Goal: Task Accomplishment & Management: Manage account settings

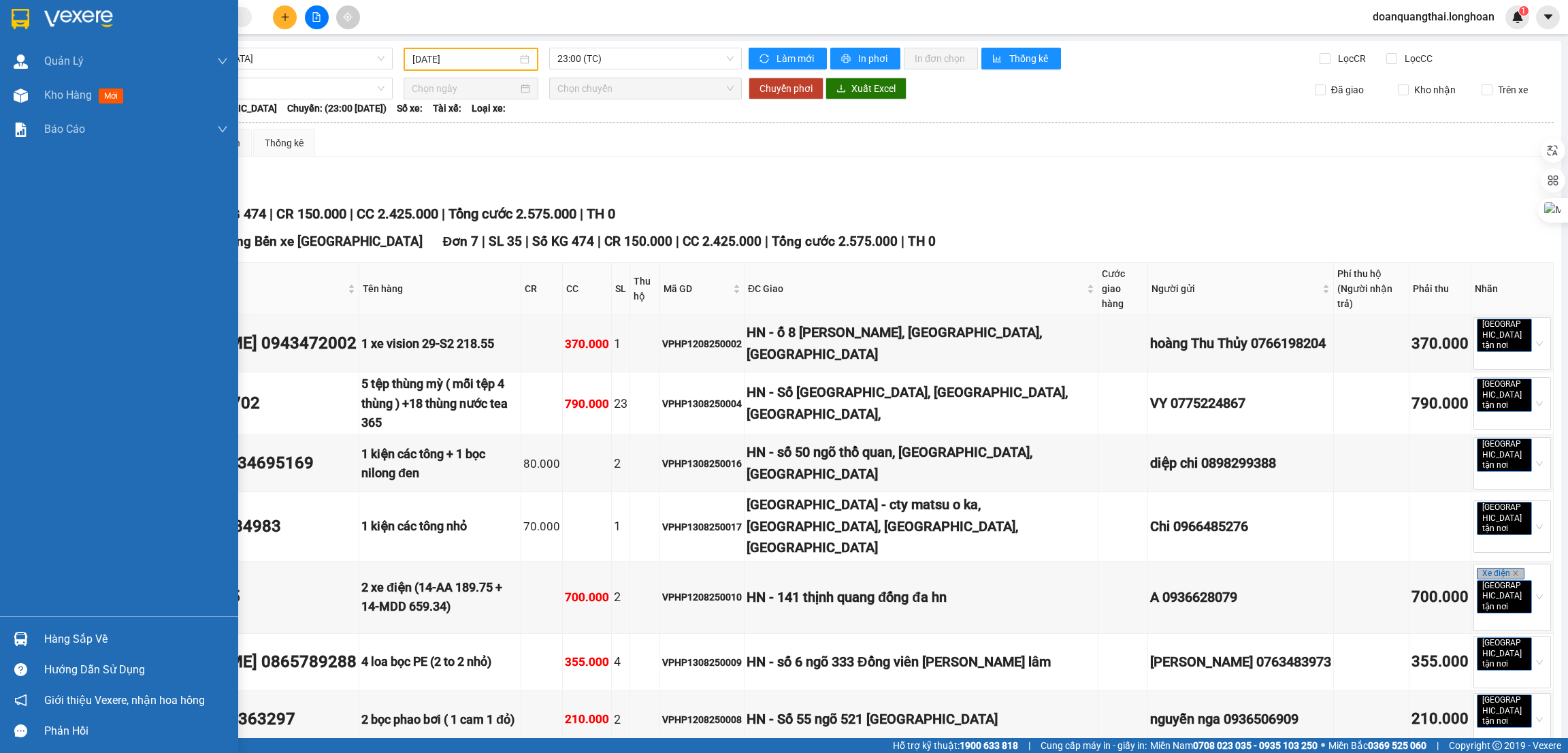
click at [76, 635] on div "Hàng sắp về" at bounding box center [136, 639] width 184 height 20
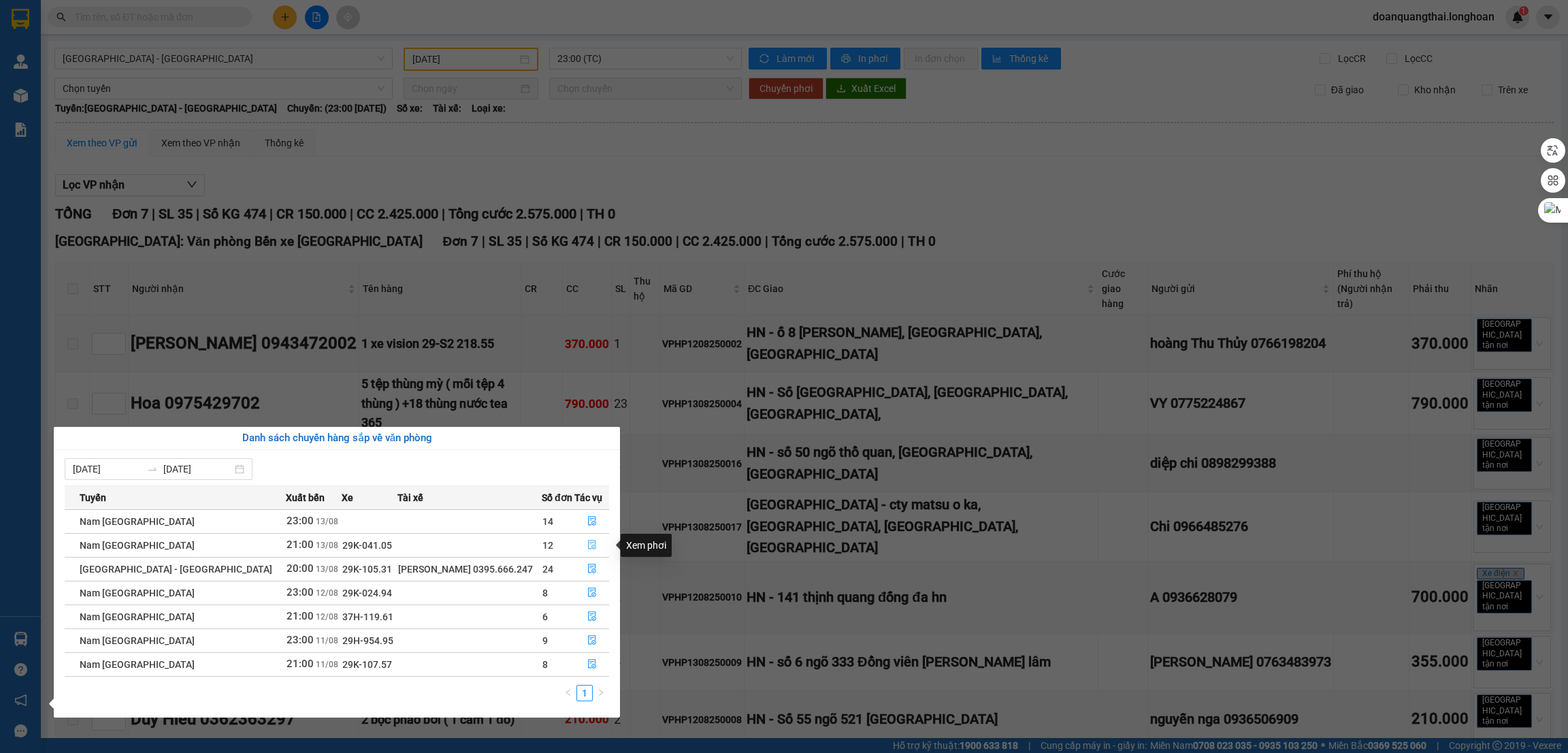
click at [587, 550] on icon "file-done" at bounding box center [591, 544] width 9 height 9
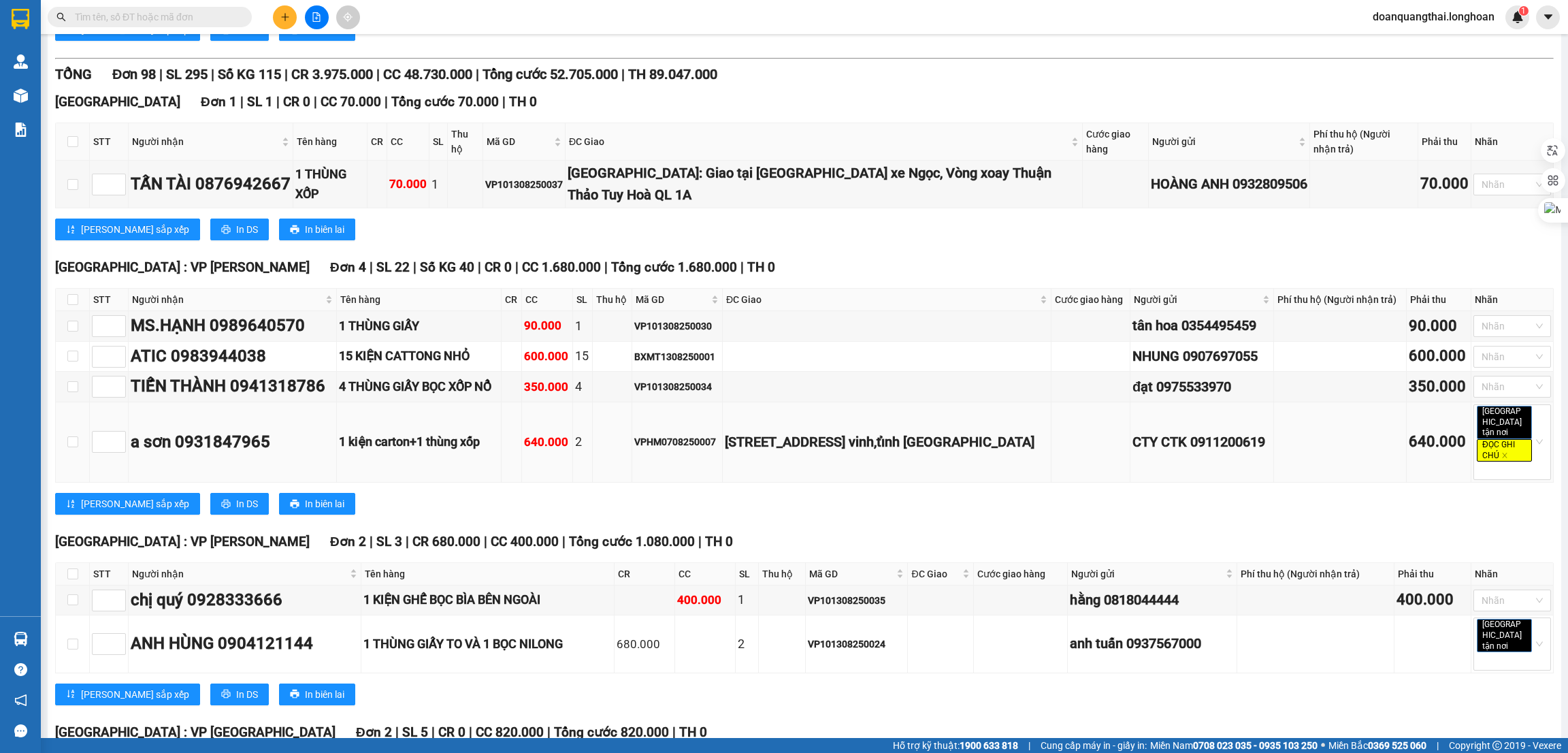
scroll to position [612, 0]
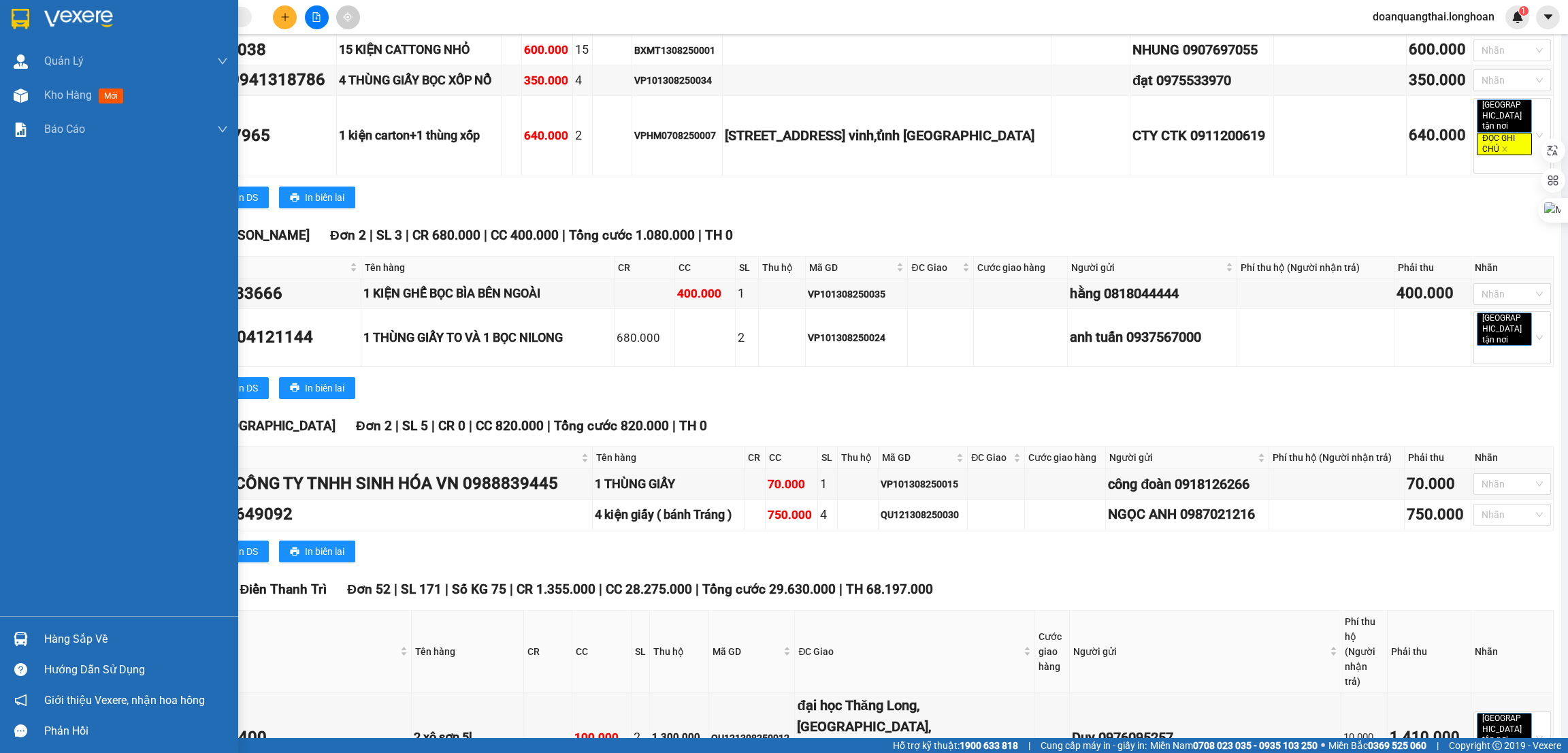
click at [96, 633] on div "Hàng sắp về" at bounding box center [136, 639] width 184 height 20
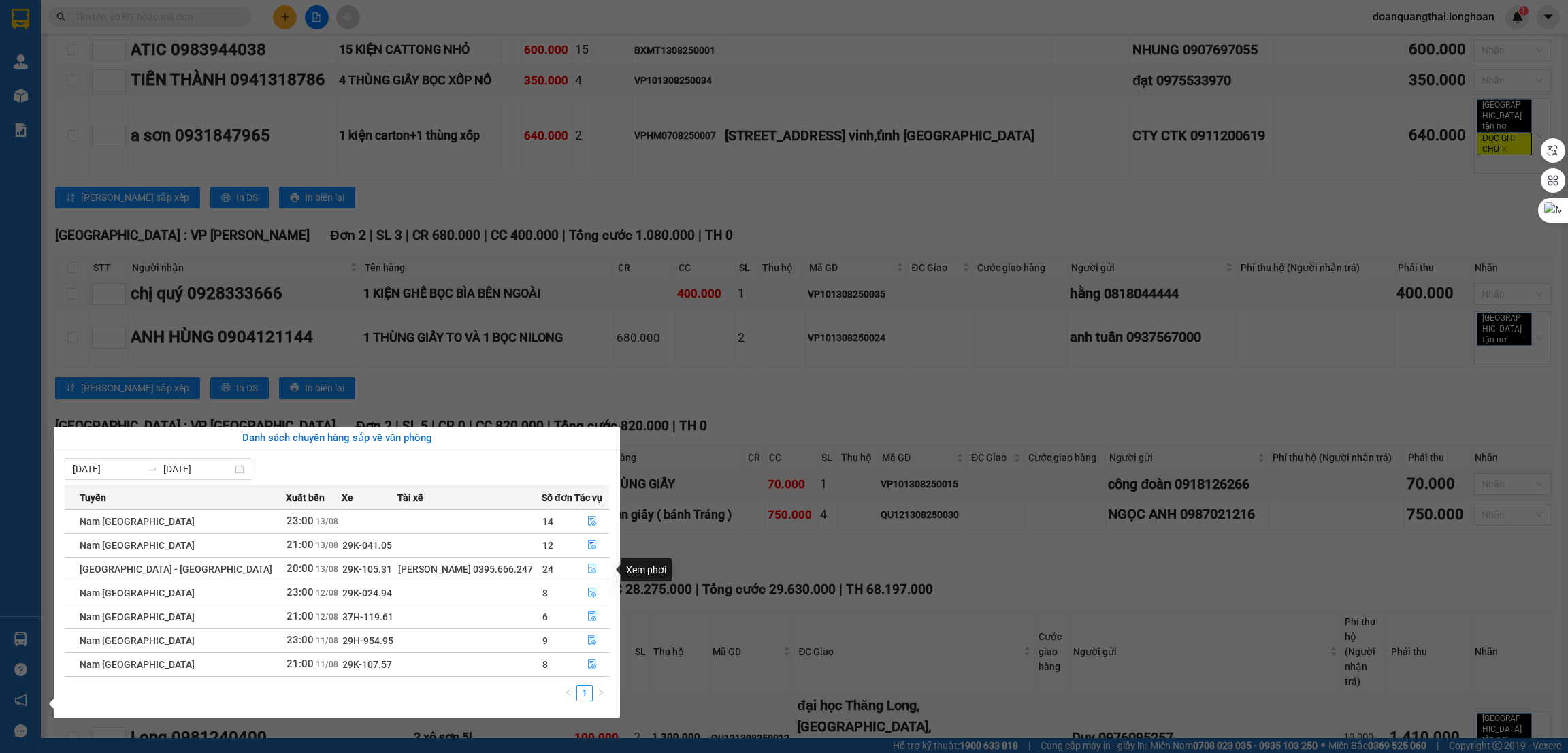
click at [594, 571] on button "button" at bounding box center [592, 569] width 33 height 22
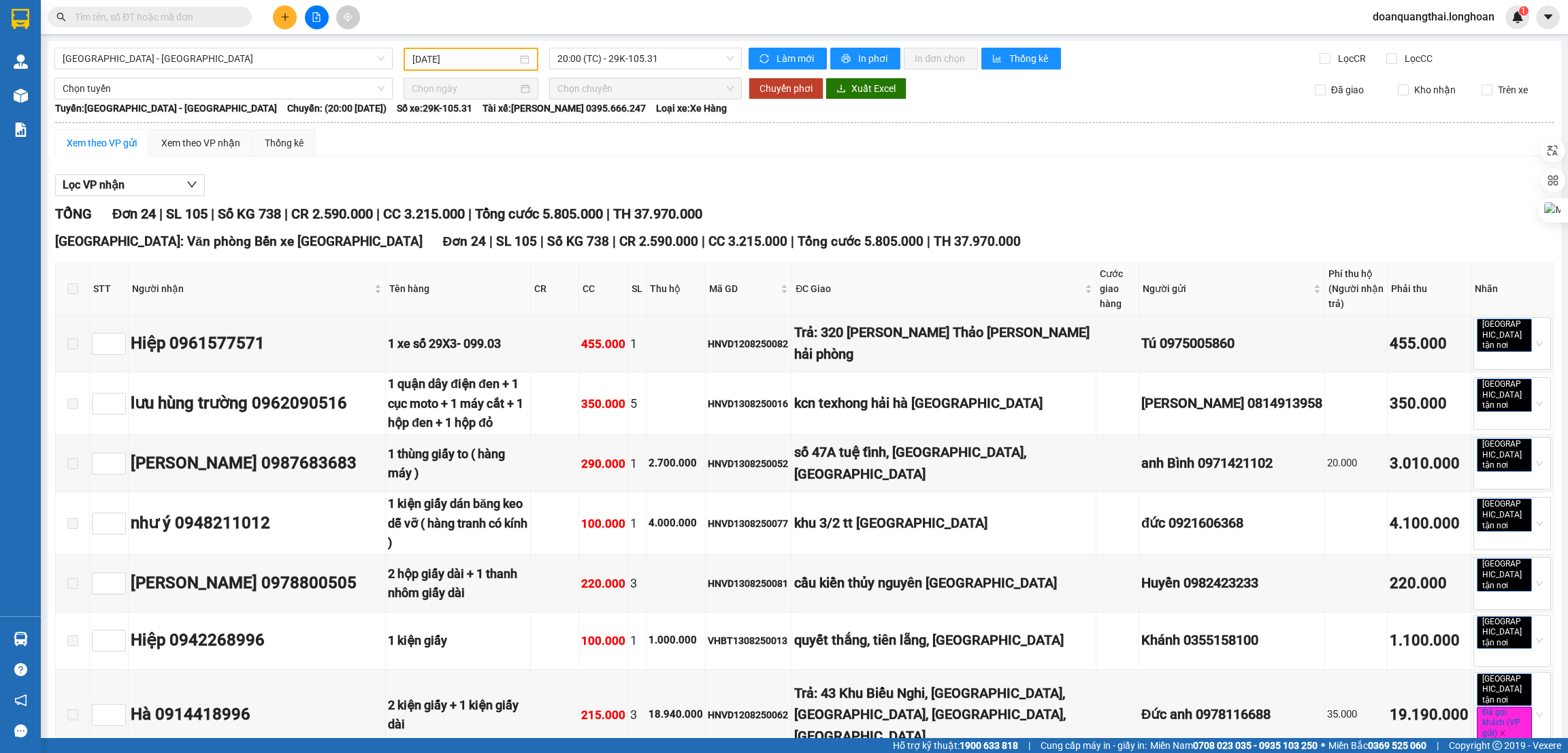
click at [442, 59] on input "13/08/2025" at bounding box center [465, 59] width 105 height 15
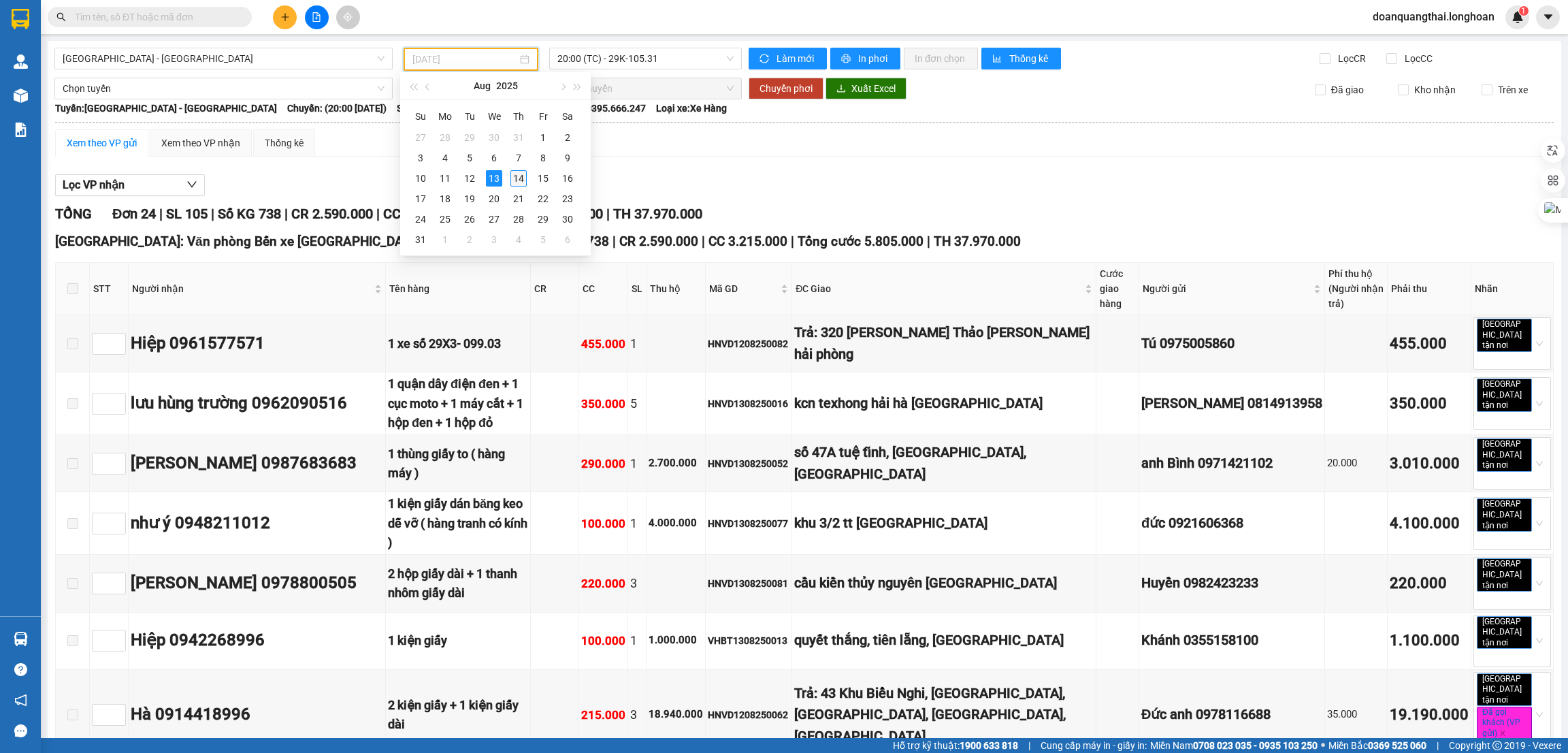
click at [514, 175] on div "14" at bounding box center [518, 178] width 17 height 17
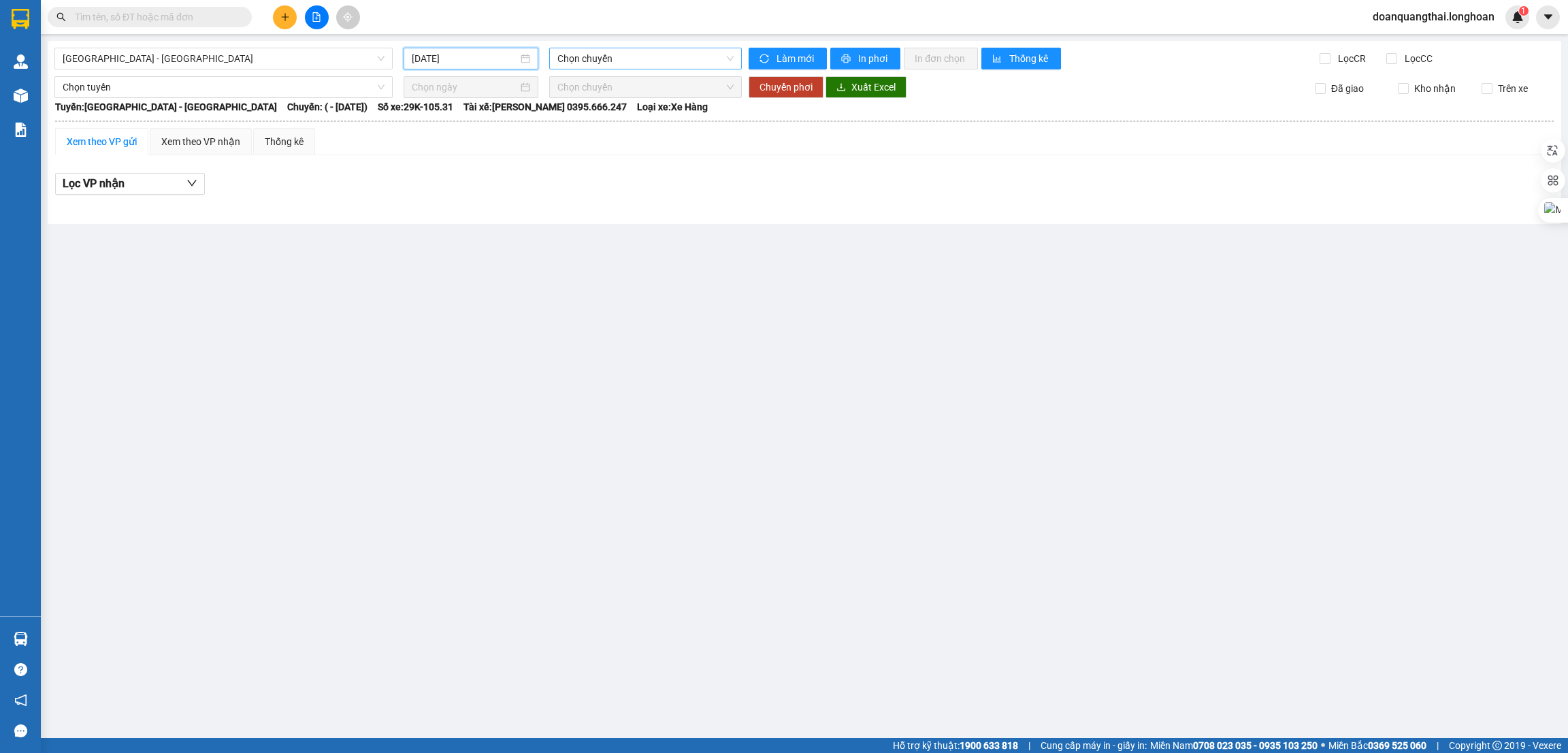
click at [578, 62] on span "Chọn chuyến" at bounding box center [646, 59] width 177 height 20
click at [664, 63] on span "Chọn chuyến" at bounding box center [646, 59] width 177 height 20
click at [473, 59] on input "[DATE]" at bounding box center [465, 59] width 106 height 15
click at [525, 177] on div "14" at bounding box center [522, 178] width 17 height 17
click at [602, 39] on main "Hà Nội - Hải Phòng 14/08/2025 Chọn chuyến Làm mới In phơi In đơn chọn Thống kê …" at bounding box center [784, 369] width 1568 height 738
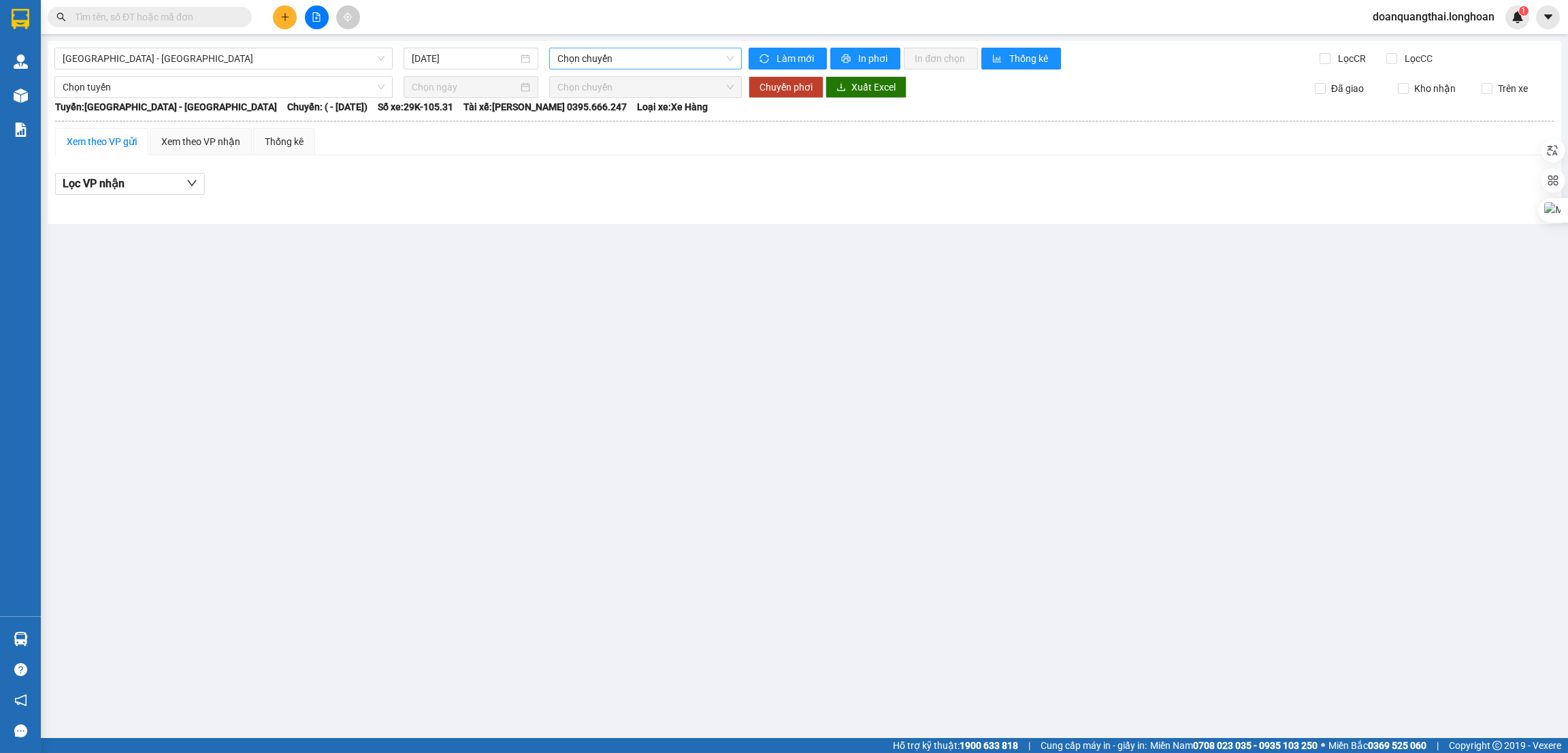
click at [606, 53] on span "Chọn chuyến" at bounding box center [646, 59] width 177 height 20
click at [480, 63] on input "[DATE]" at bounding box center [465, 59] width 106 height 15
click at [501, 174] on div "13" at bounding box center [497, 178] width 17 height 17
type input "13/08/2025"
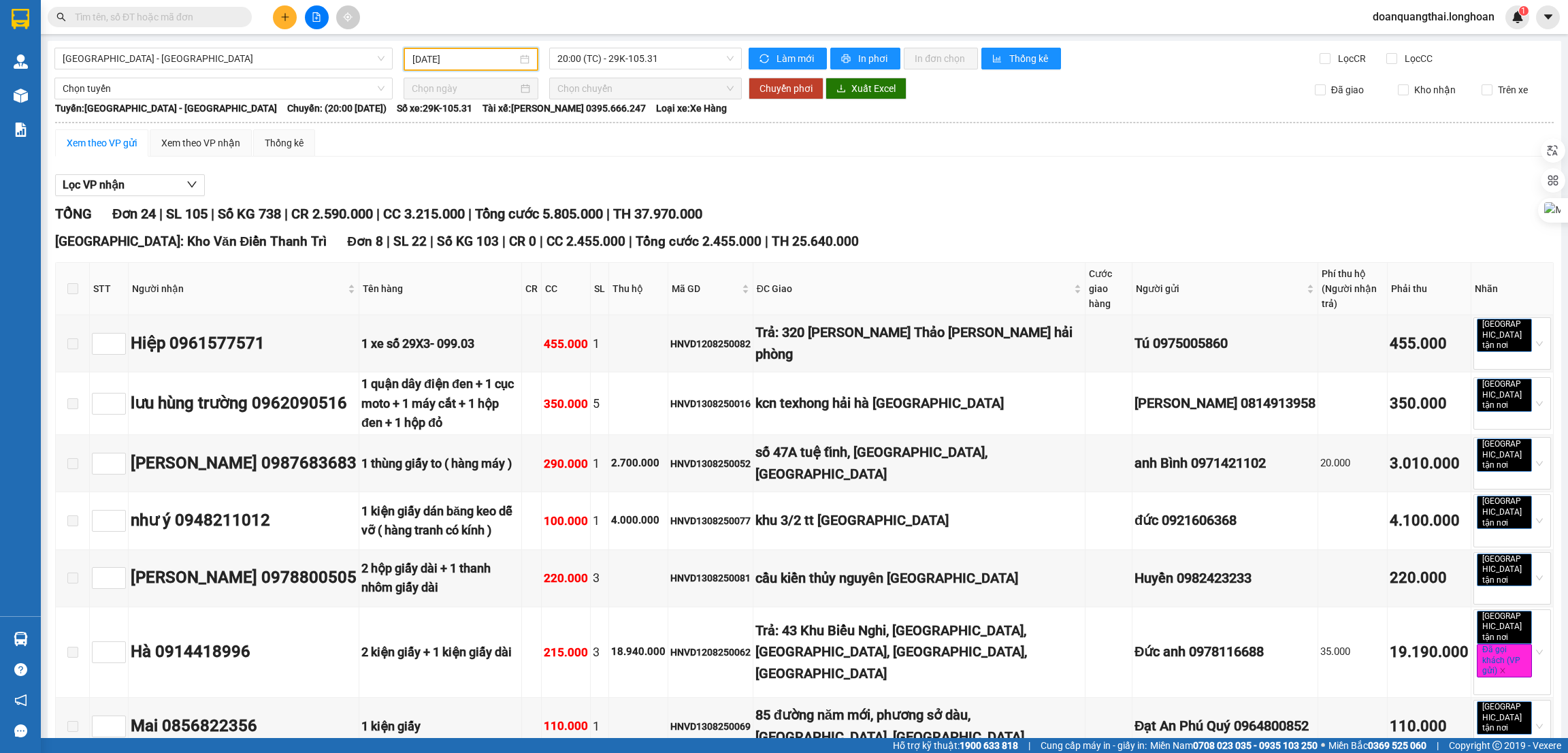
click at [72, 283] on span at bounding box center [72, 288] width 11 height 11
click at [182, 141] on div "Xem theo VP nhận" at bounding box center [201, 143] width 79 height 15
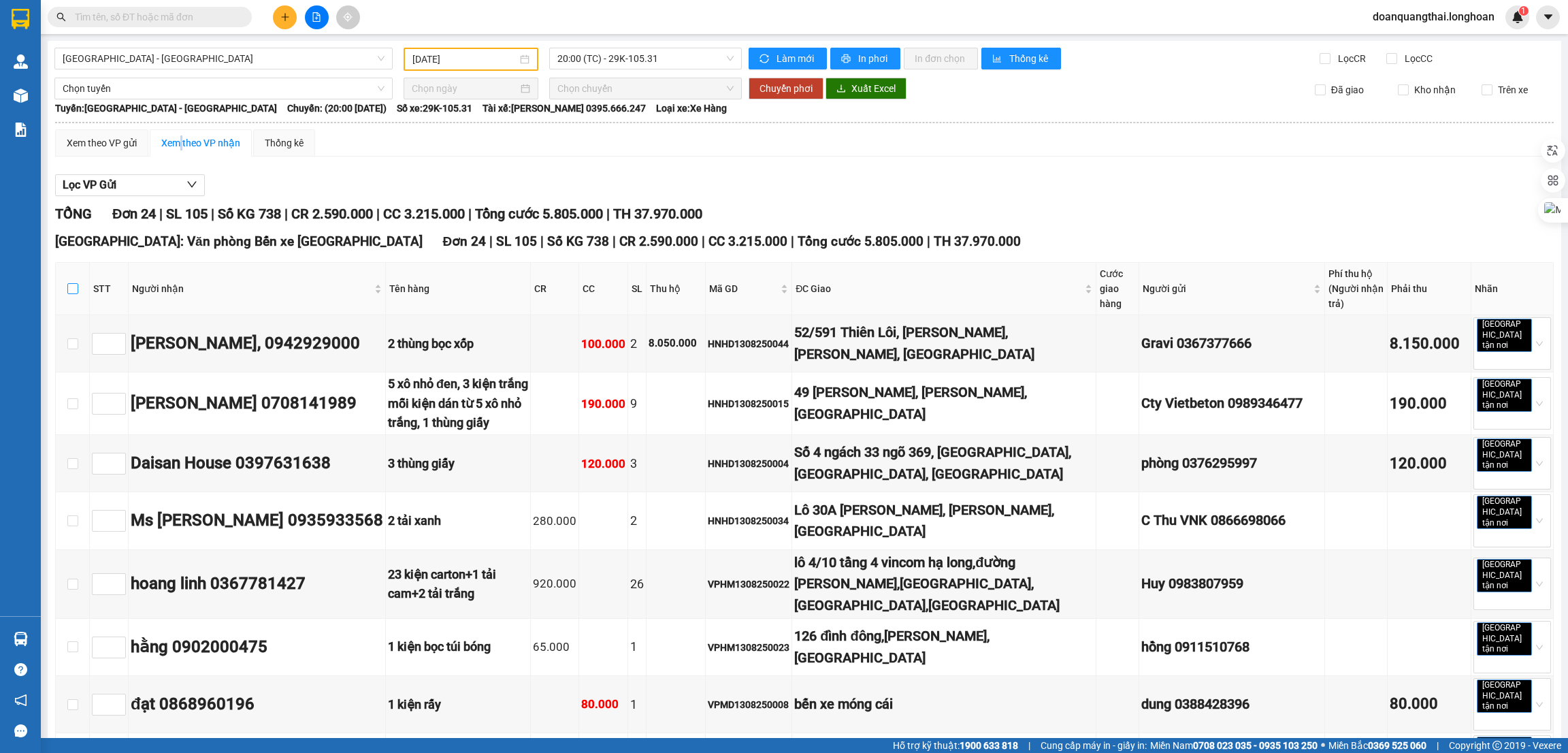
click at [74, 287] on input "checkbox" at bounding box center [72, 288] width 11 height 11
checkbox input "true"
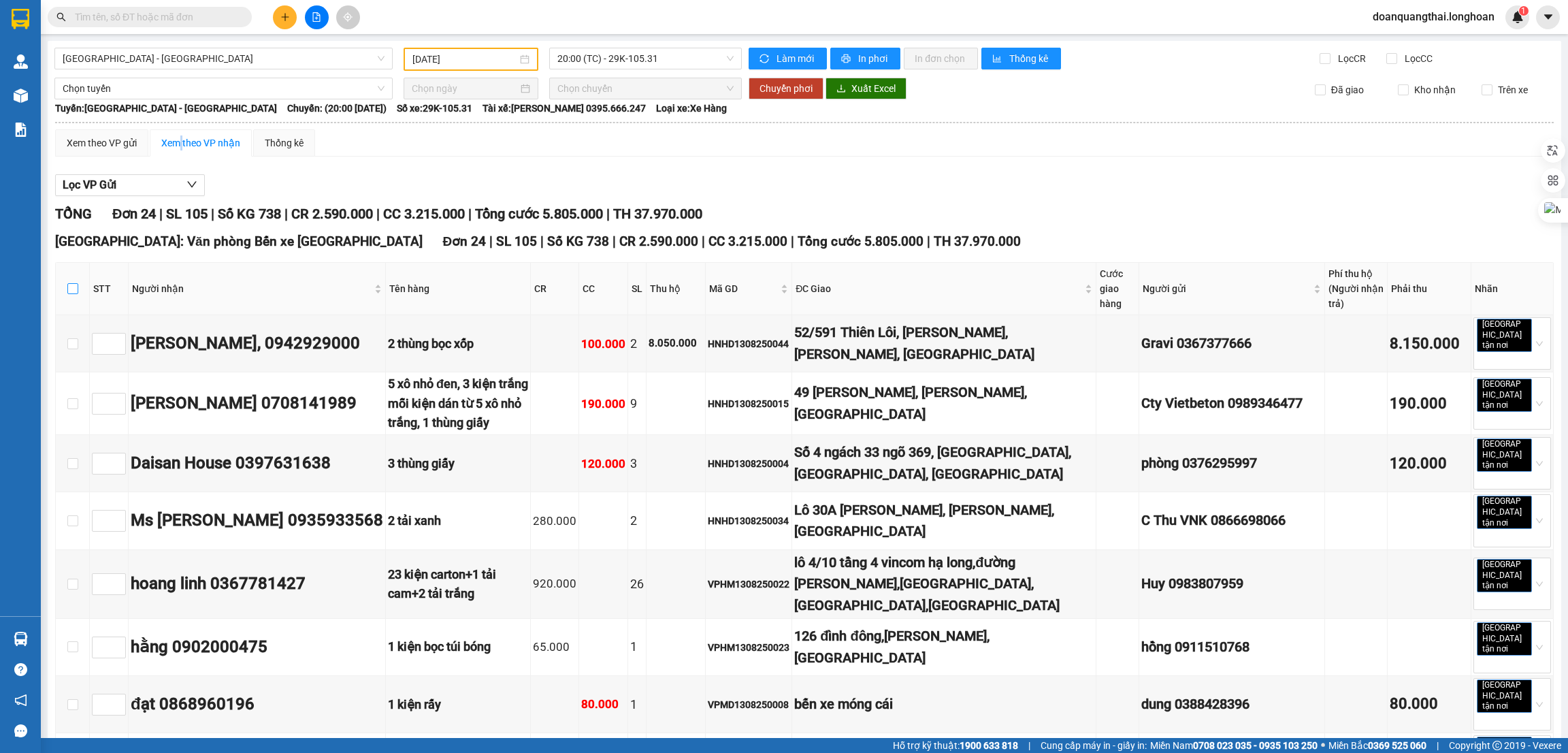
checkbox input "true"
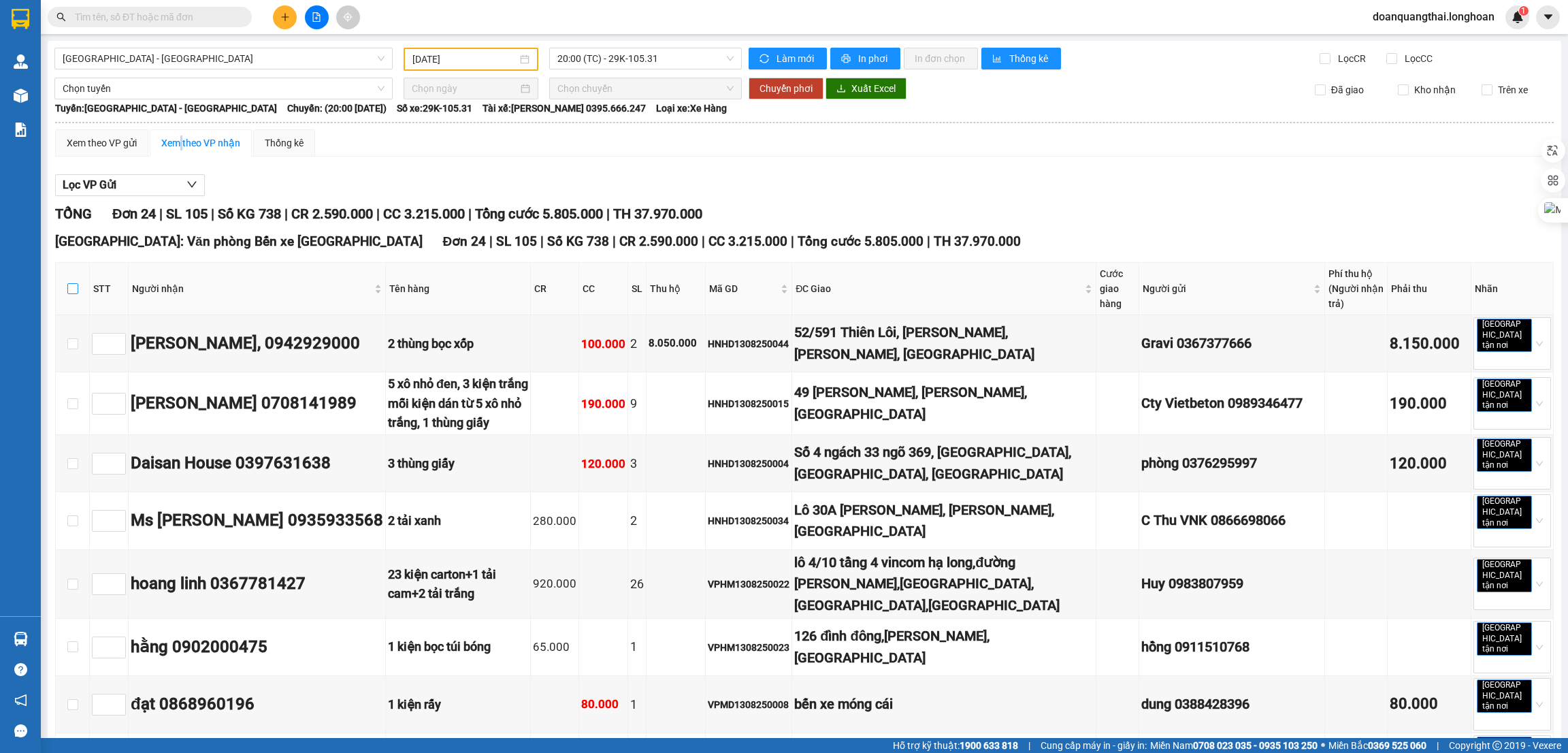
checkbox input "true"
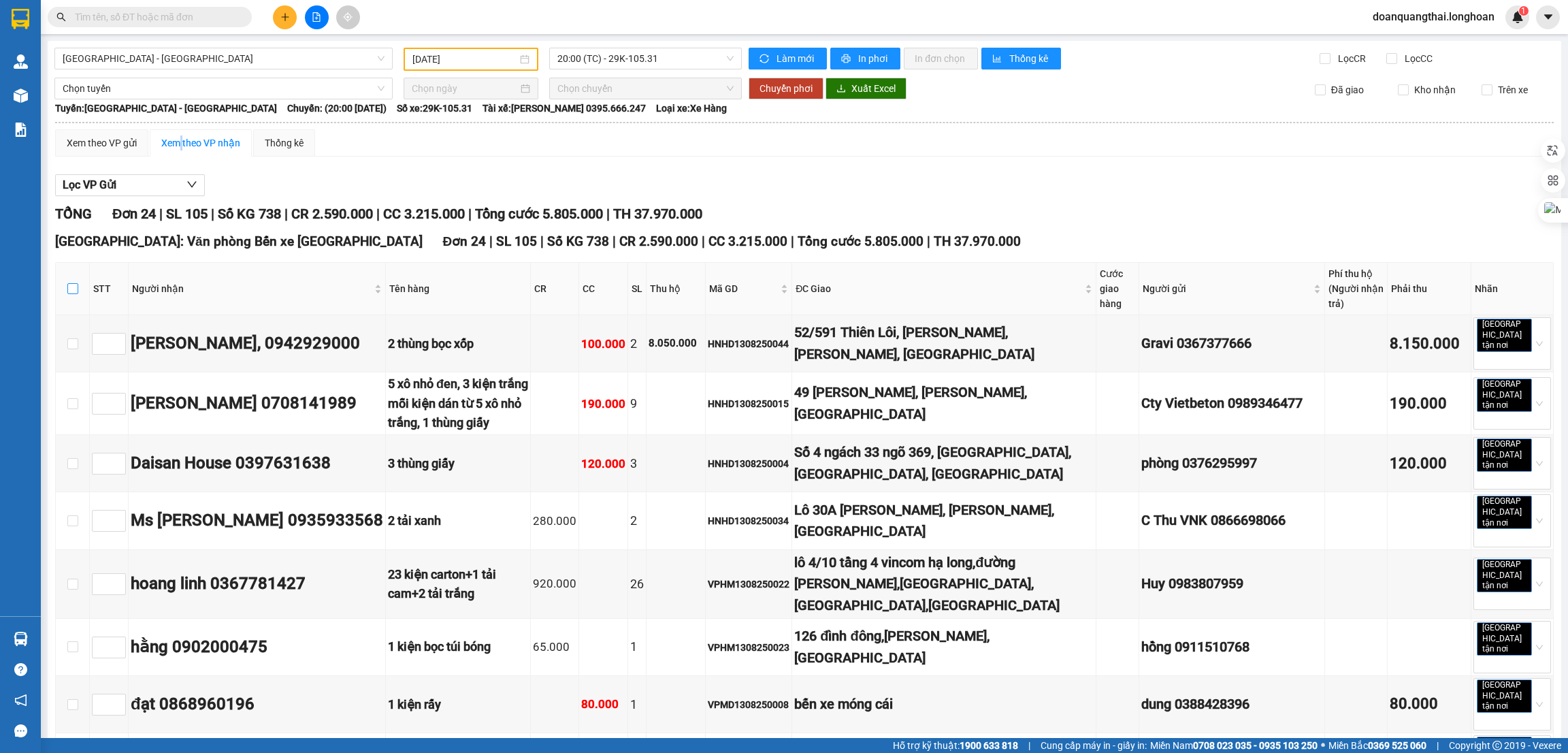
checkbox input "true"
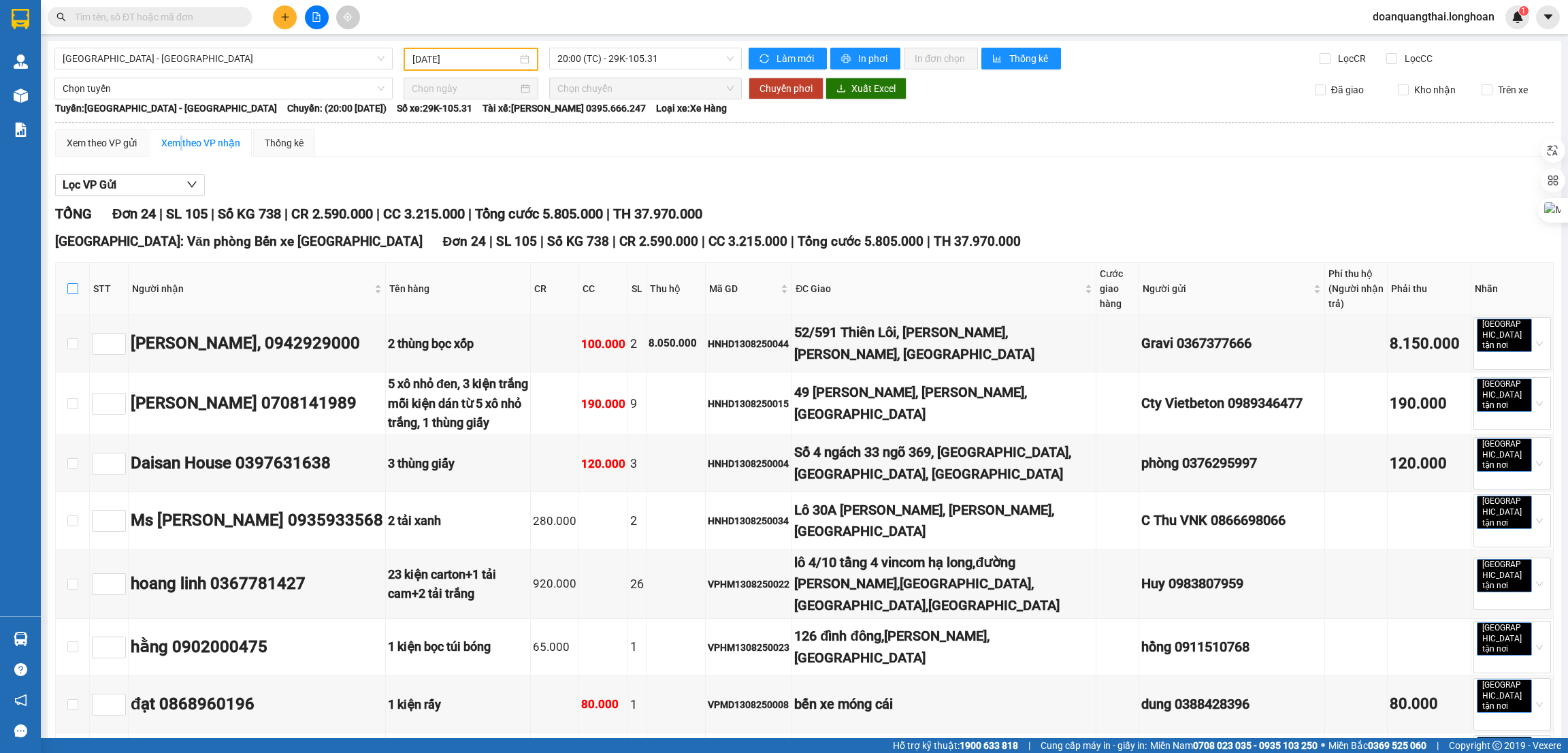
checkbox input "true"
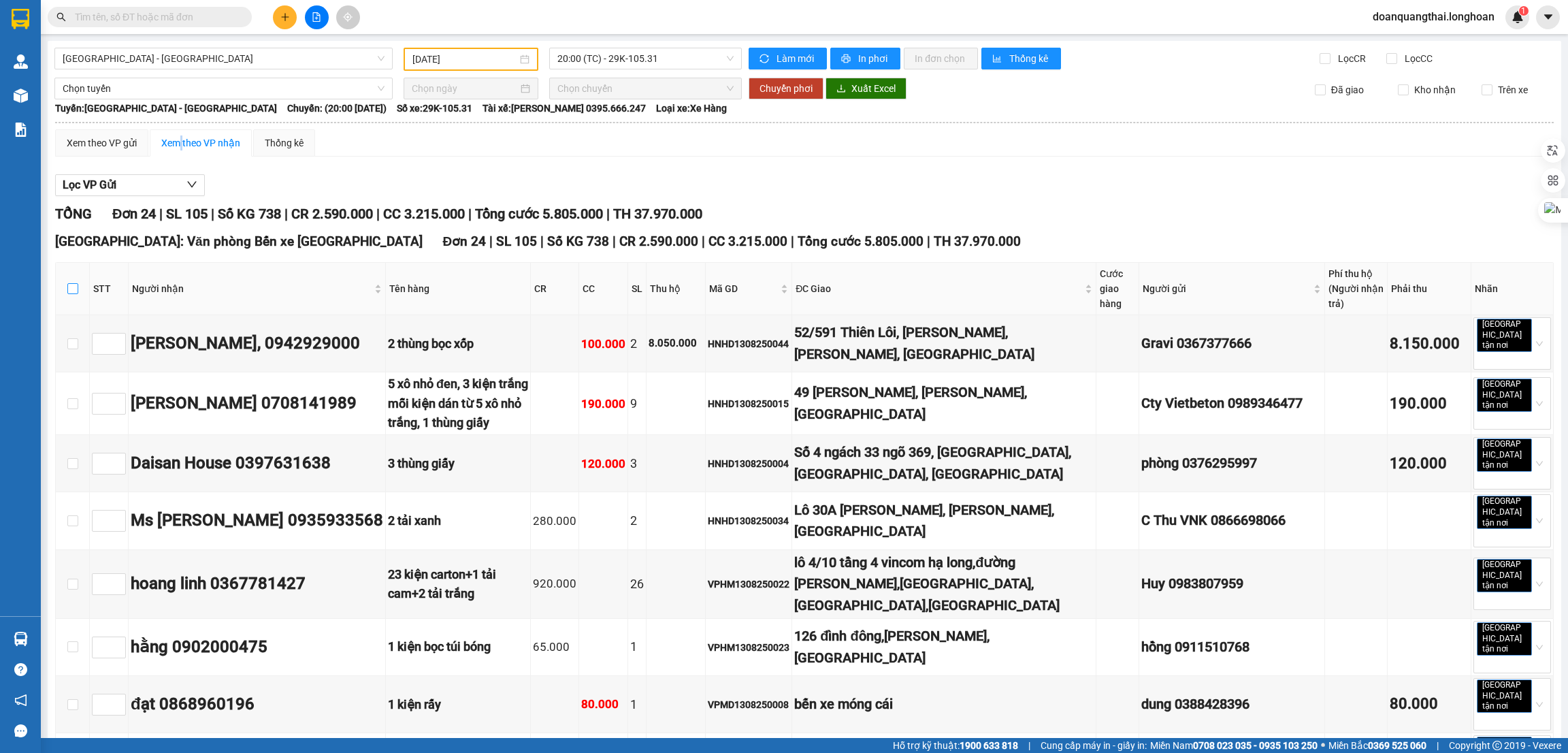
checkbox input "true"
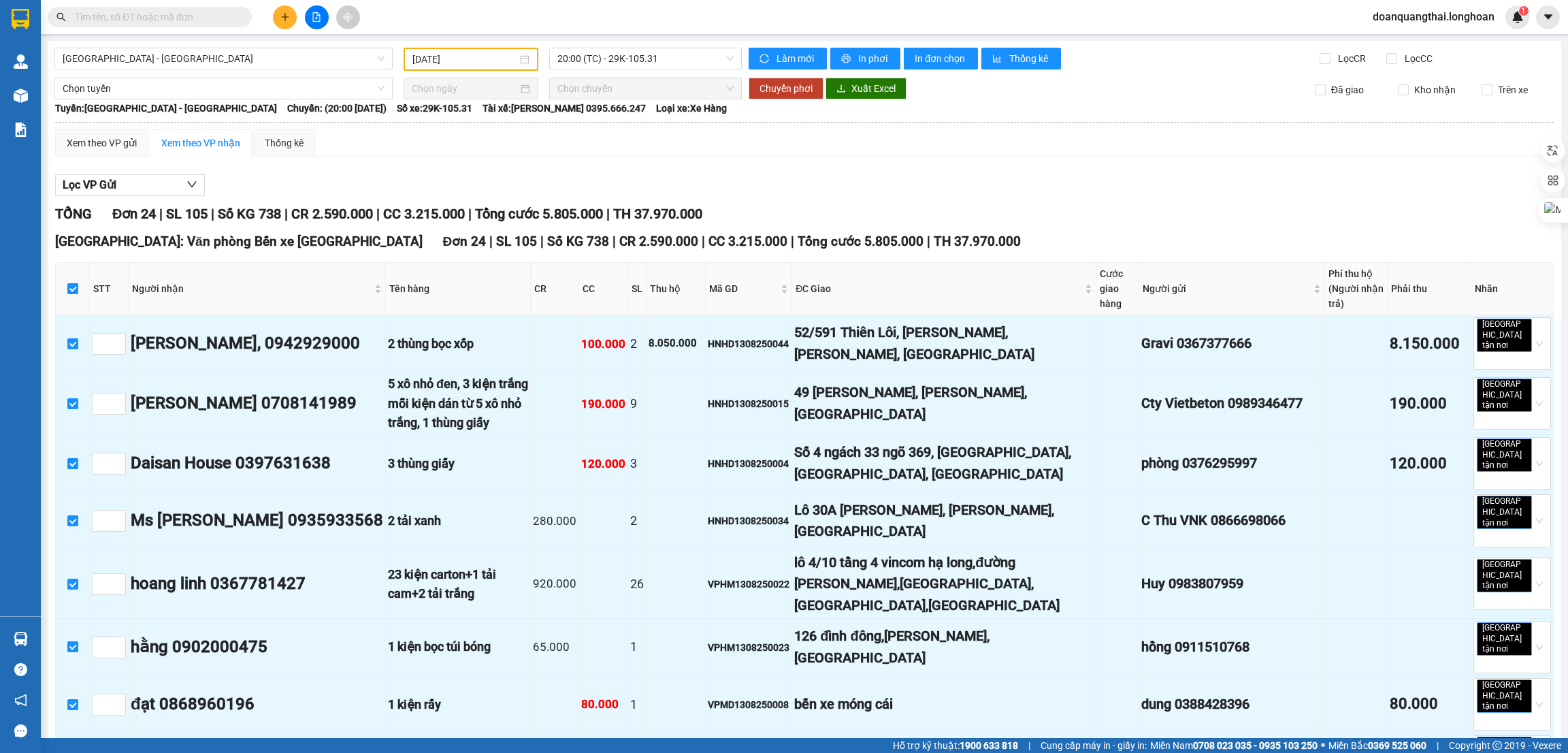
click at [188, 143] on div "Xem theo VP nhận" at bounding box center [201, 143] width 79 height 15
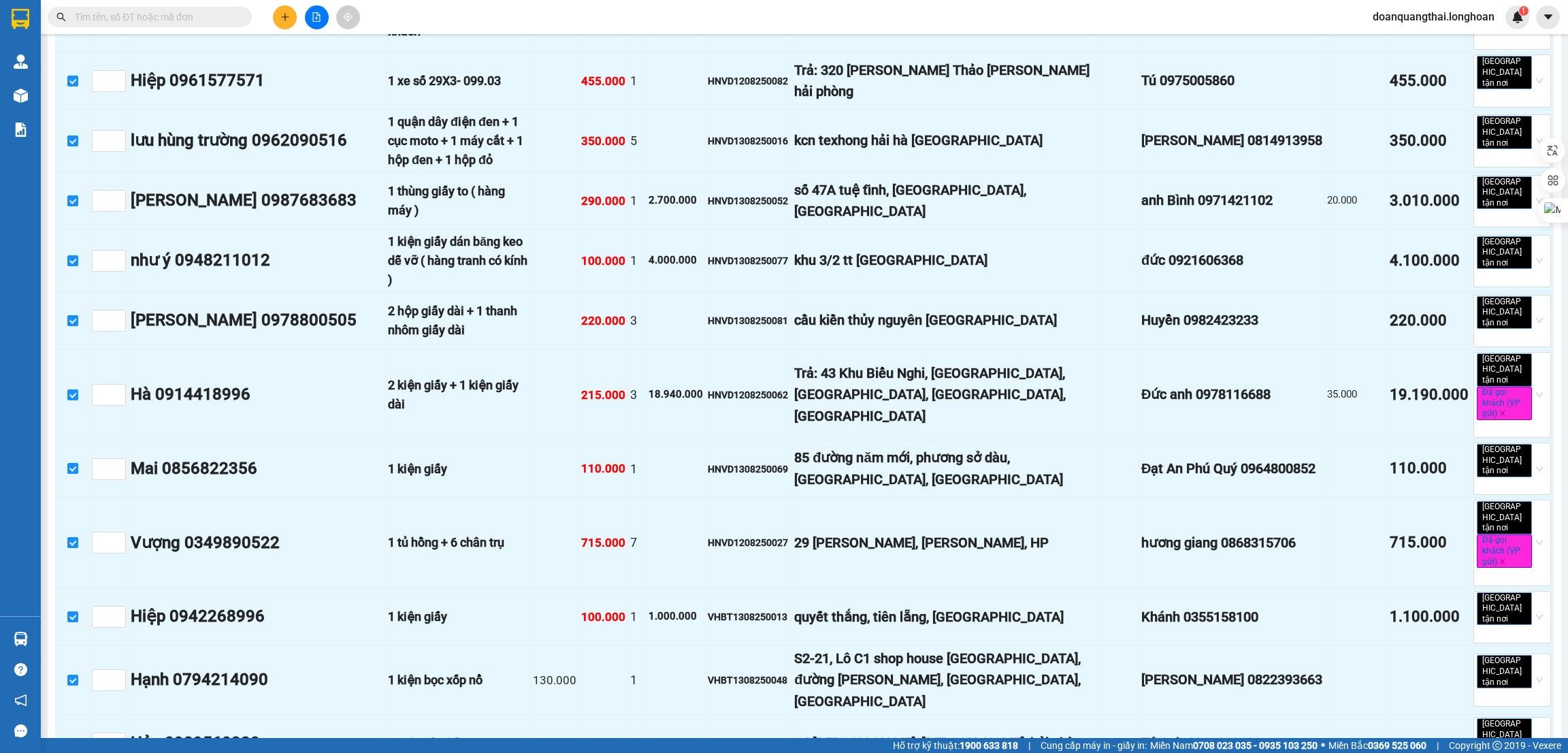
scroll to position [864, 0]
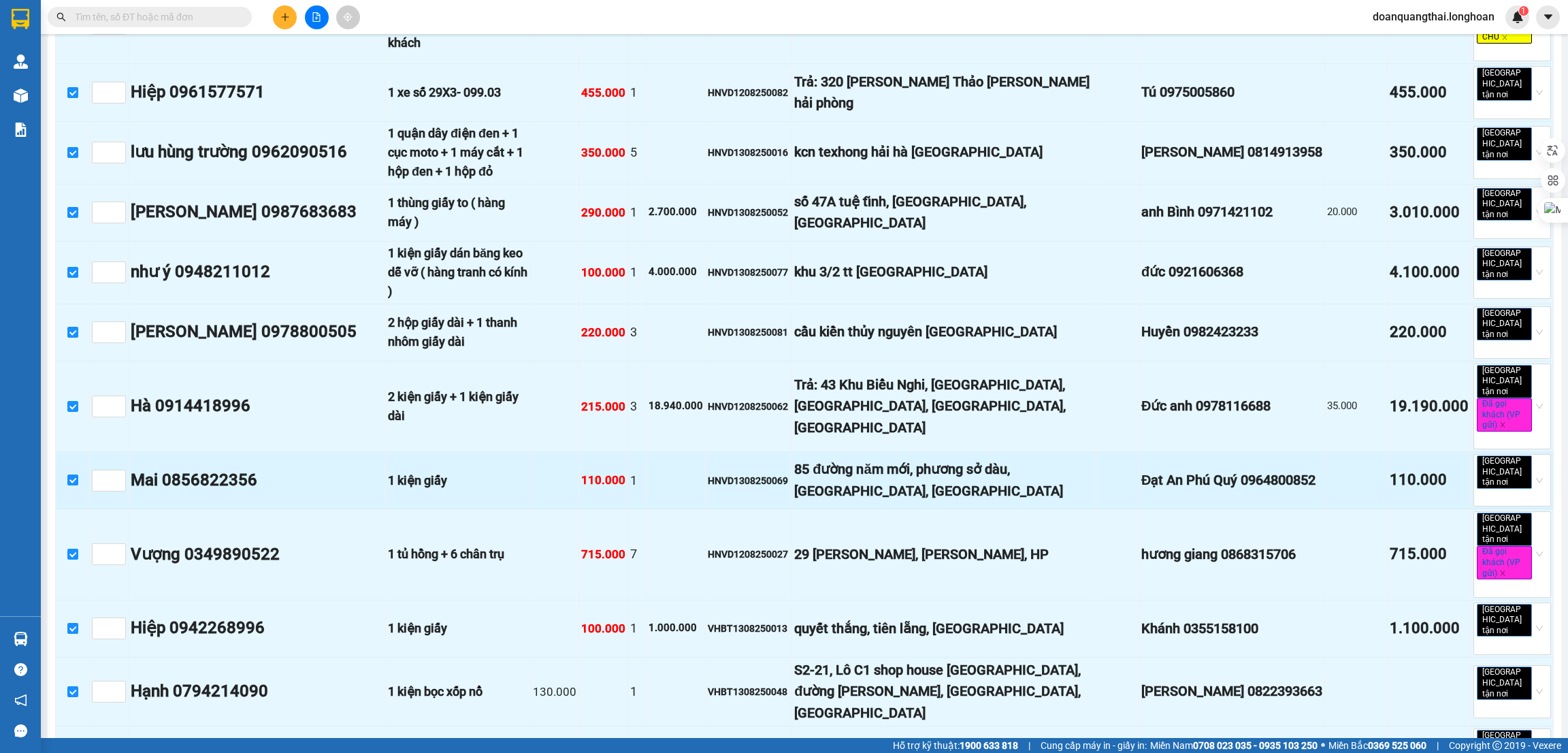
click at [199, 468] on div "Mai 0856822356" at bounding box center [257, 481] width 253 height 26
copy div "0856822356"
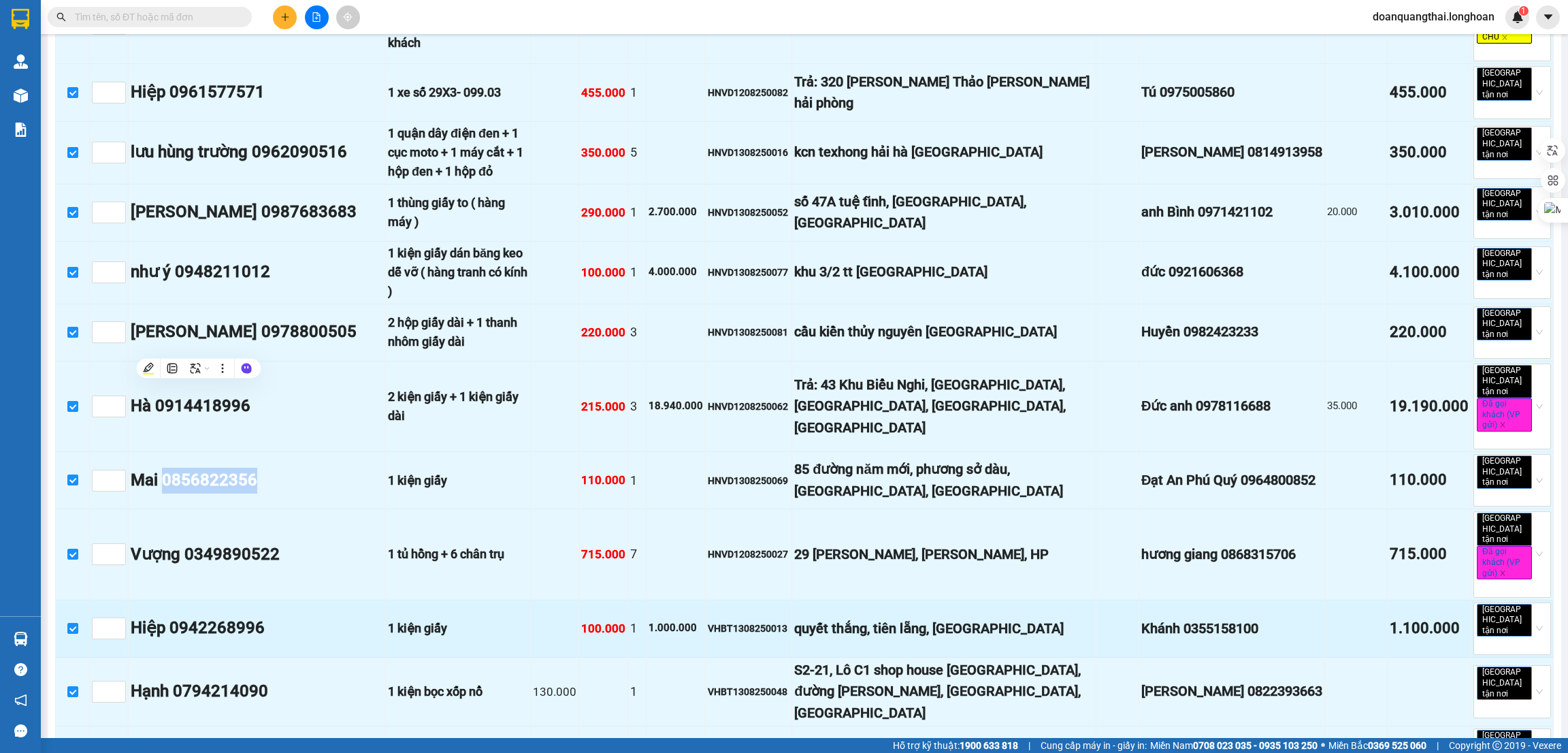
scroll to position [966, 0]
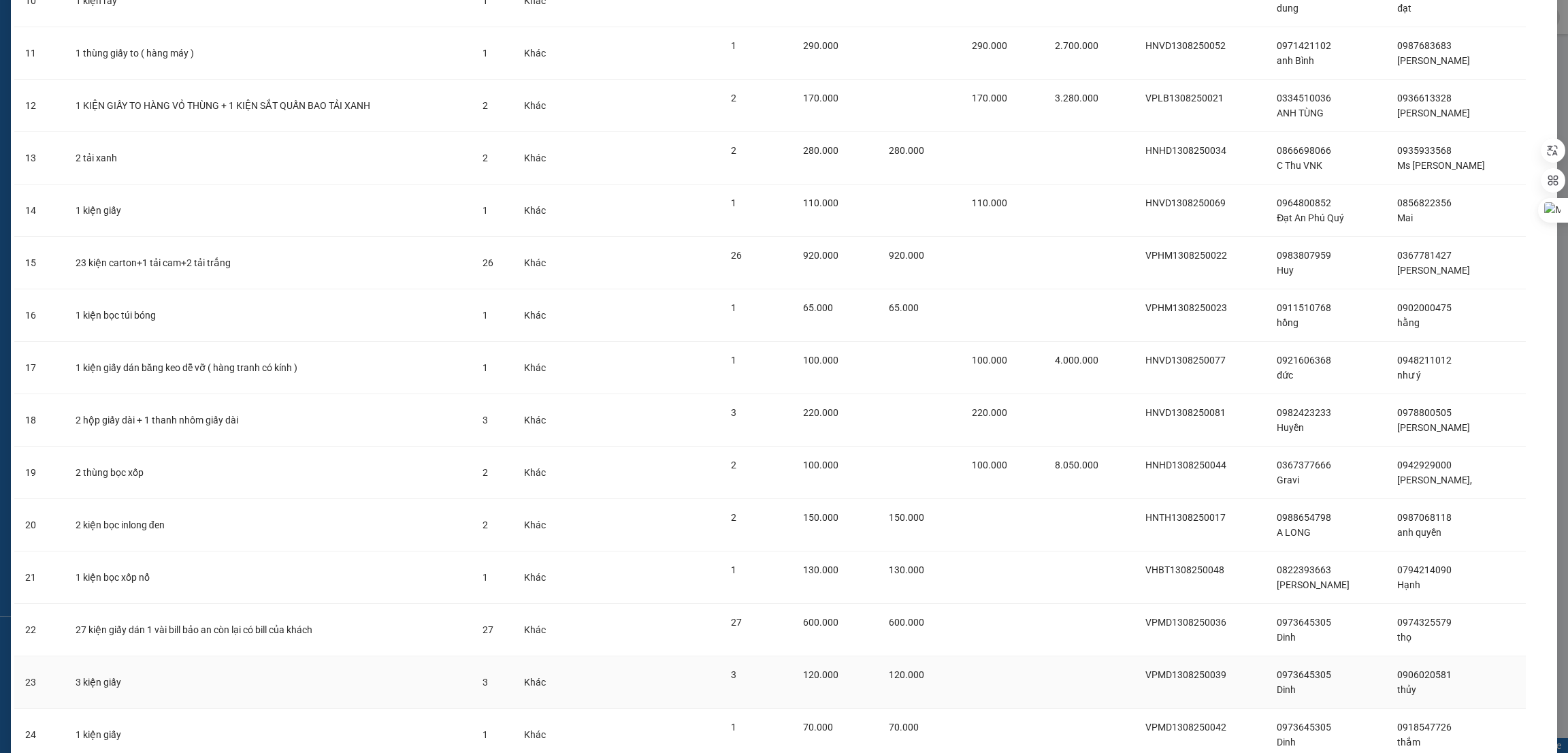
scroll to position [722, 0]
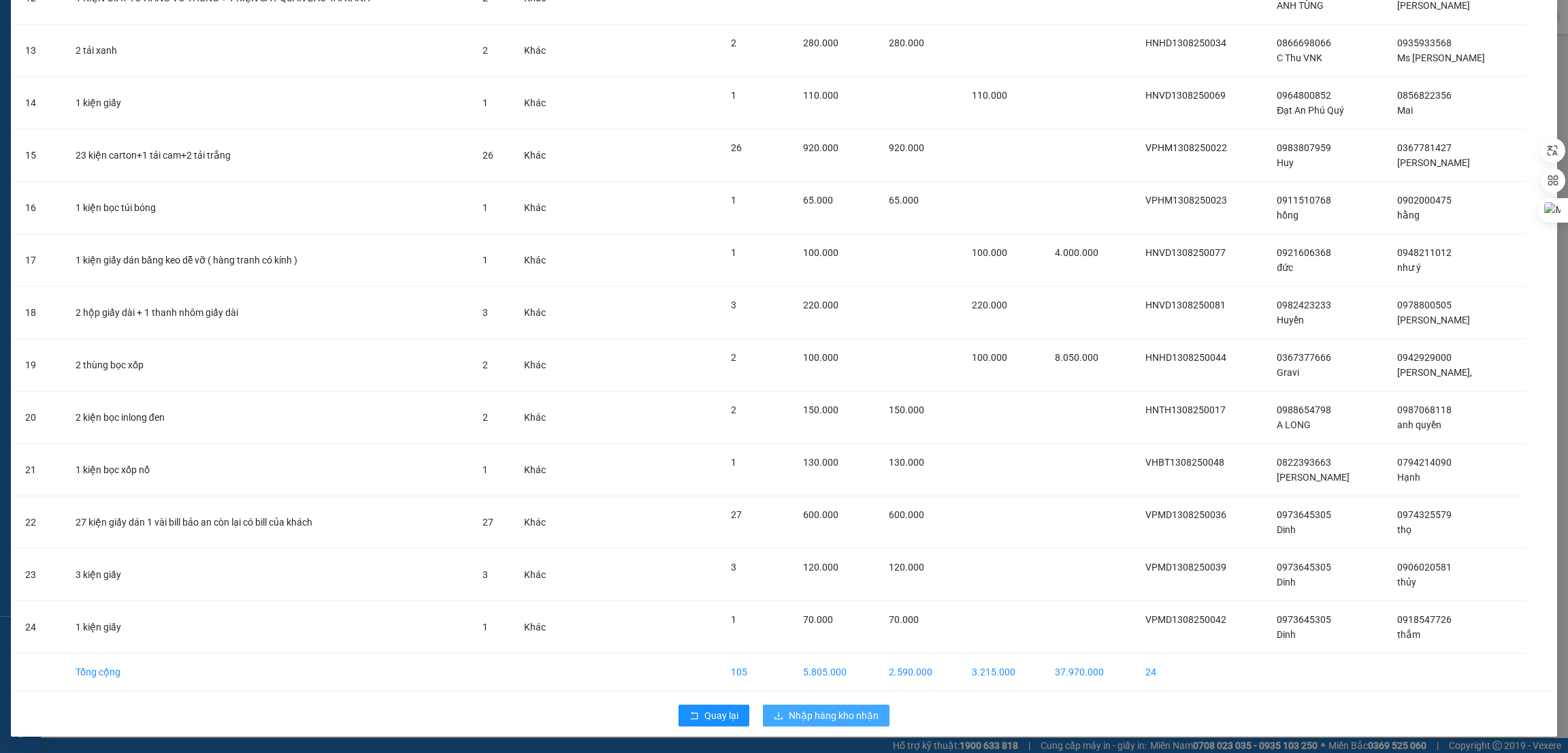
click at [823, 715] on span "Nhập hàng kho nhận" at bounding box center [834, 715] width 90 height 15
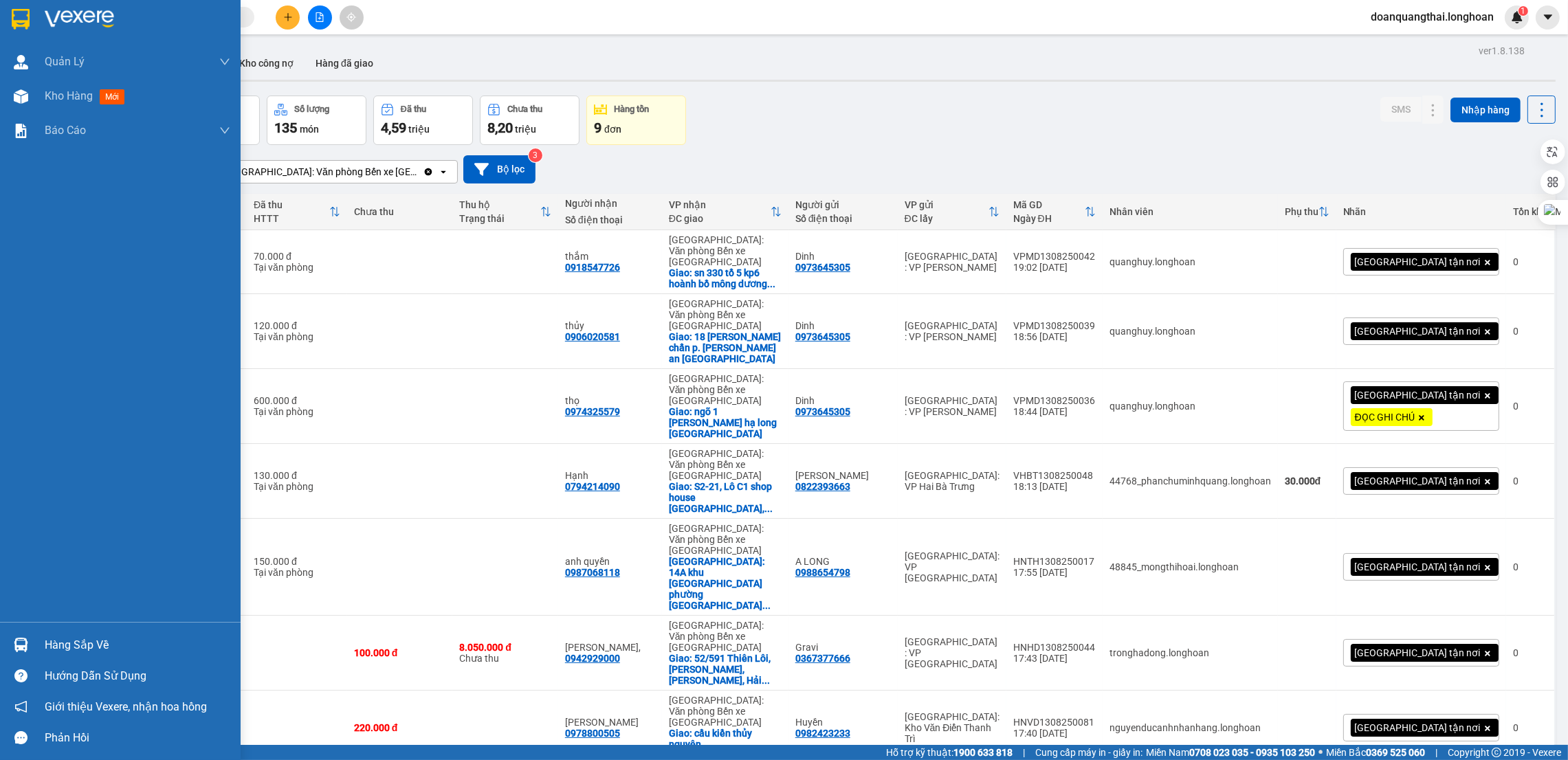
click at [26, 647] on img at bounding box center [21, 645] width 15 height 15
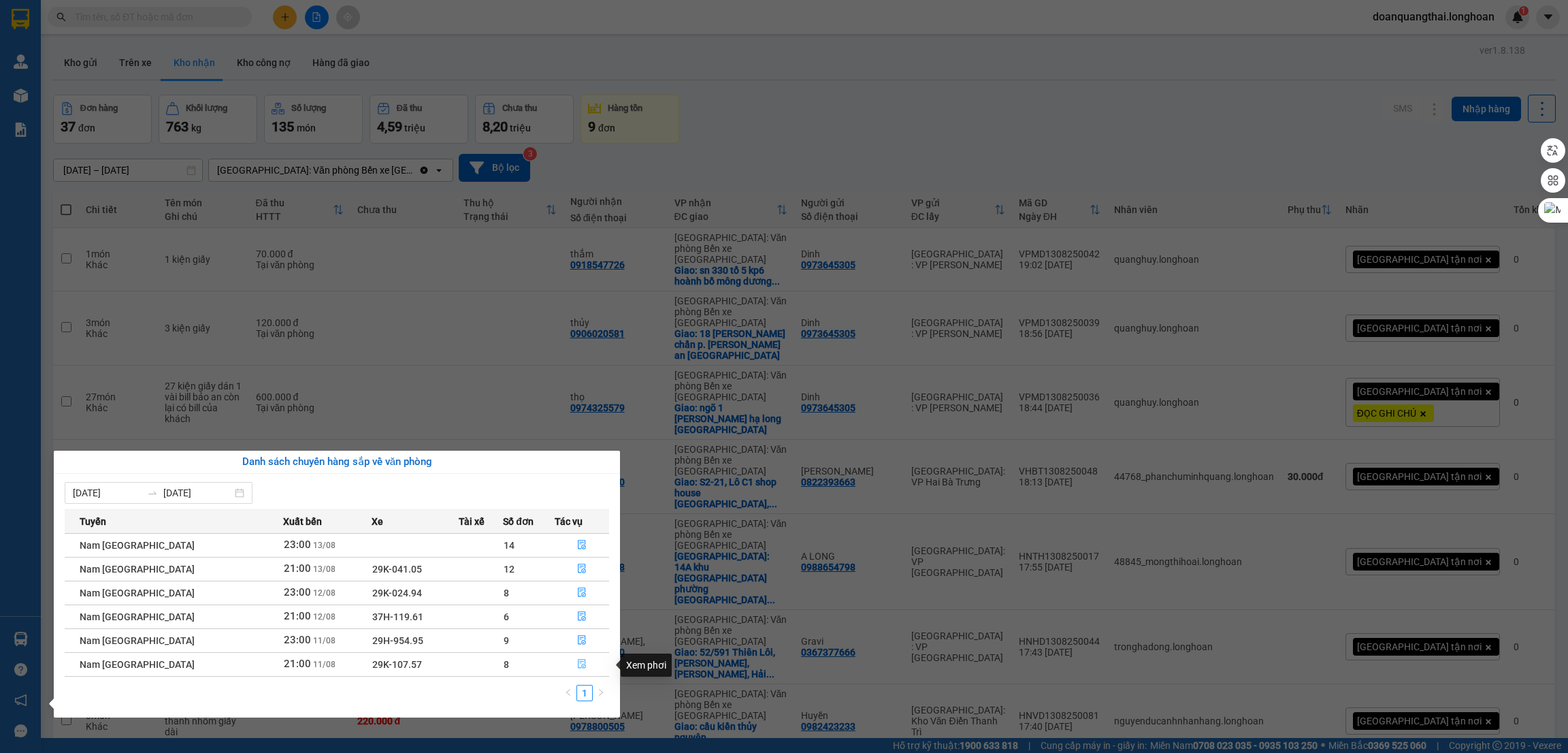
click at [577, 667] on icon "file-done" at bounding box center [581, 663] width 9 height 9
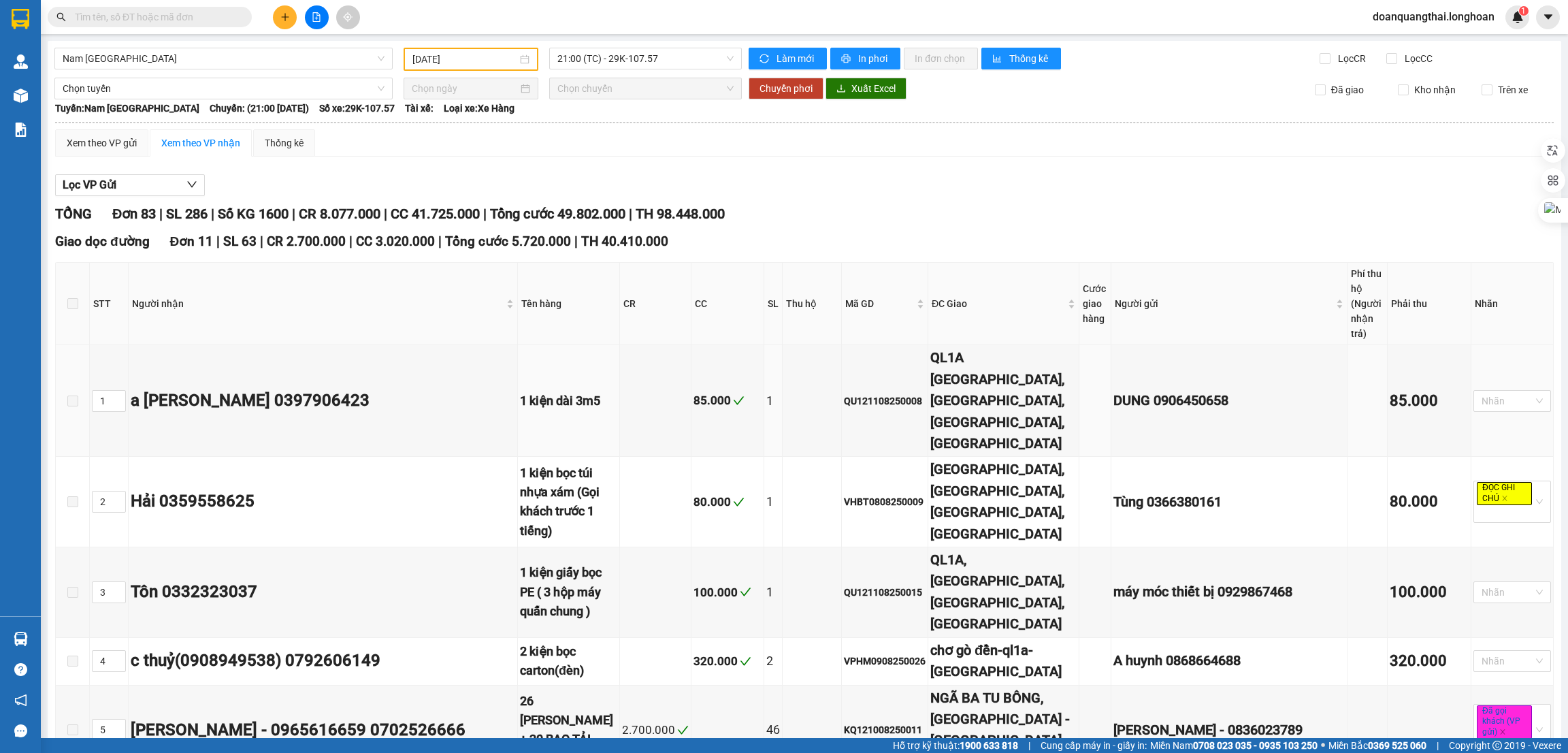
type input "[DATE]"
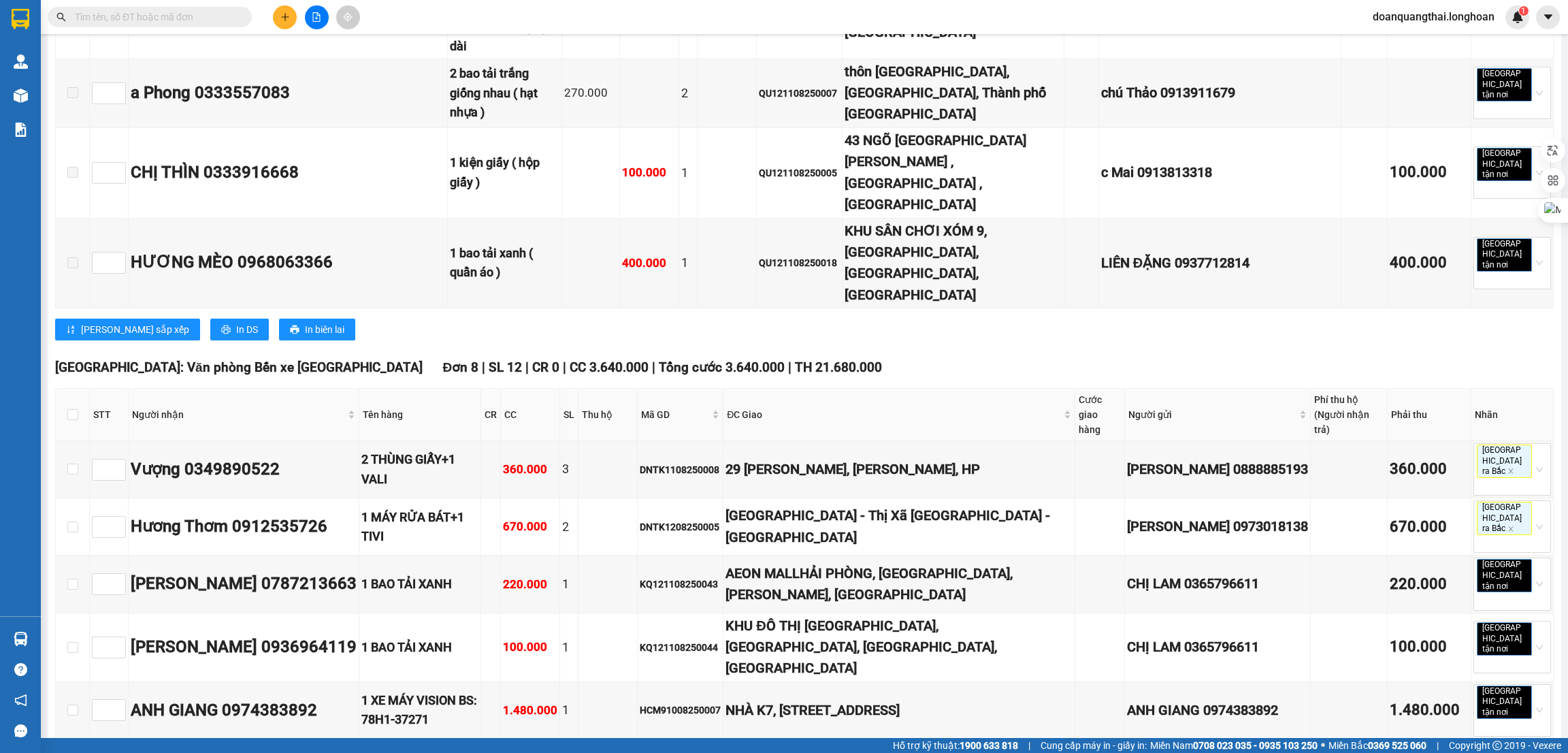
scroll to position [4084, 0]
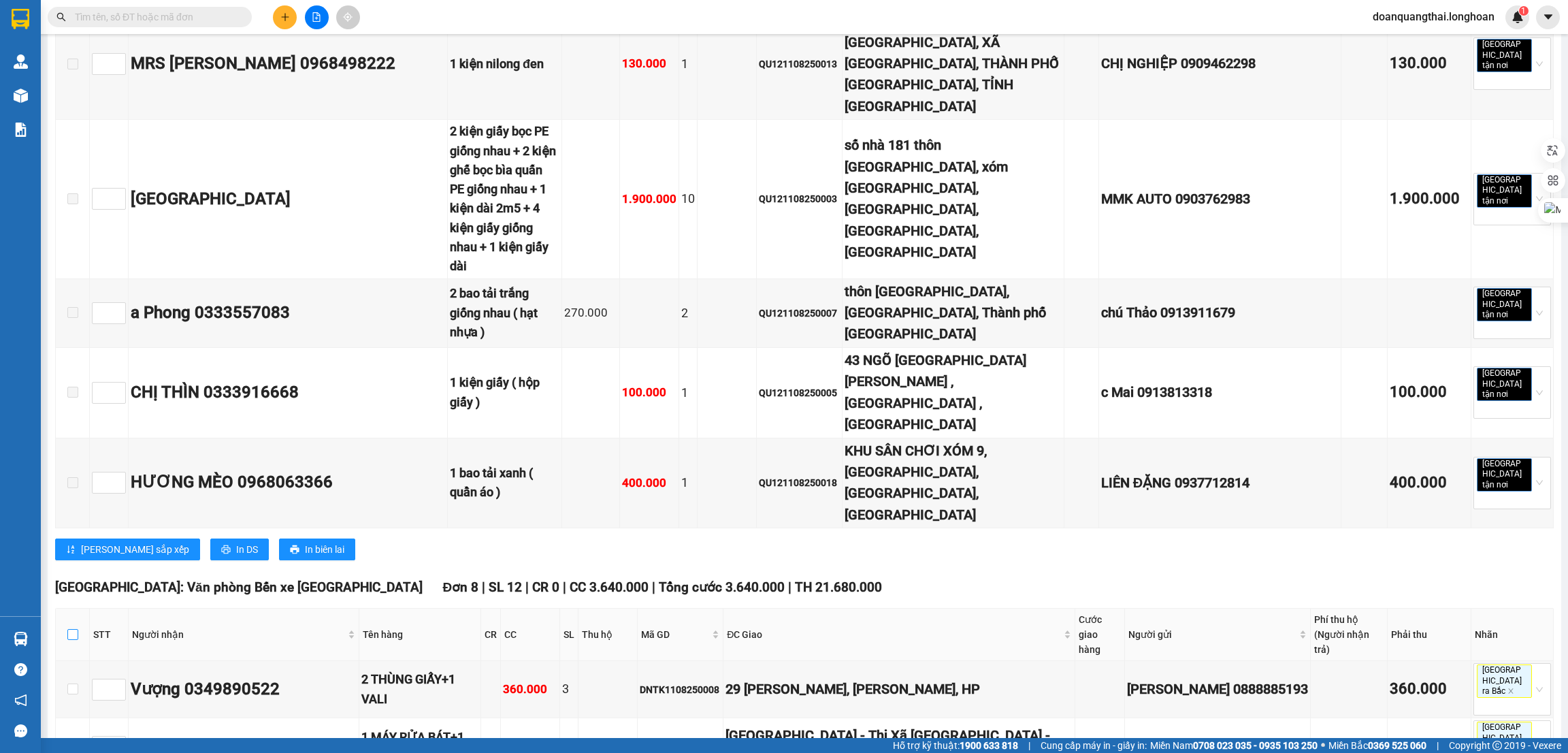
click at [70, 629] on input "checkbox" at bounding box center [72, 634] width 11 height 11
checkbox input "true"
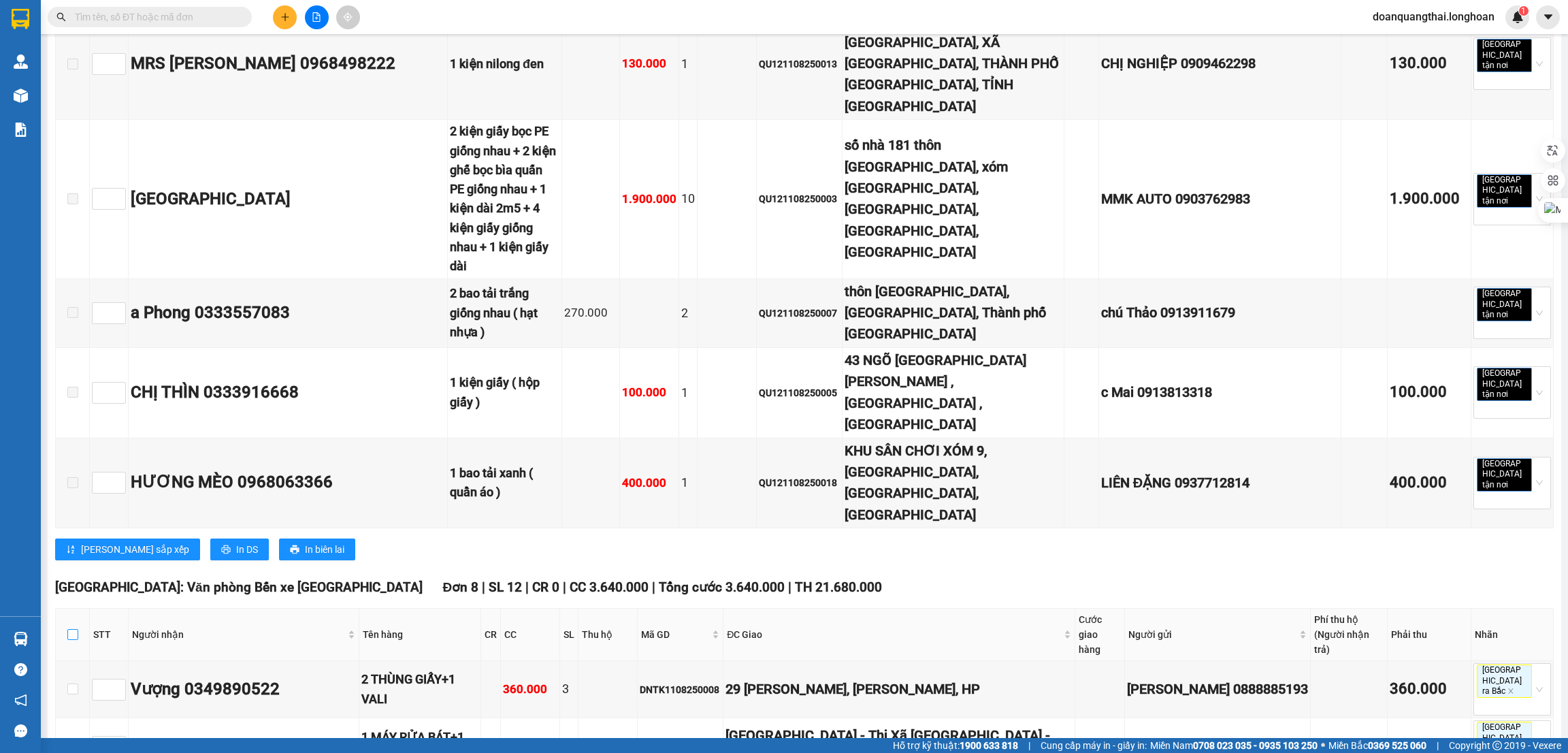
checkbox input "true"
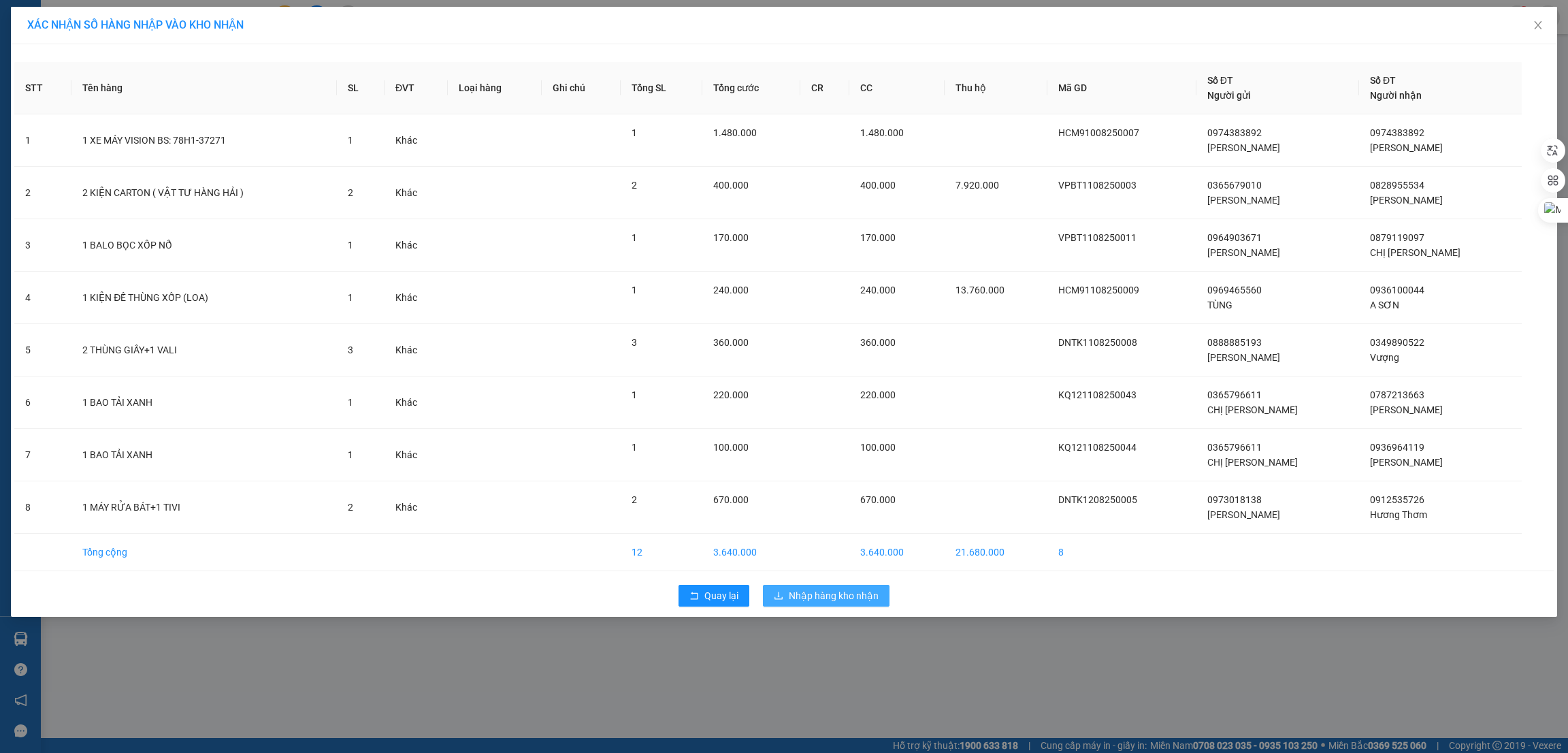
click at [816, 600] on span "Nhập hàng kho nhận" at bounding box center [834, 595] width 90 height 15
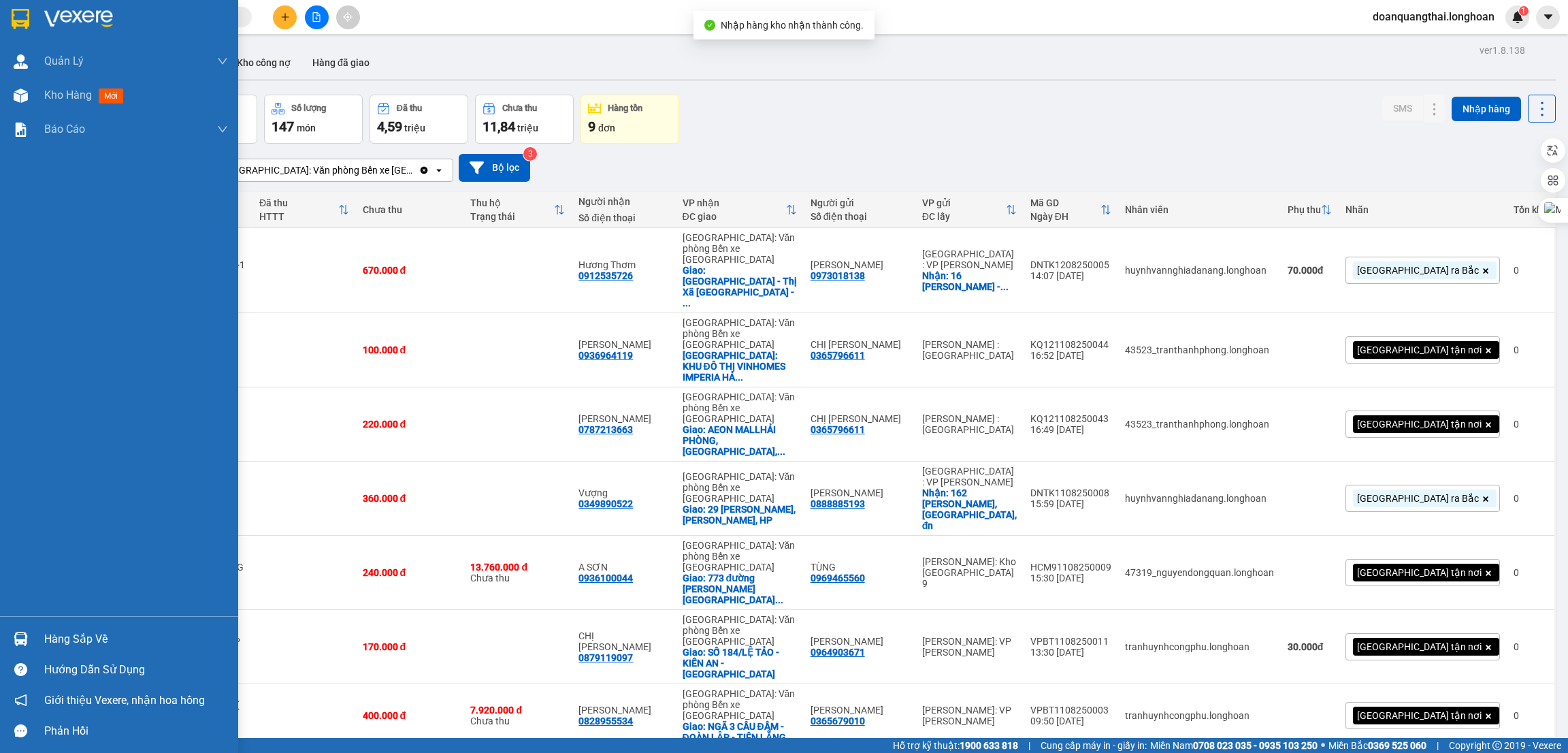
click at [44, 639] on div "Hàng sắp về" at bounding box center [136, 639] width 184 height 20
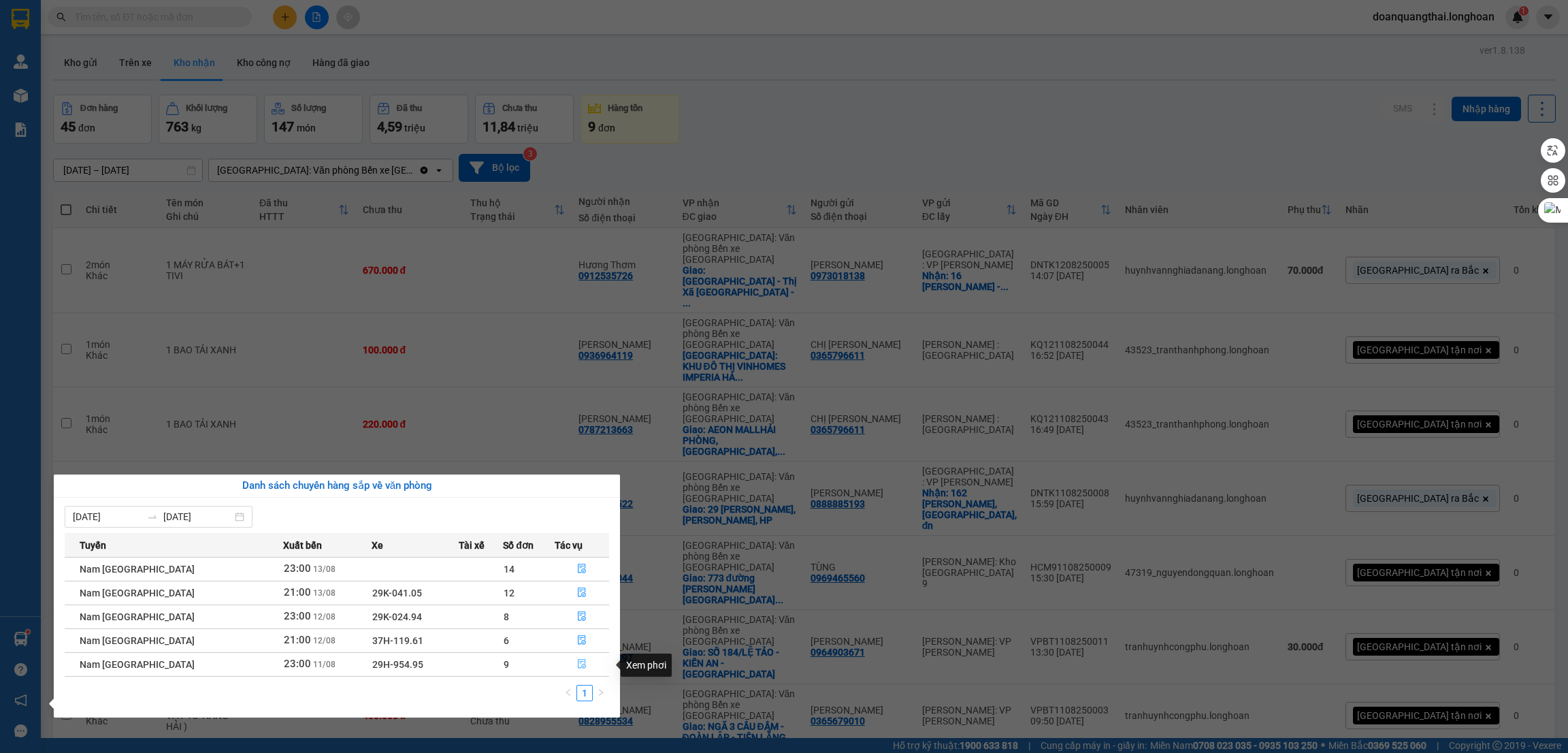
click at [577, 667] on icon "file-done" at bounding box center [581, 663] width 9 height 9
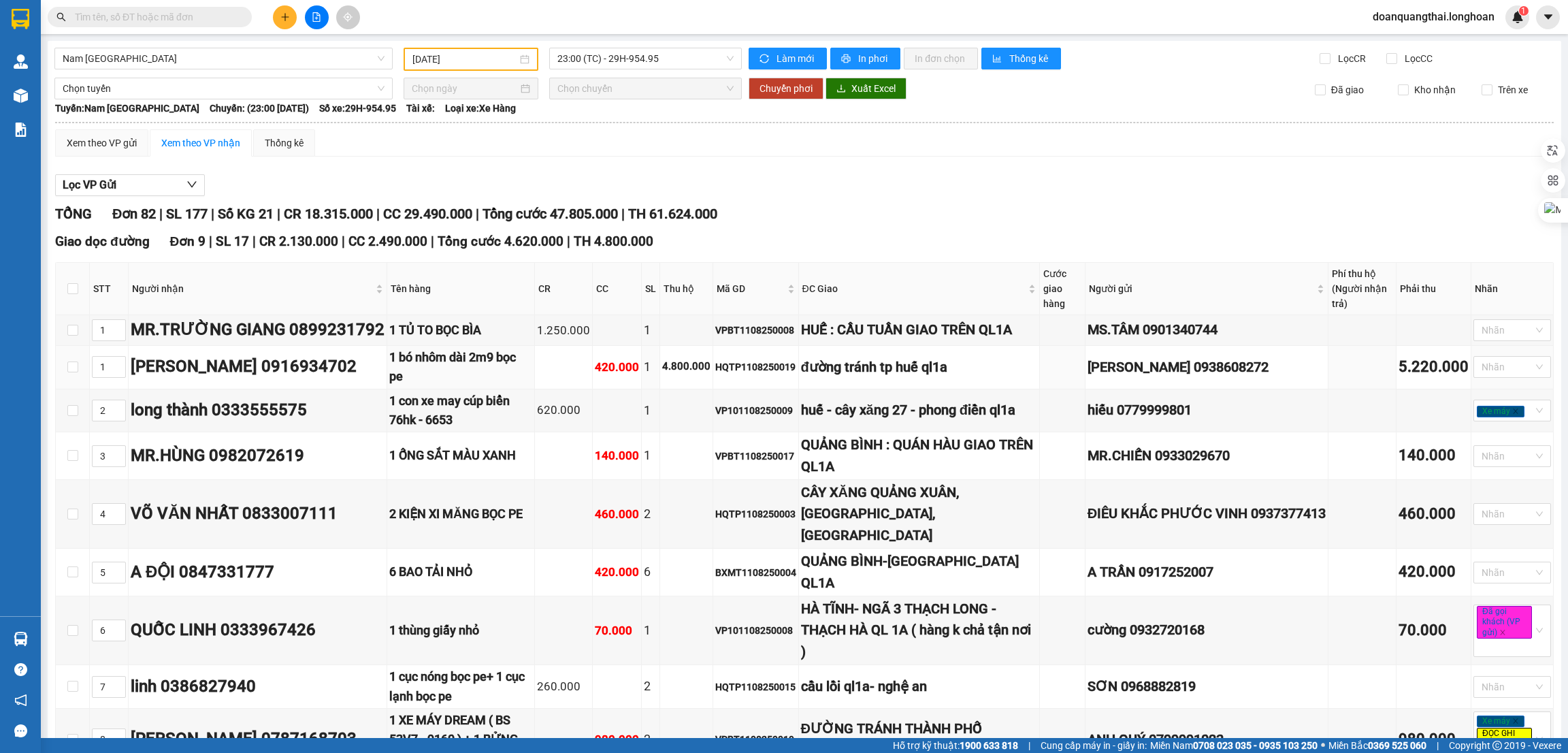
scroll to position [102, 0]
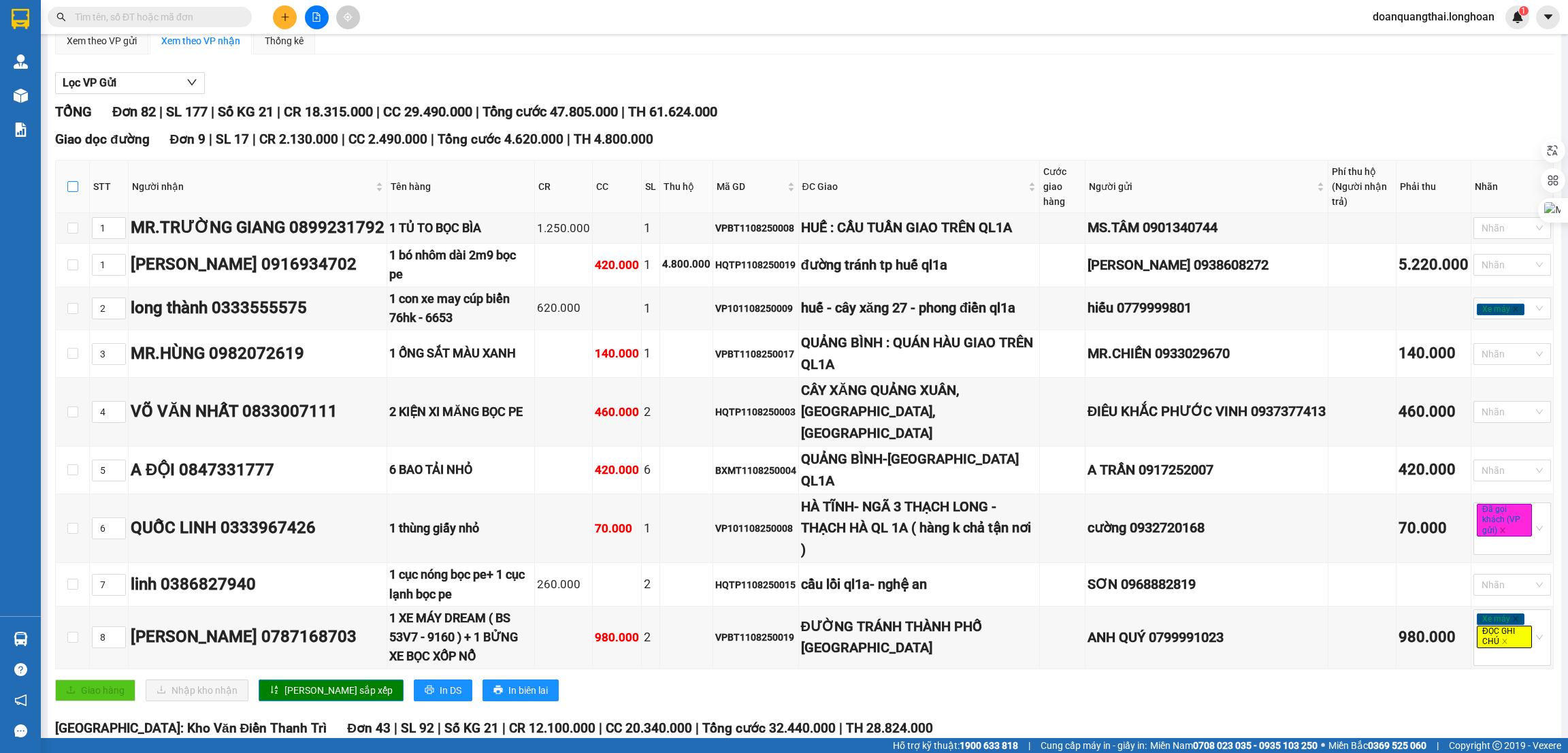
click at [72, 184] on input "checkbox" at bounding box center [72, 186] width 11 height 11
checkbox input "true"
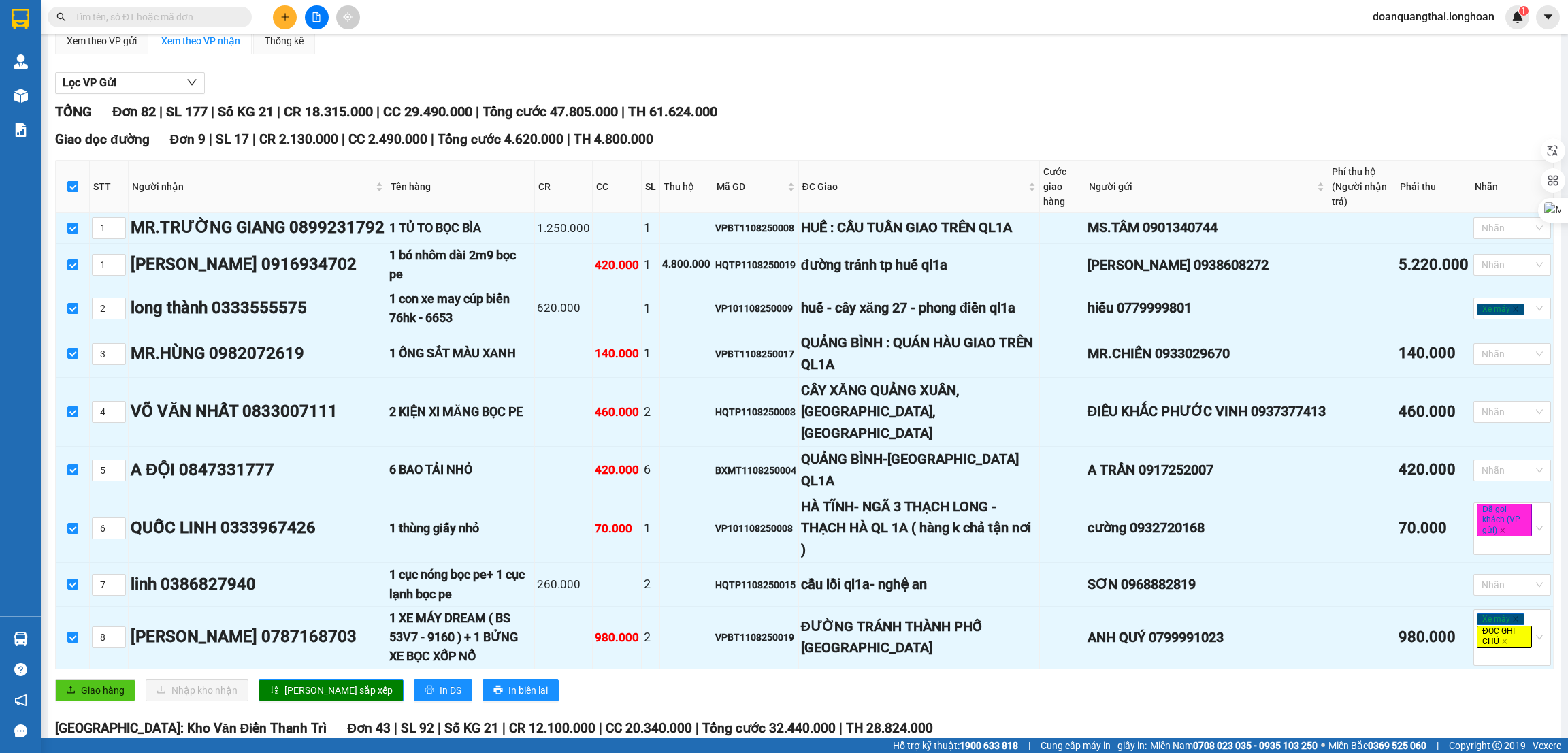
checkbox input "true"
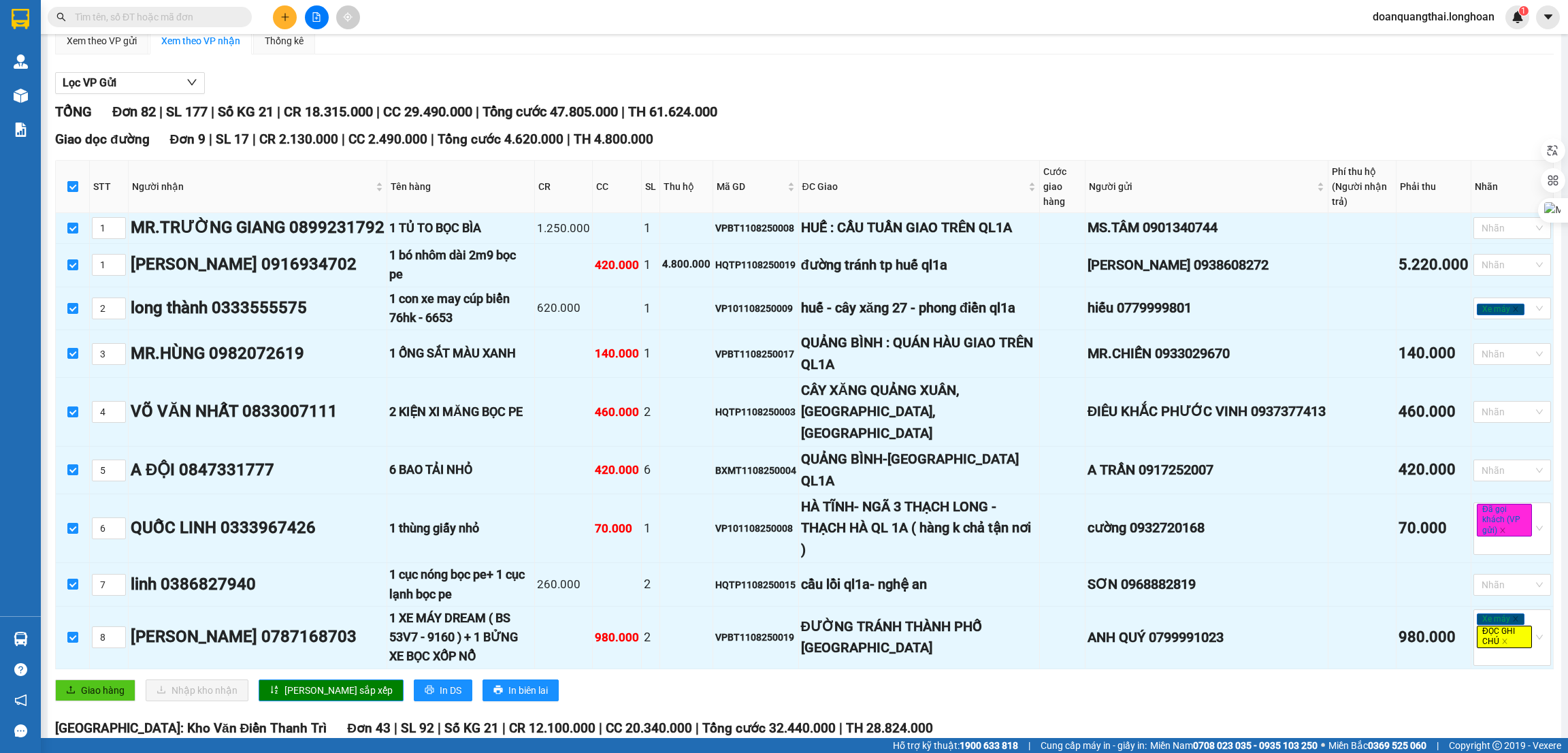
checkbox input "true"
click at [75, 185] on input "checkbox" at bounding box center [72, 186] width 11 height 11
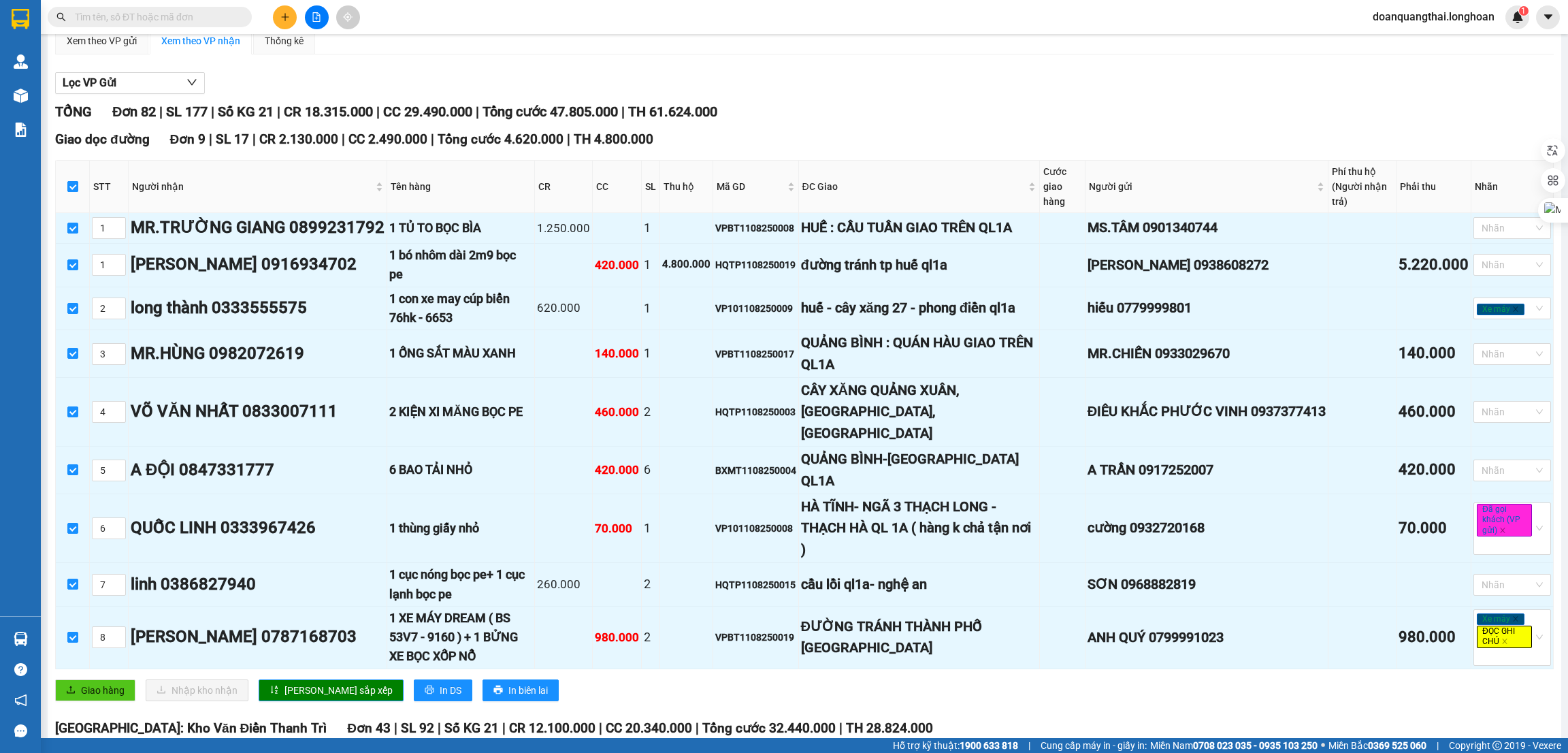
checkbox input "false"
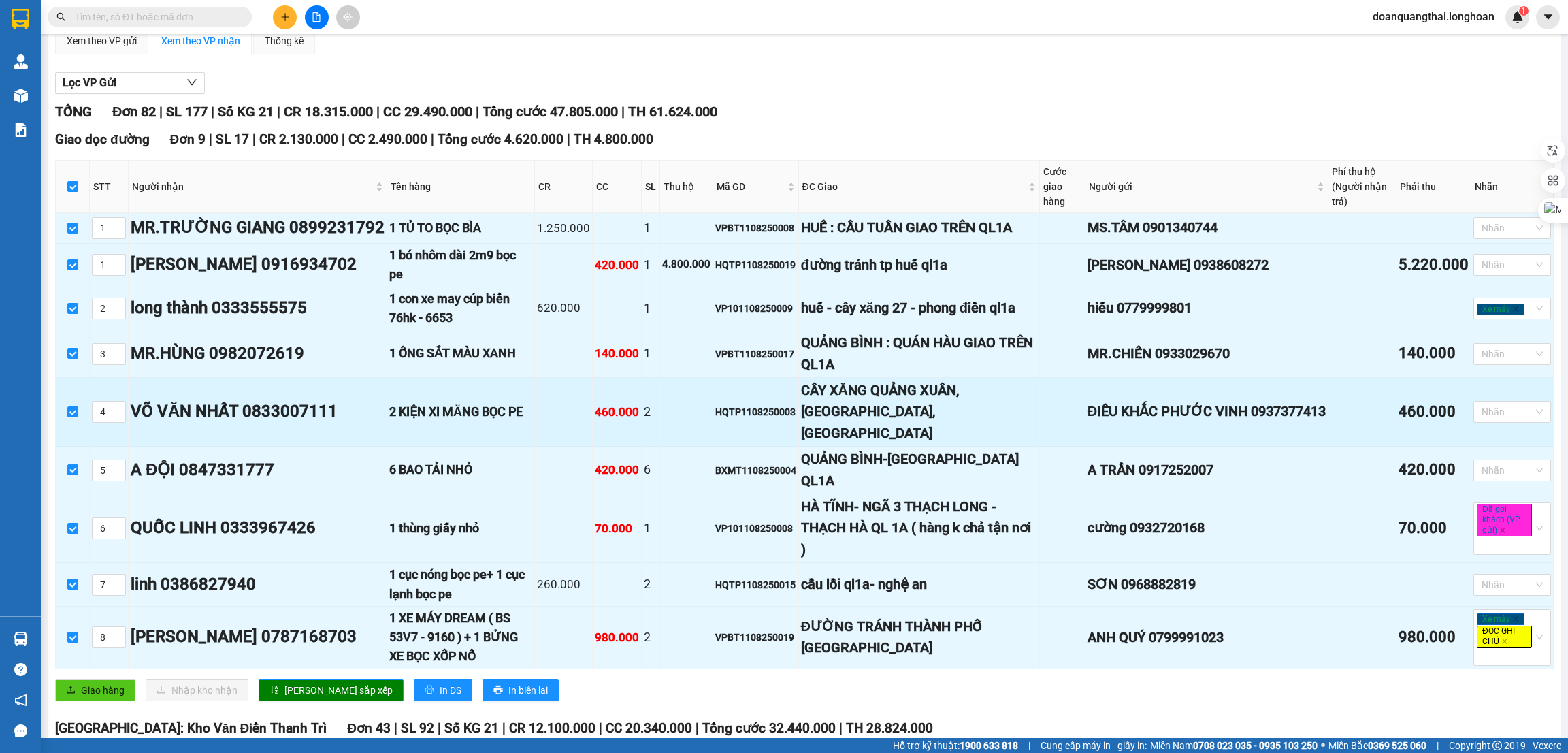
checkbox input "false"
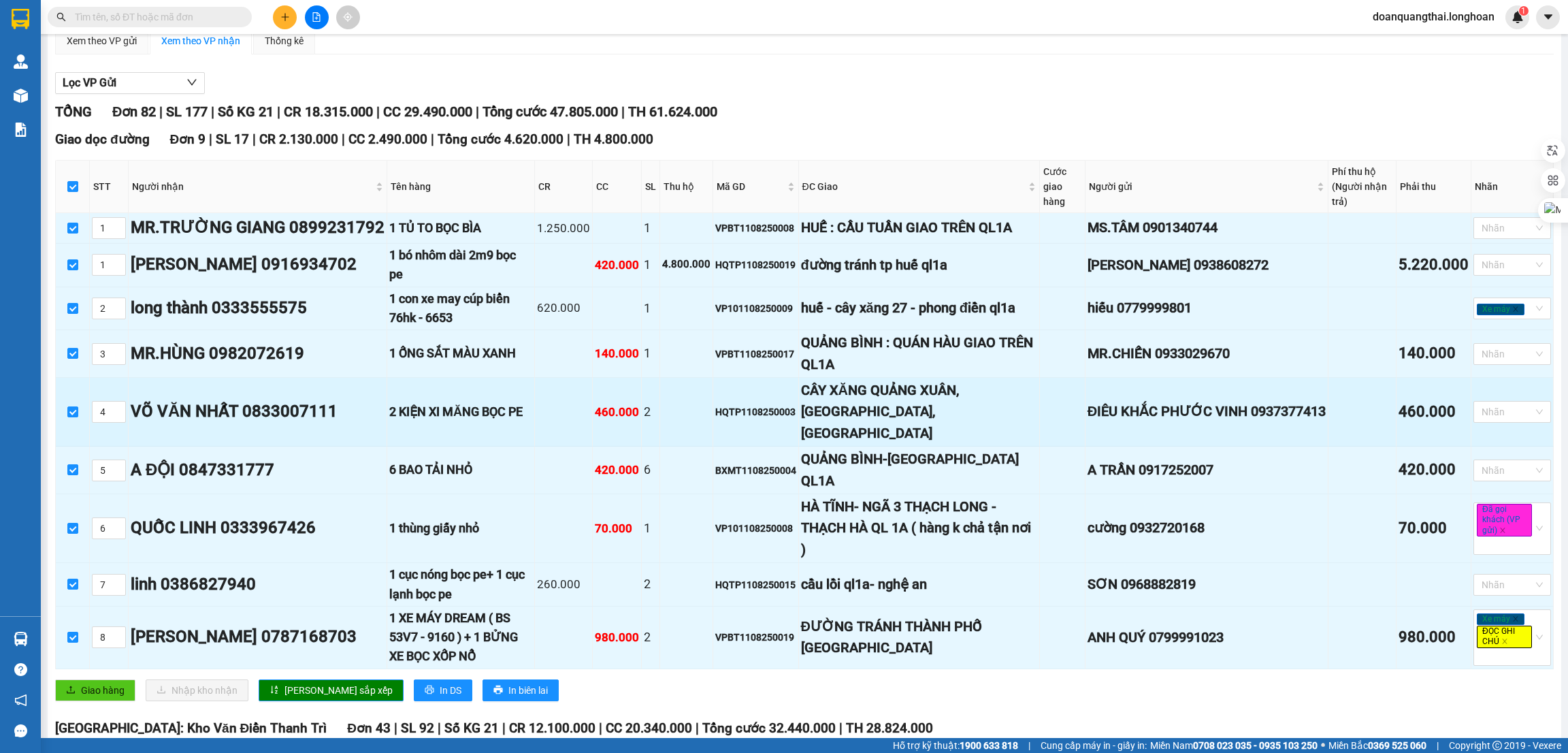
checkbox input "false"
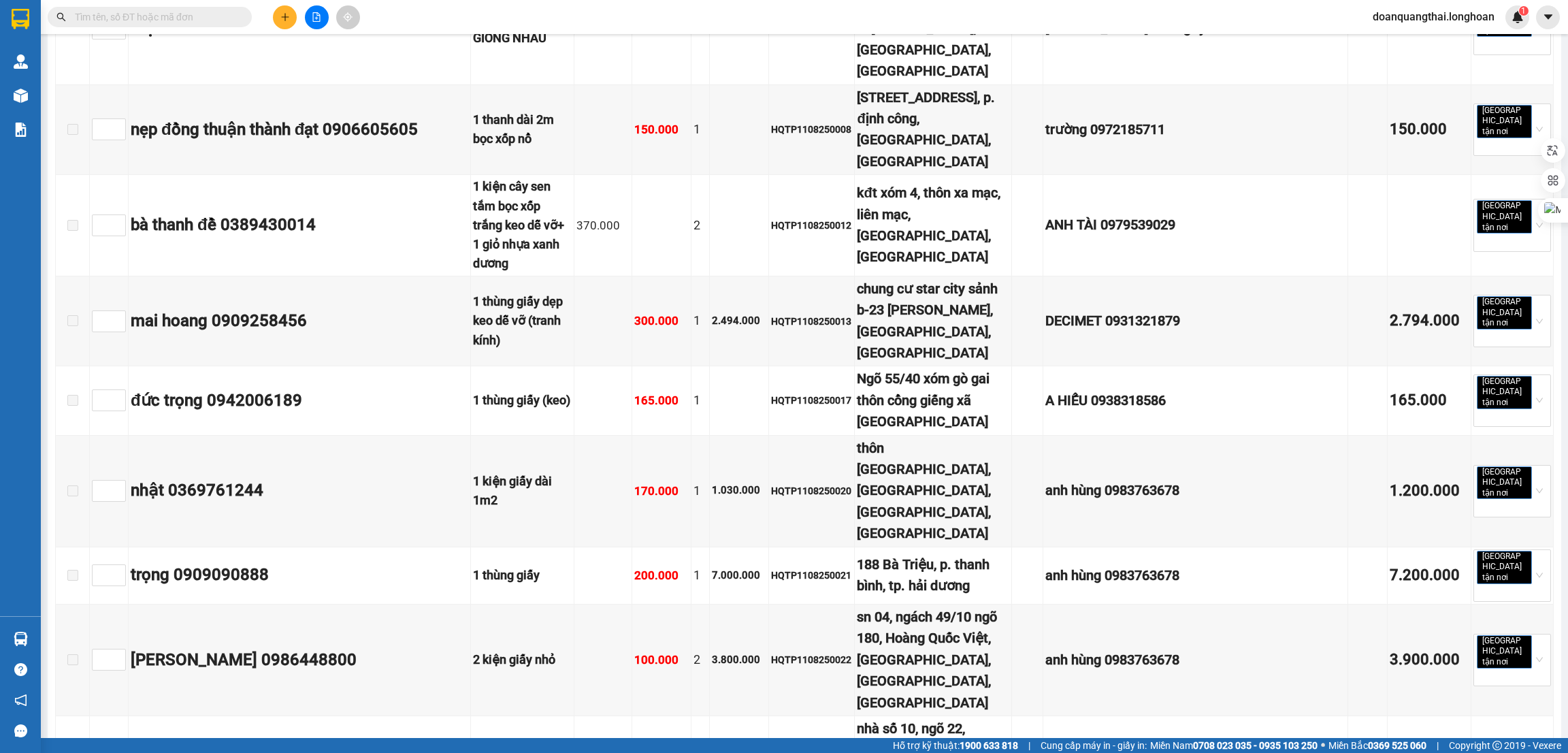
scroll to position [4901, 0]
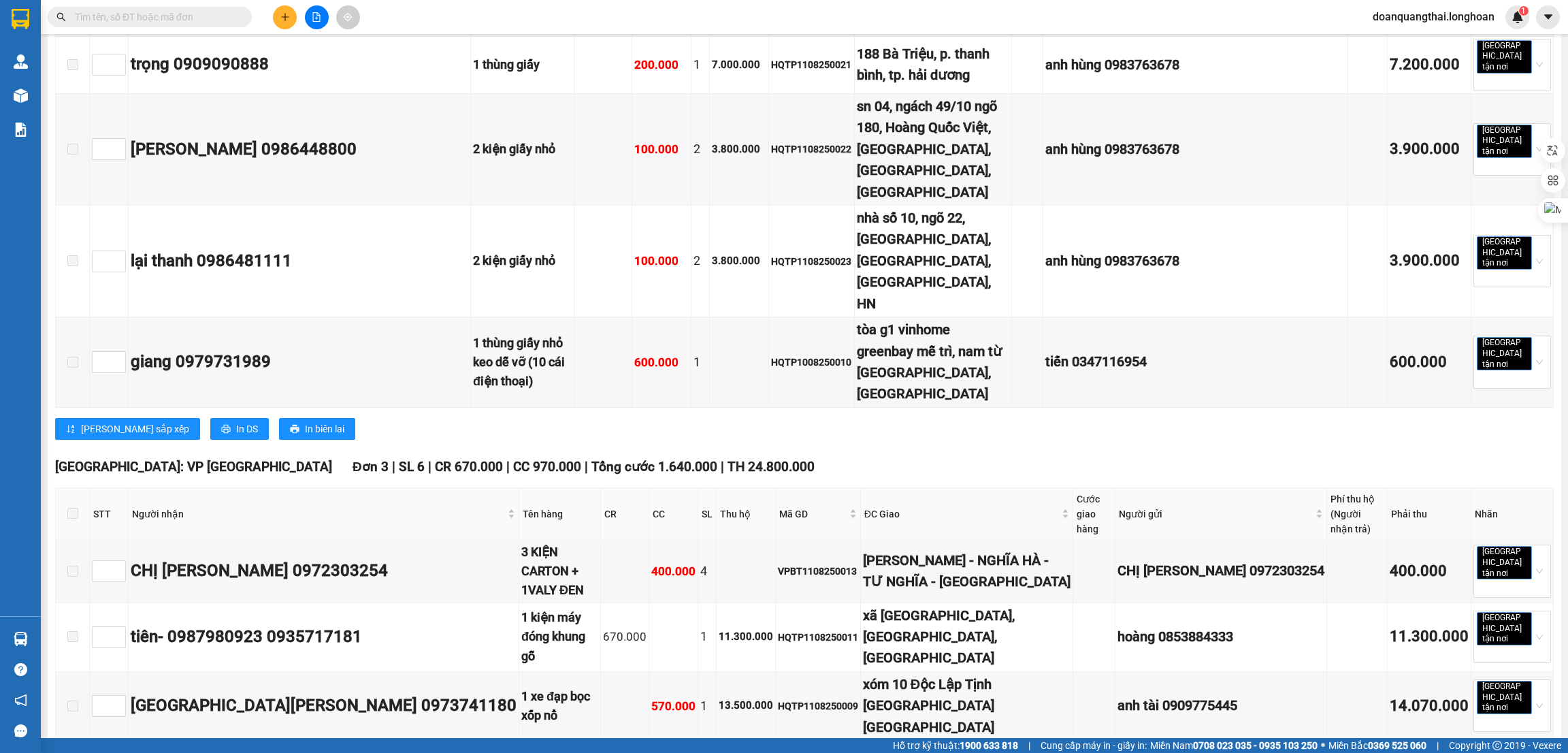
checkbox input "true"
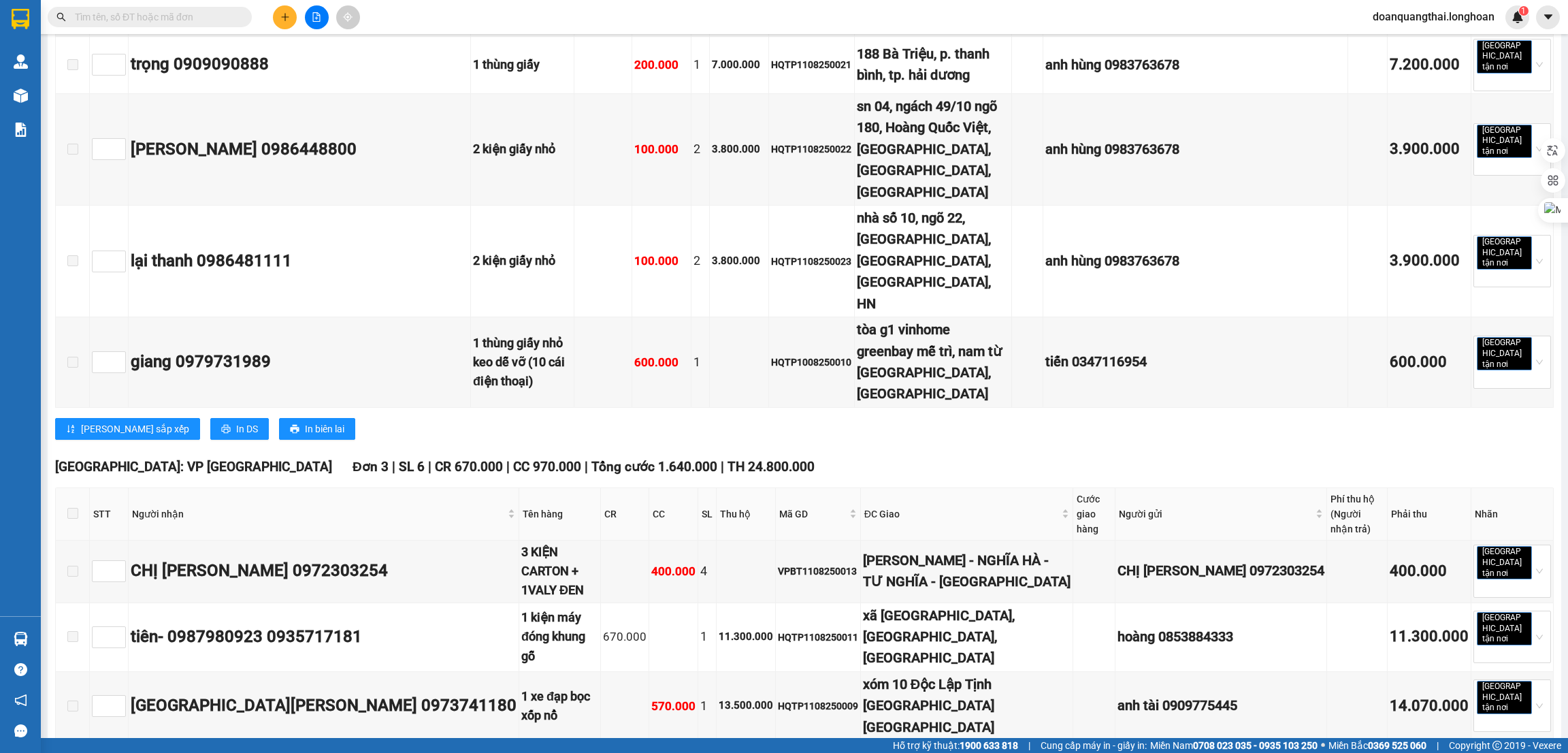
checkbox input "true"
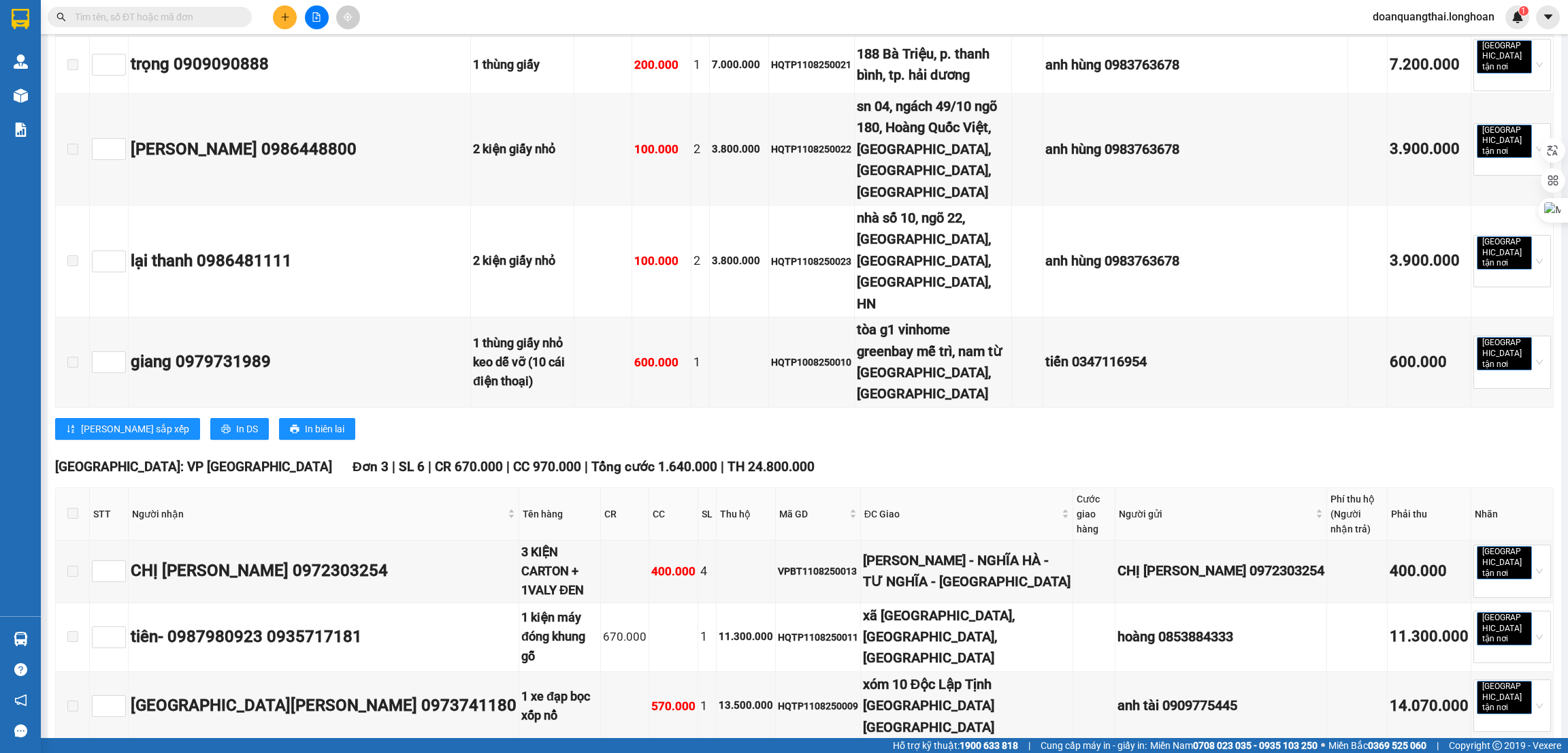
checkbox input "true"
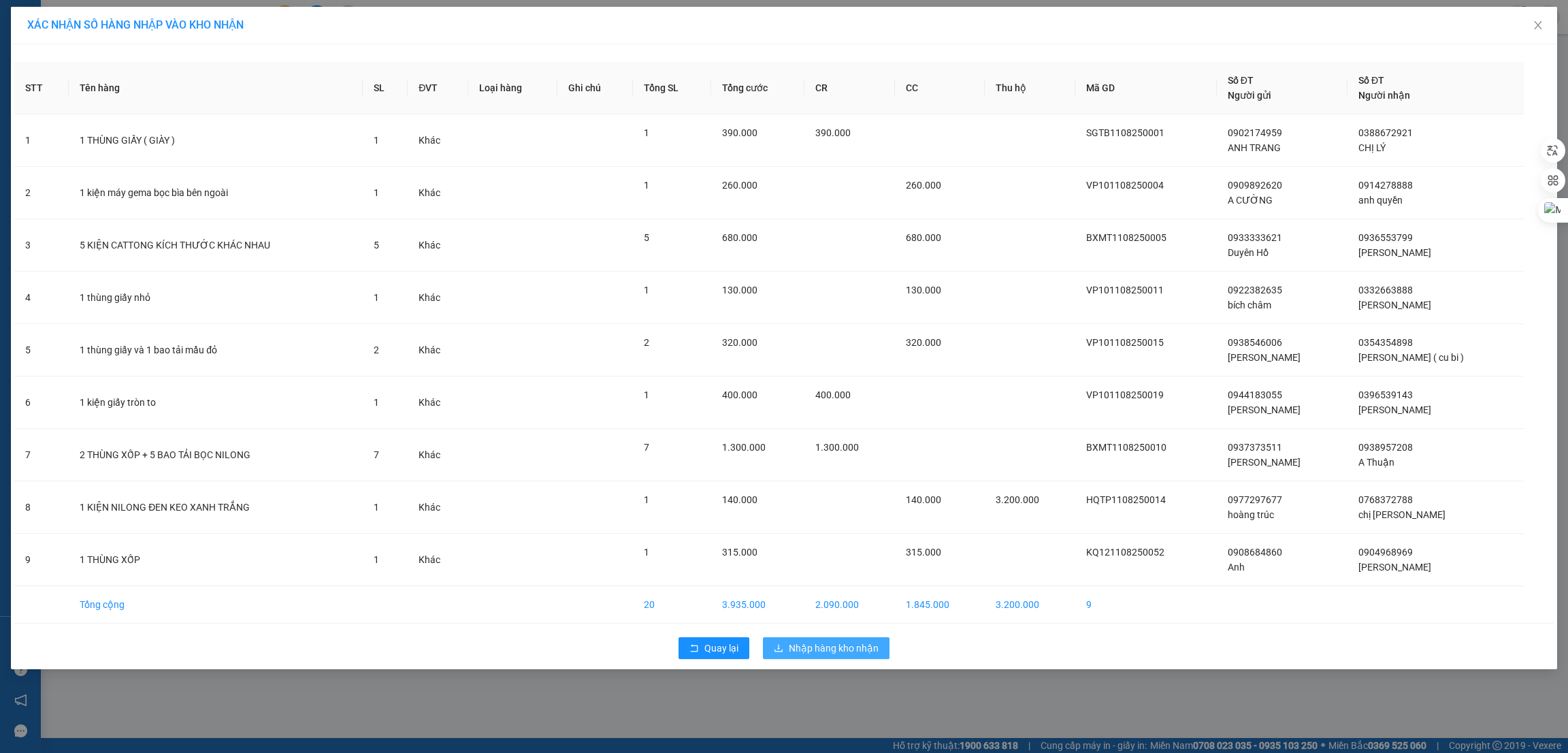
click at [819, 649] on span "Nhập hàng kho nhận" at bounding box center [834, 648] width 90 height 15
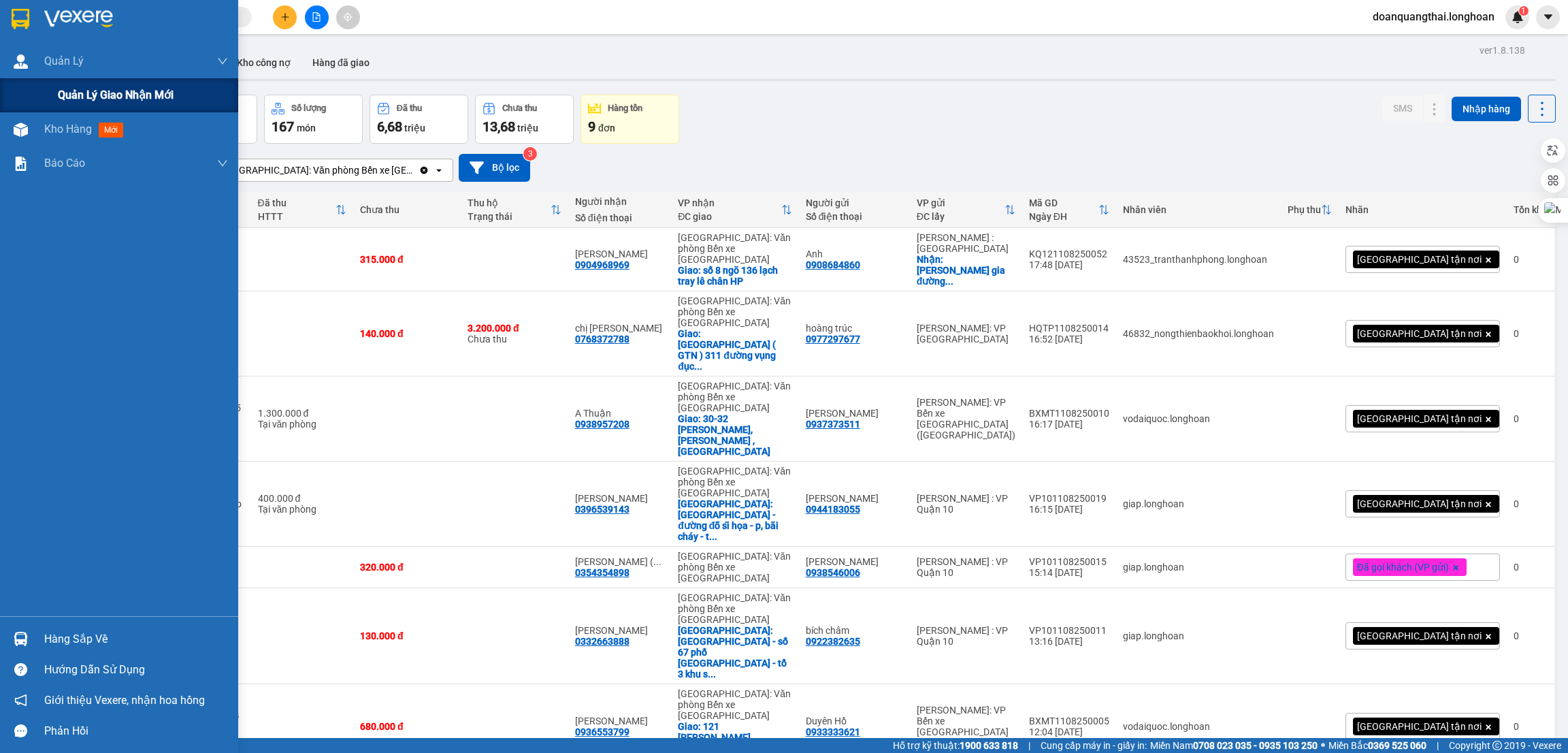
click at [63, 96] on span "Quản lý giao nhận mới" at bounding box center [116, 95] width 116 height 17
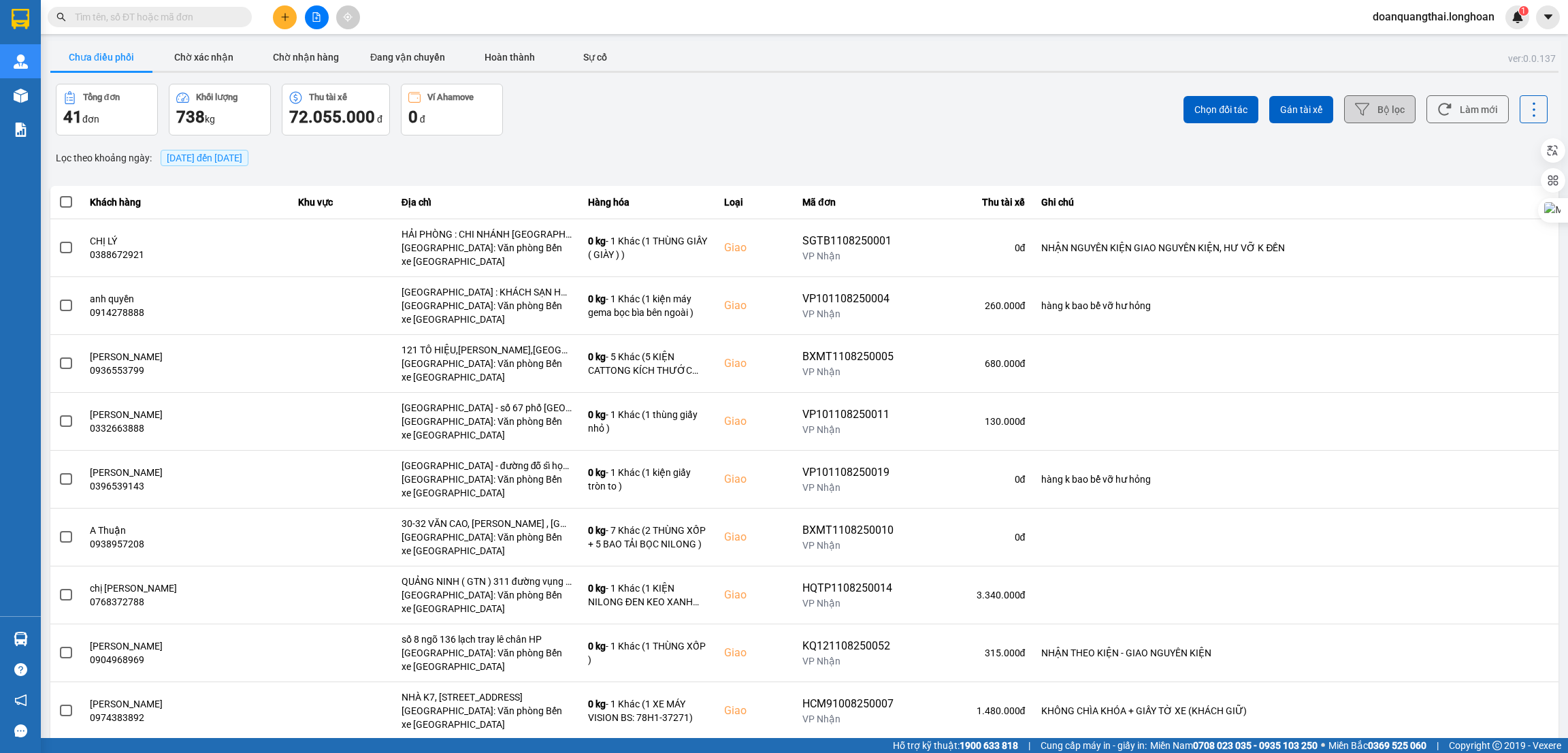
click at [1382, 108] on button "Bộ lọc" at bounding box center [1380, 109] width 72 height 28
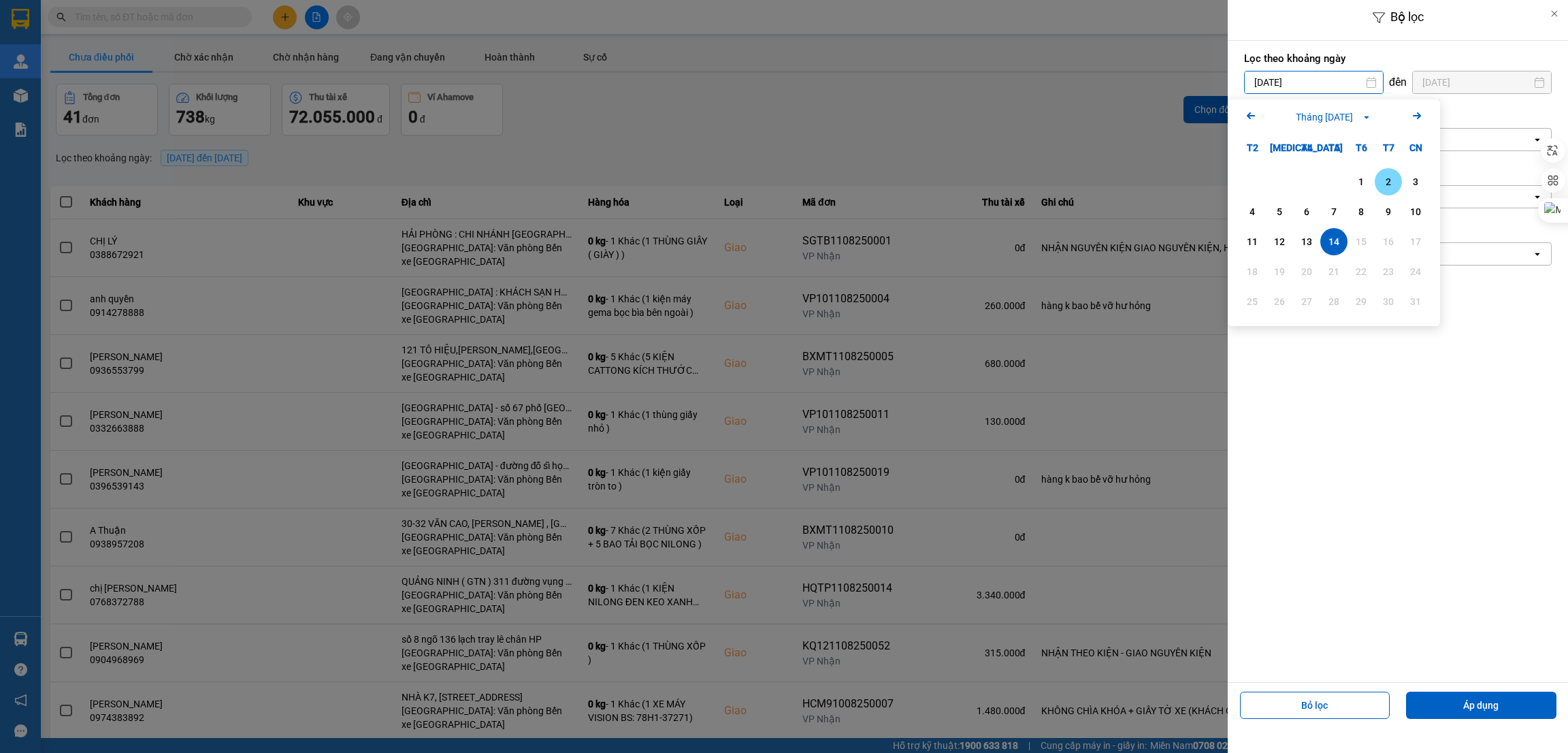
click at [1377, 193] on div "2" at bounding box center [1388, 182] width 28 height 28
type input "[DATE]"
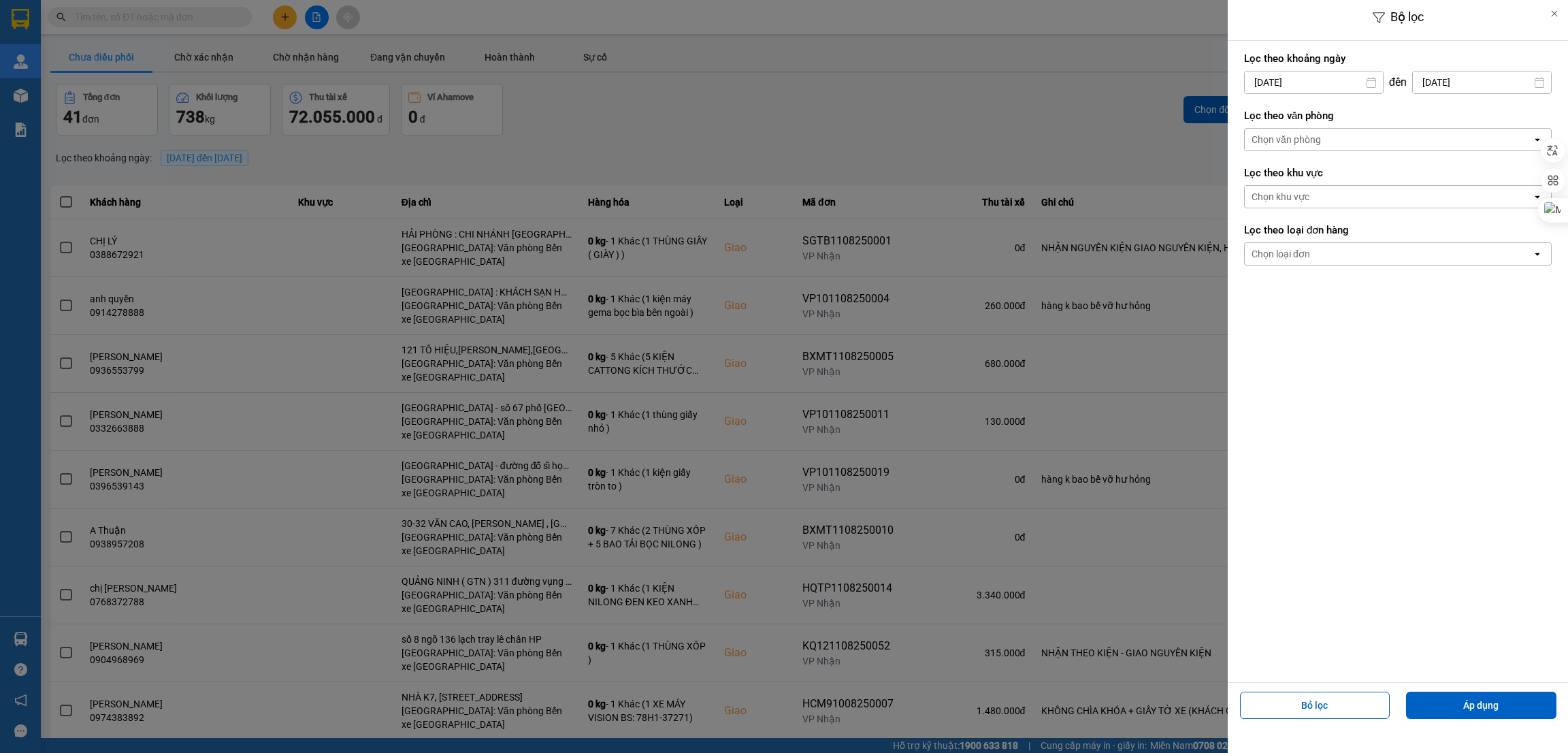
click at [1409, 134] on div "Chọn văn phòng" at bounding box center [1388, 140] width 287 height 22
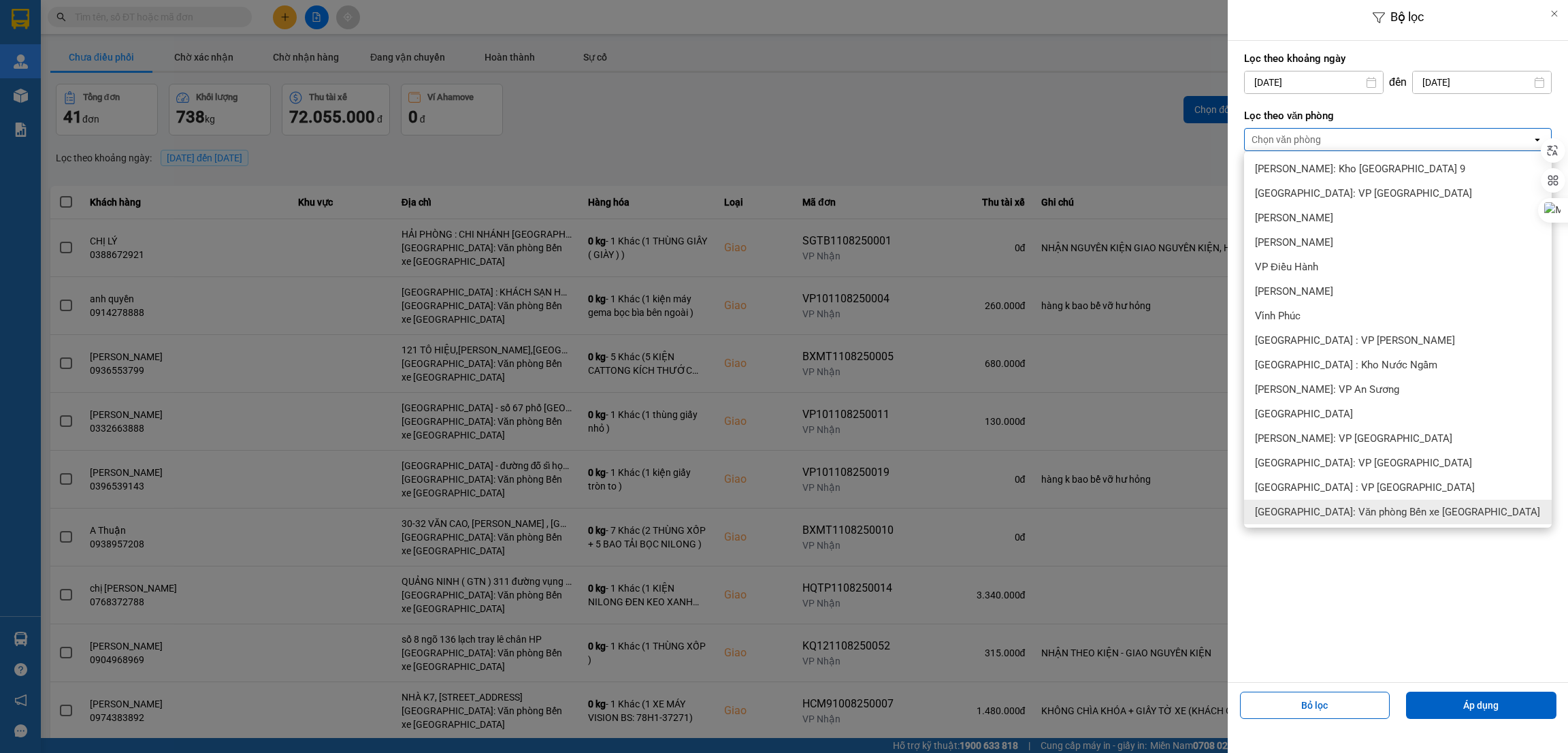
click at [1398, 510] on span "[GEOGRAPHIC_DATA]: Văn phòng Bến xe [GEOGRAPHIC_DATA]" at bounding box center [1398, 512] width 285 height 14
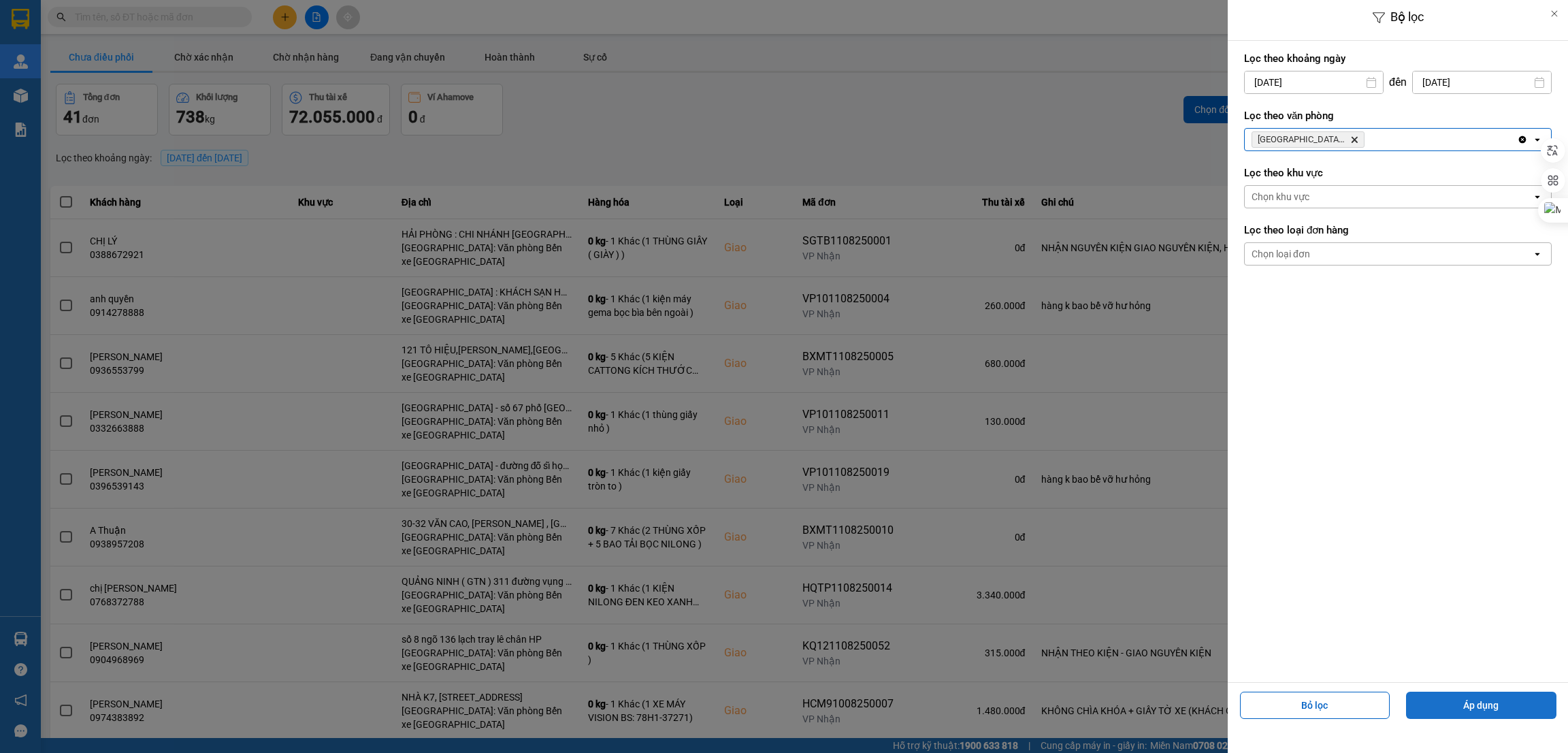
click at [1464, 703] on button "Áp dụng" at bounding box center [1482, 705] width 151 height 28
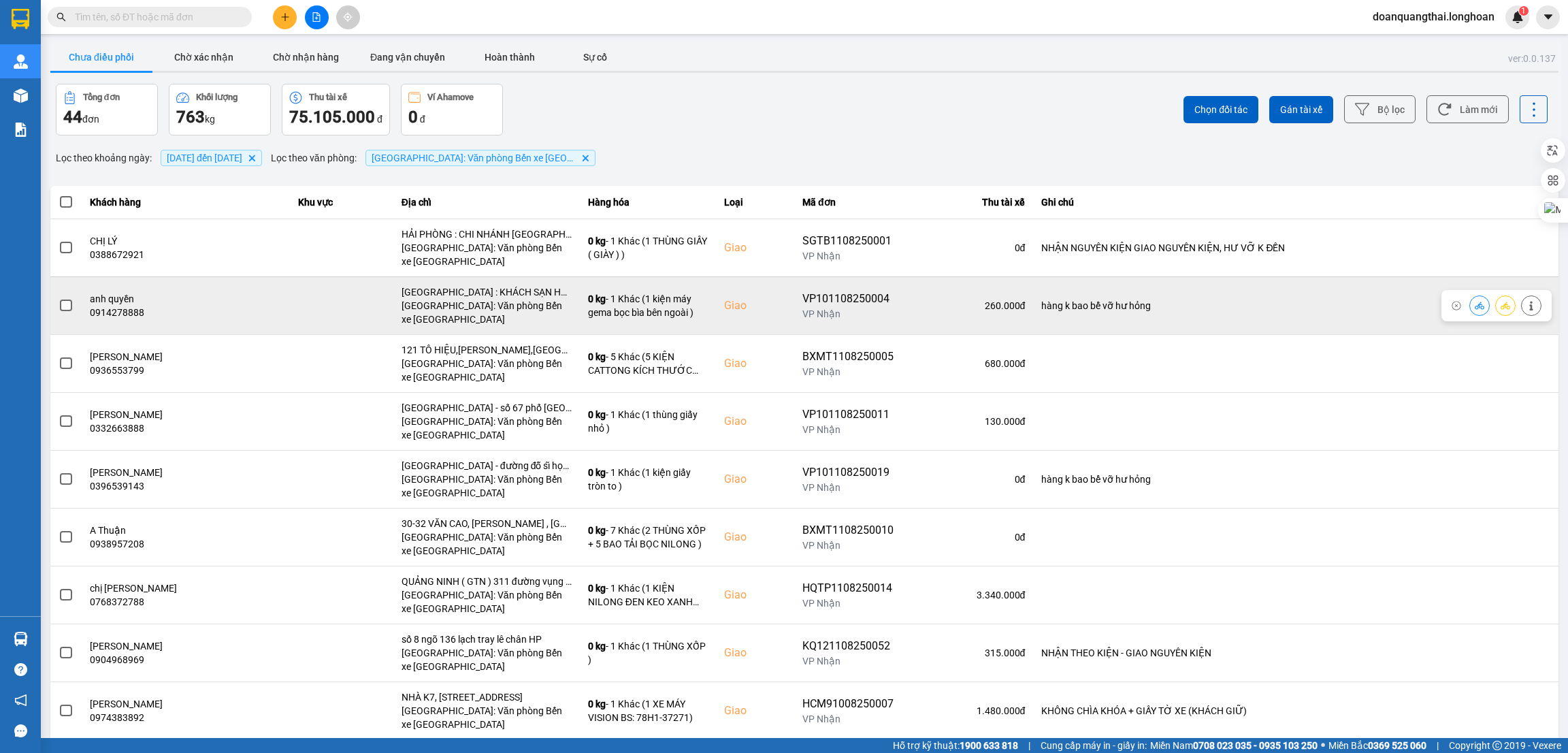
click at [62, 308] on span at bounding box center [66, 306] width 12 height 12
click at [59, 298] on input "checkbox" at bounding box center [59, 298] width 0 height 0
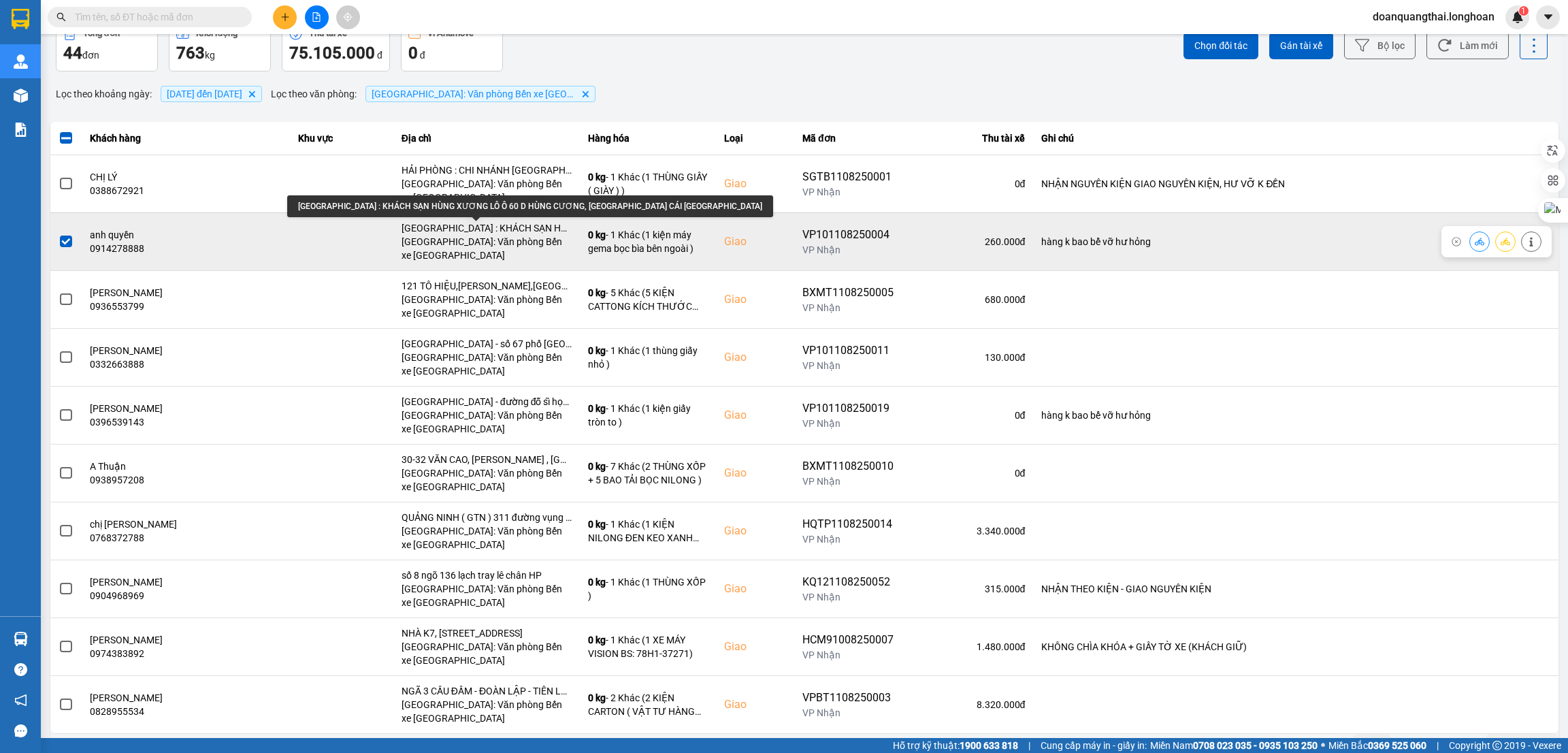
scroll to position [92, 0]
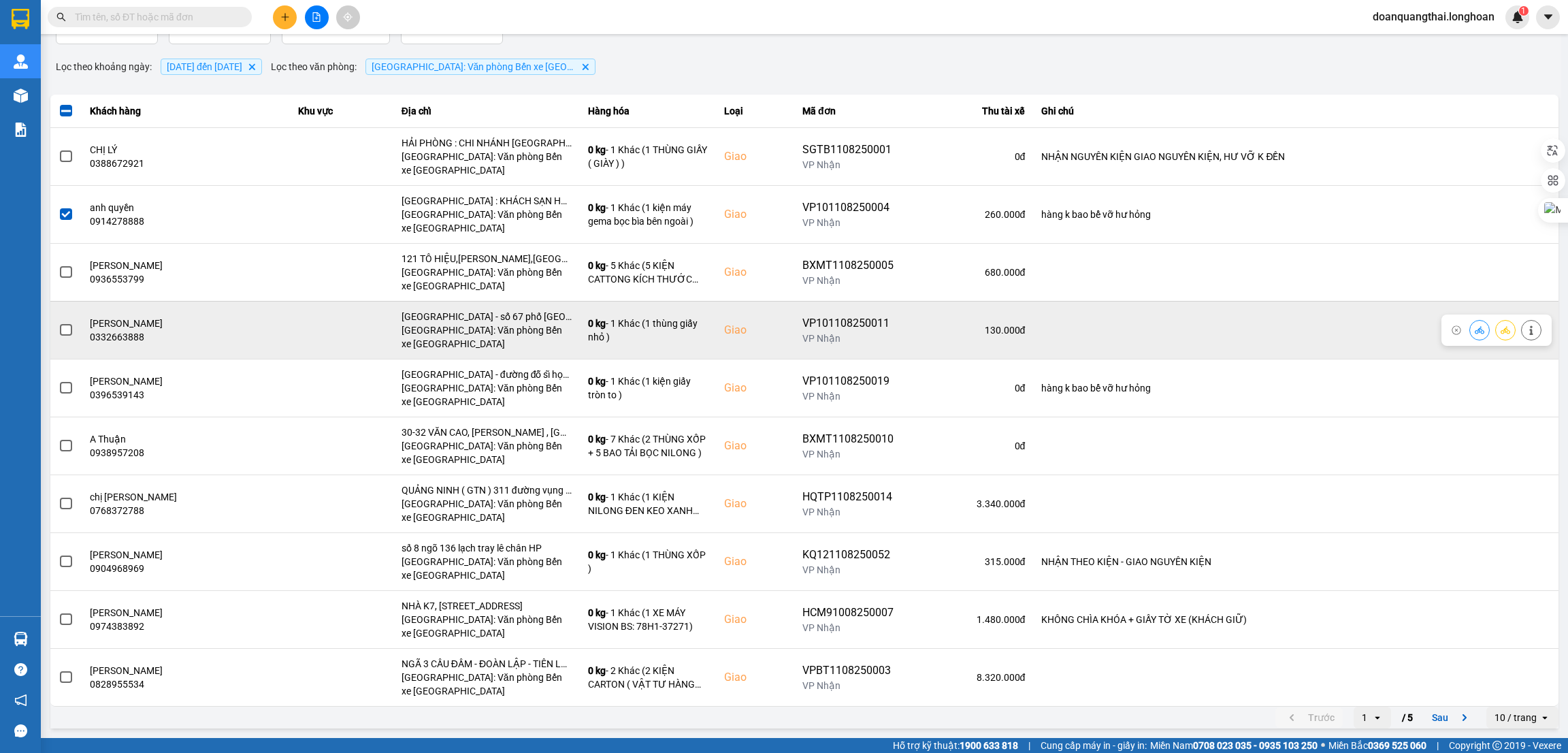
click at [64, 329] on span at bounding box center [66, 330] width 12 height 12
click at [59, 323] on input "checkbox" at bounding box center [59, 323] width 0 height 0
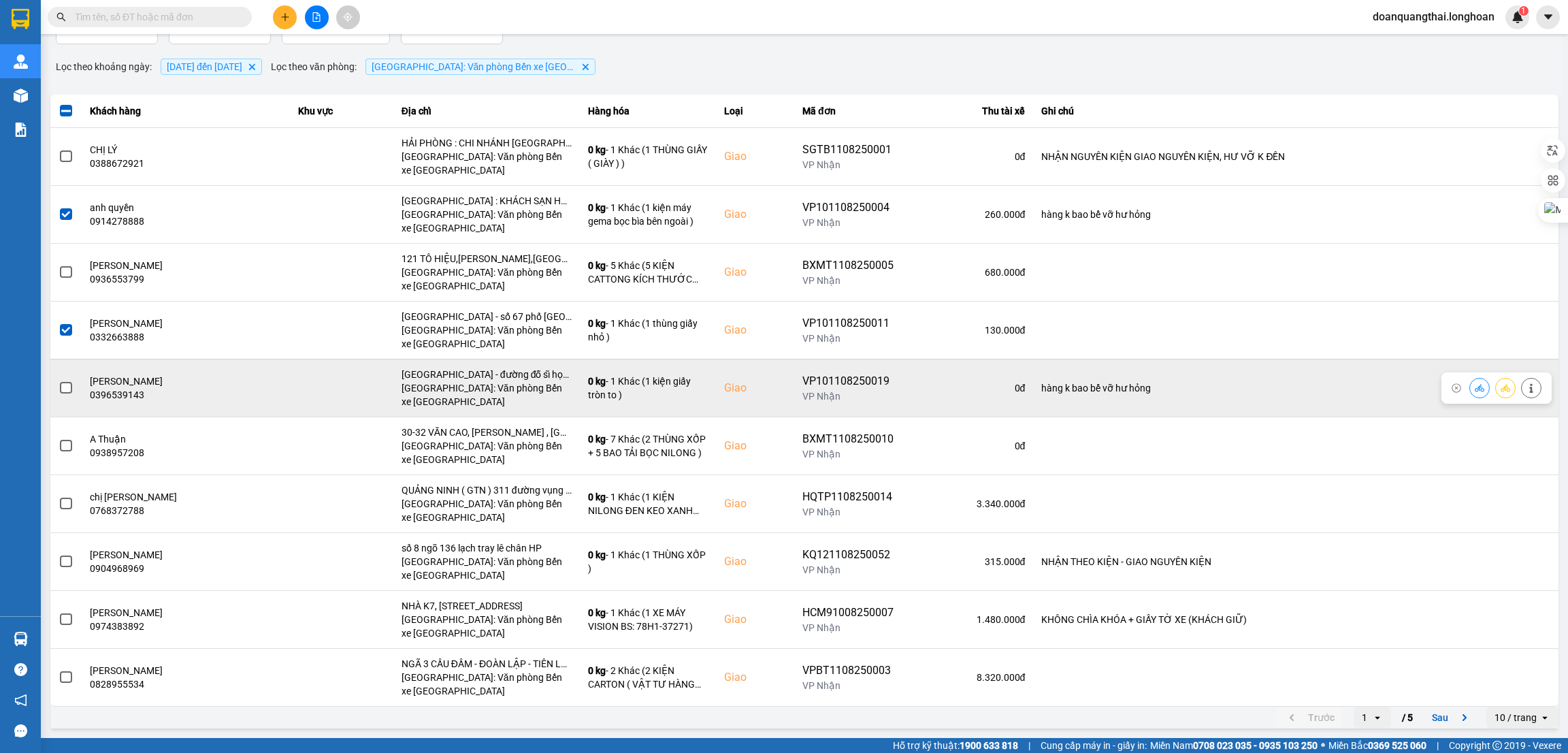
click at [67, 386] on span at bounding box center [66, 387] width 12 height 12
click at [59, 381] on input "checkbox" at bounding box center [59, 381] width 0 height 0
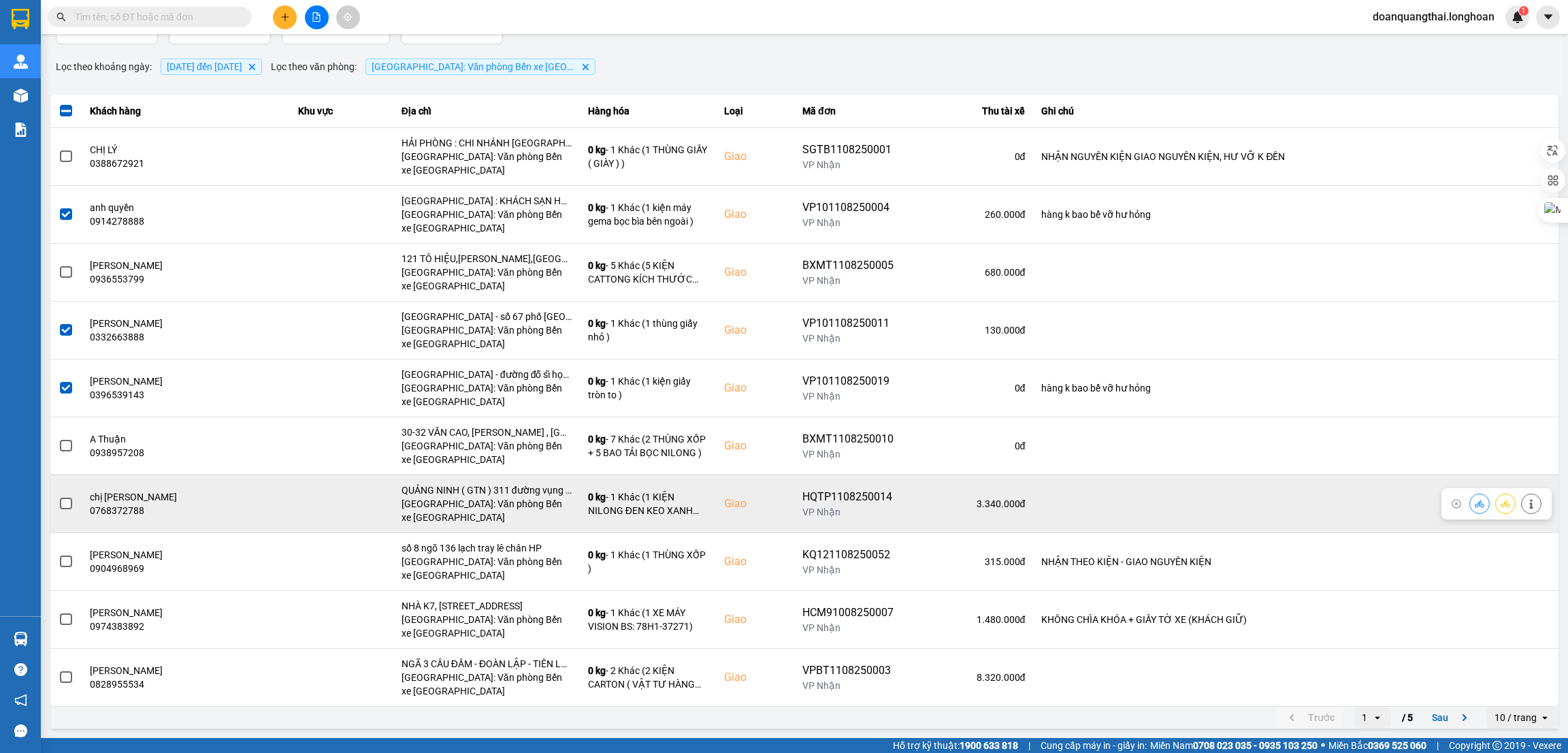
click at [67, 502] on span at bounding box center [66, 503] width 12 height 12
click at [59, 496] on input "checkbox" at bounding box center [59, 496] width 0 height 0
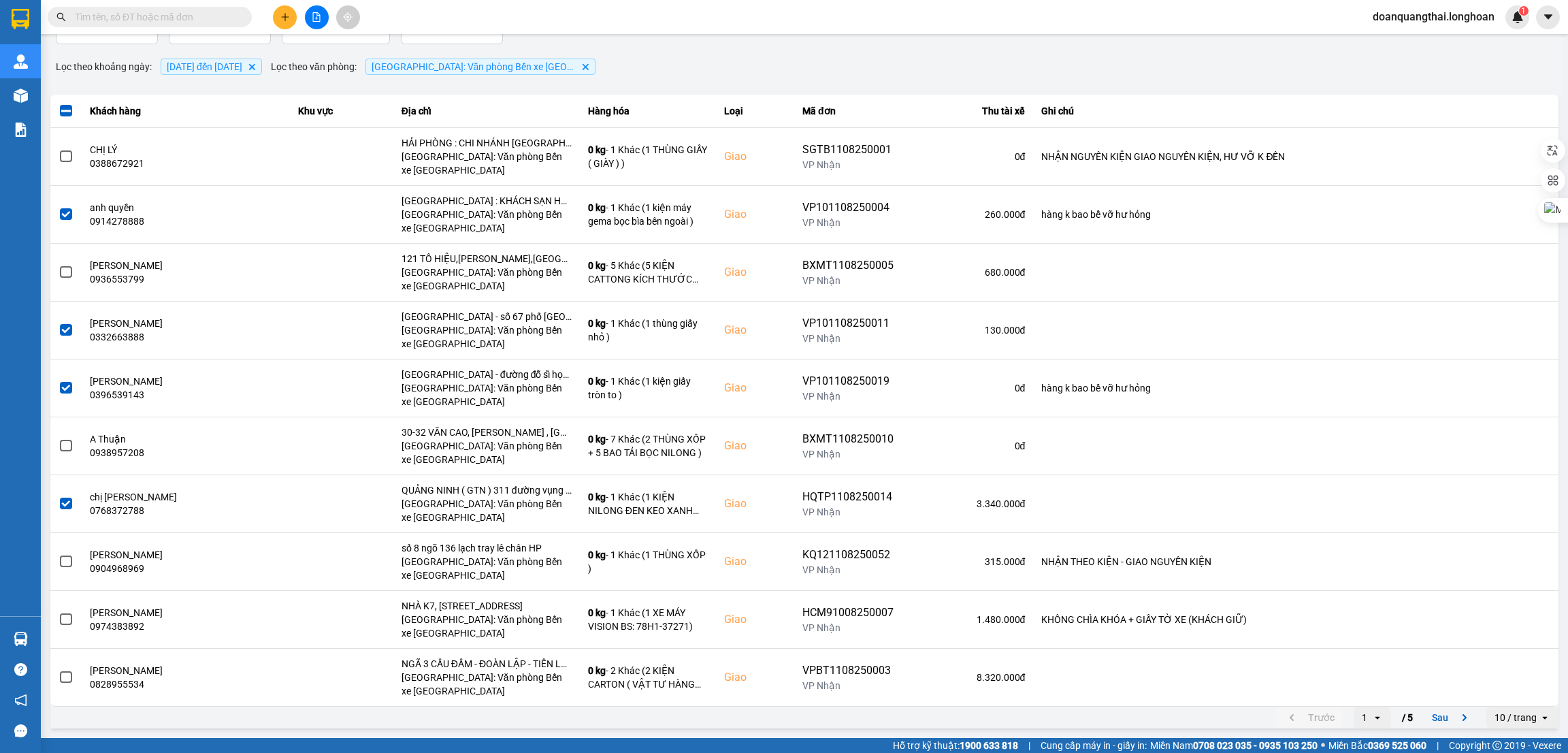
click at [1514, 716] on div "10 / trang" at bounding box center [1516, 718] width 42 height 14
click at [1502, 680] on li "100 / trang" at bounding box center [1507, 690] width 72 height 25
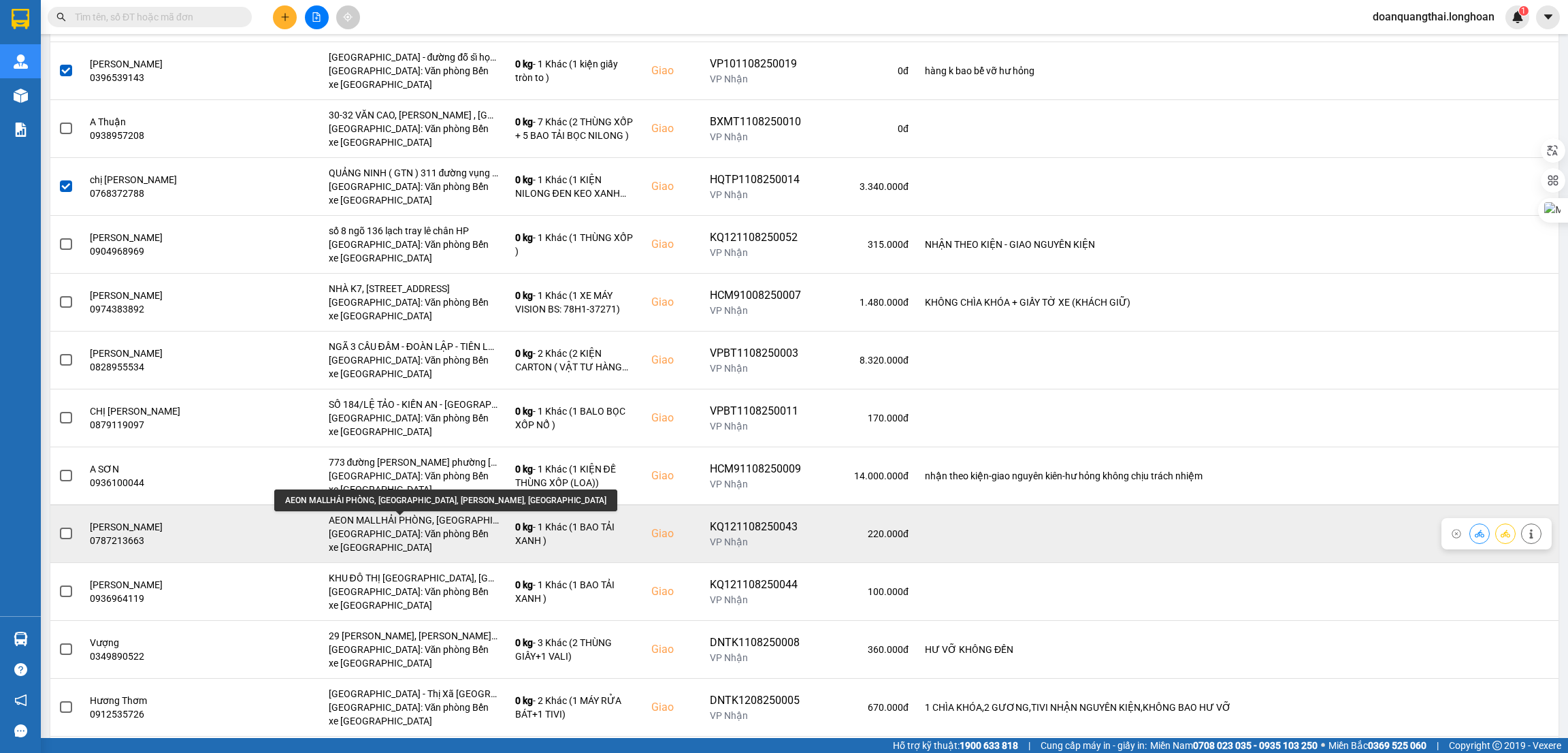
scroll to position [612, 0]
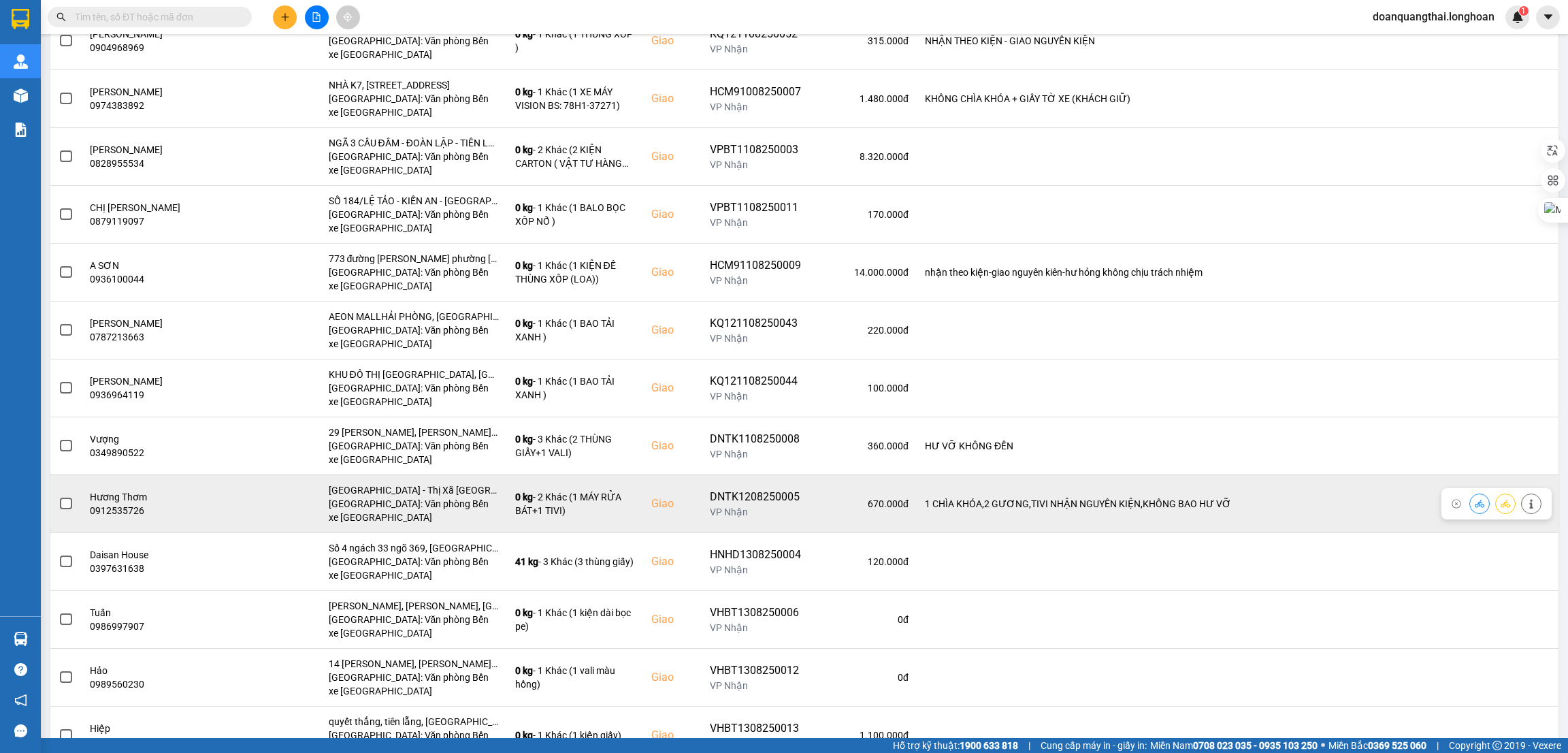
click at [64, 507] on span at bounding box center [66, 503] width 12 height 12
click at [59, 496] on input "checkbox" at bounding box center [59, 496] width 0 height 0
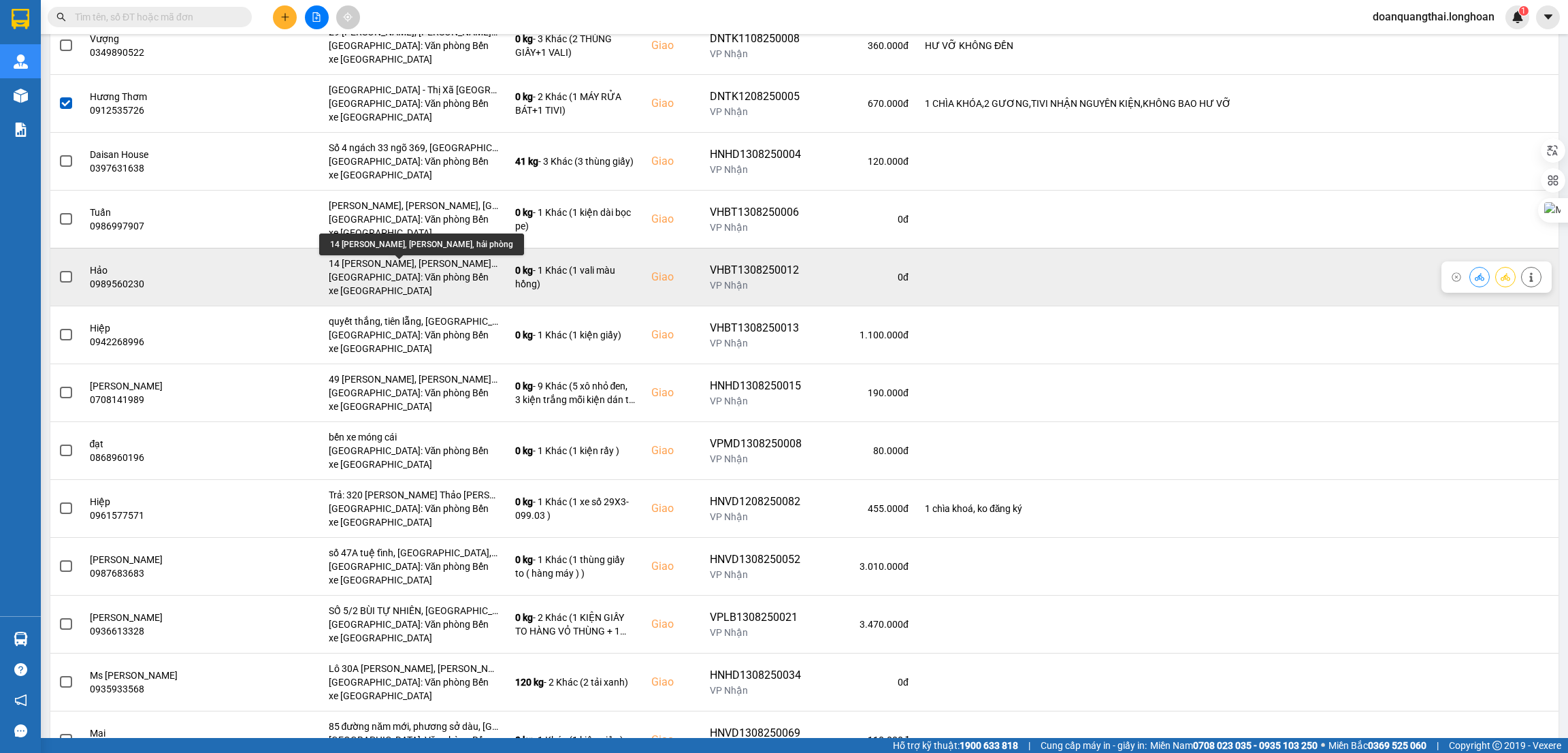
scroll to position [1020, 0]
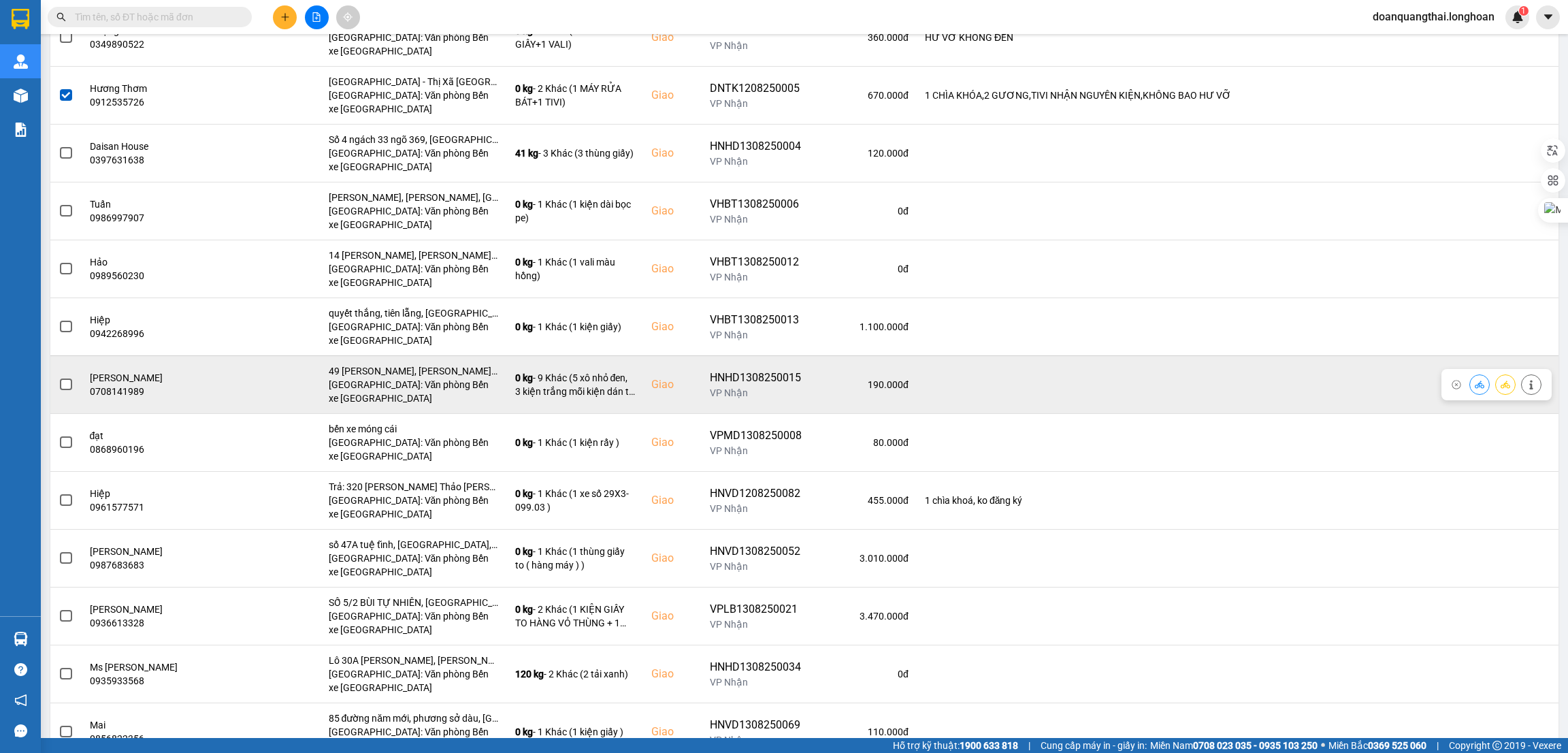
click at [61, 383] on span at bounding box center [66, 384] width 12 height 12
click at [59, 377] on input "checkbox" at bounding box center [59, 377] width 0 height 0
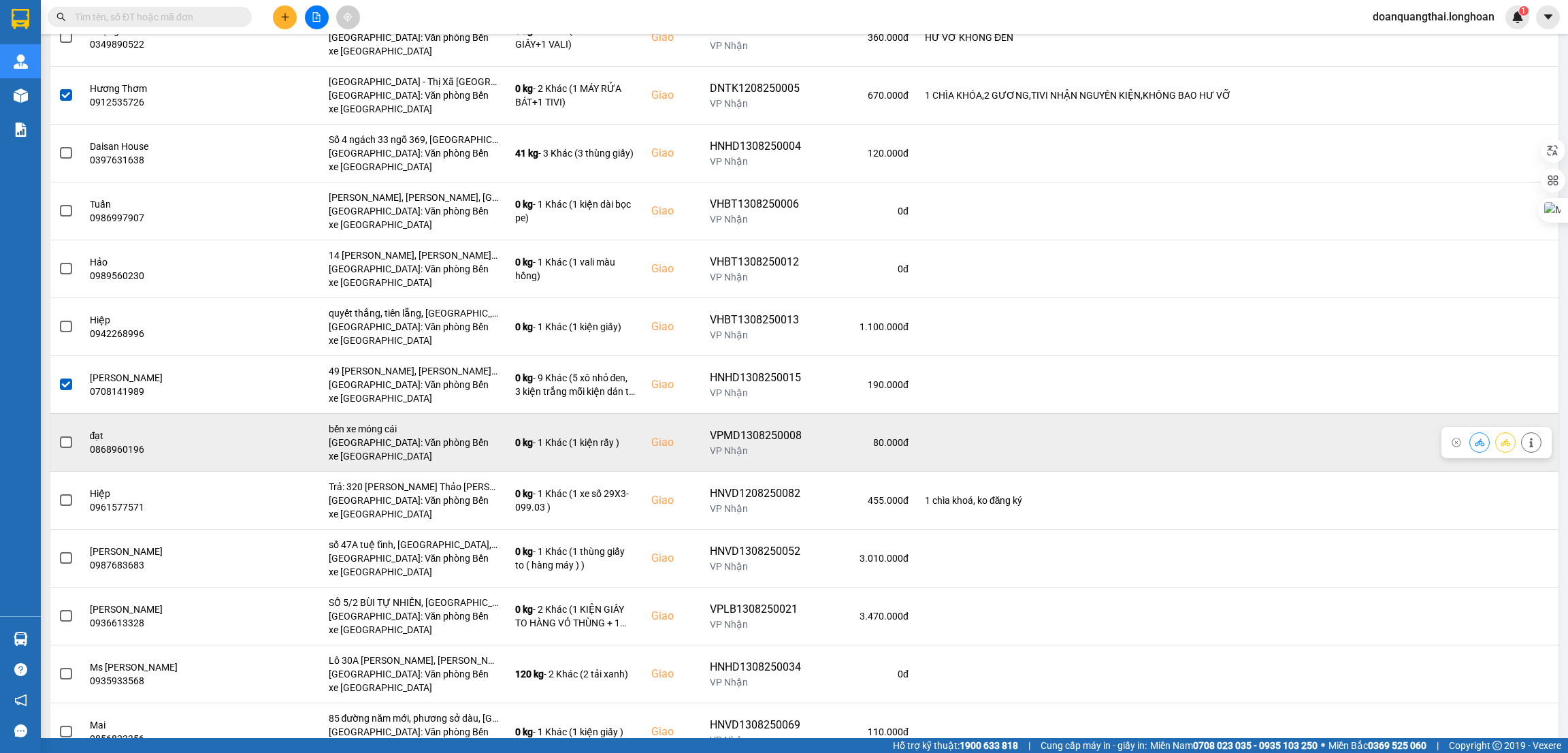
click at [69, 442] on span at bounding box center [66, 442] width 12 height 12
click at [59, 435] on input "checkbox" at bounding box center [59, 435] width 0 height 0
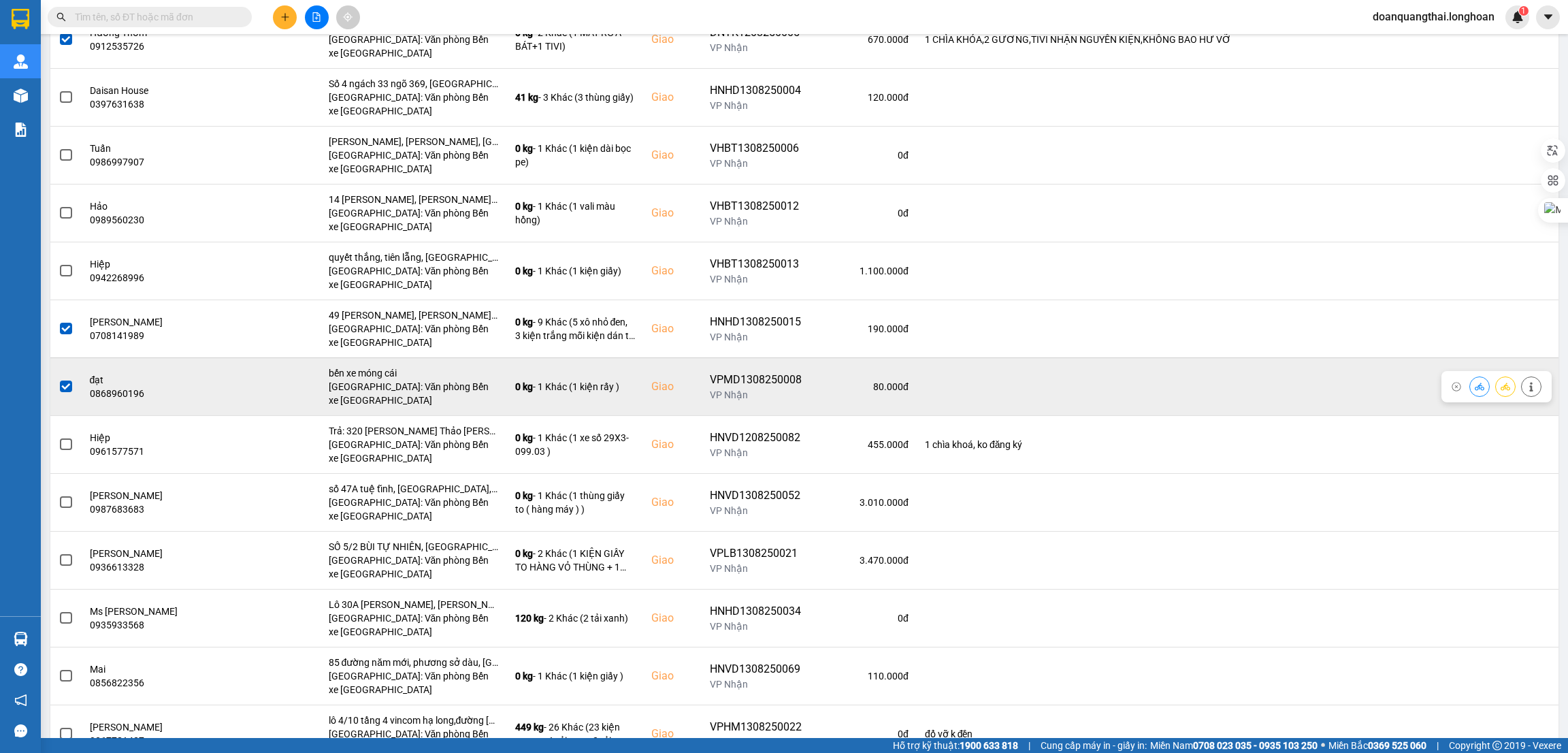
scroll to position [1122, 0]
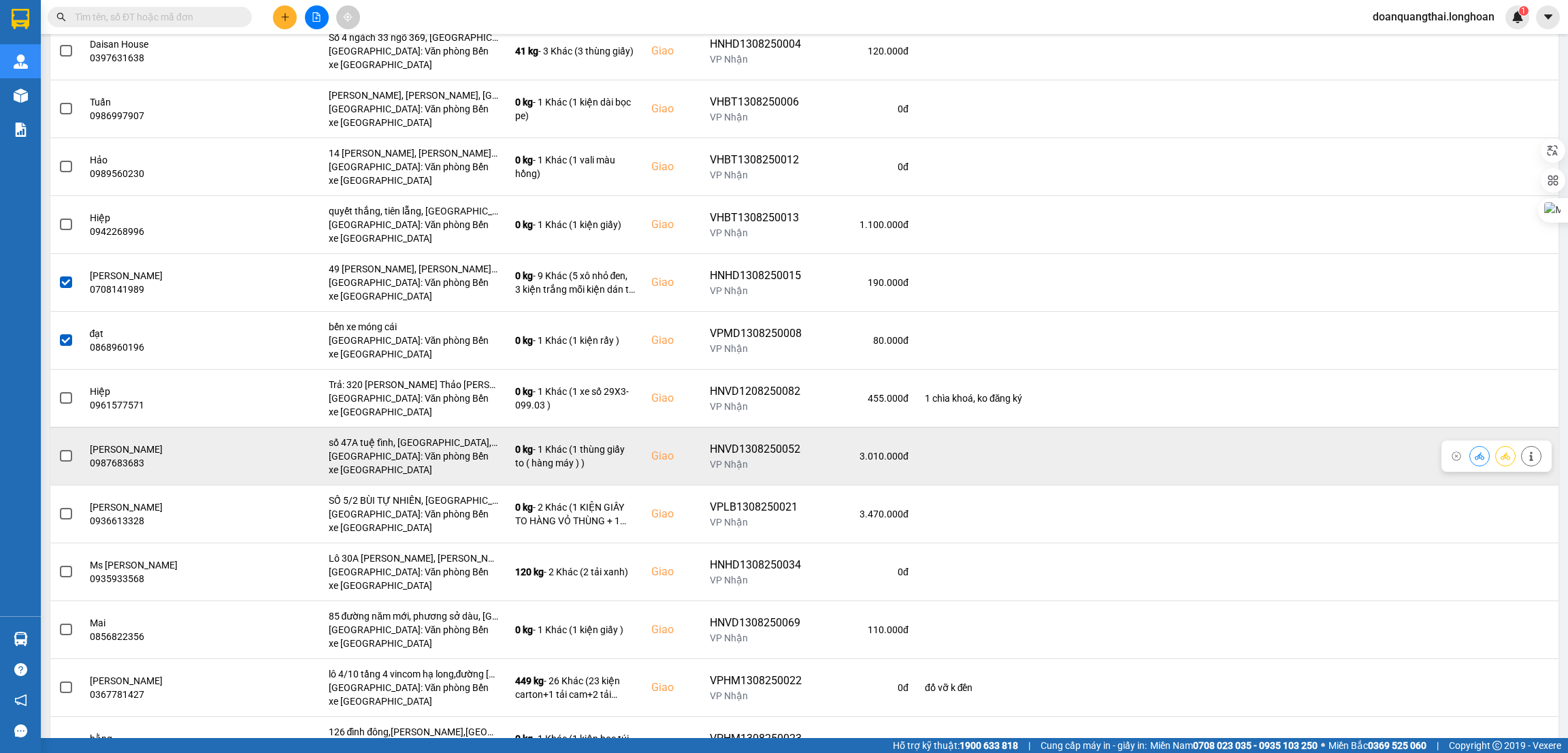
click at [67, 458] on span at bounding box center [66, 456] width 12 height 12
click at [59, 449] on input "checkbox" at bounding box center [59, 449] width 0 height 0
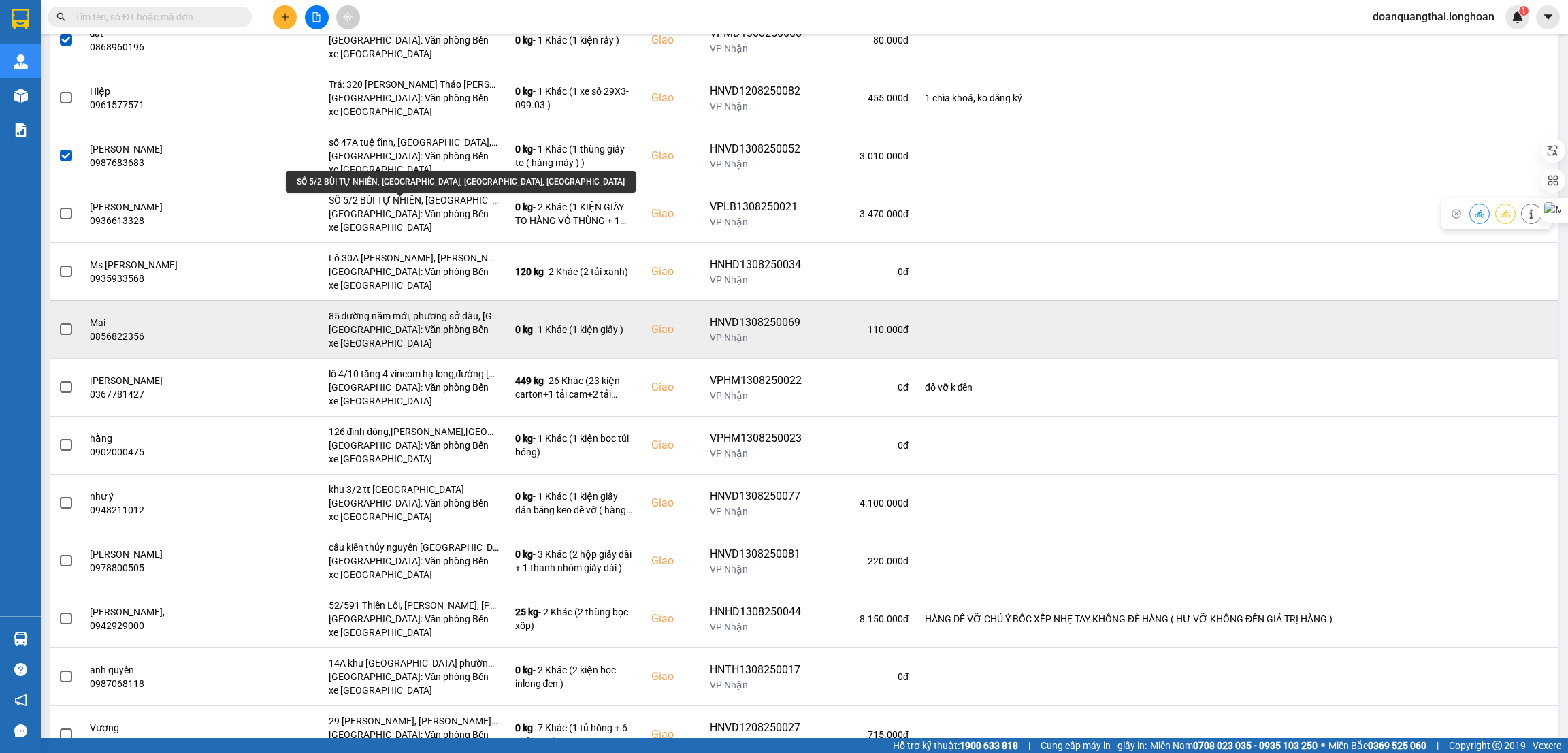
scroll to position [1430, 0]
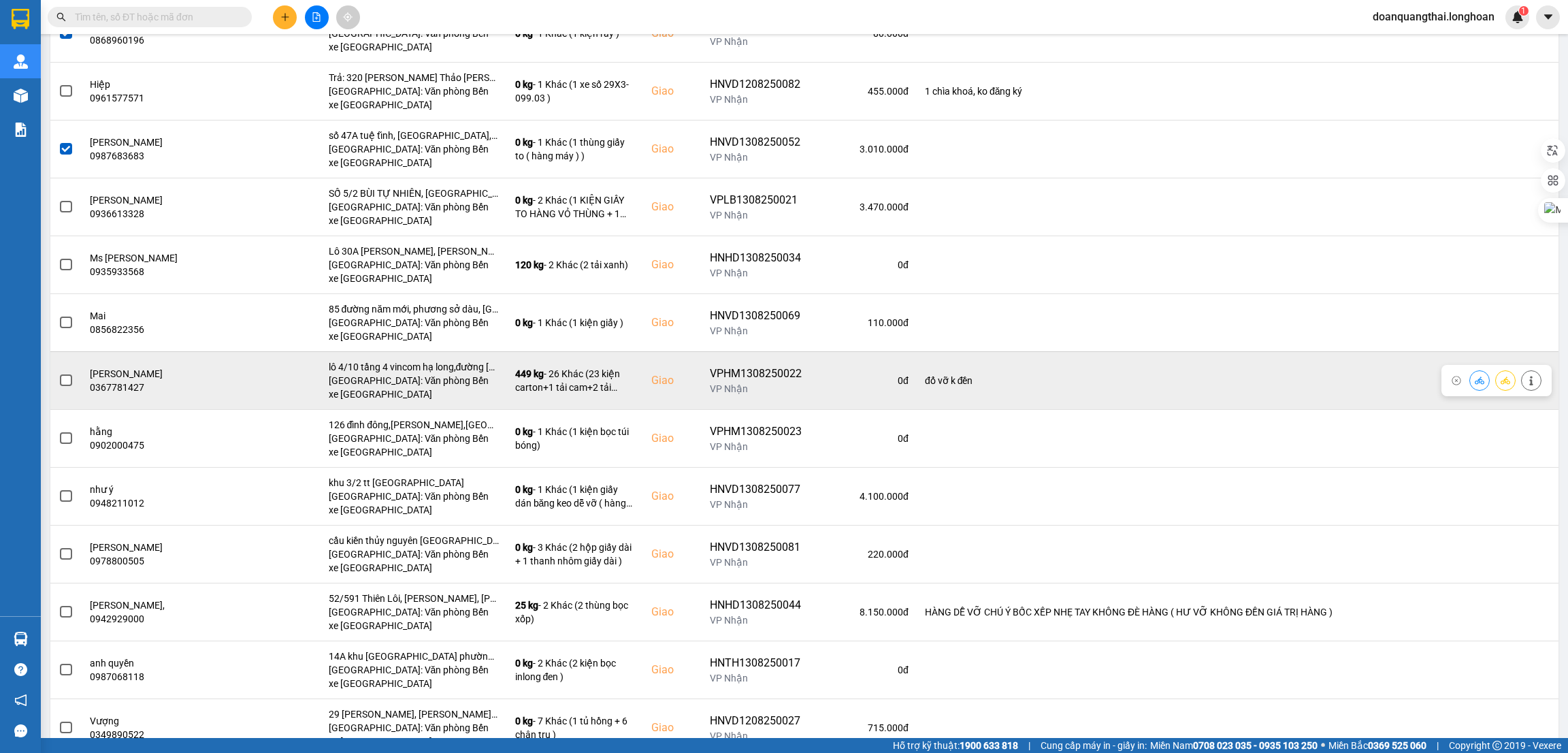
click at [59, 382] on label at bounding box center [66, 380] width 15 height 15
click at [59, 373] on input "checkbox" at bounding box center [59, 373] width 0 height 0
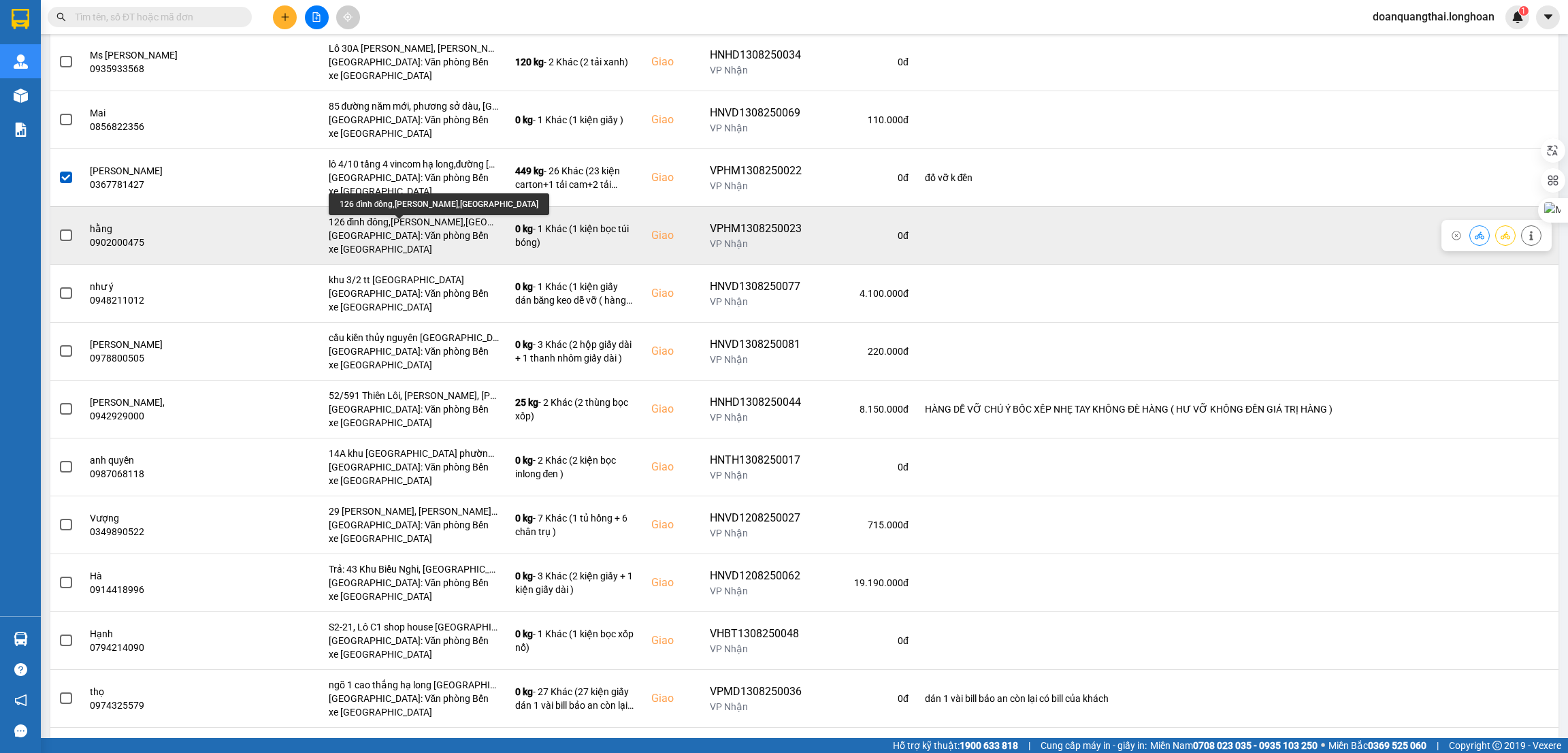
scroll to position [1634, 0]
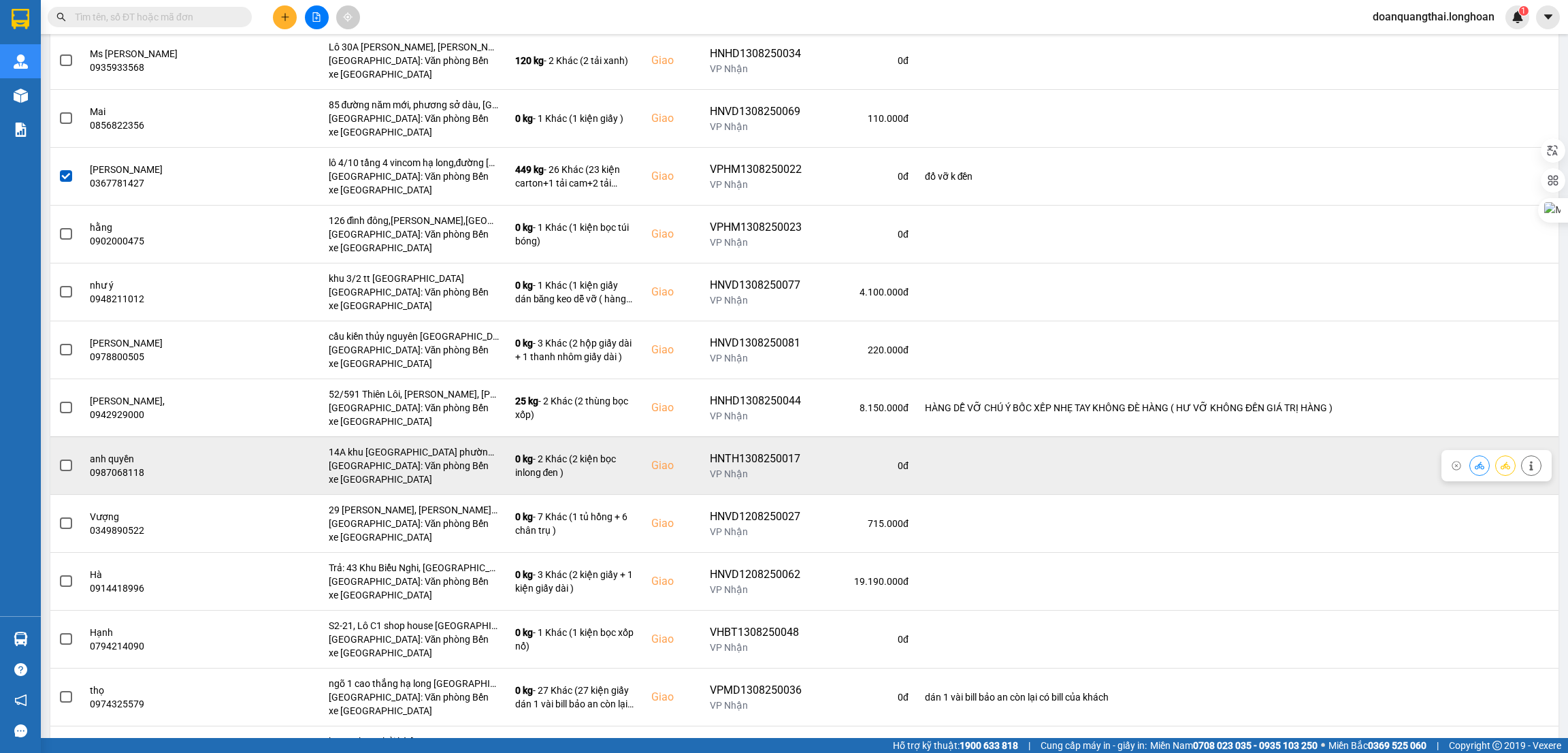
click at [63, 472] on span at bounding box center [66, 466] width 12 height 12
click at [59, 458] on input "checkbox" at bounding box center [59, 458] width 0 height 0
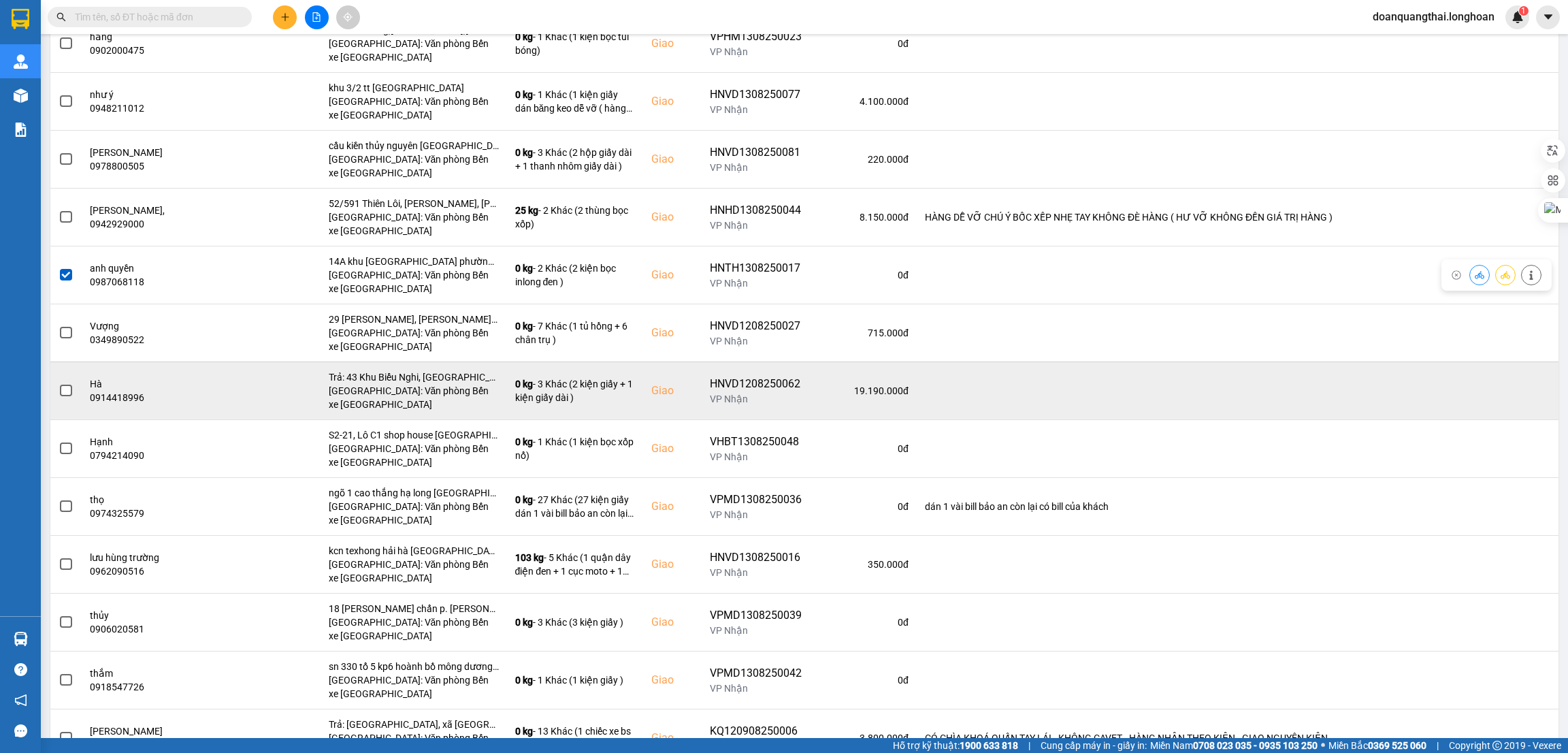
scroll to position [1838, 0]
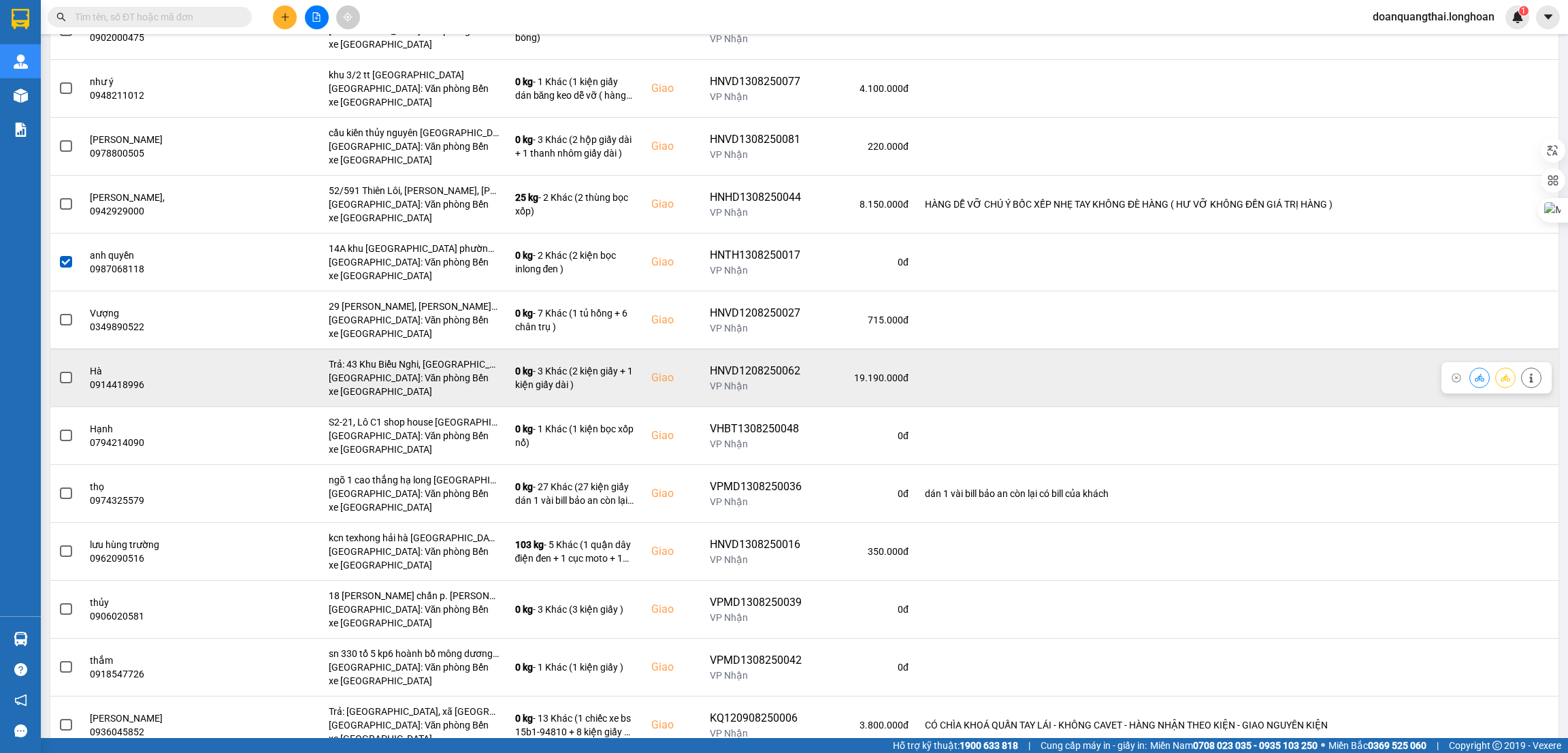
click at [63, 382] on span at bounding box center [66, 377] width 12 height 12
click at [59, 370] on input "checkbox" at bounding box center [59, 370] width 0 height 0
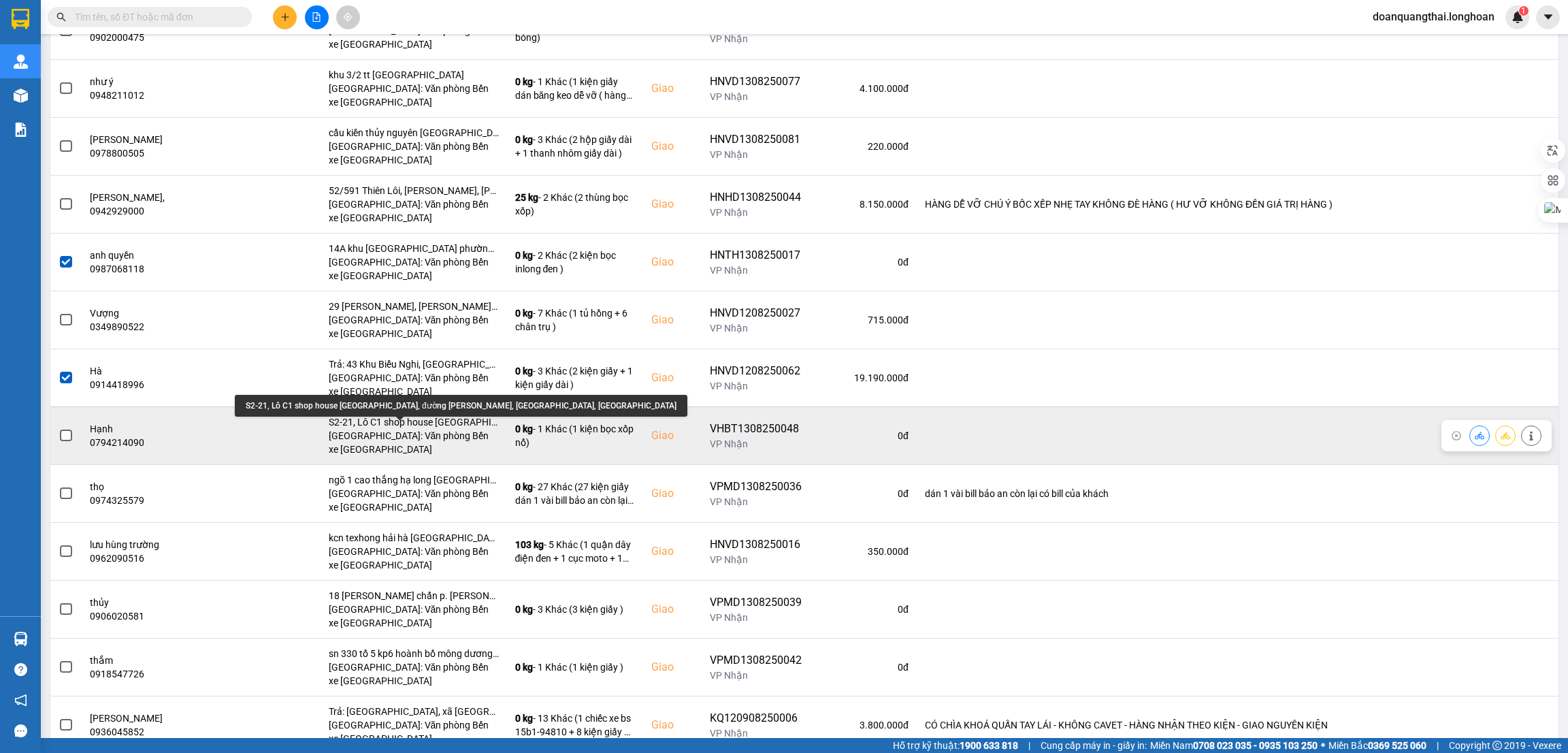
scroll to position [1940, 0]
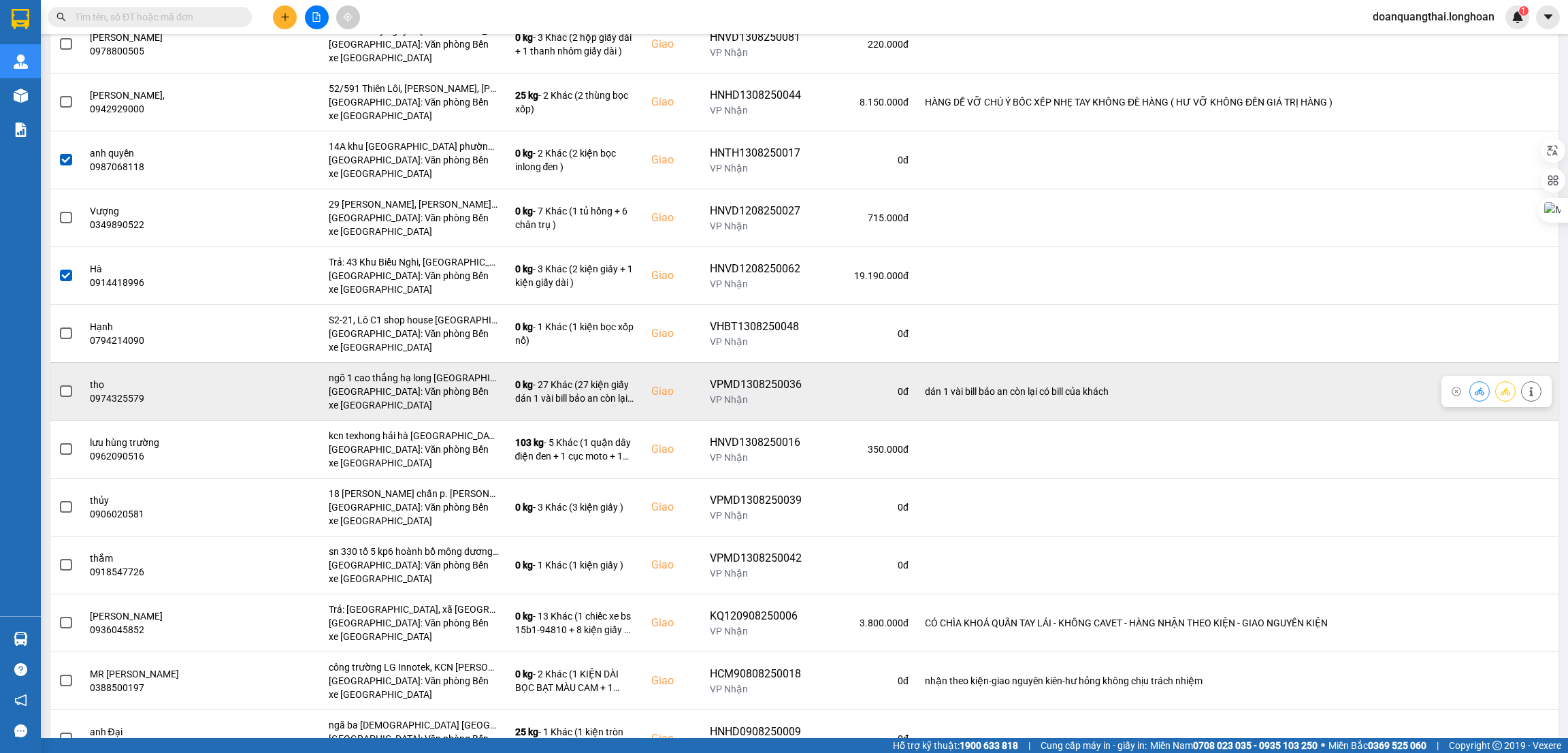
click at [64, 397] on span at bounding box center [66, 391] width 12 height 12
click at [59, 384] on input "checkbox" at bounding box center [59, 384] width 0 height 0
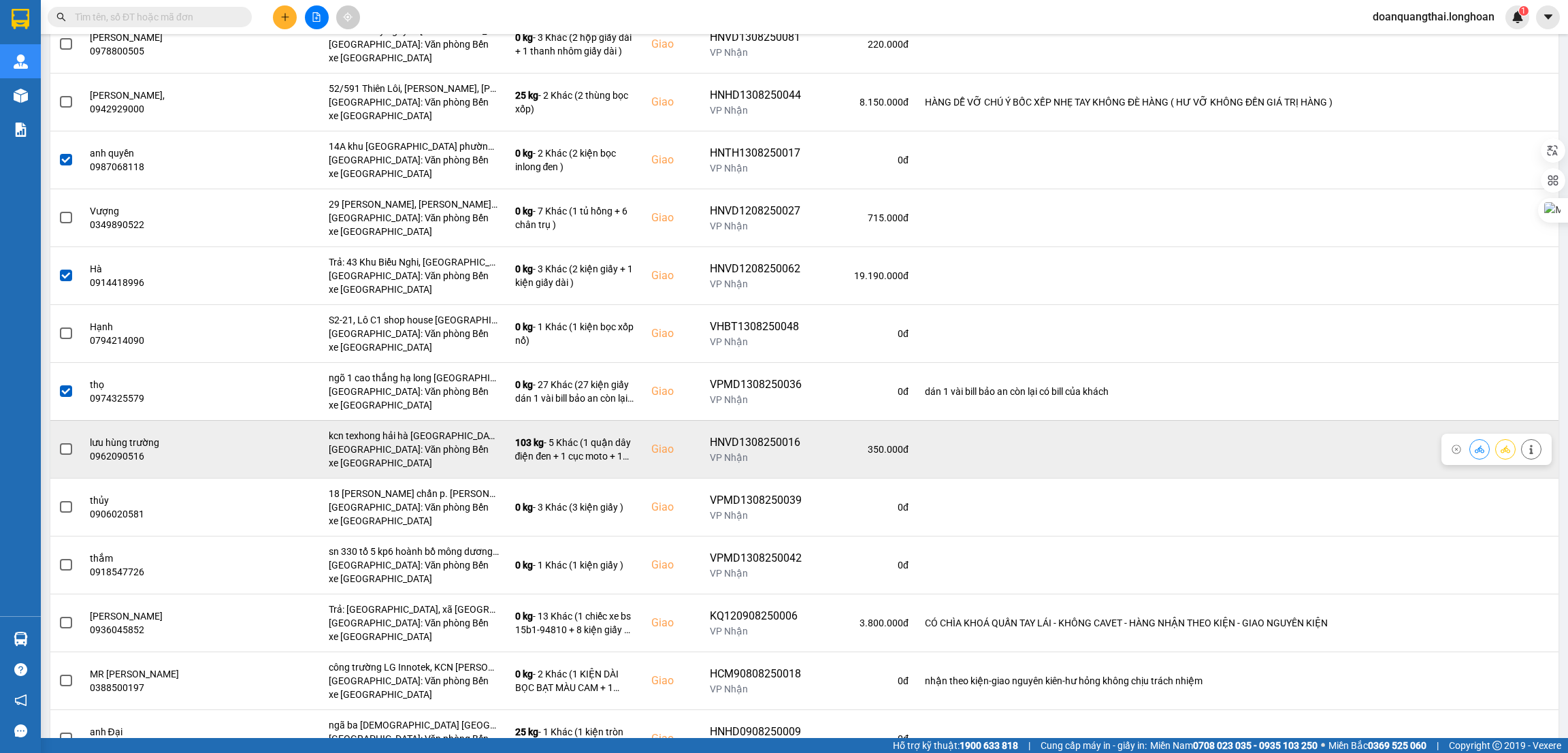
click at [70, 455] on span at bounding box center [66, 449] width 12 height 12
click at [59, 442] on input "checkbox" at bounding box center [59, 442] width 0 height 0
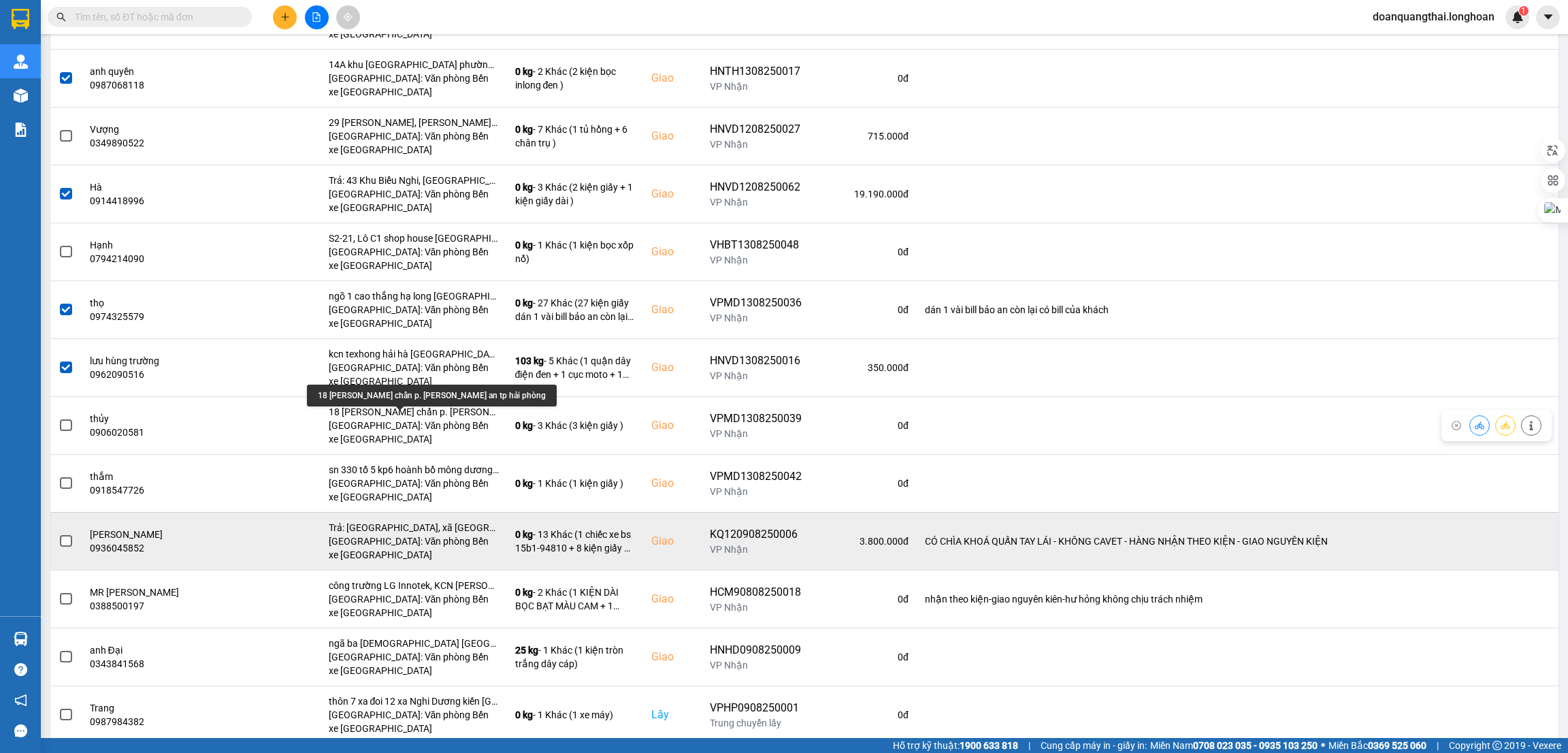
scroll to position [2065, 0]
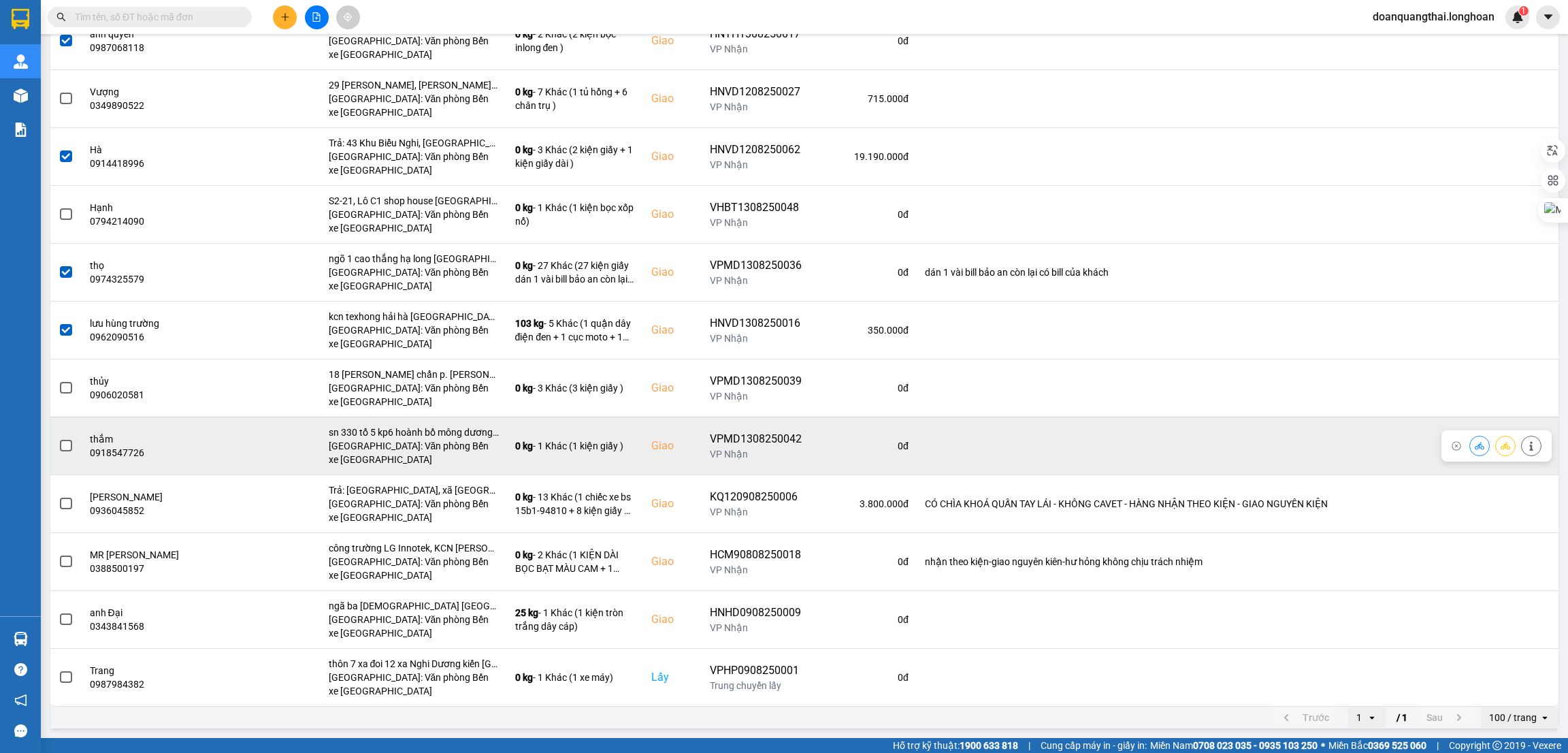
click at [62, 447] on span at bounding box center [66, 445] width 12 height 12
click at [59, 439] on input "checkbox" at bounding box center [59, 439] width 0 height 0
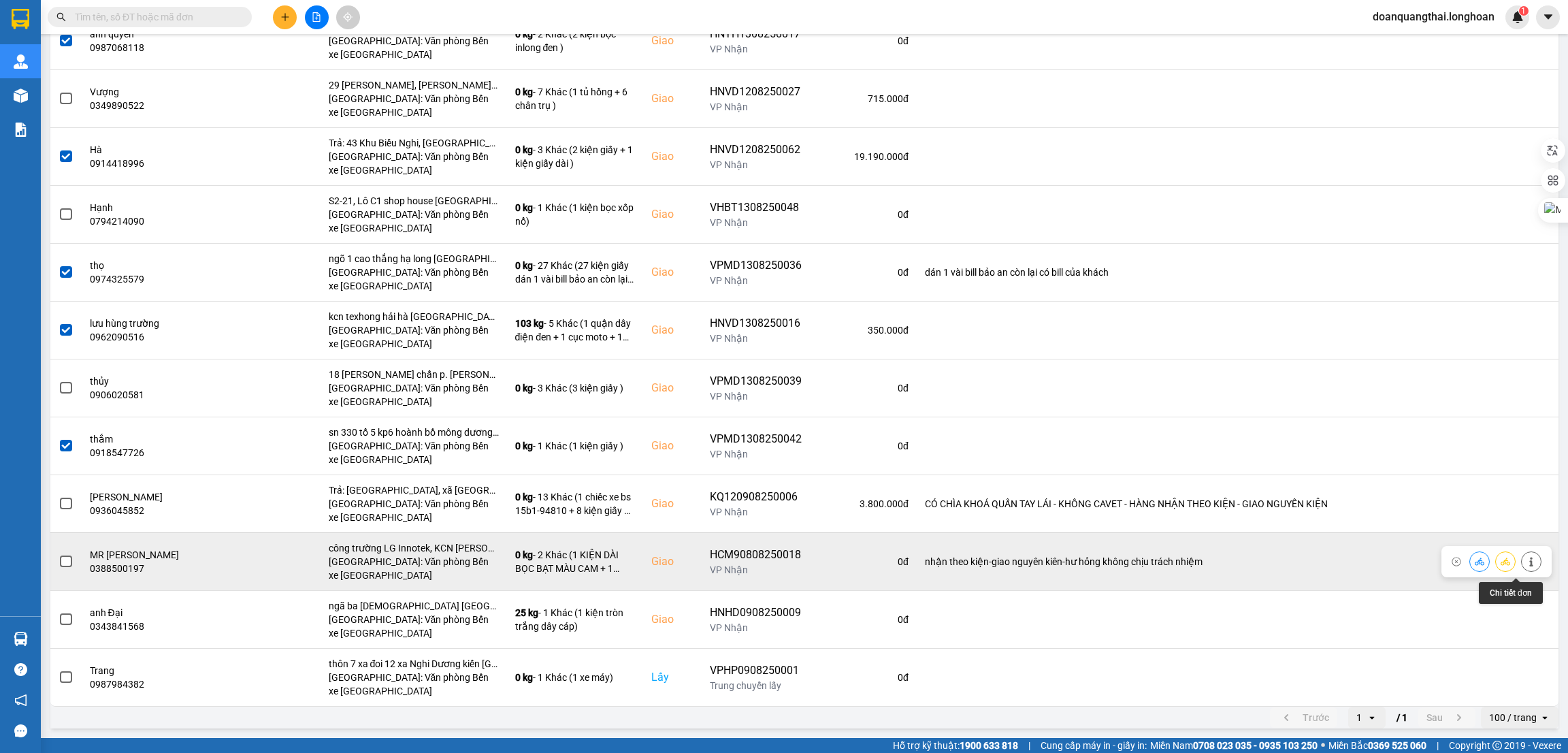
click at [1530, 565] on icon at bounding box center [1531, 561] width 4 height 9
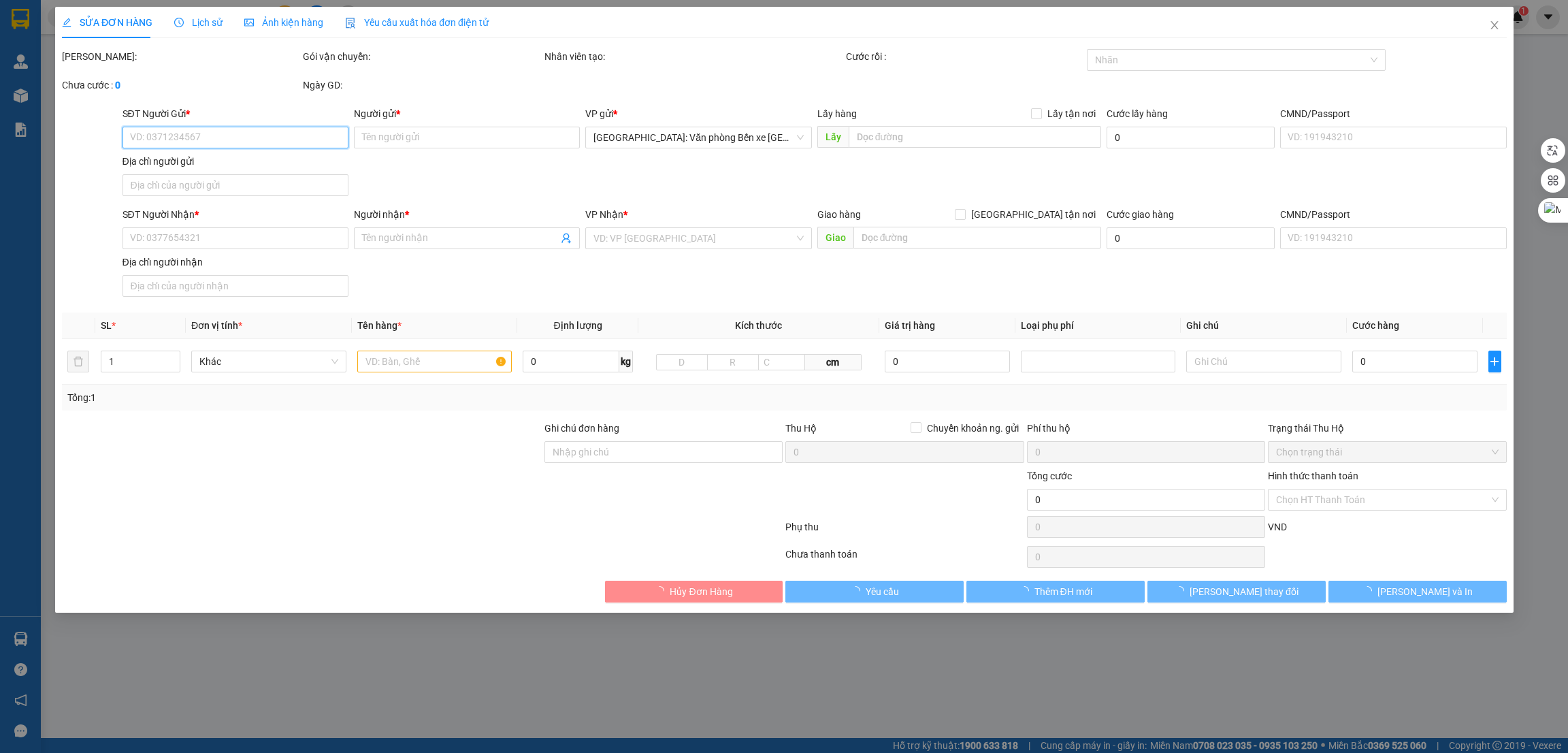
type input "0815854056"
type input "[PERSON_NAME]"
type input "0388500197"
type input "MR [PERSON_NAME]"
checkbox input "true"
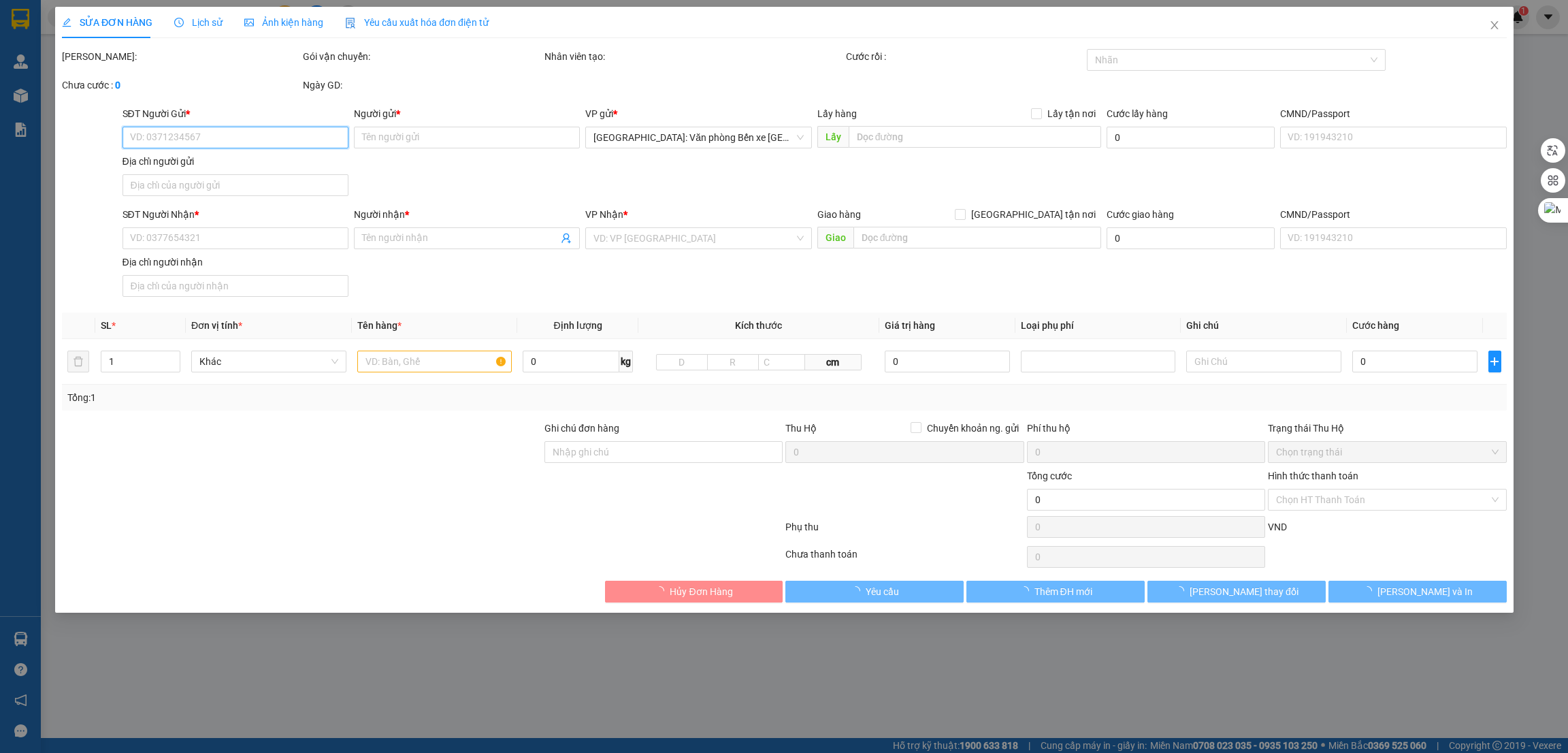
type input "công trường LG Innotek, KCN [PERSON_NAME], [GEOGRAPHIC_DATA], [GEOGRAPHIC_DATA]…"
type input "nhận theo kiện-giao nguyên kiên-hư hỏng không chịu trách nhiệm"
type input "480.000"
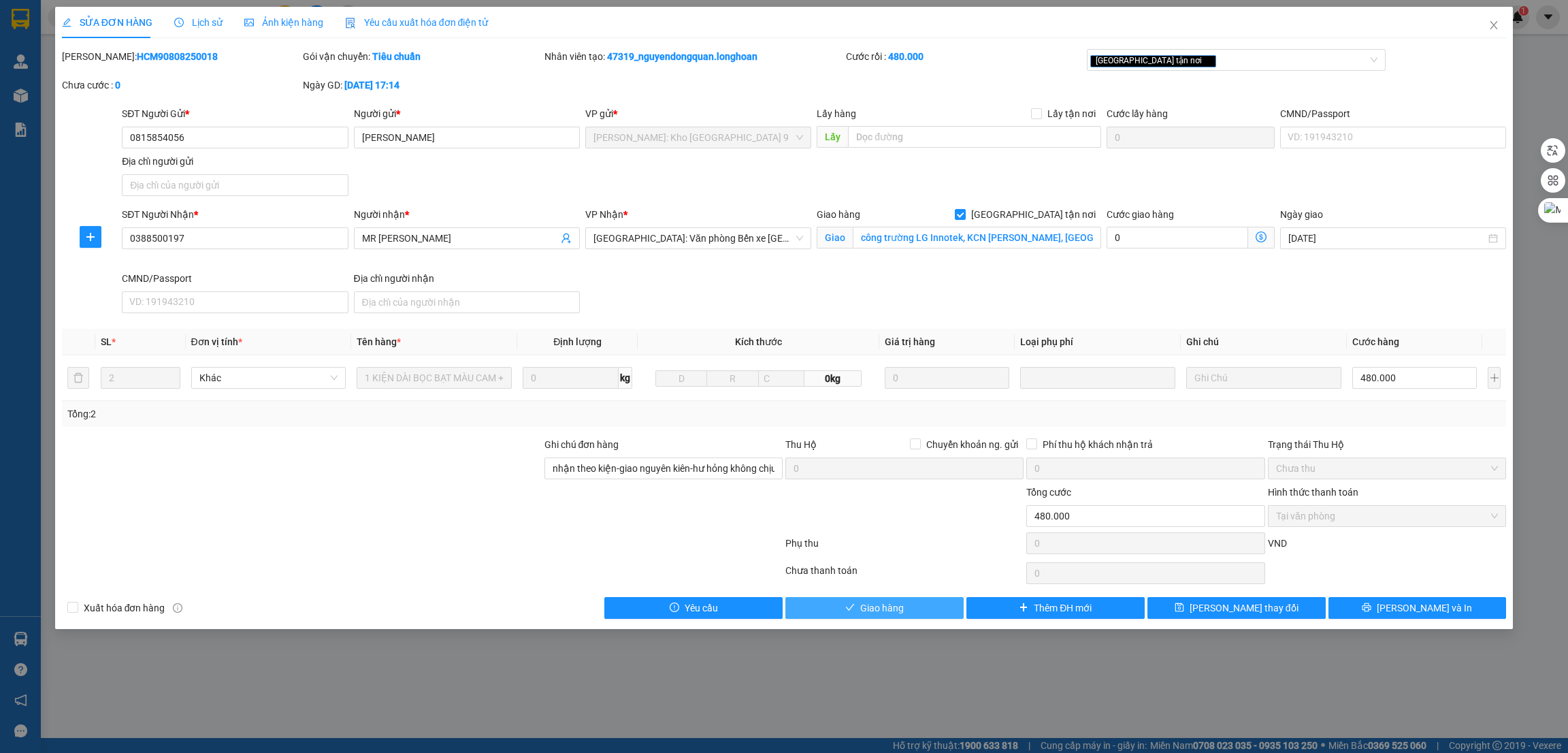
click at [897, 608] on span "Giao hàng" at bounding box center [882, 607] width 43 height 15
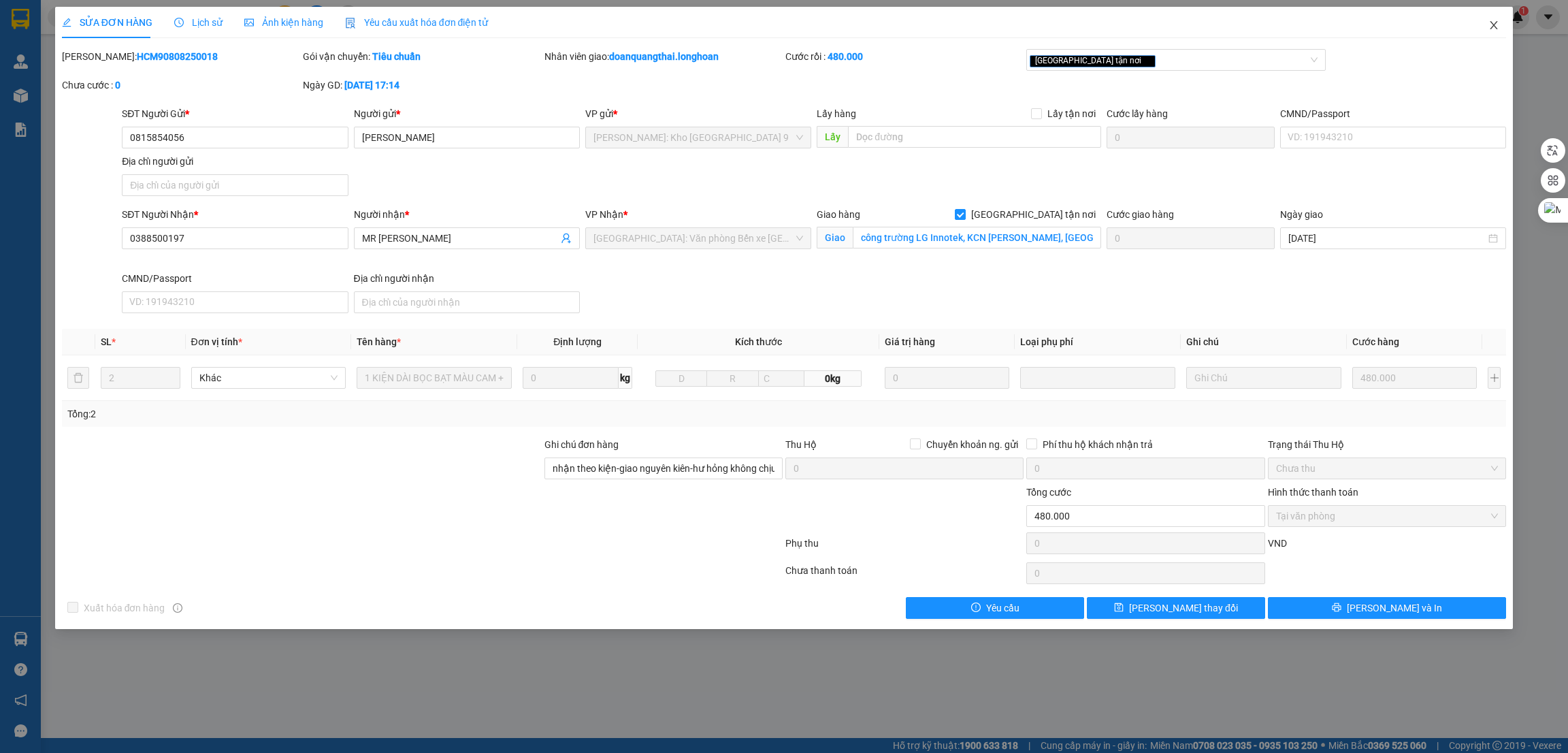
click at [1497, 26] on icon "close" at bounding box center [1493, 25] width 11 height 11
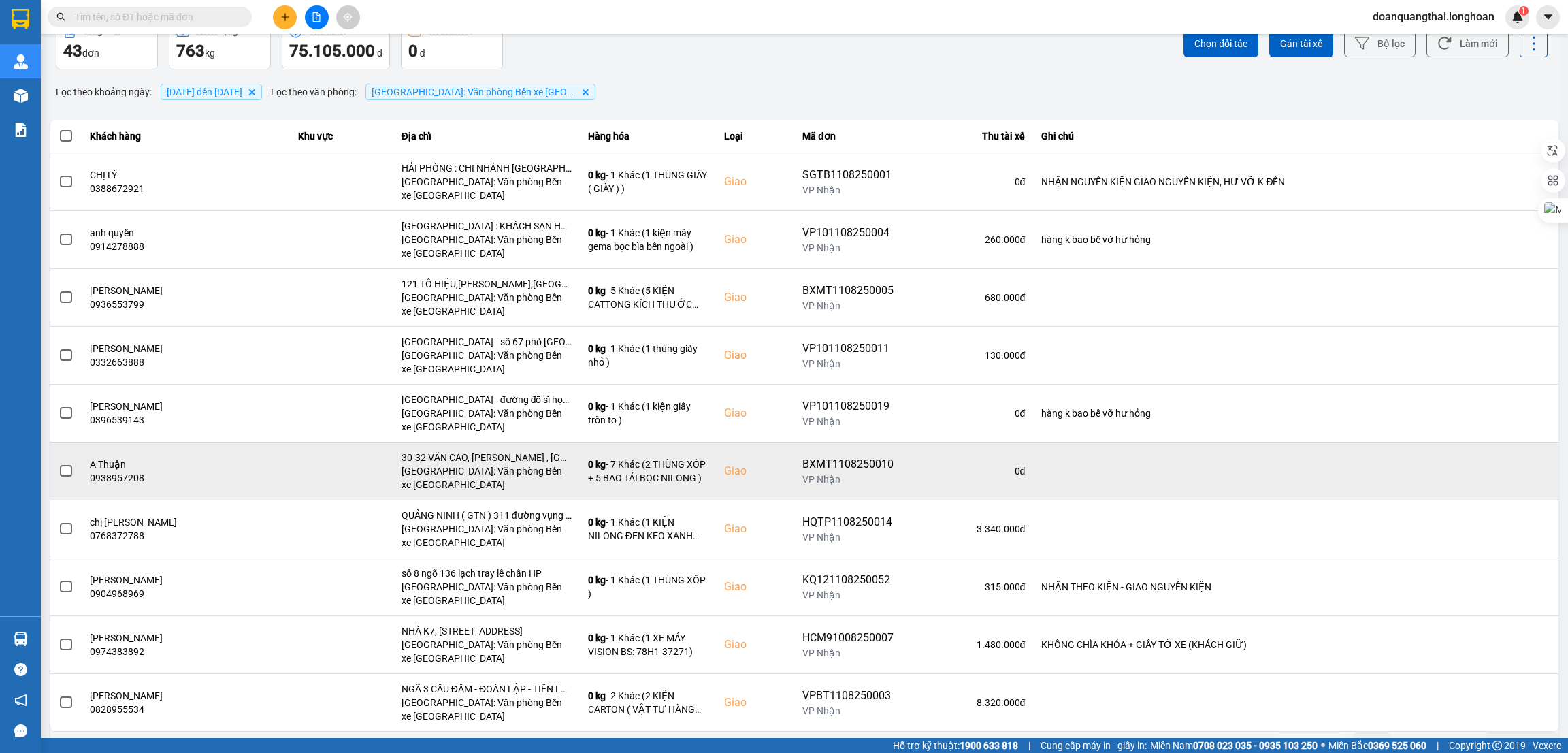
scroll to position [92, 0]
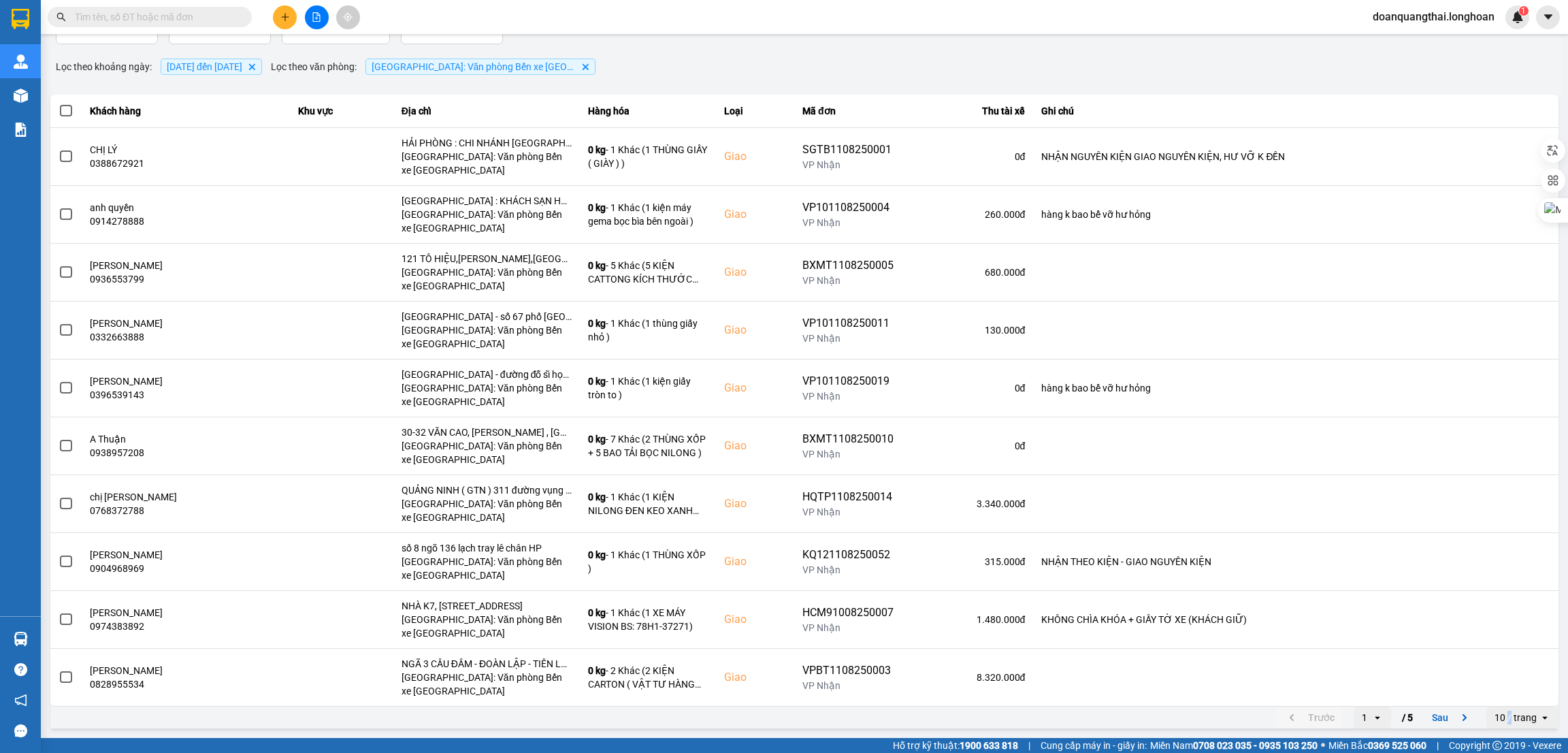
click at [1496, 718] on div "10 / trang" at bounding box center [1516, 718] width 42 height 14
click at [1504, 697] on li "100 / trang" at bounding box center [1507, 690] width 72 height 25
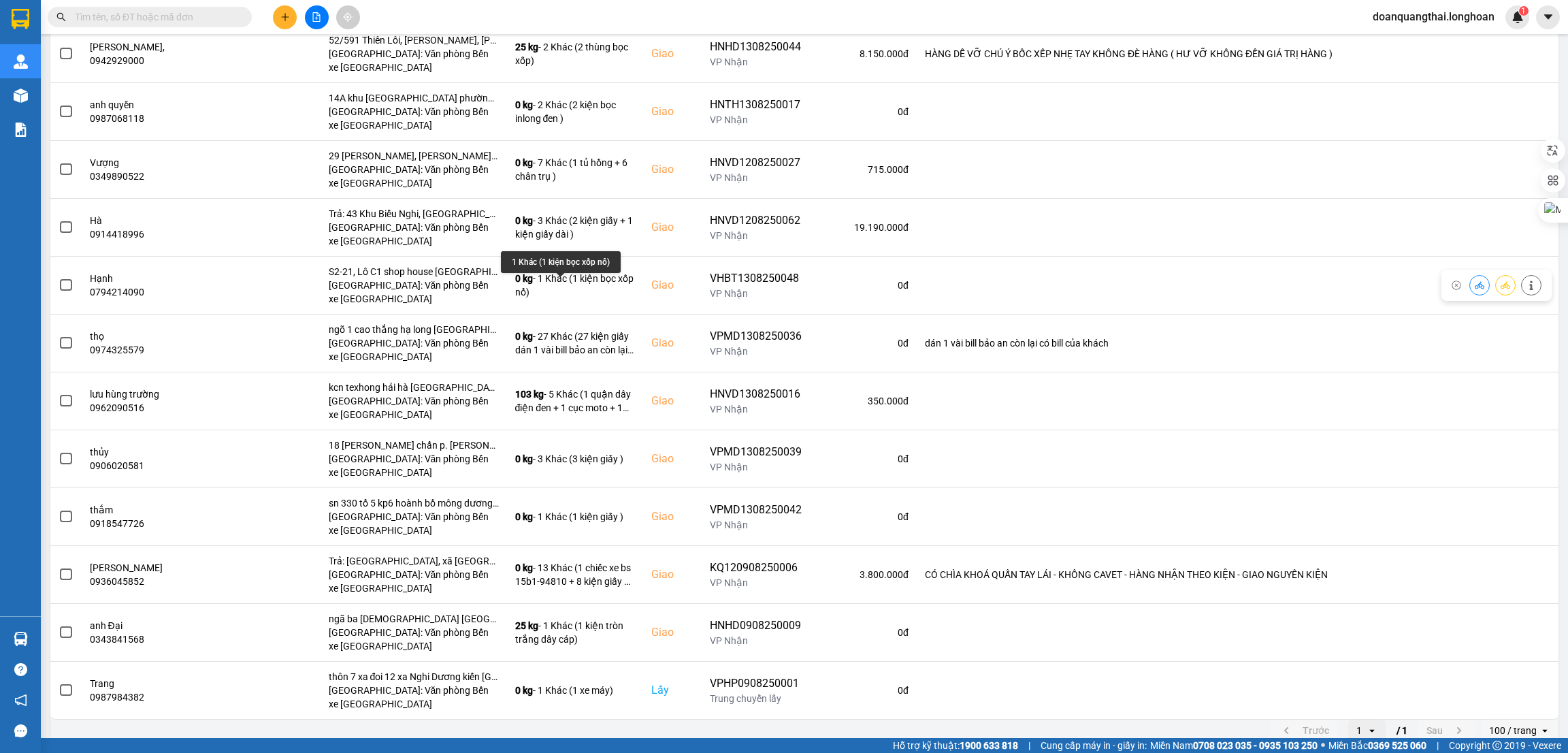
scroll to position [2007, 0]
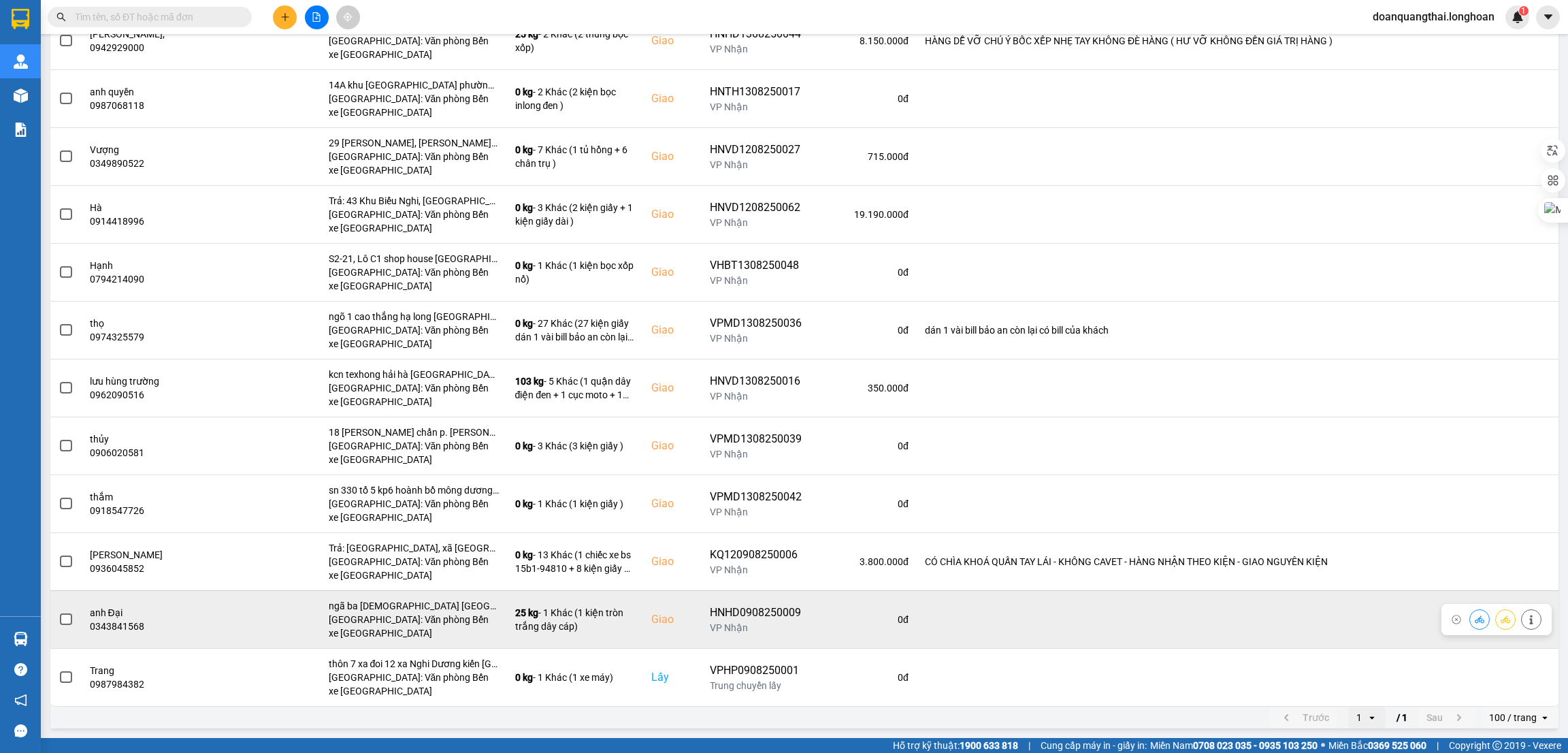
click at [1527, 621] on icon at bounding box center [1531, 619] width 9 height 9
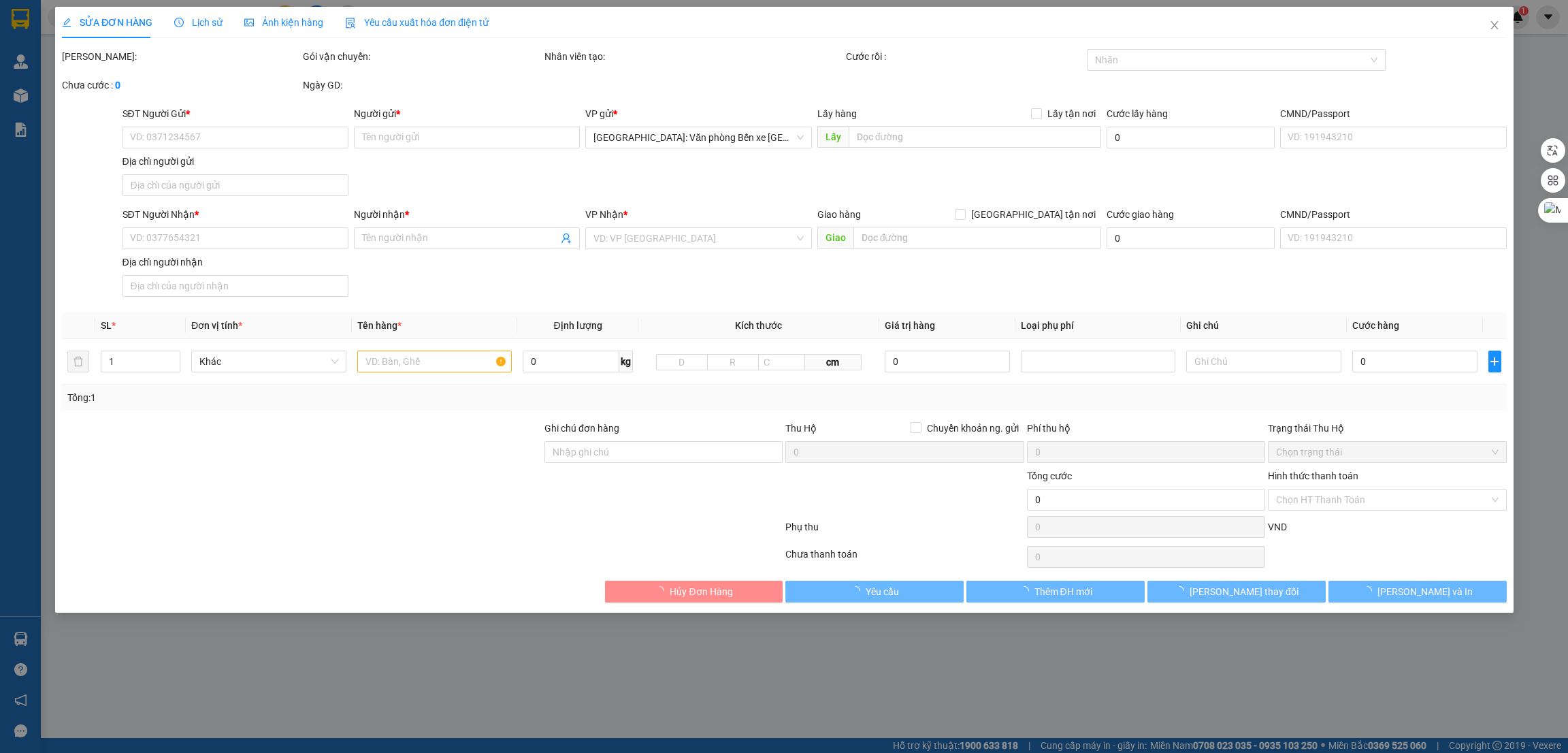
type input "0906070363"
type input "[PERSON_NAME]"
type input "0343841568"
type input "anh Đại"
checkbox input "true"
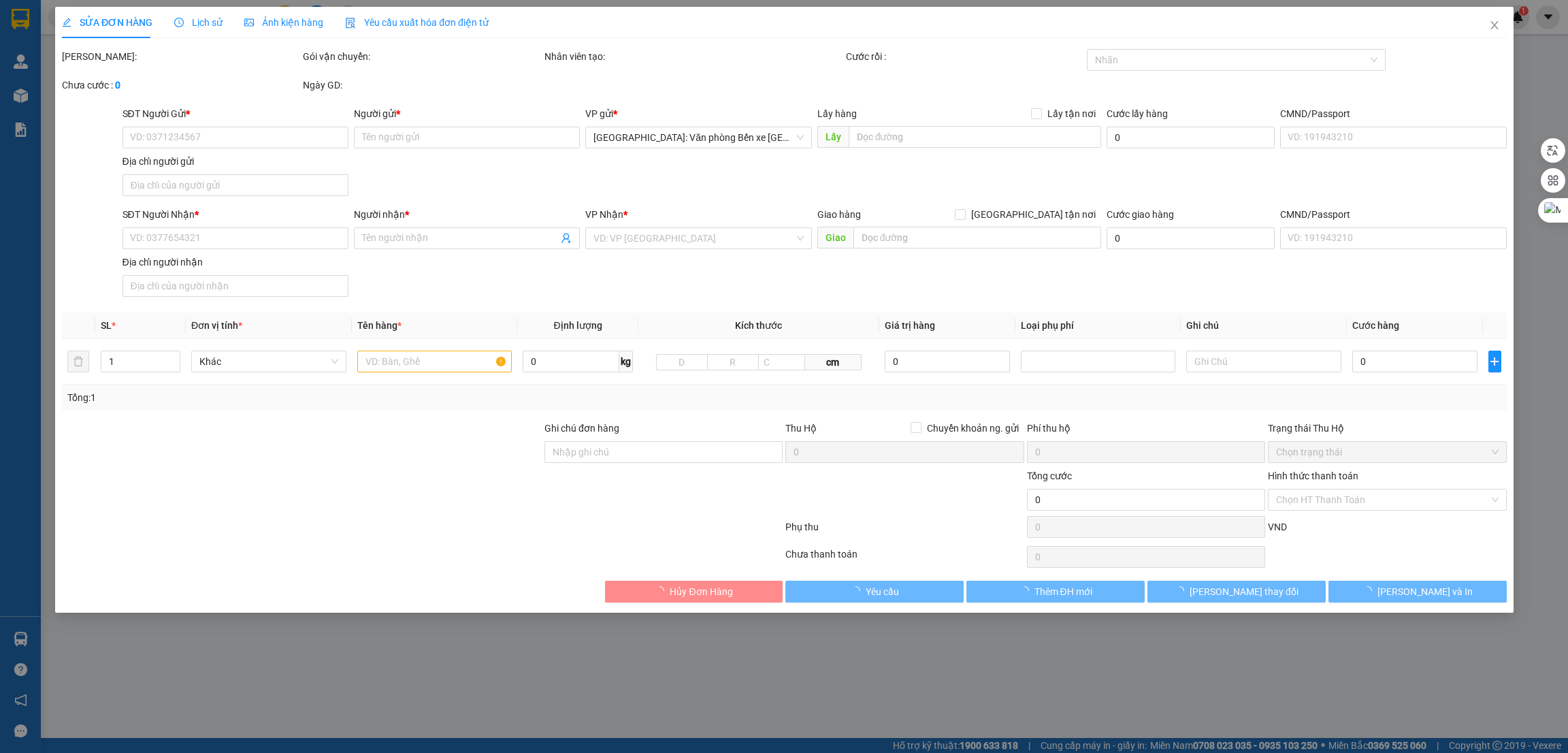
type input "ngã ba [DEMOGRAPHIC_DATA] [GEOGRAPHIC_DATA]."
type input "95.000"
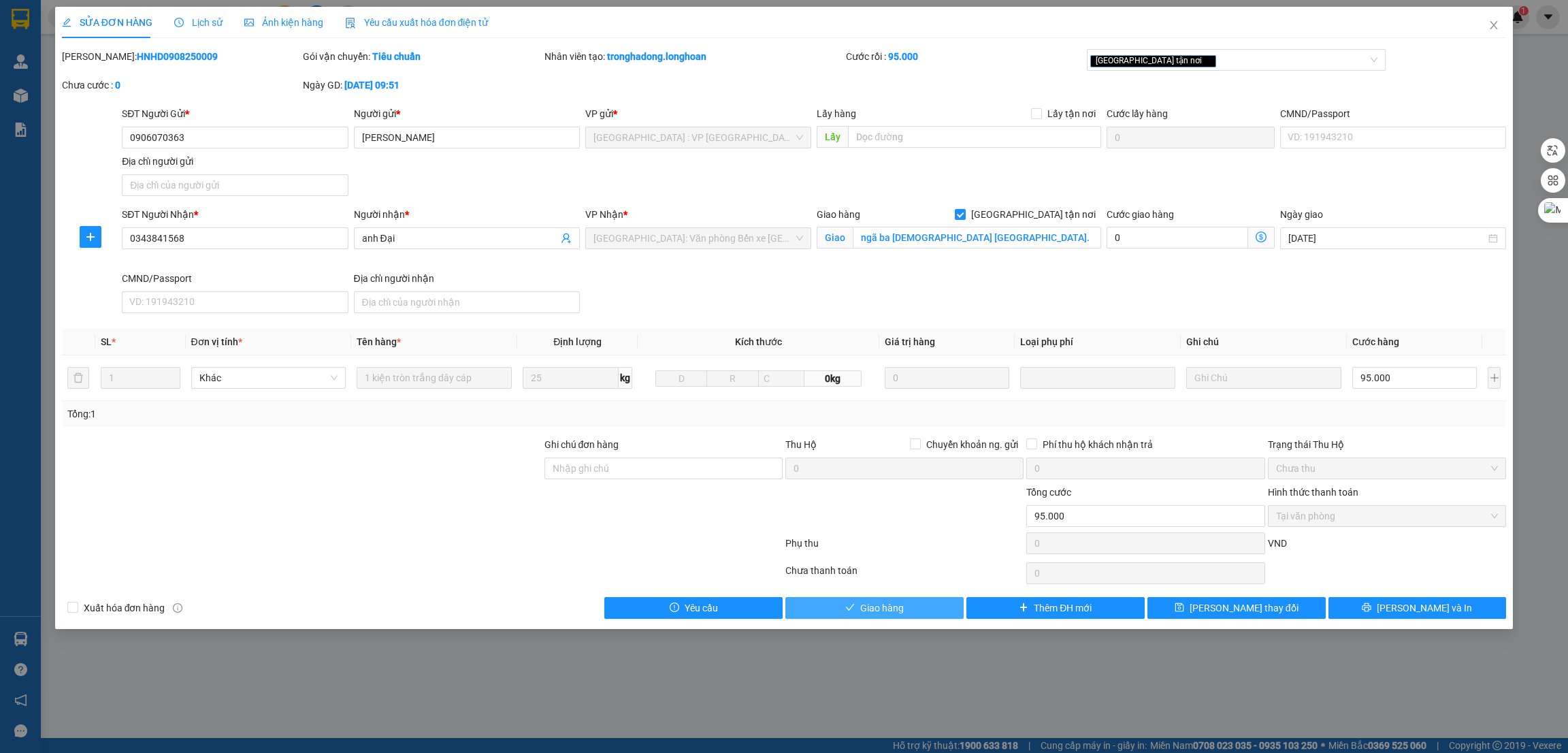
click at [890, 604] on span "Giao hàng" at bounding box center [882, 607] width 43 height 15
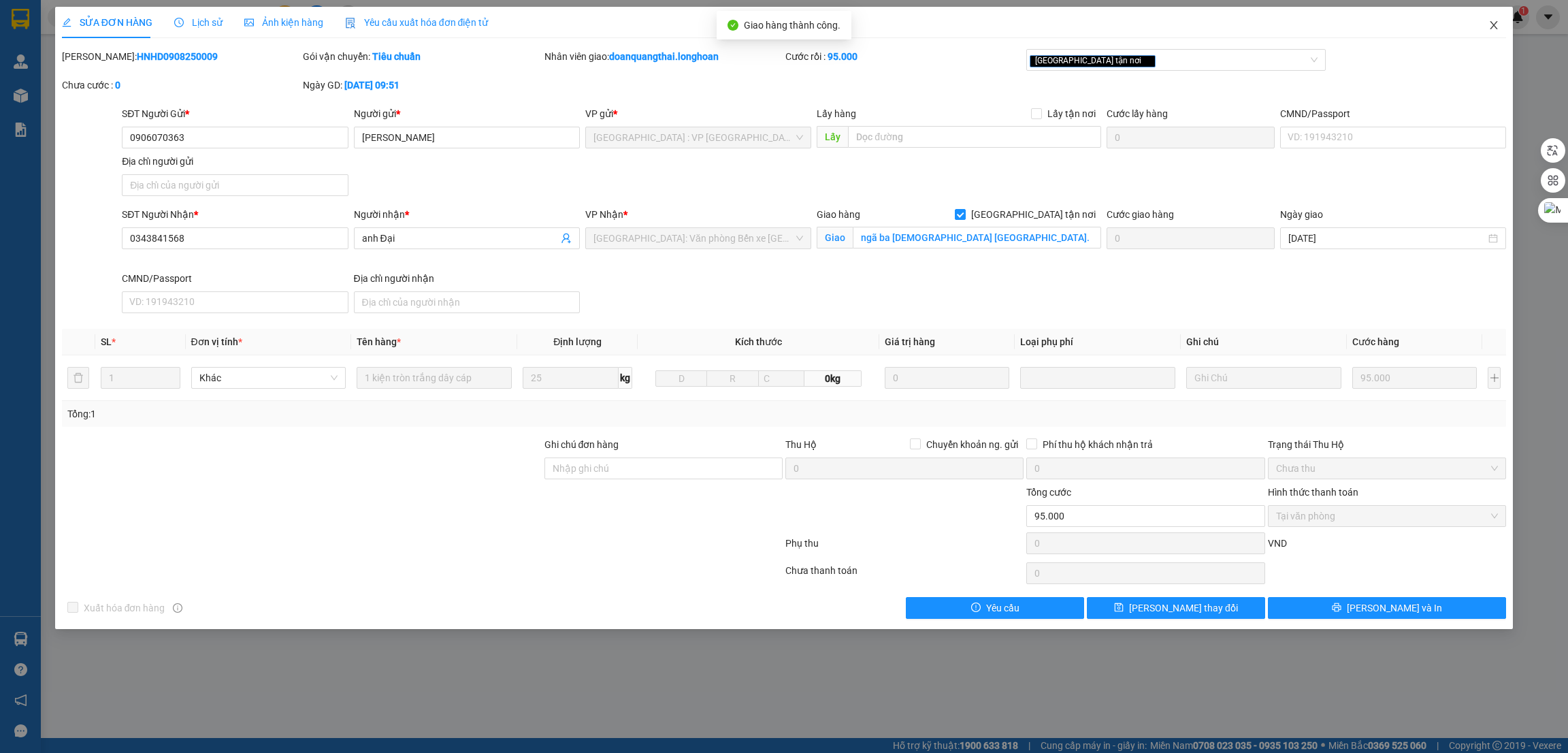
click at [1499, 26] on span "Close" at bounding box center [1494, 25] width 38 height 38
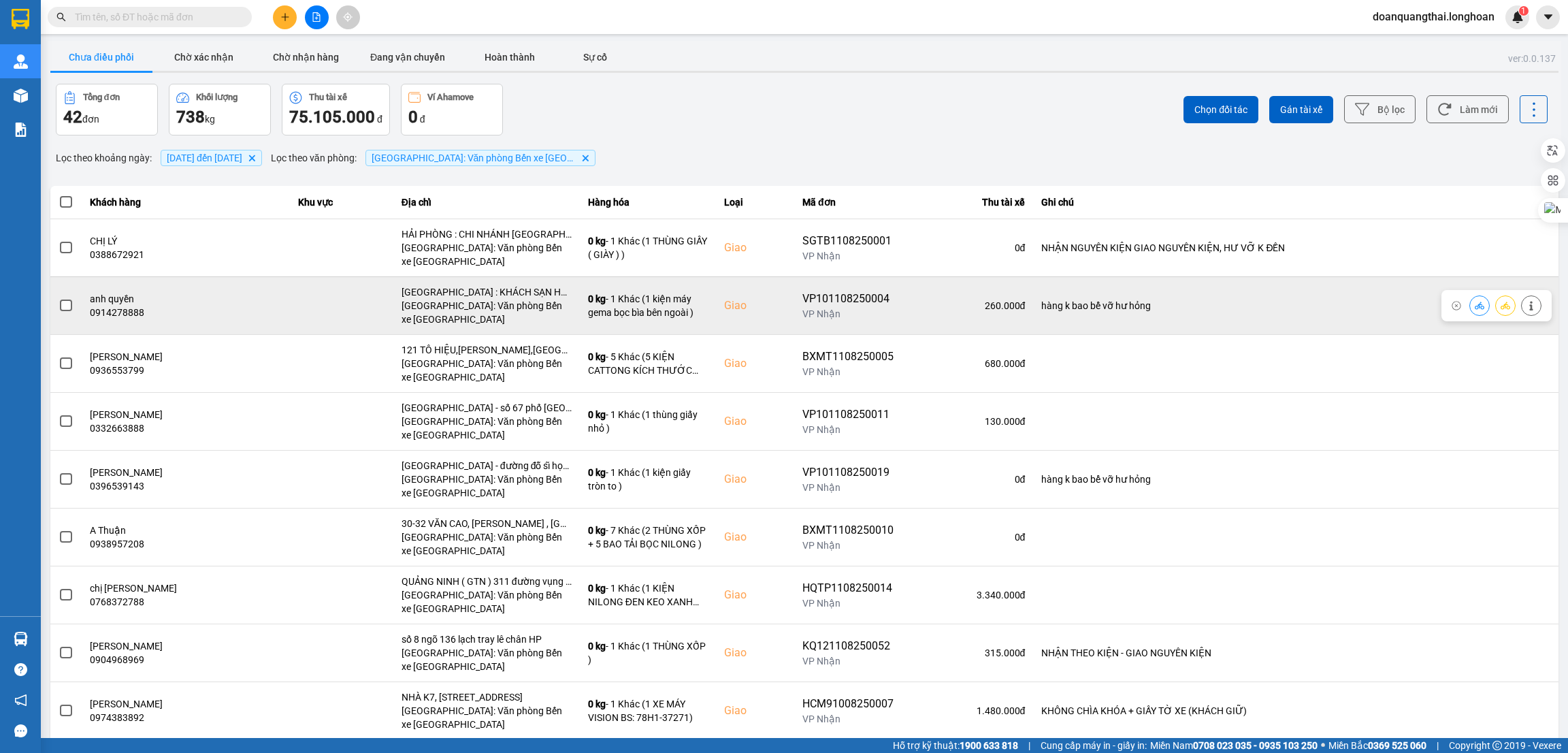
click at [60, 304] on span at bounding box center [66, 306] width 12 height 12
click at [59, 298] on input "checkbox" at bounding box center [59, 298] width 0 height 0
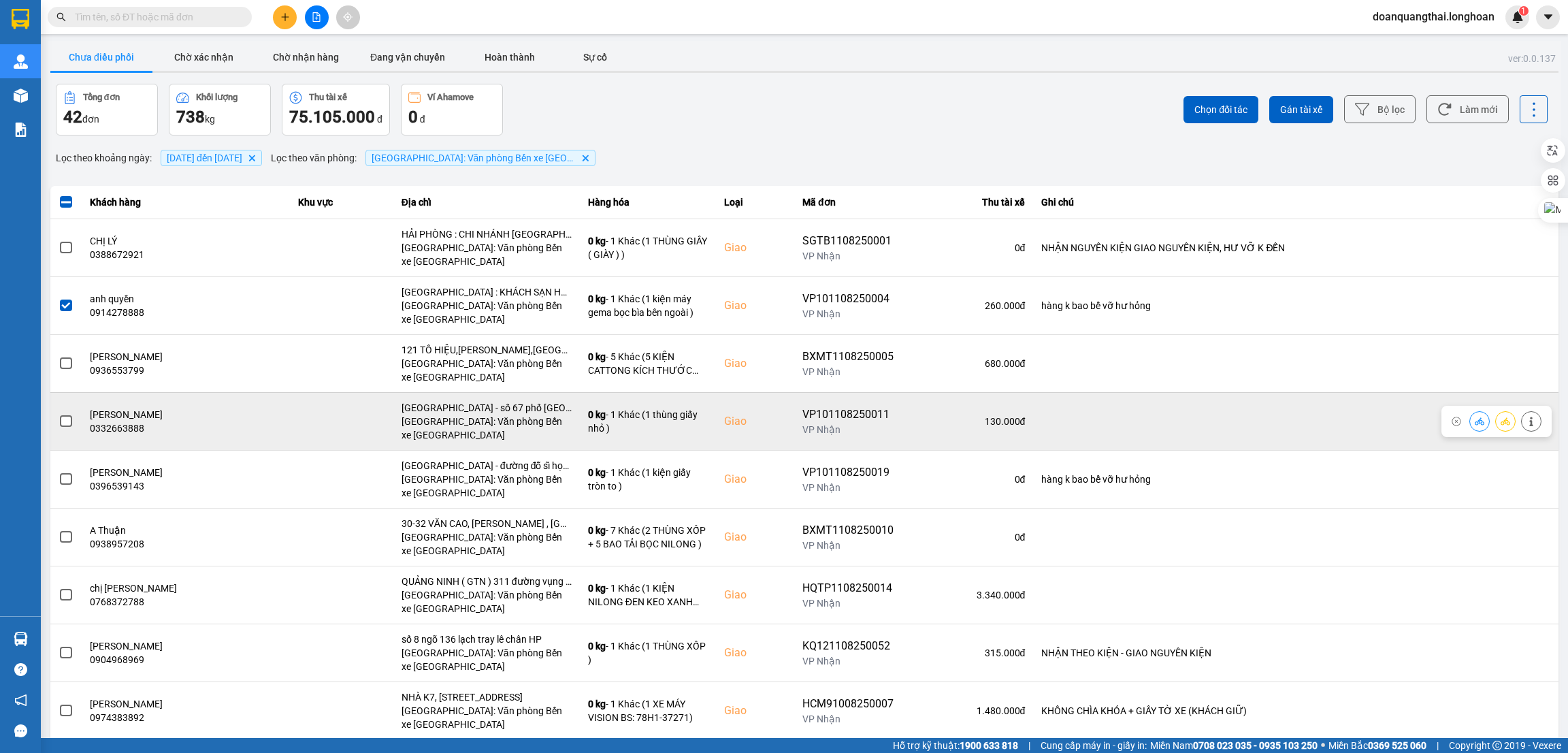
click at [63, 425] on span at bounding box center [66, 421] width 12 height 12
click at [59, 414] on input "checkbox" at bounding box center [59, 414] width 0 height 0
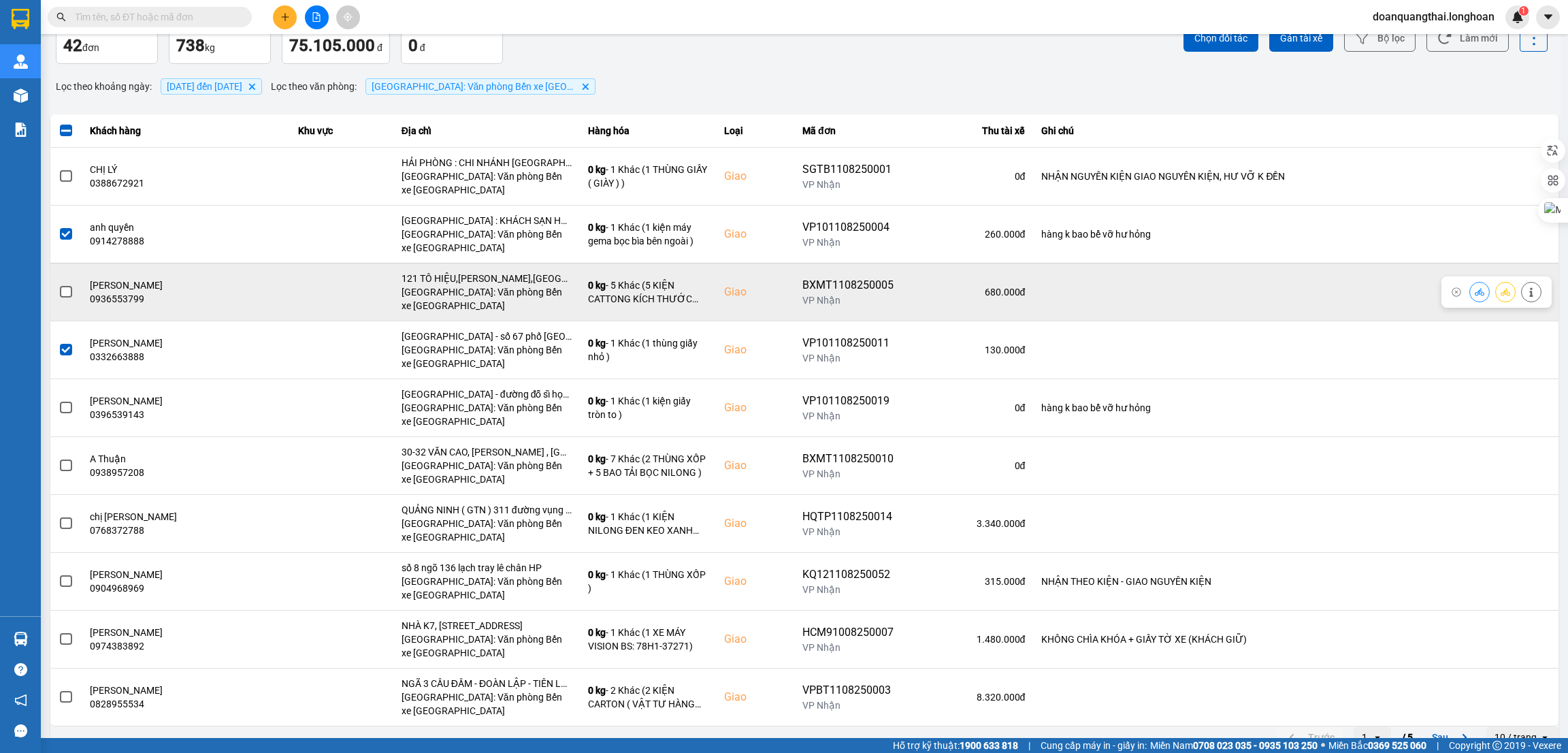
scroll to position [92, 0]
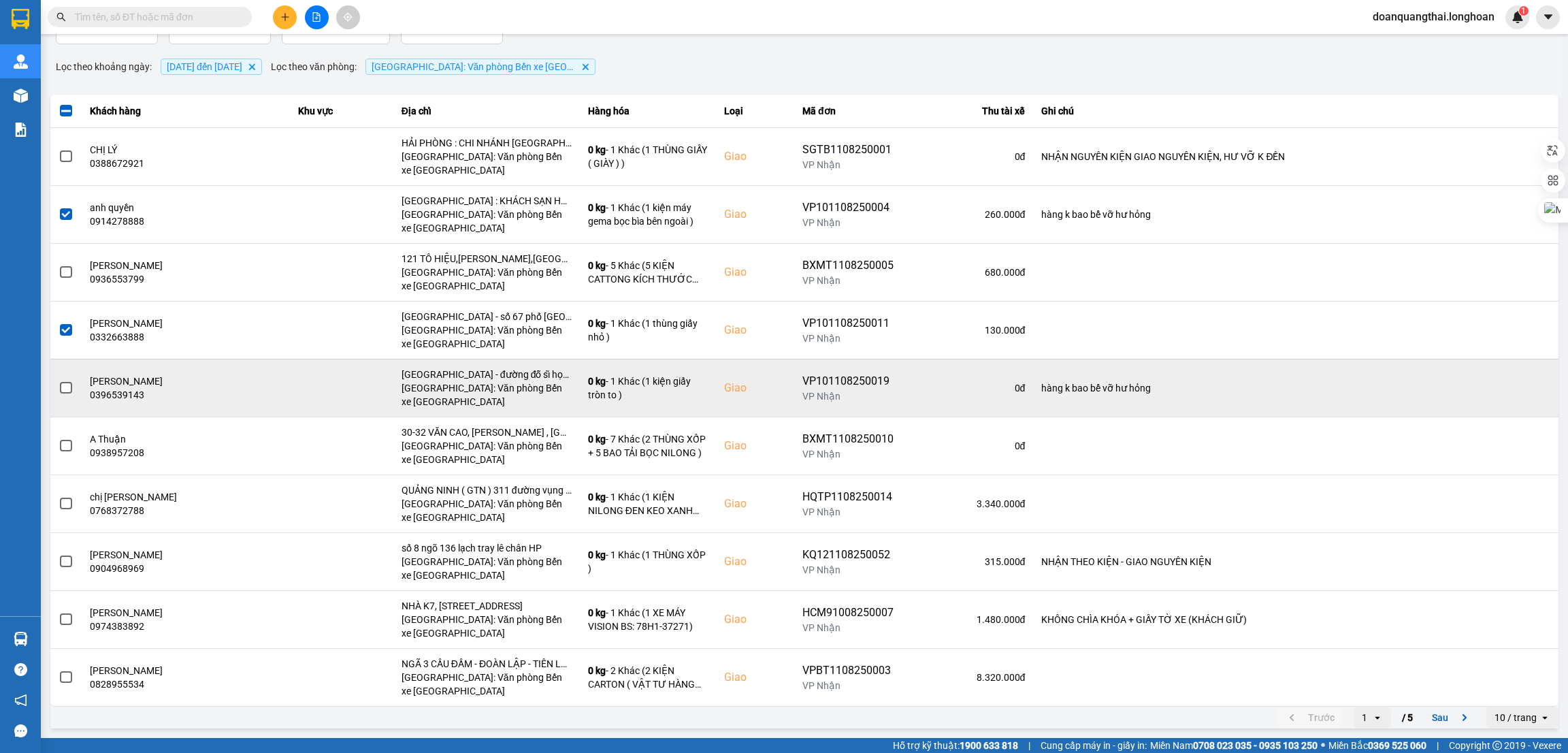
click at [63, 388] on span at bounding box center [66, 387] width 12 height 12
click at [59, 381] on input "checkbox" at bounding box center [59, 381] width 0 height 0
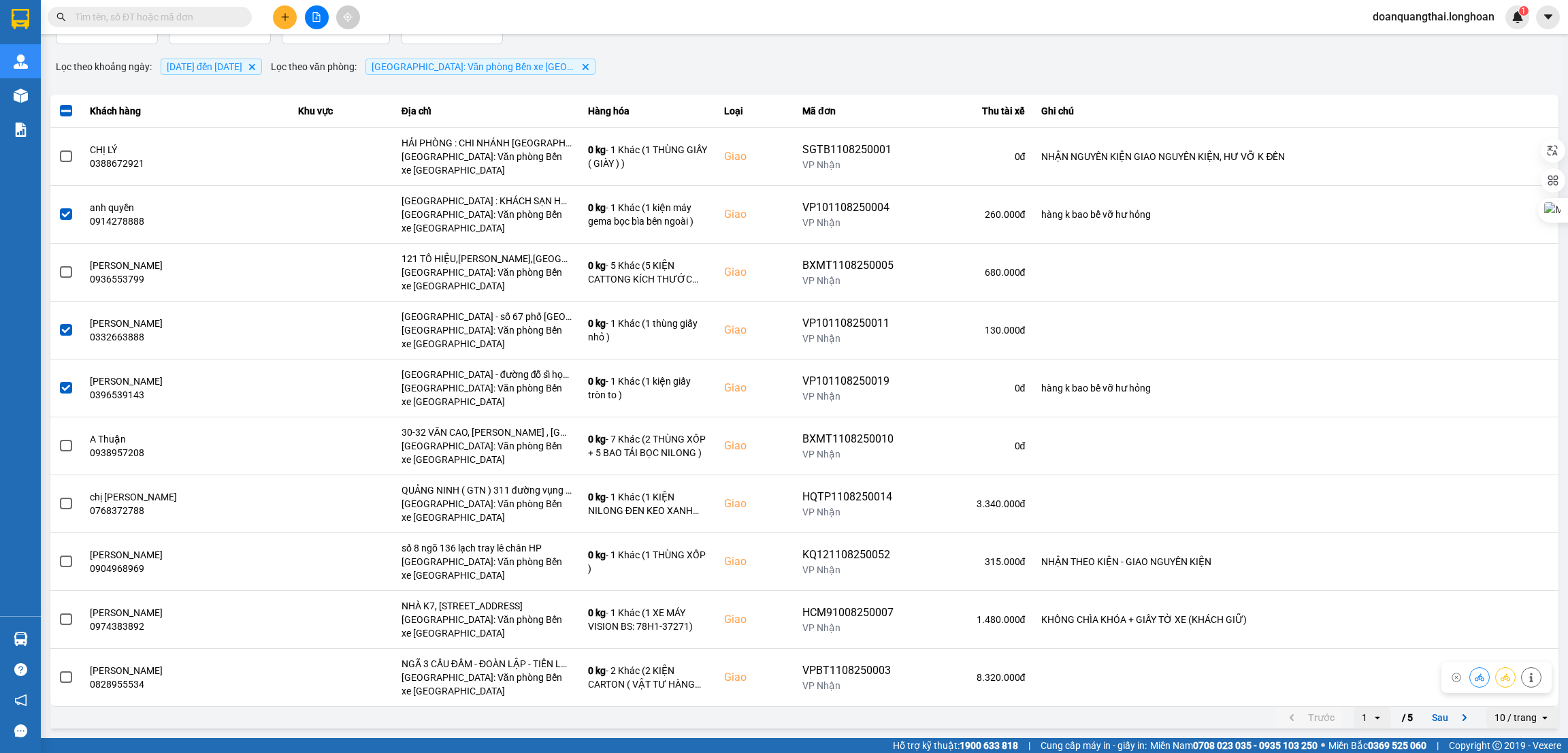
click at [1509, 719] on div "10 / trang" at bounding box center [1516, 718] width 42 height 14
click at [1509, 691] on div "100 / trang" at bounding box center [1507, 690] width 50 height 14
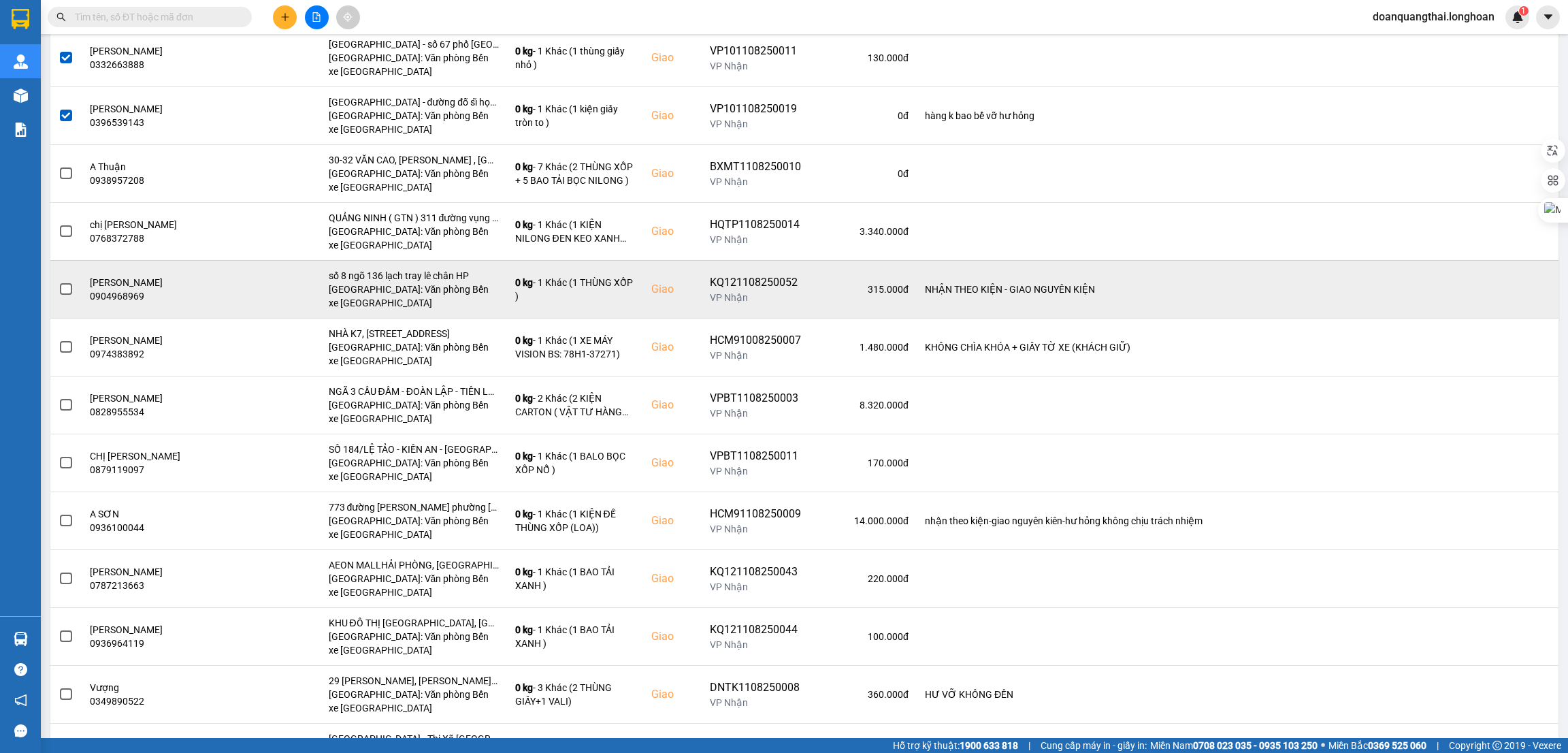
scroll to position [408, 0]
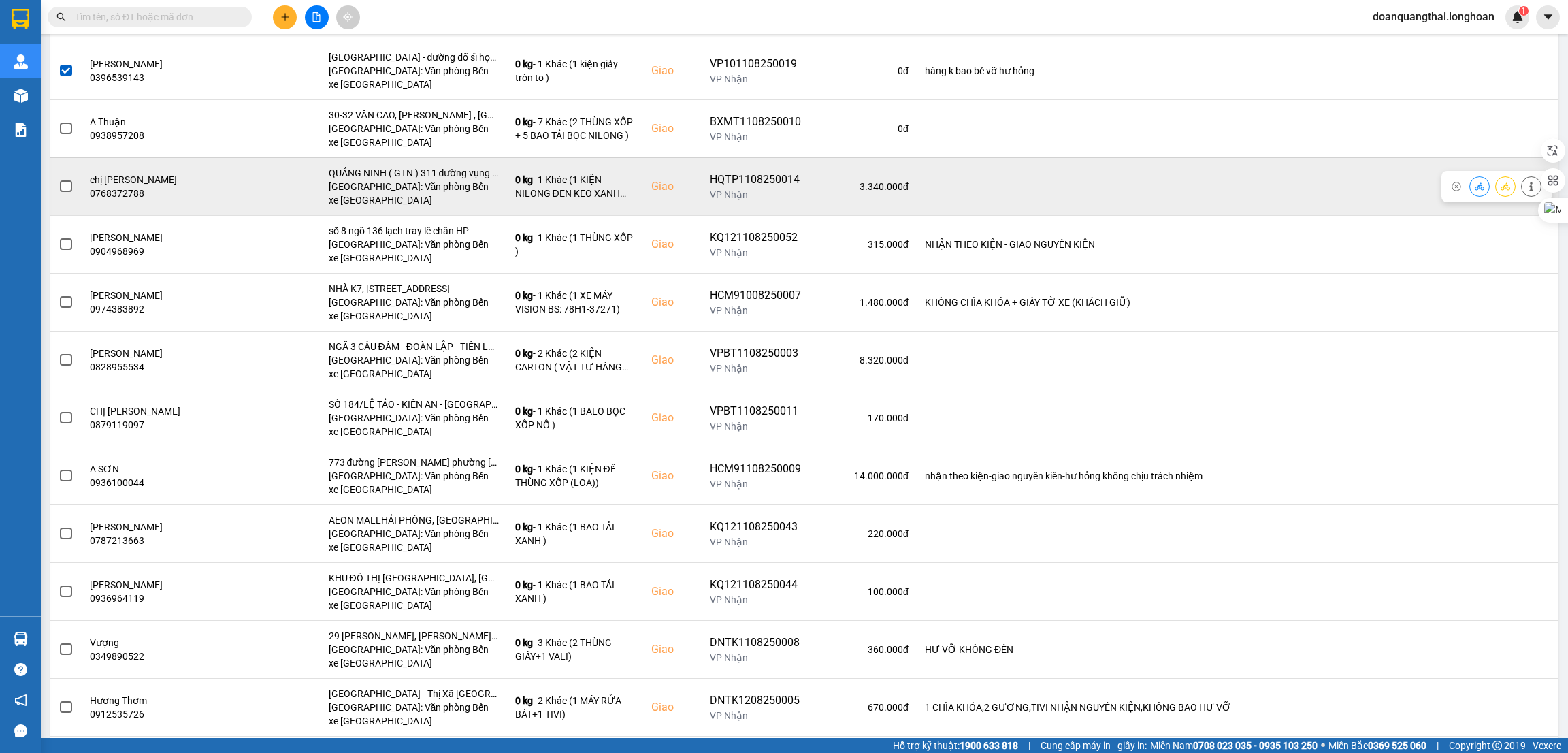
click at [67, 188] on span at bounding box center [66, 186] width 12 height 12
click at [59, 179] on input "checkbox" at bounding box center [59, 179] width 0 height 0
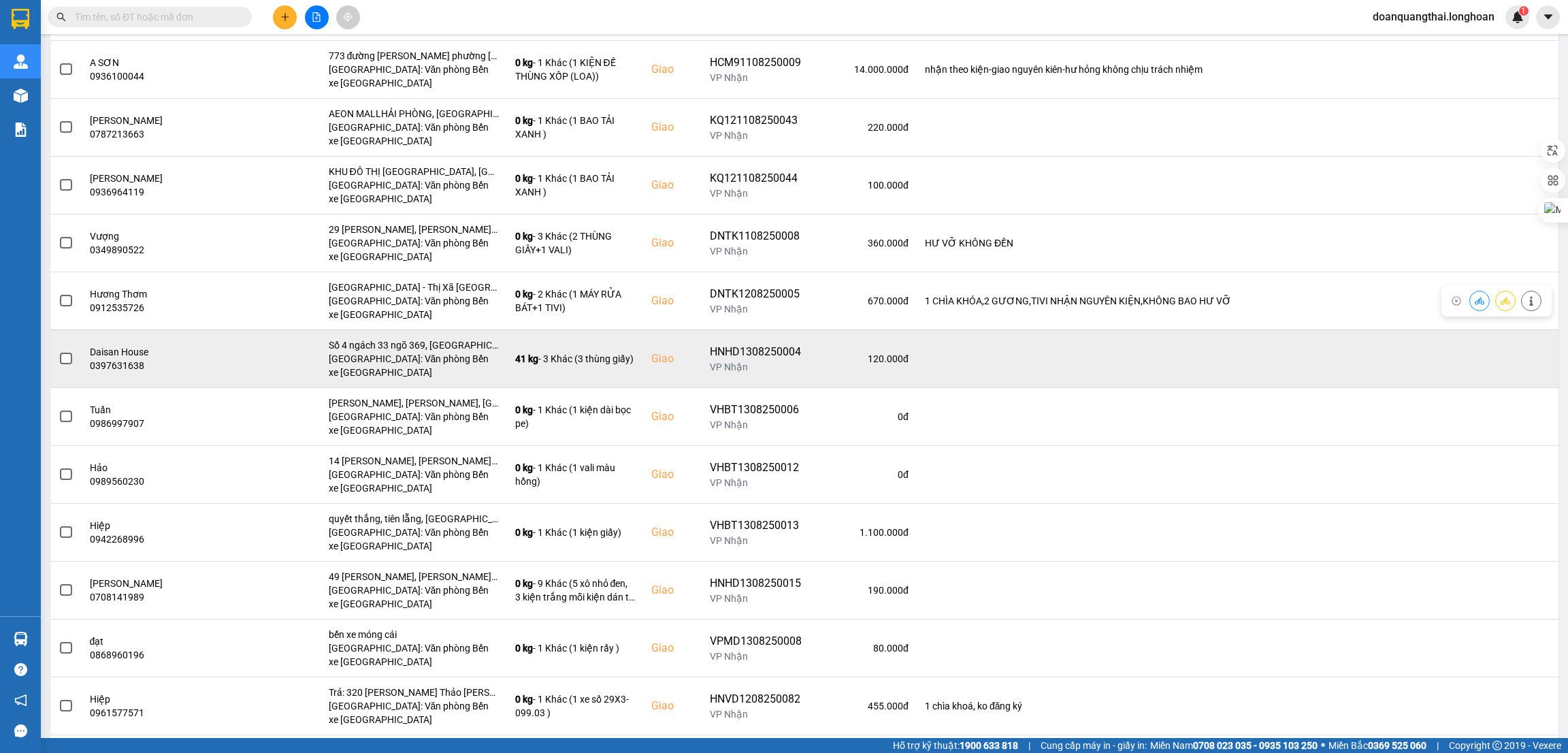
scroll to position [817, 0]
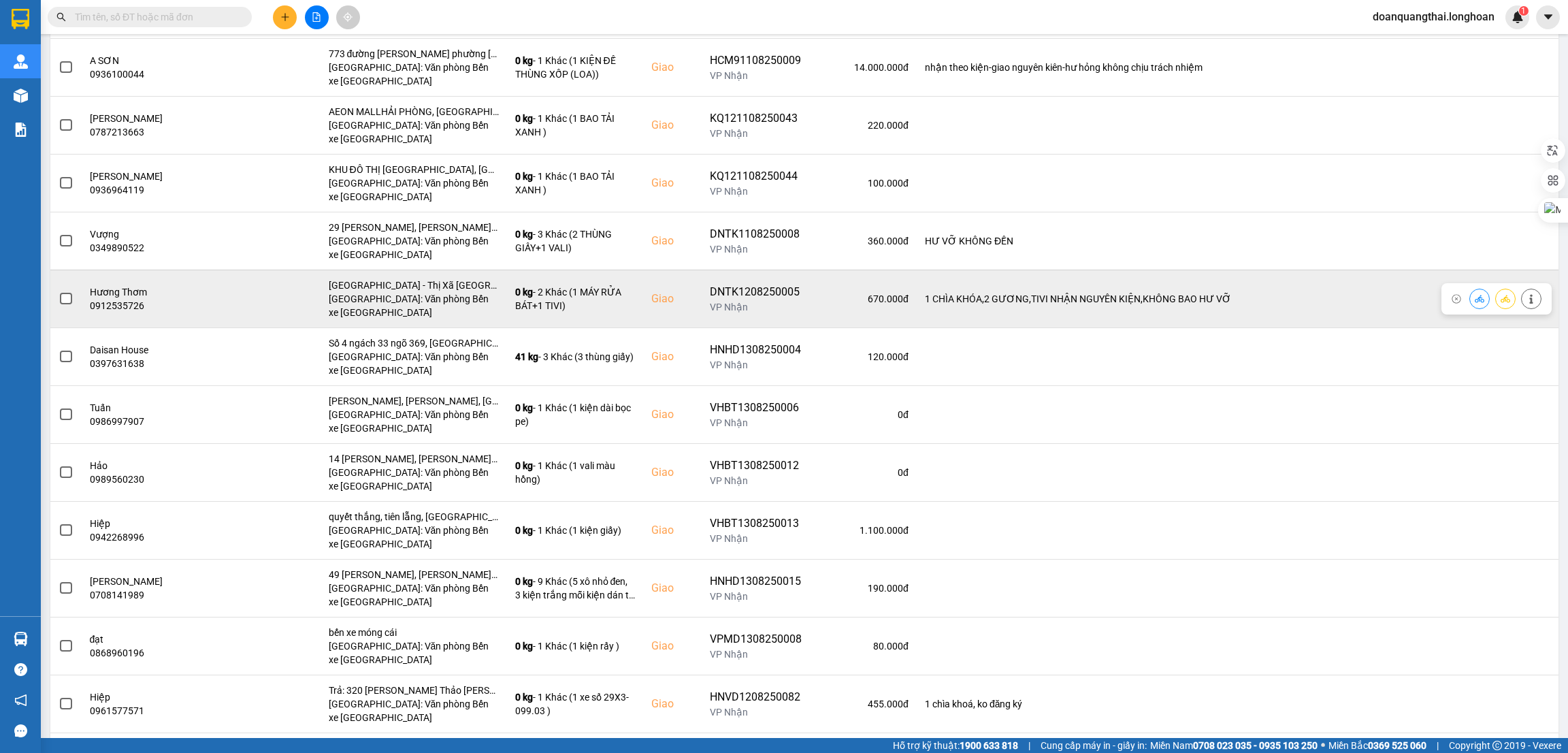
click at [67, 299] on span at bounding box center [66, 298] width 12 height 12
click at [59, 291] on input "checkbox" at bounding box center [59, 291] width 0 height 0
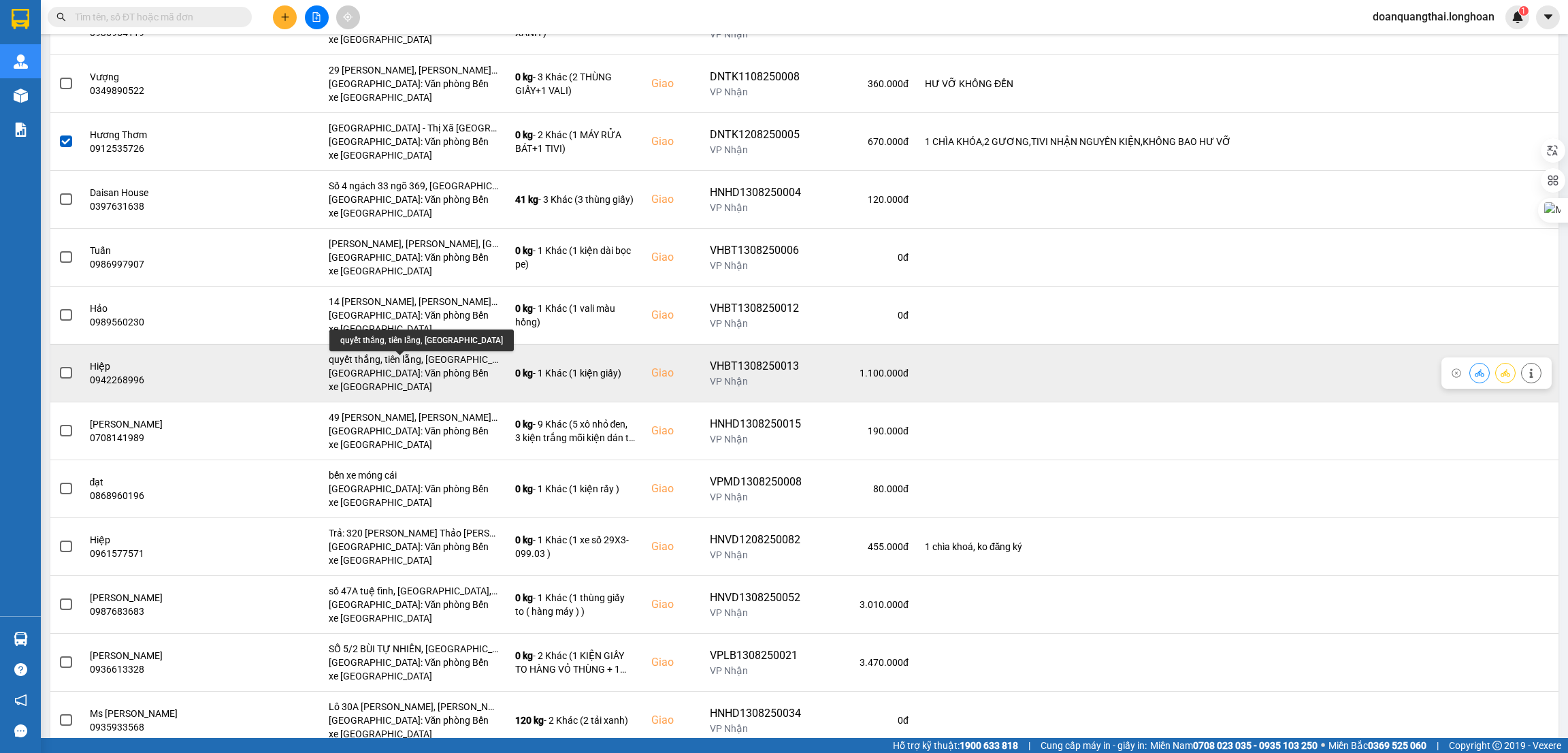
scroll to position [1020, 0]
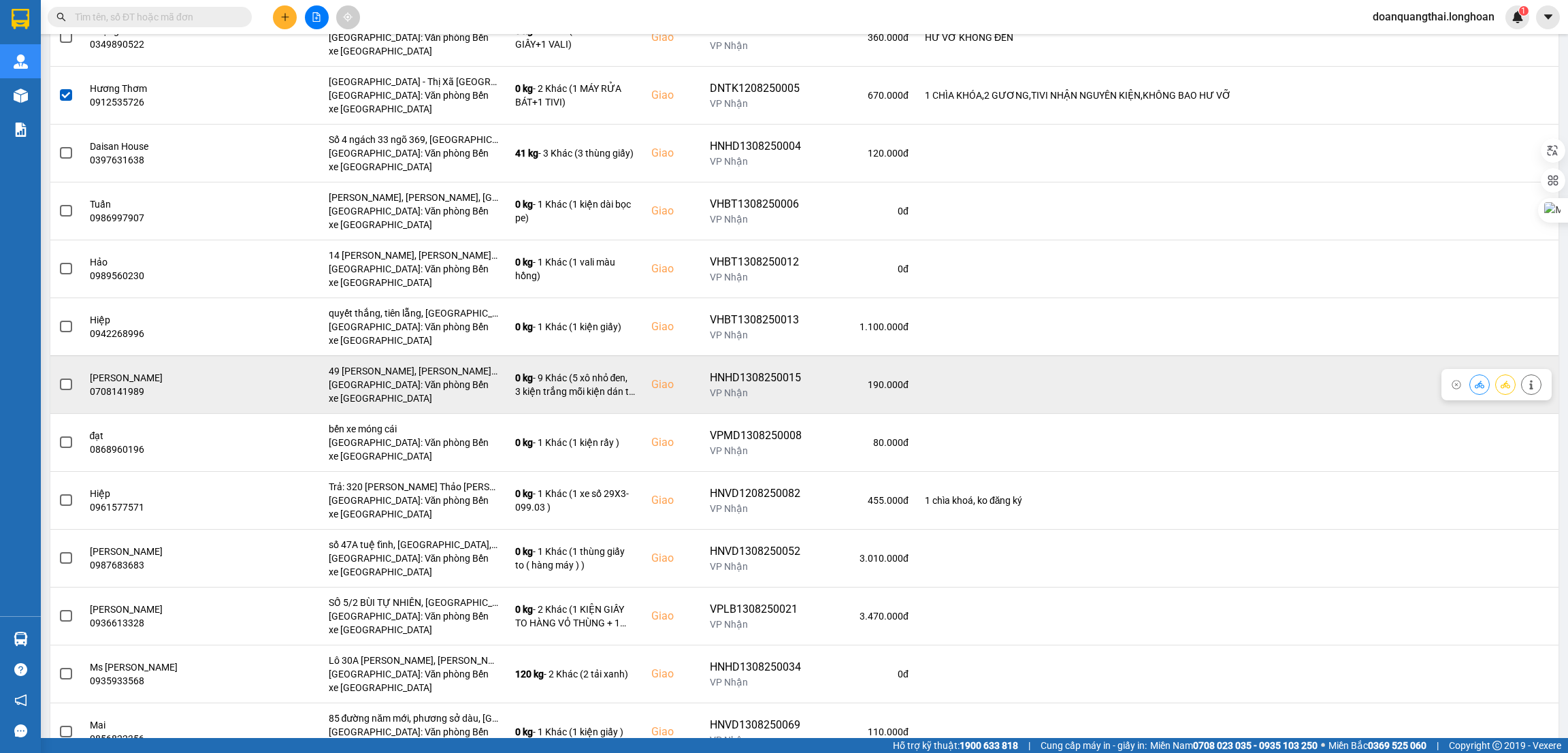
click at [64, 386] on span at bounding box center [66, 384] width 12 height 12
click at [59, 377] on input "checkbox" at bounding box center [59, 377] width 0 height 0
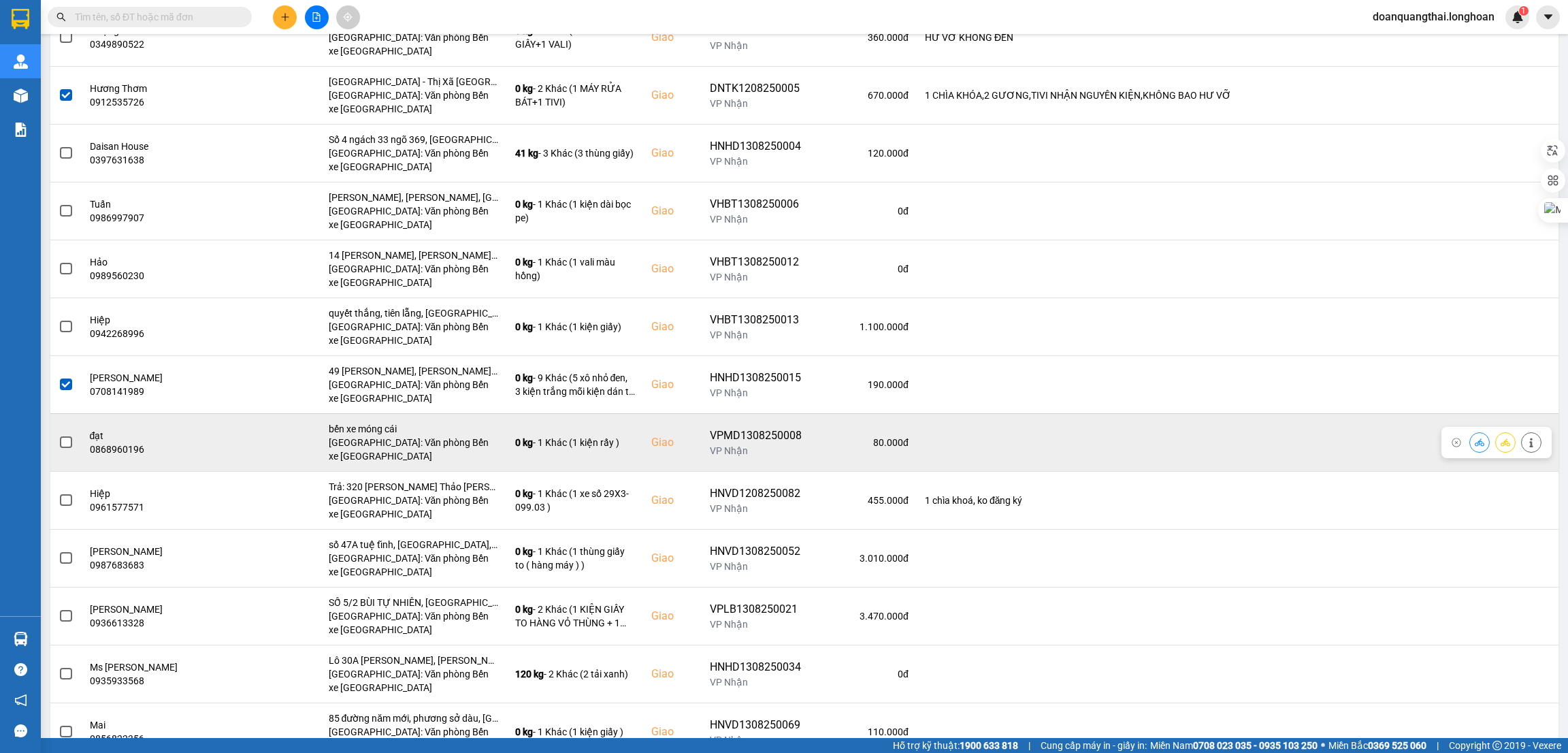
click at [63, 442] on span at bounding box center [66, 442] width 12 height 12
click at [59, 435] on input "checkbox" at bounding box center [59, 435] width 0 height 0
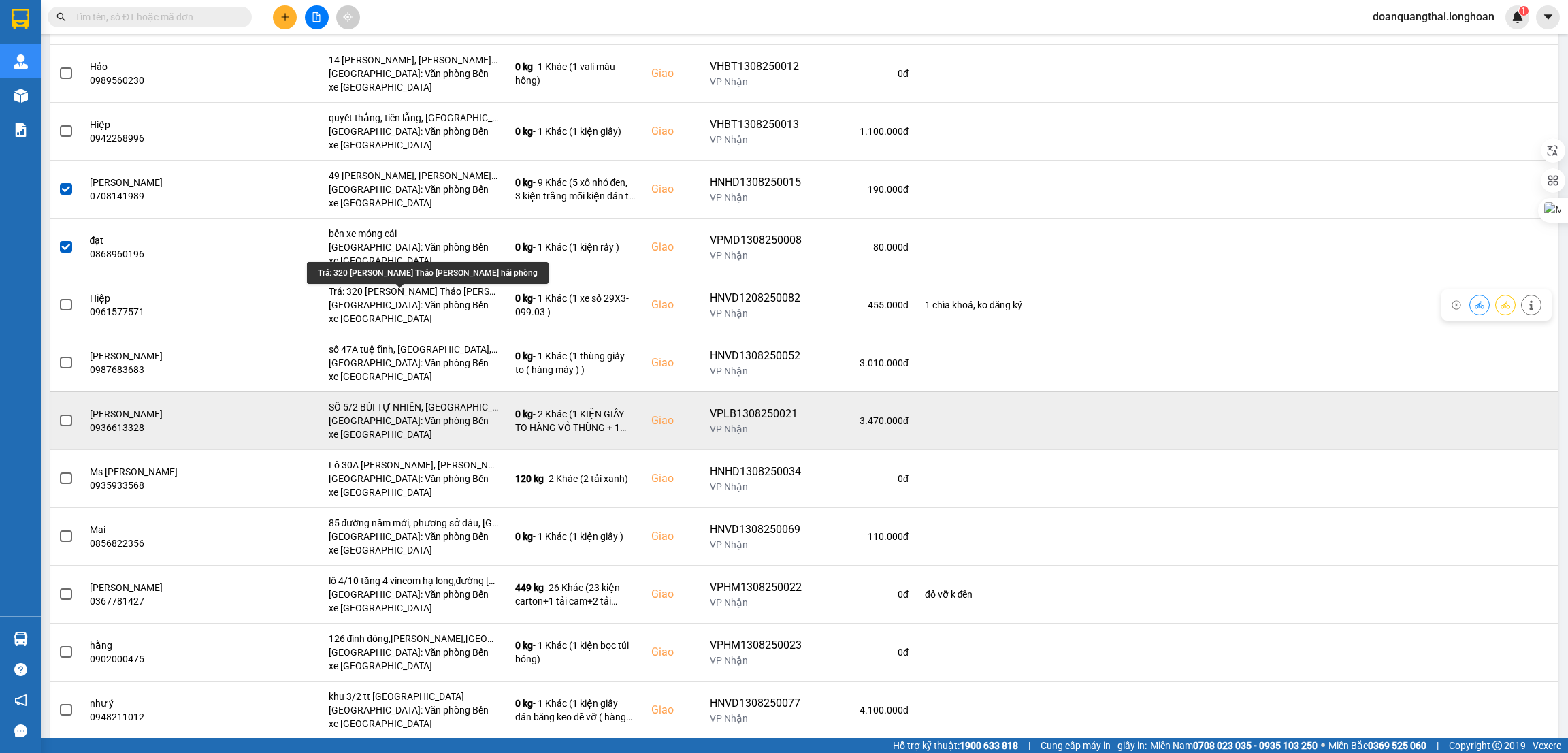
scroll to position [1225, 0]
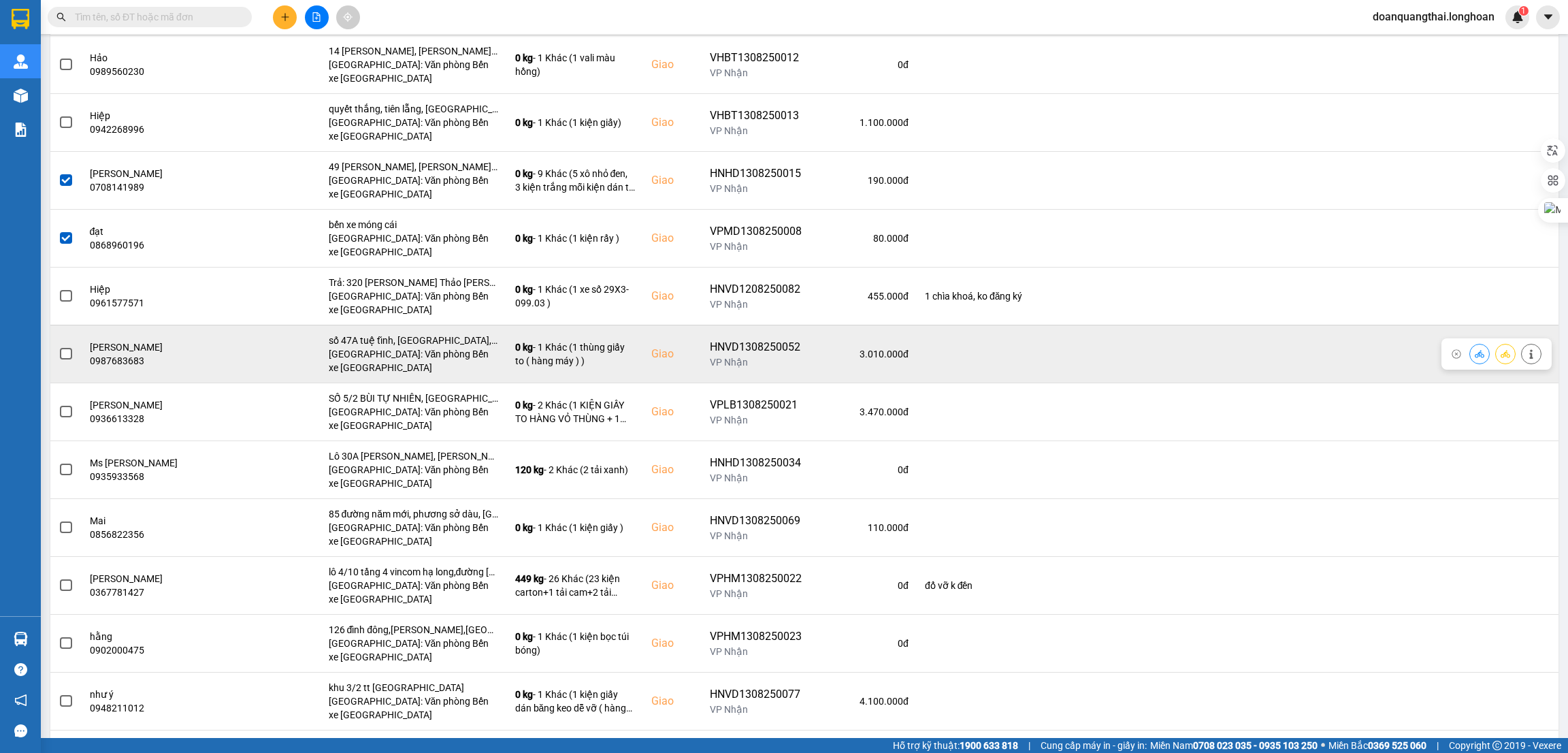
click at [63, 359] on span at bounding box center [66, 353] width 12 height 12
click at [59, 347] on input "checkbox" at bounding box center [59, 347] width 0 height 0
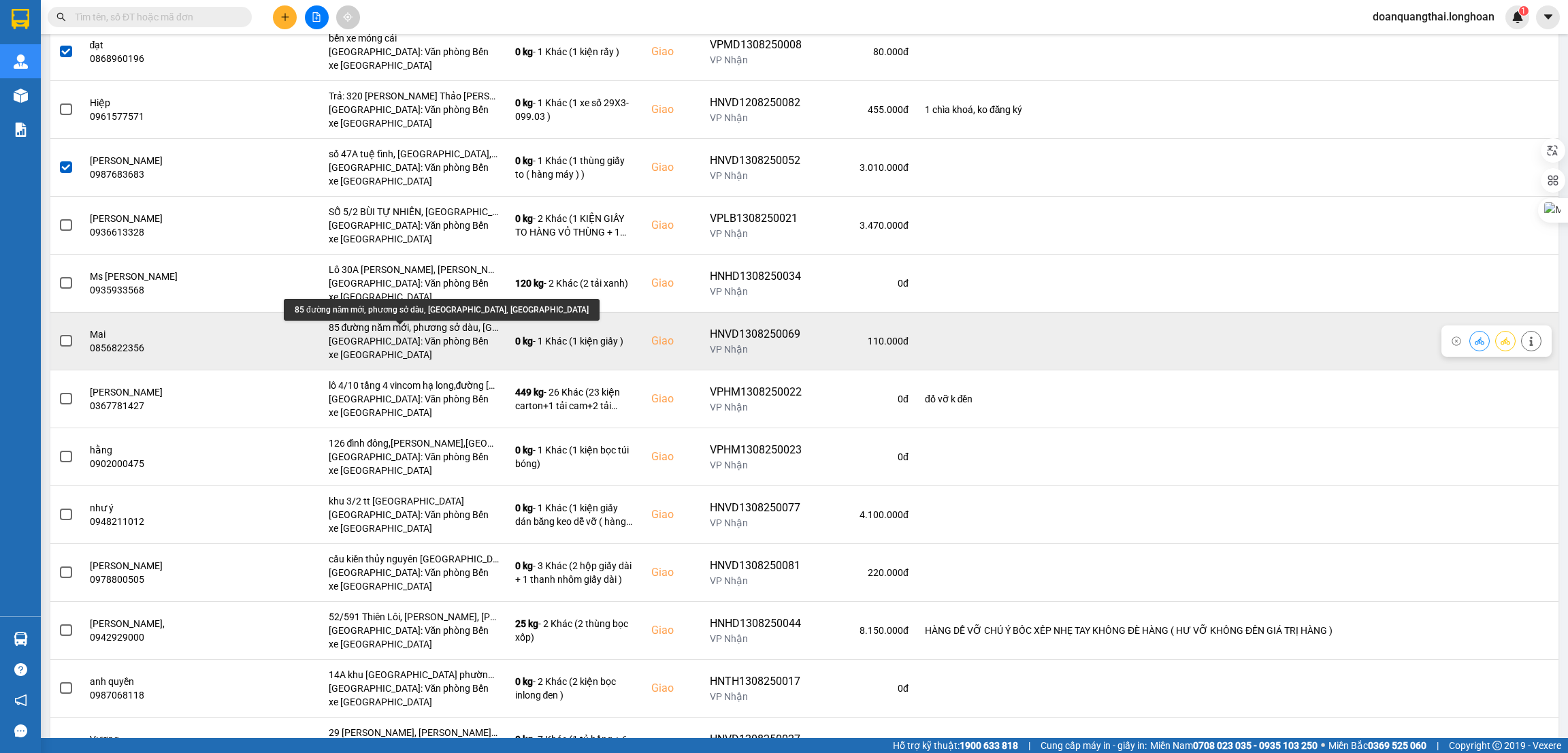
scroll to position [1430, 0]
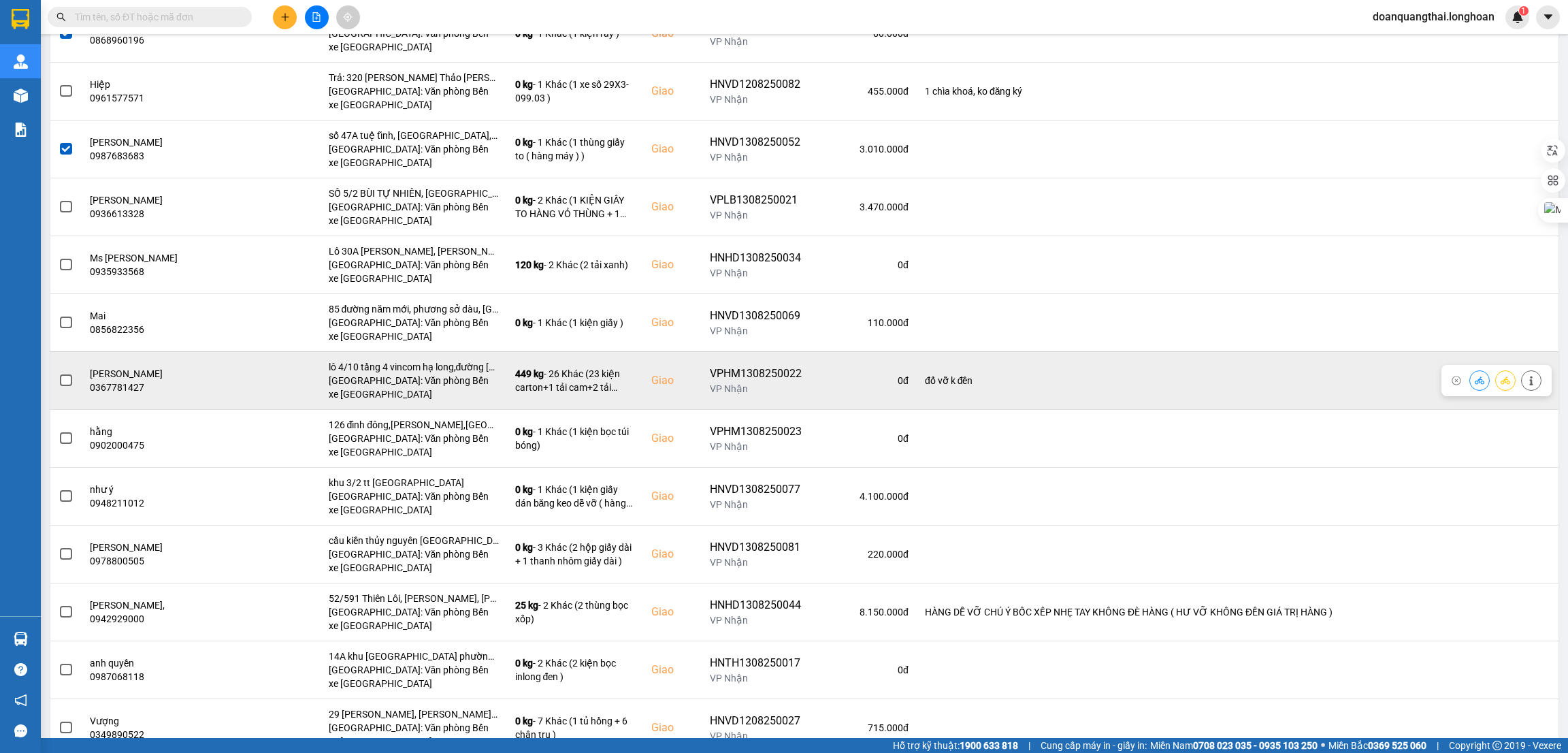
click at [66, 382] on span at bounding box center [66, 380] width 12 height 12
click at [59, 373] on input "checkbox" at bounding box center [59, 373] width 0 height 0
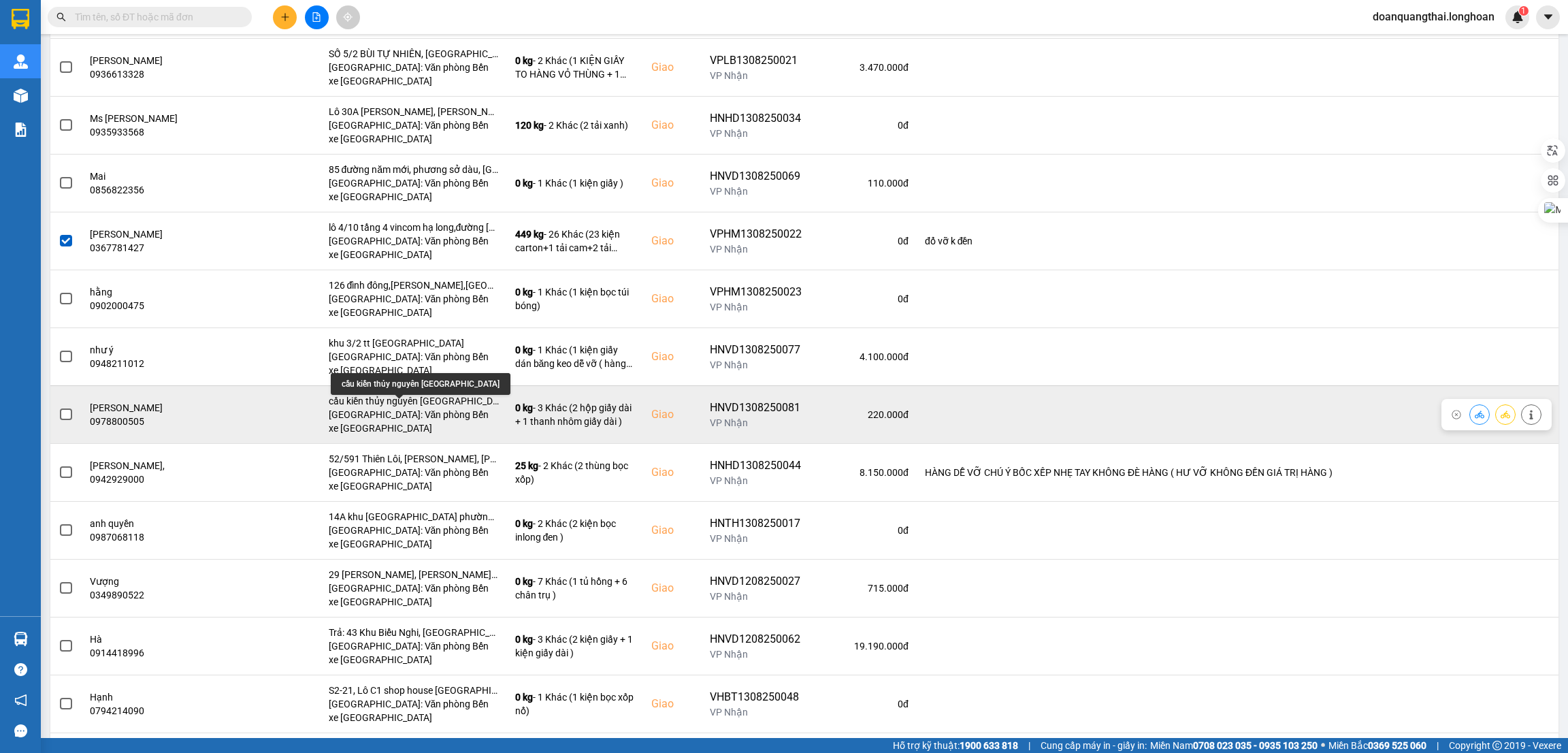
scroll to position [1634, 0]
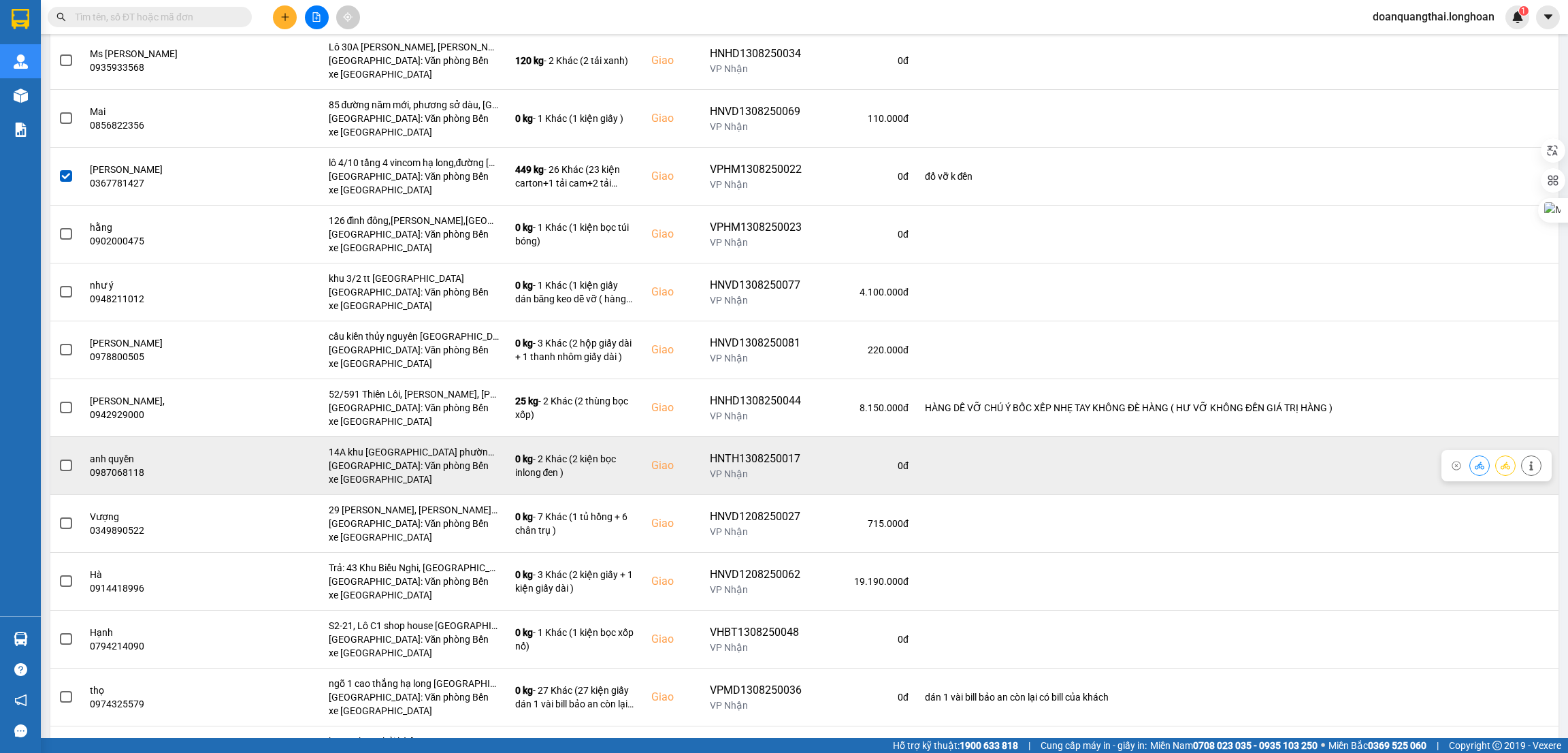
click at [67, 471] on span at bounding box center [66, 466] width 12 height 12
click at [59, 458] on input "checkbox" at bounding box center [59, 458] width 0 height 0
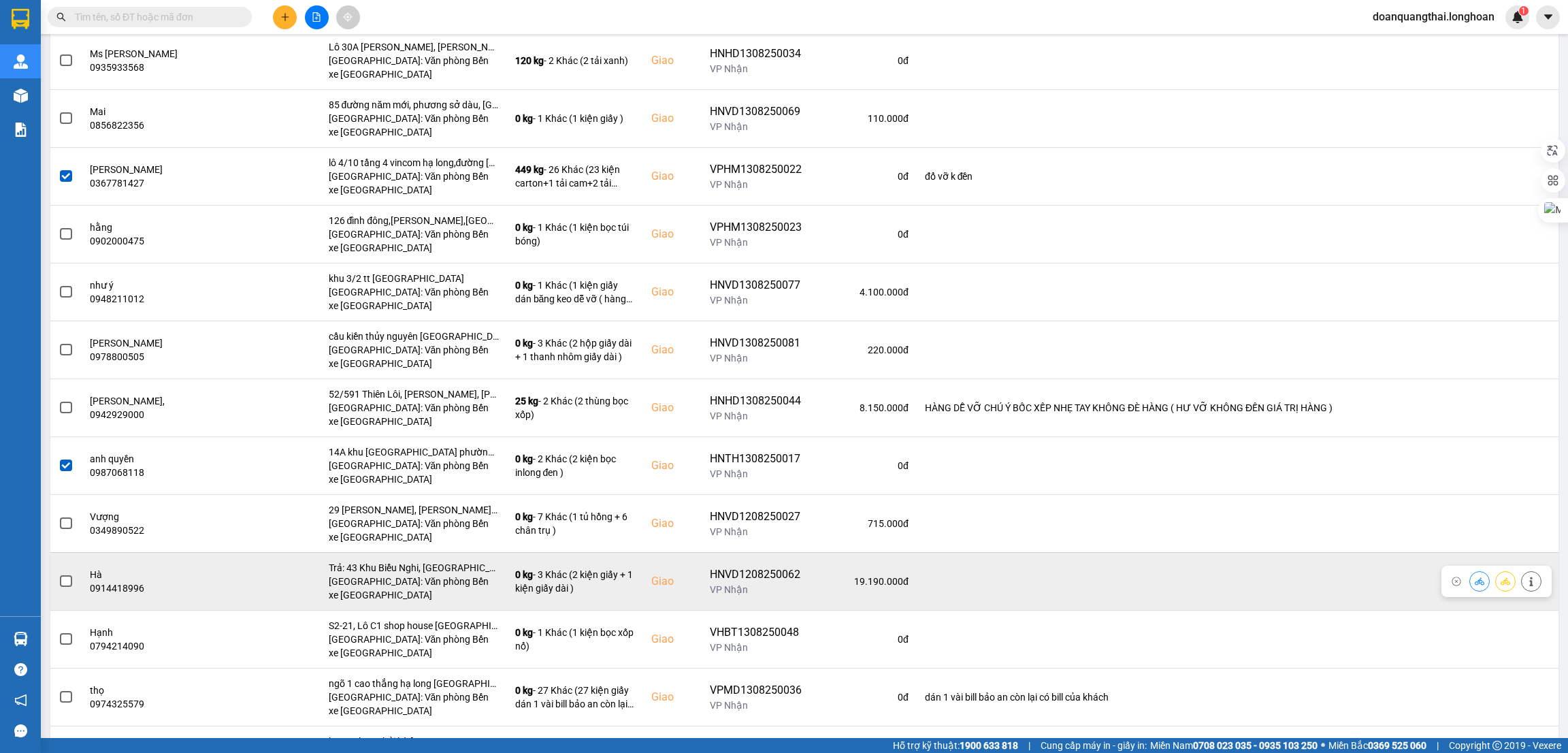
click at [67, 587] on span at bounding box center [66, 581] width 12 height 12
click at [59, 574] on input "checkbox" at bounding box center [59, 574] width 0 height 0
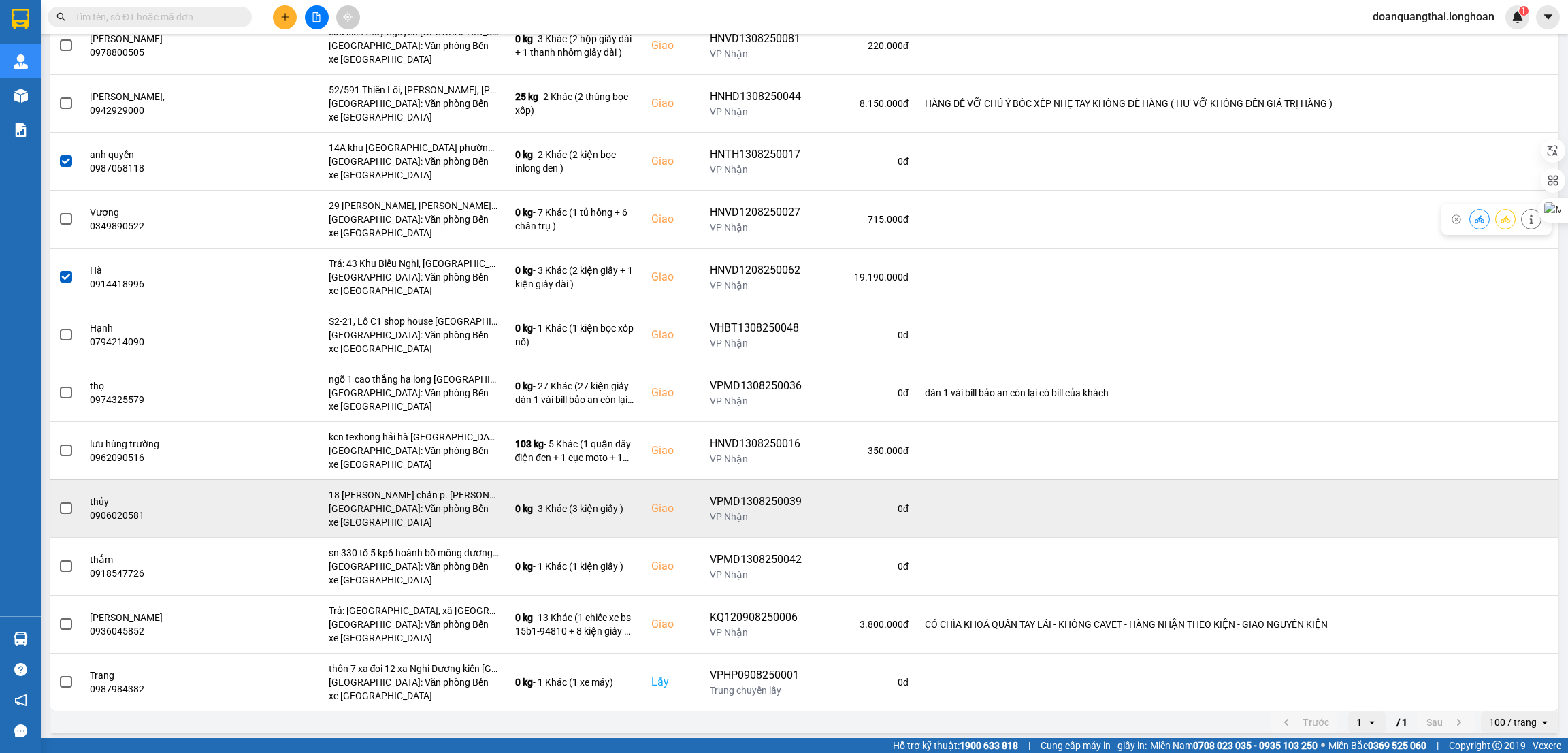
scroll to position [1940, 0]
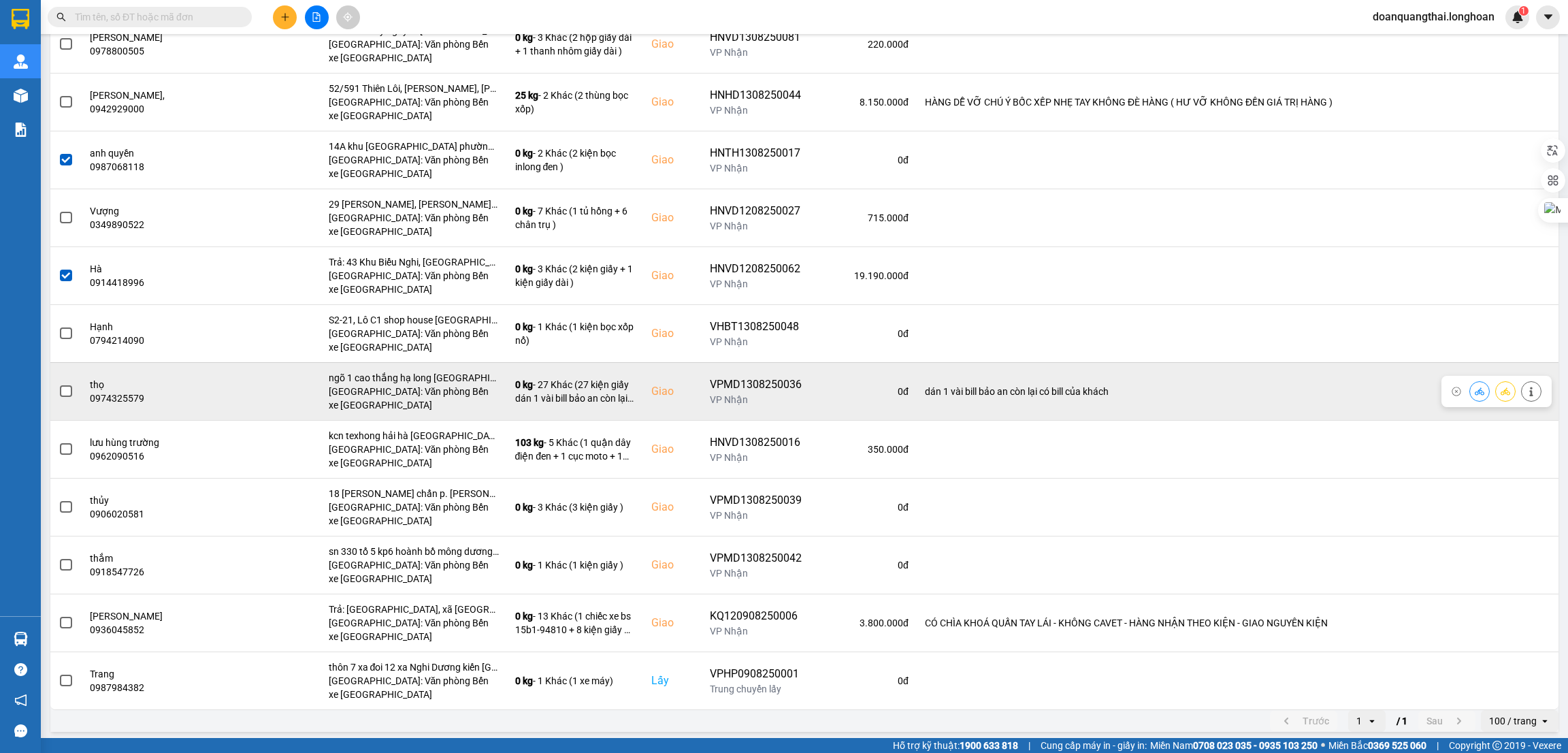
click at [66, 397] on span at bounding box center [66, 391] width 12 height 12
click at [59, 384] on input "checkbox" at bounding box center [59, 384] width 0 height 0
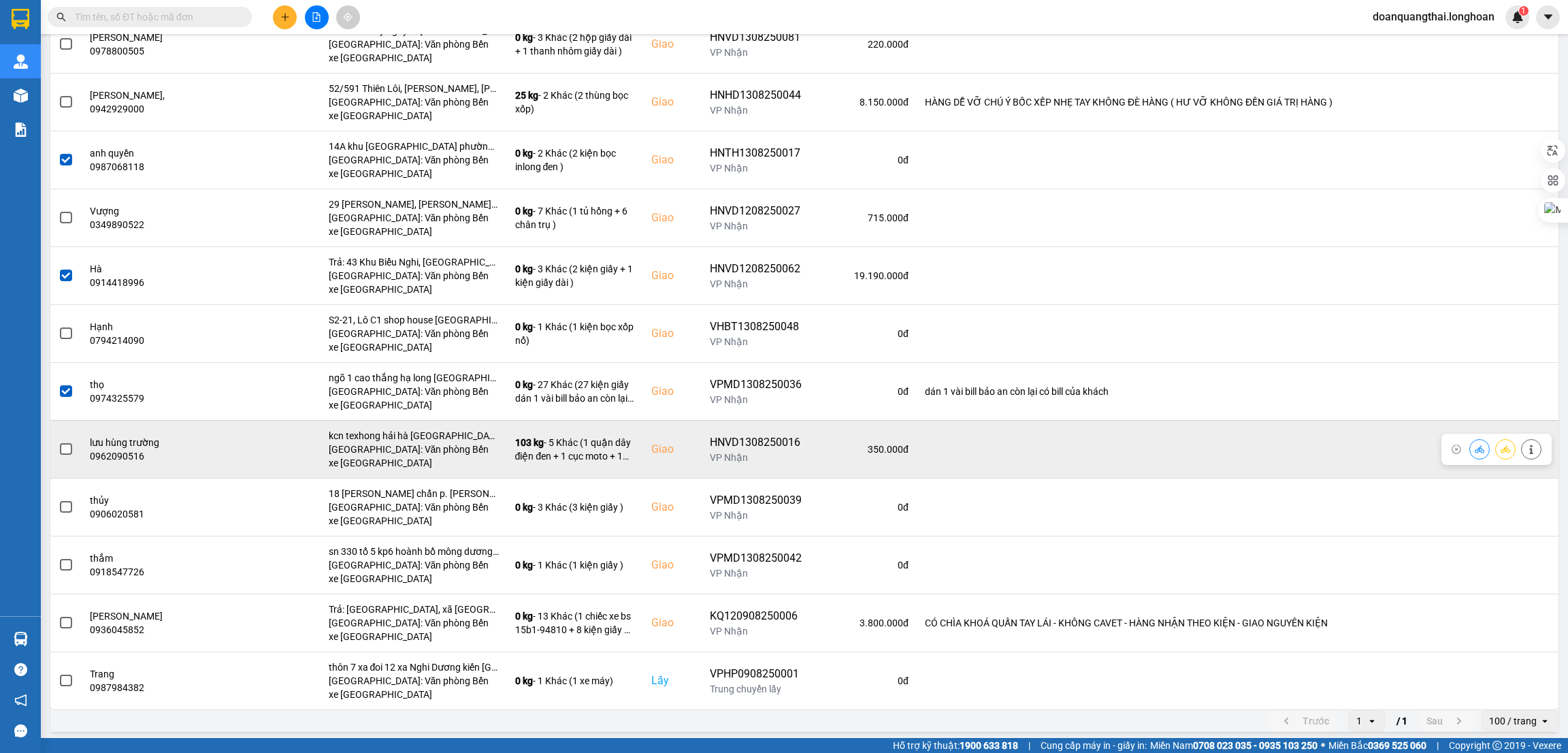
click at [64, 453] on span at bounding box center [66, 449] width 12 height 12
click at [59, 442] on input "checkbox" at bounding box center [59, 442] width 0 height 0
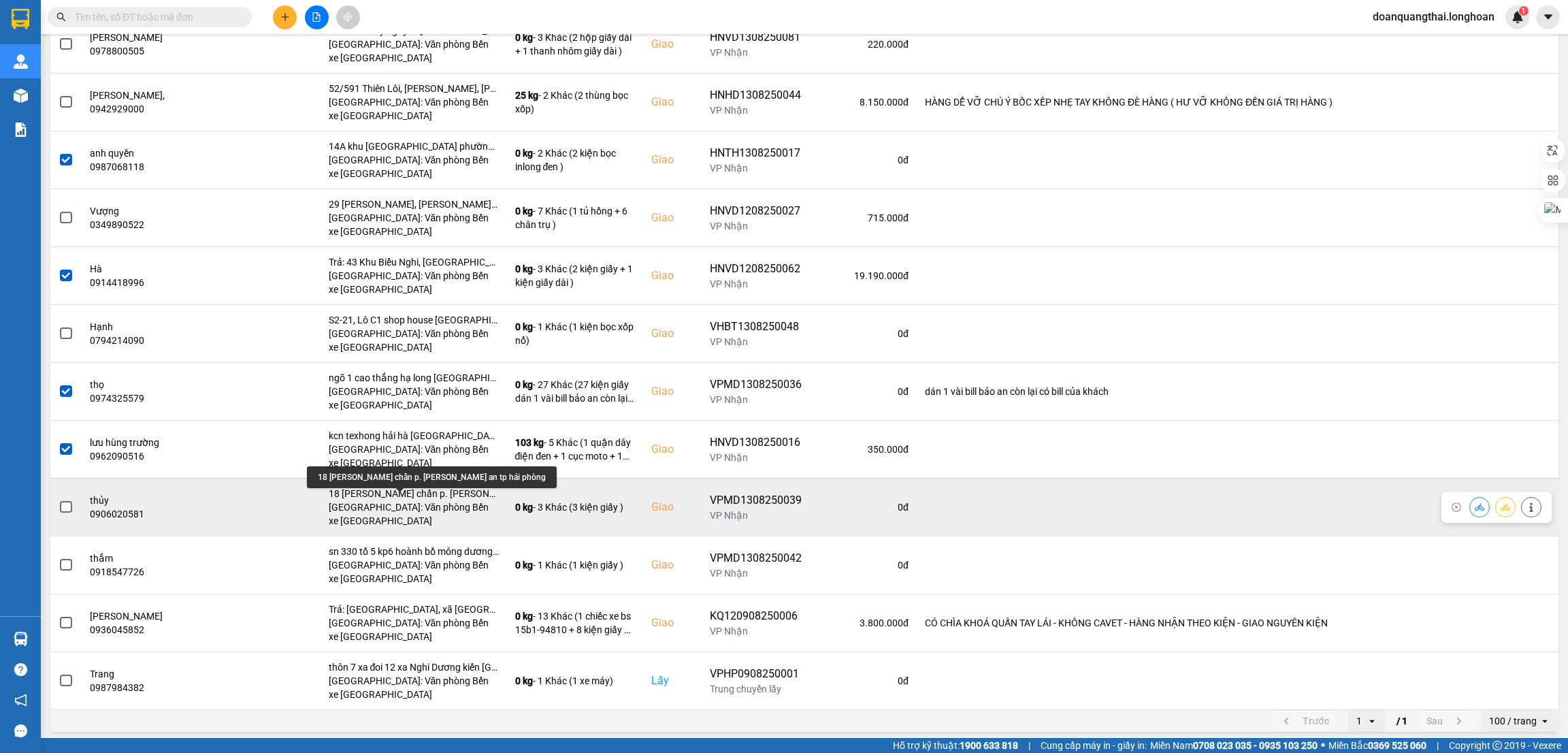
scroll to position [1949, 0]
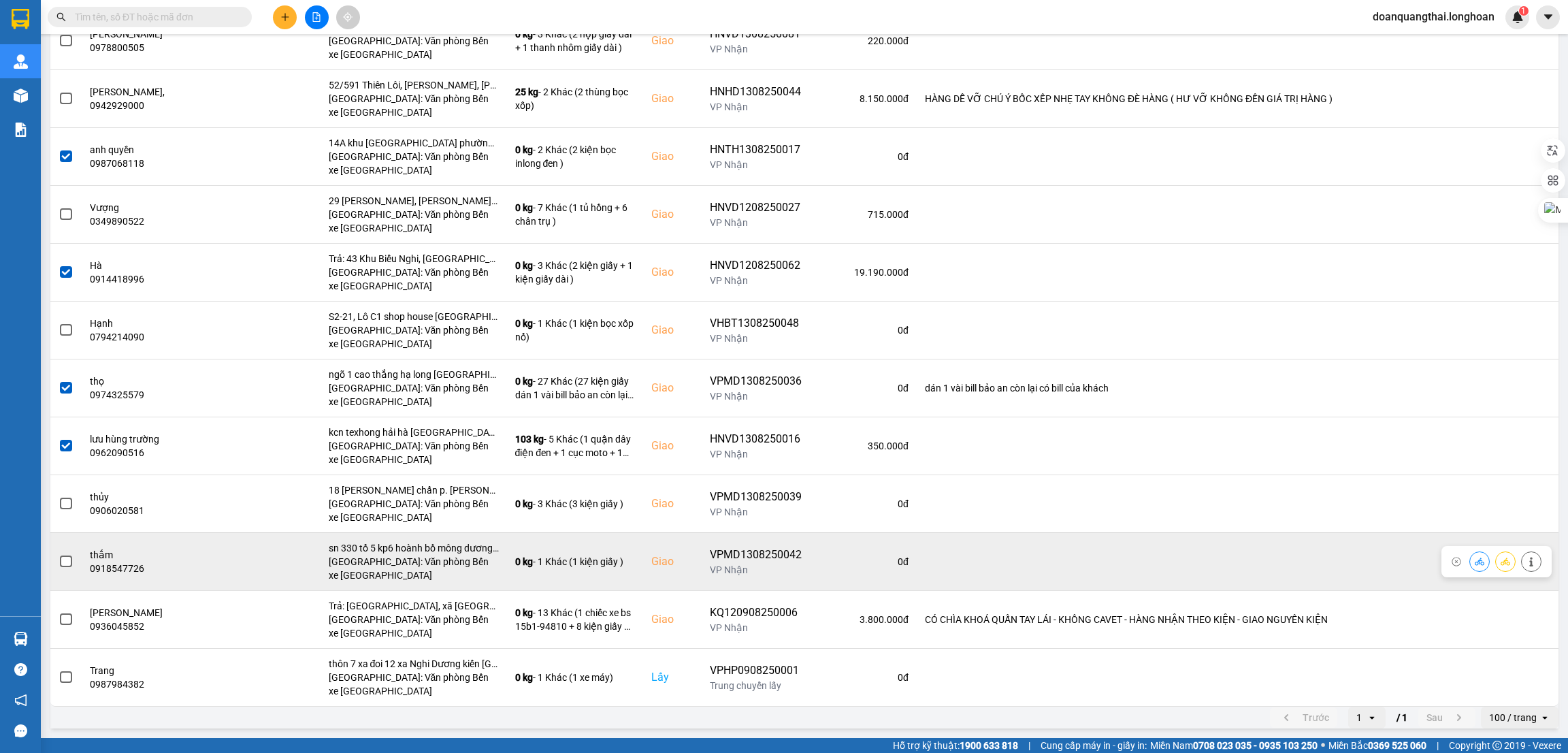
click at [67, 564] on span at bounding box center [66, 561] width 12 height 12
click at [59, 554] on input "checkbox" at bounding box center [59, 554] width 0 height 0
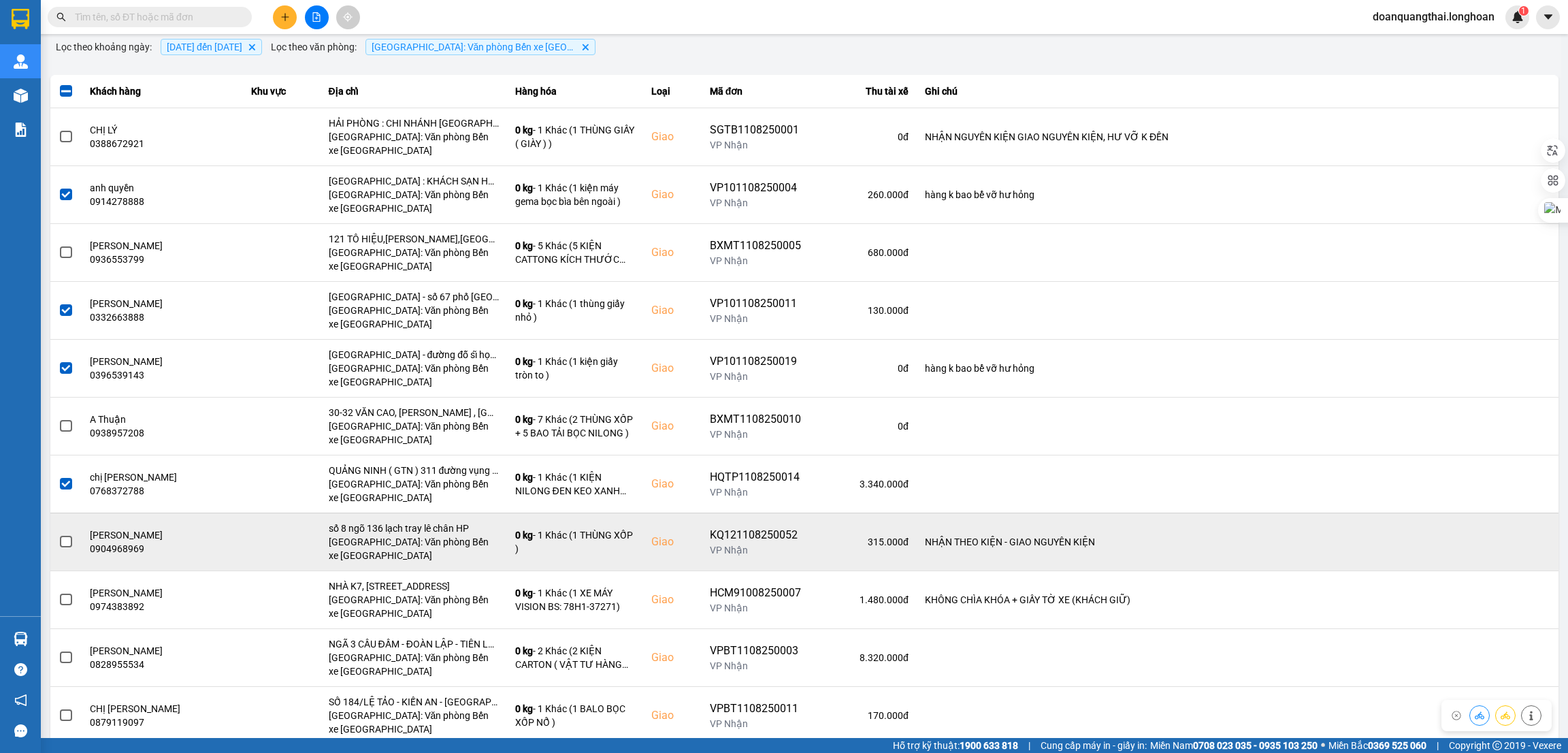
scroll to position [0, 0]
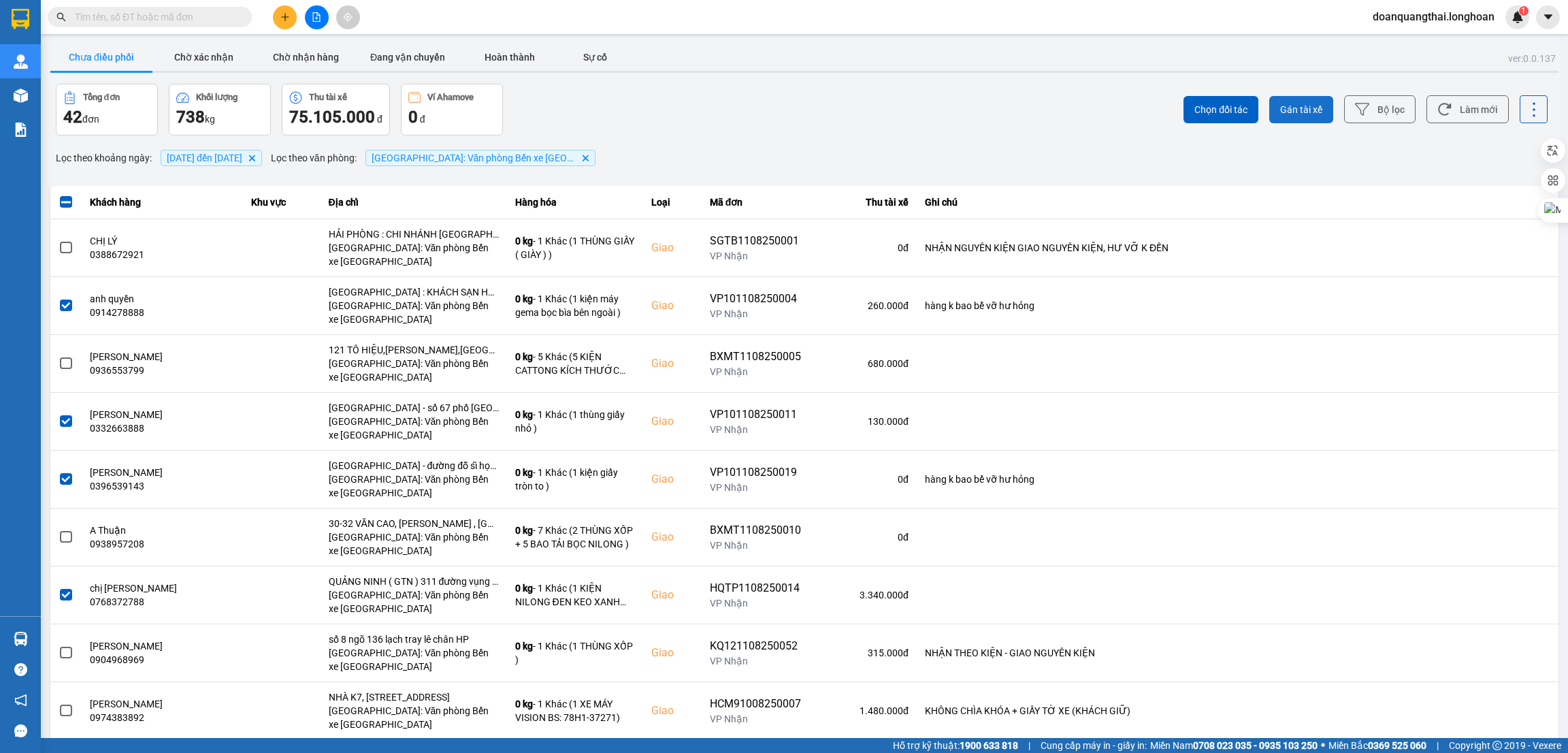
click at [1302, 110] on span "Gán tài xế" at bounding box center [1302, 109] width 42 height 14
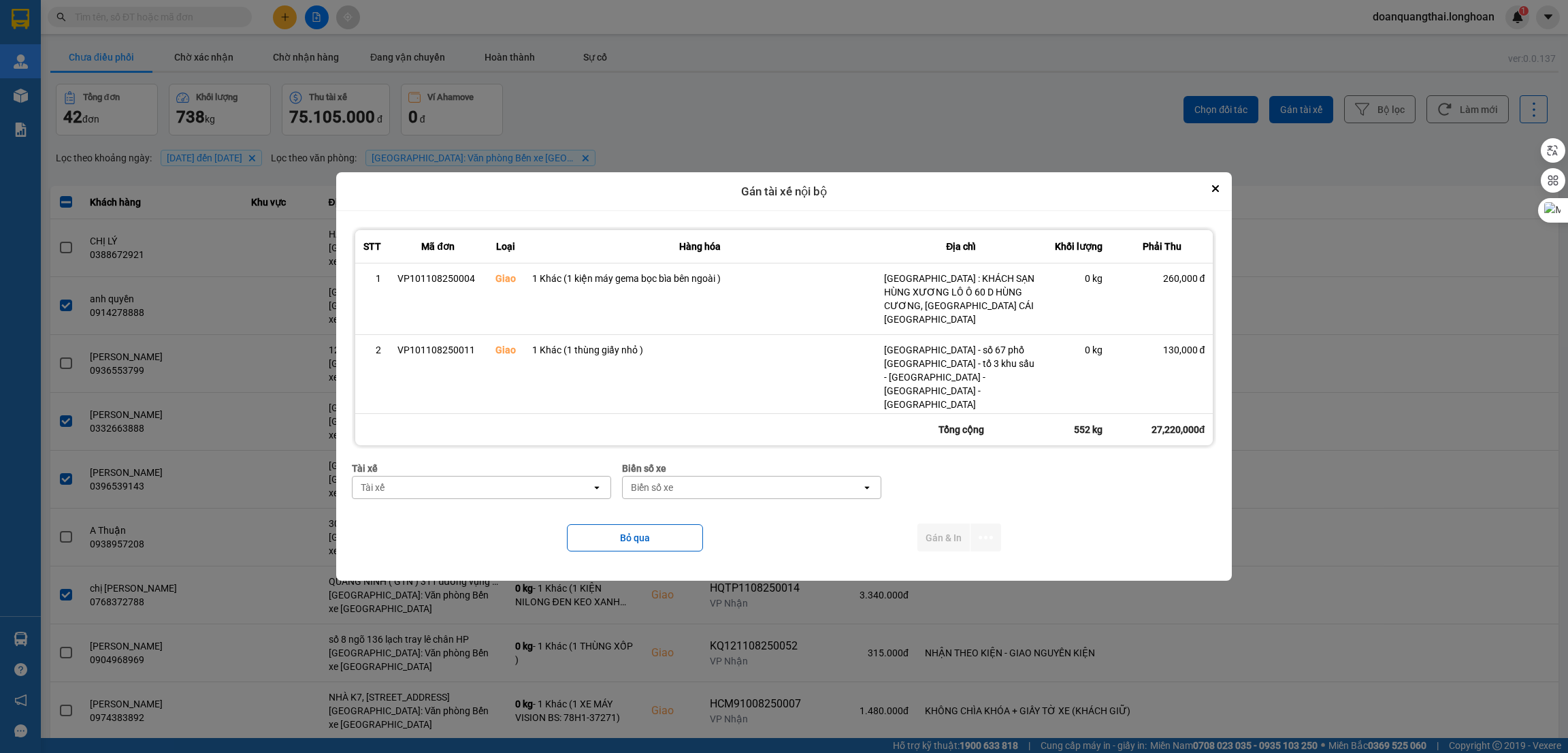
click at [528, 489] on div "Tài xế" at bounding box center [472, 487] width 239 height 22
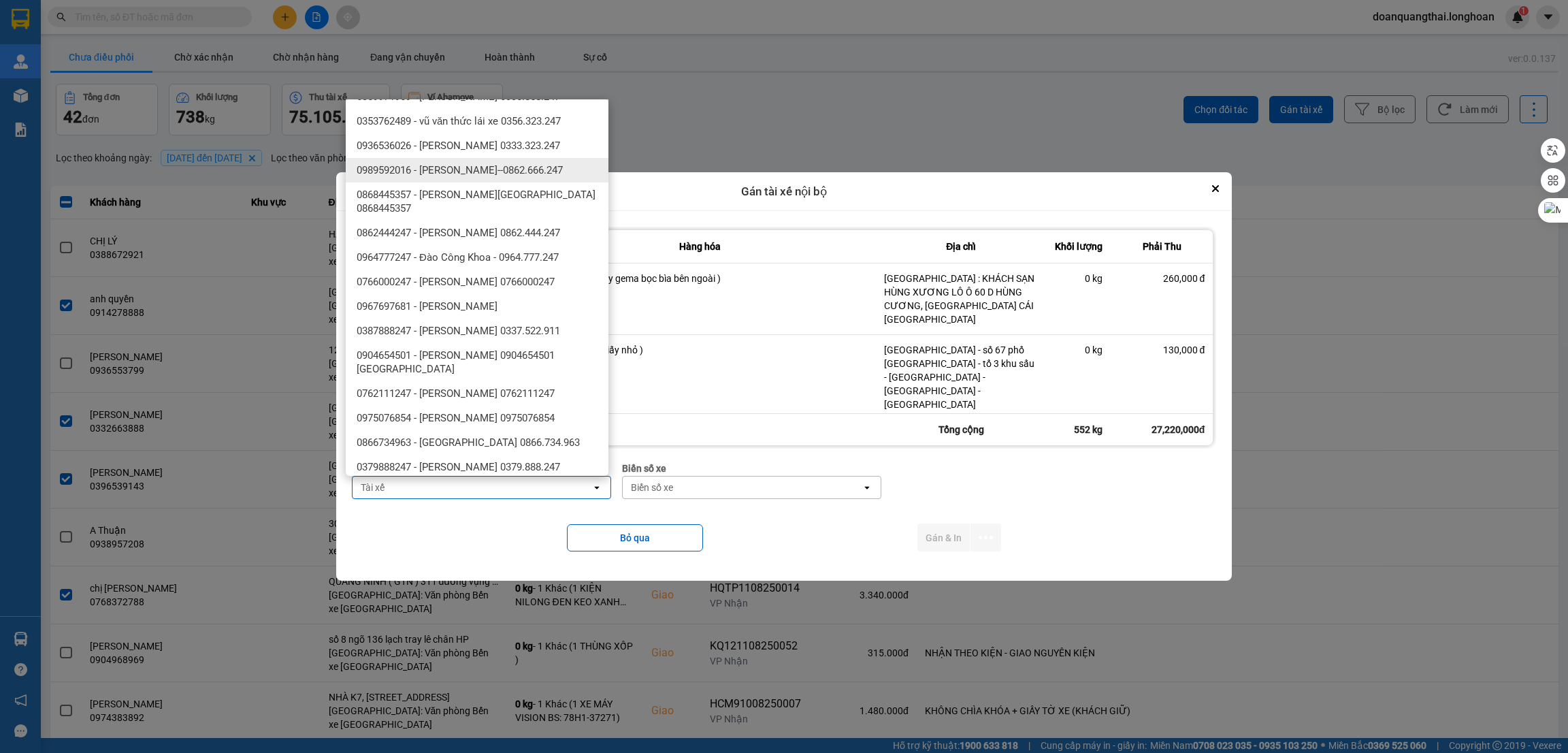
scroll to position [510, 0]
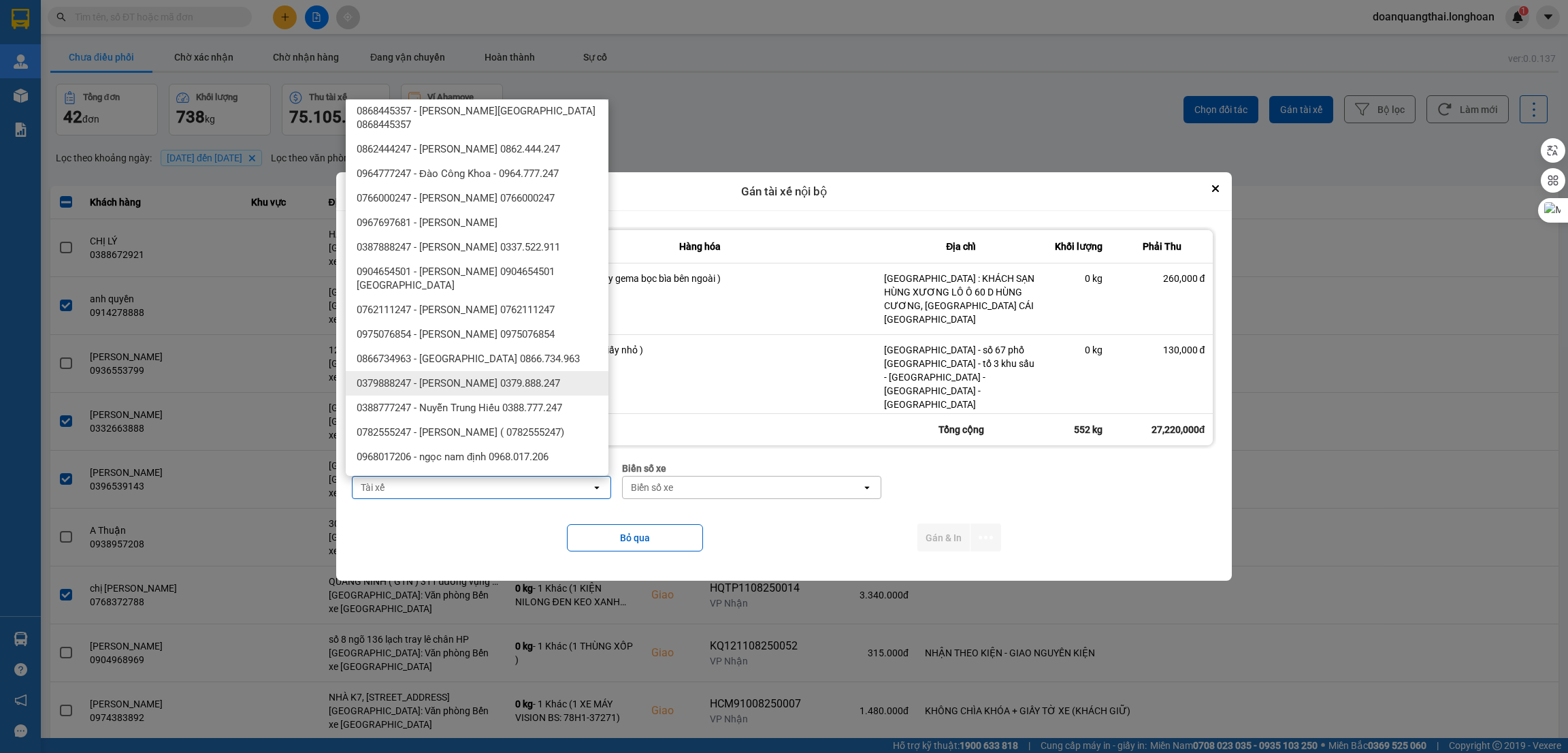
click at [522, 390] on span "0379888247 - [PERSON_NAME] 0379.888.247" at bounding box center [458, 383] width 203 height 14
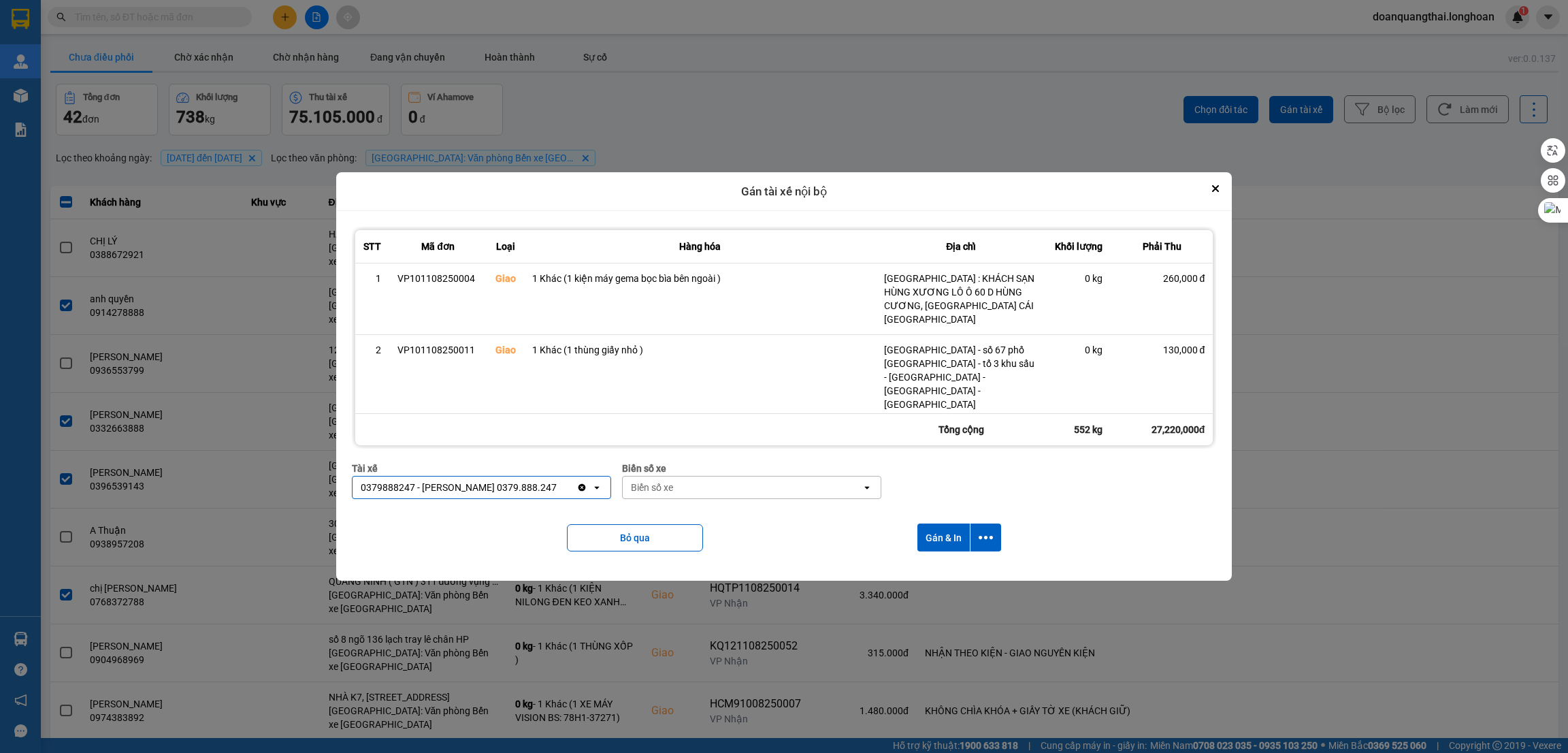
click at [758, 489] on div "Biển số xe" at bounding box center [742, 487] width 239 height 22
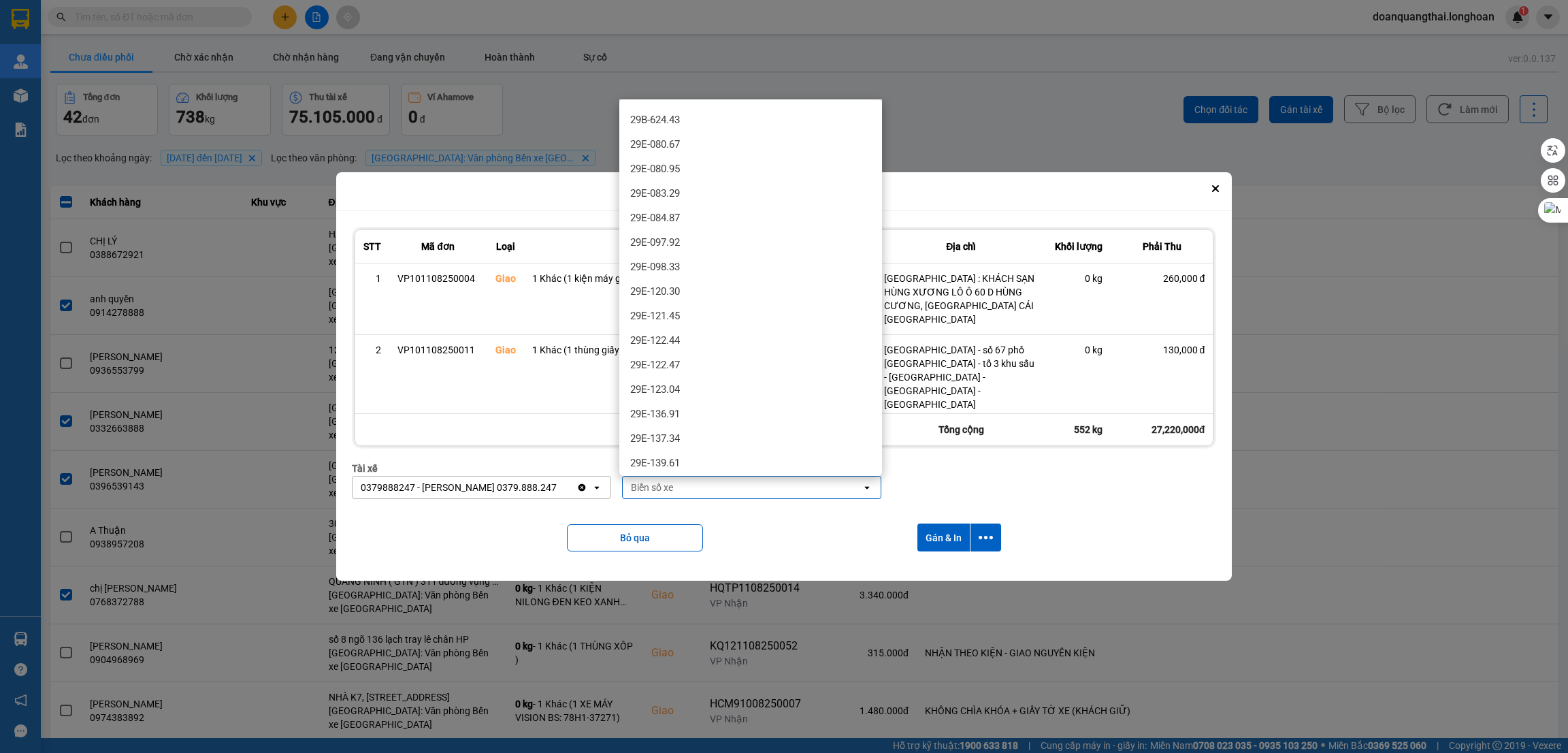
scroll to position [306, 0]
click at [712, 418] on div "29E-137.34" at bounding box center [751, 424] width 263 height 25
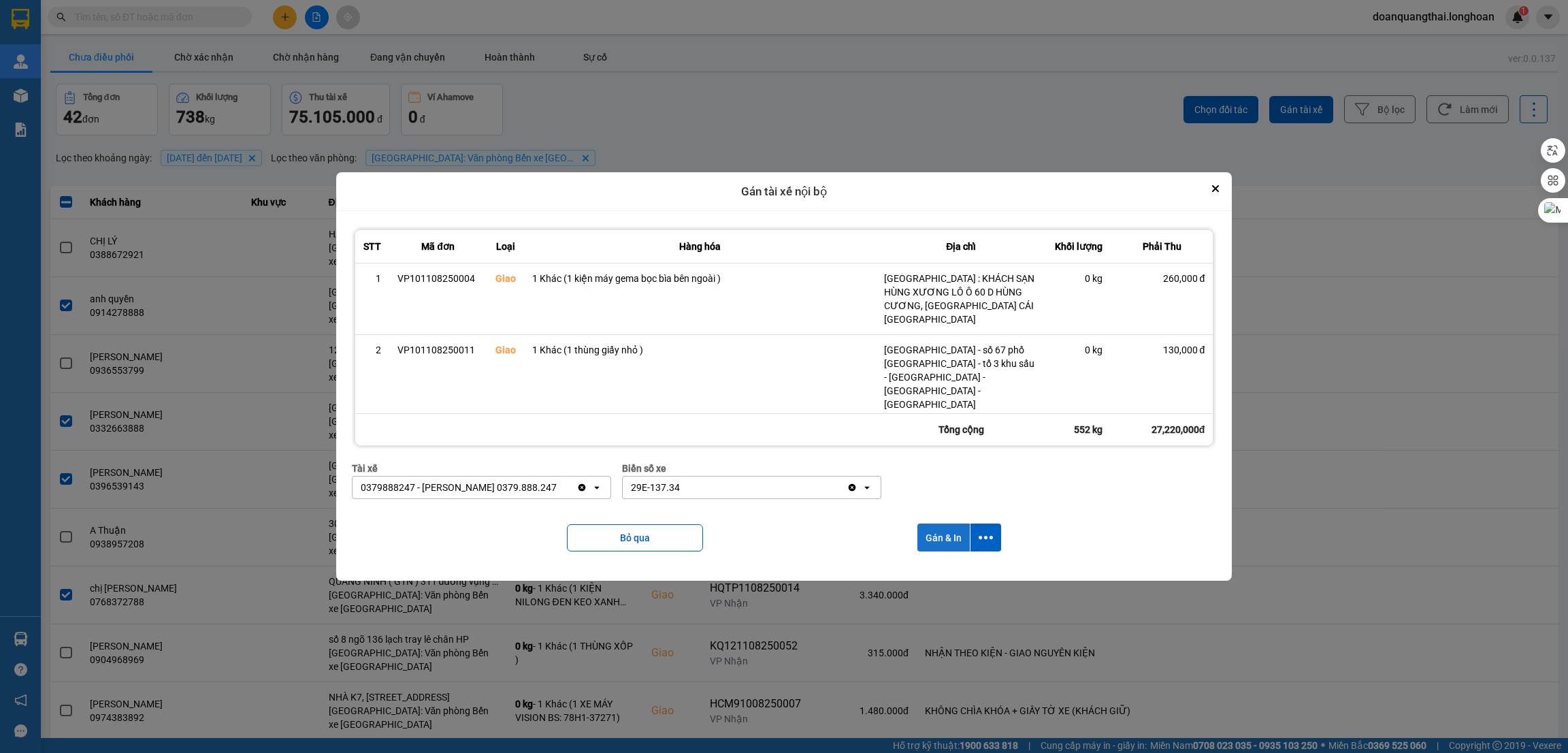
click at [940, 541] on button "Gán & In" at bounding box center [943, 537] width 52 height 28
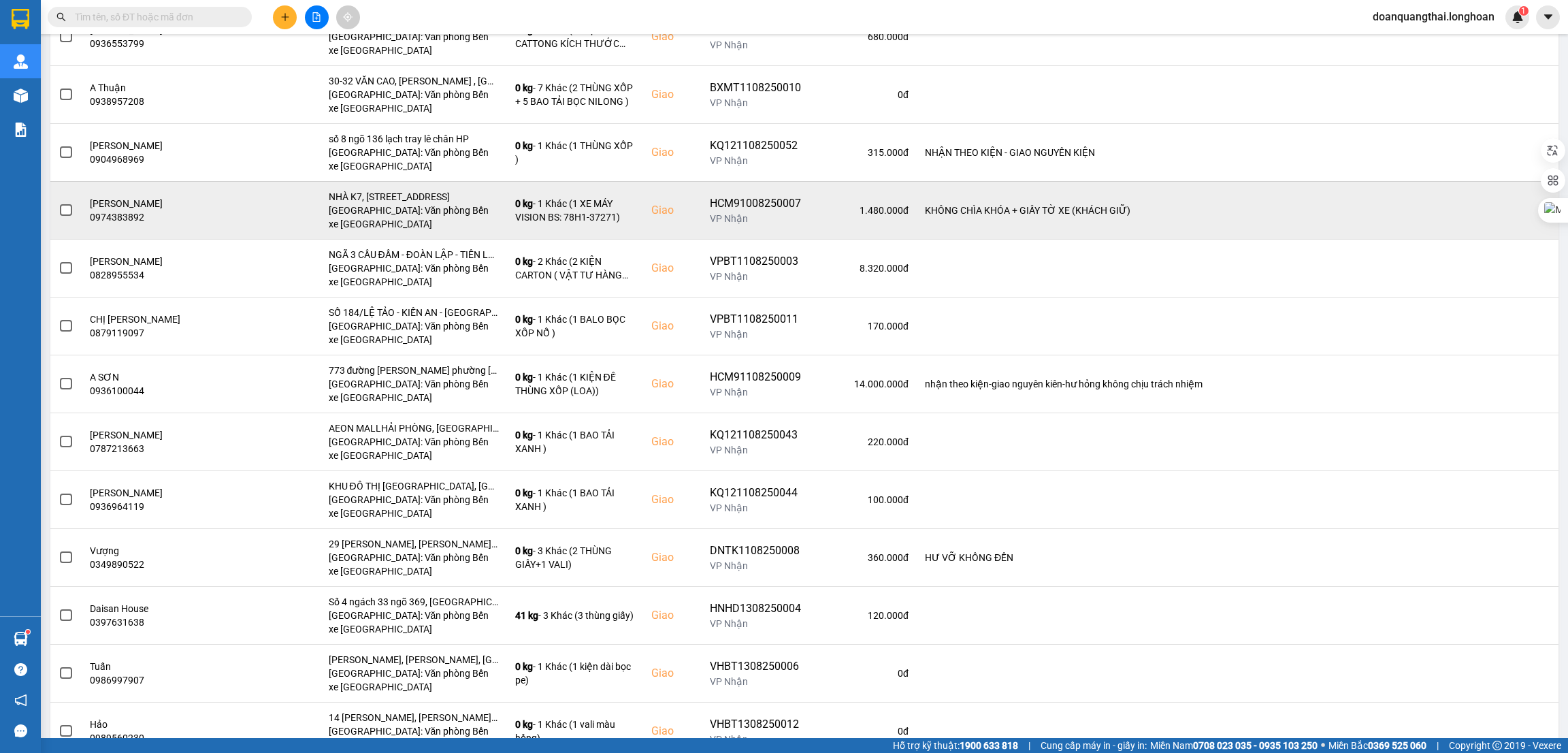
scroll to position [0, 0]
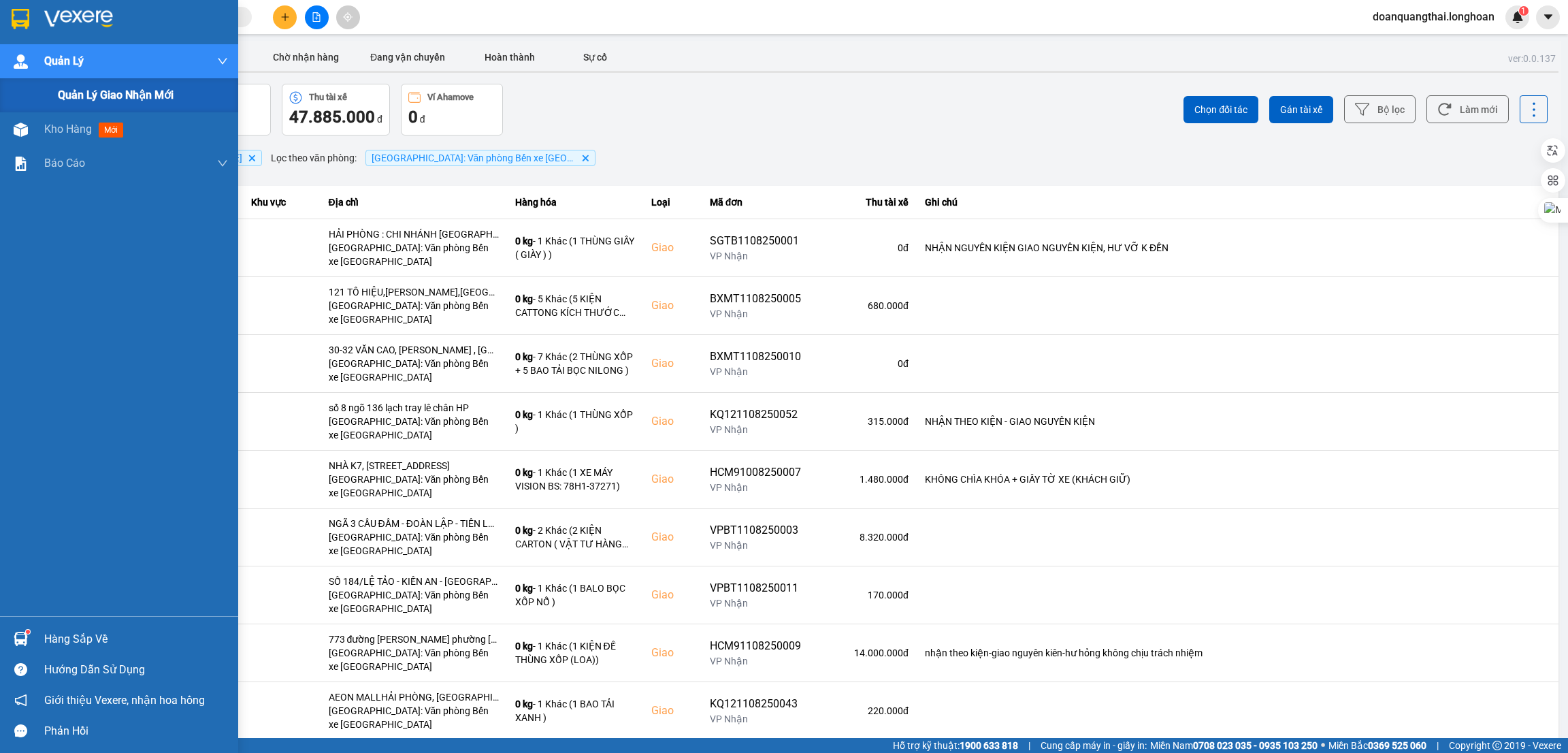
click at [22, 66] on img at bounding box center [21, 62] width 14 height 14
click at [84, 17] on img at bounding box center [78, 19] width 69 height 20
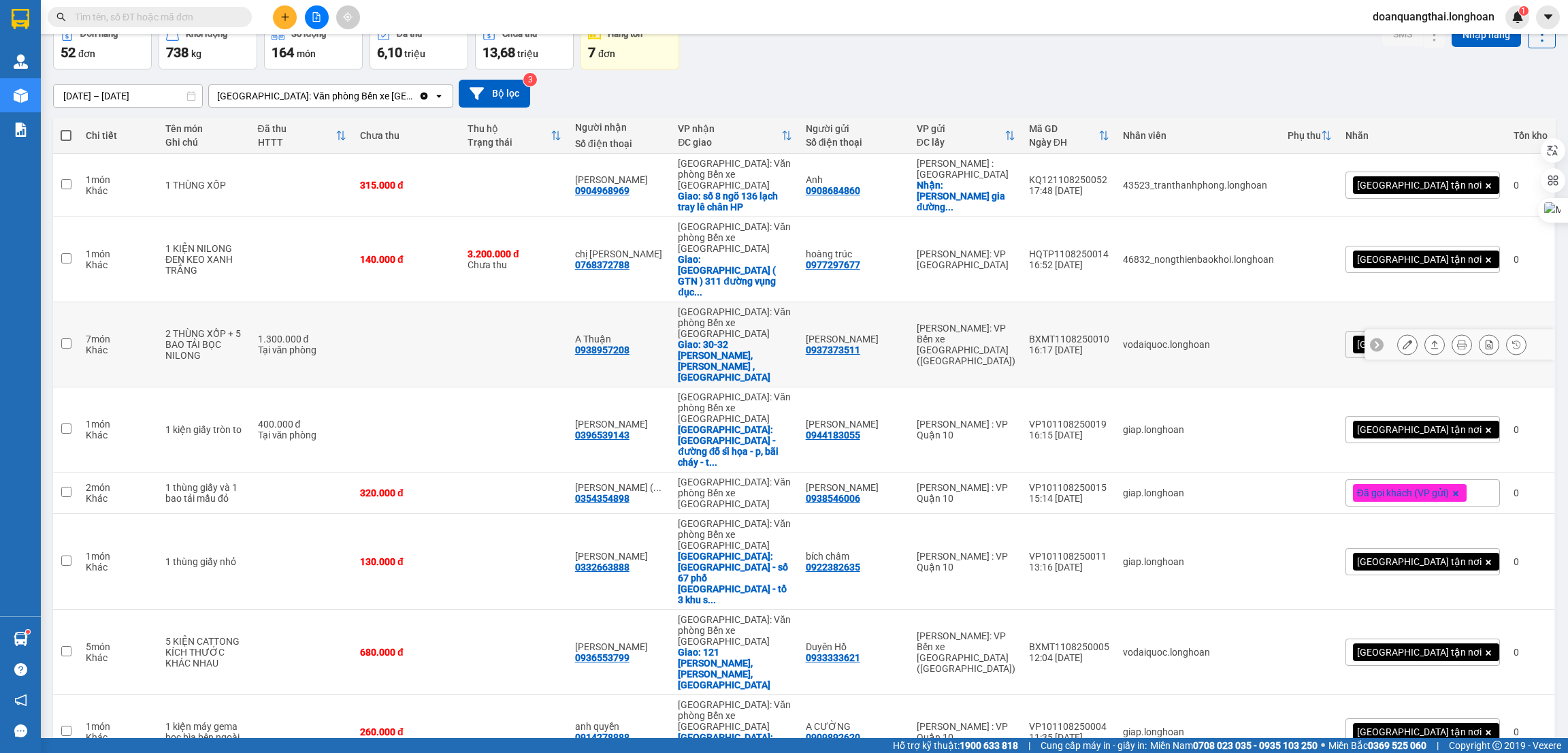
scroll to position [115, 0]
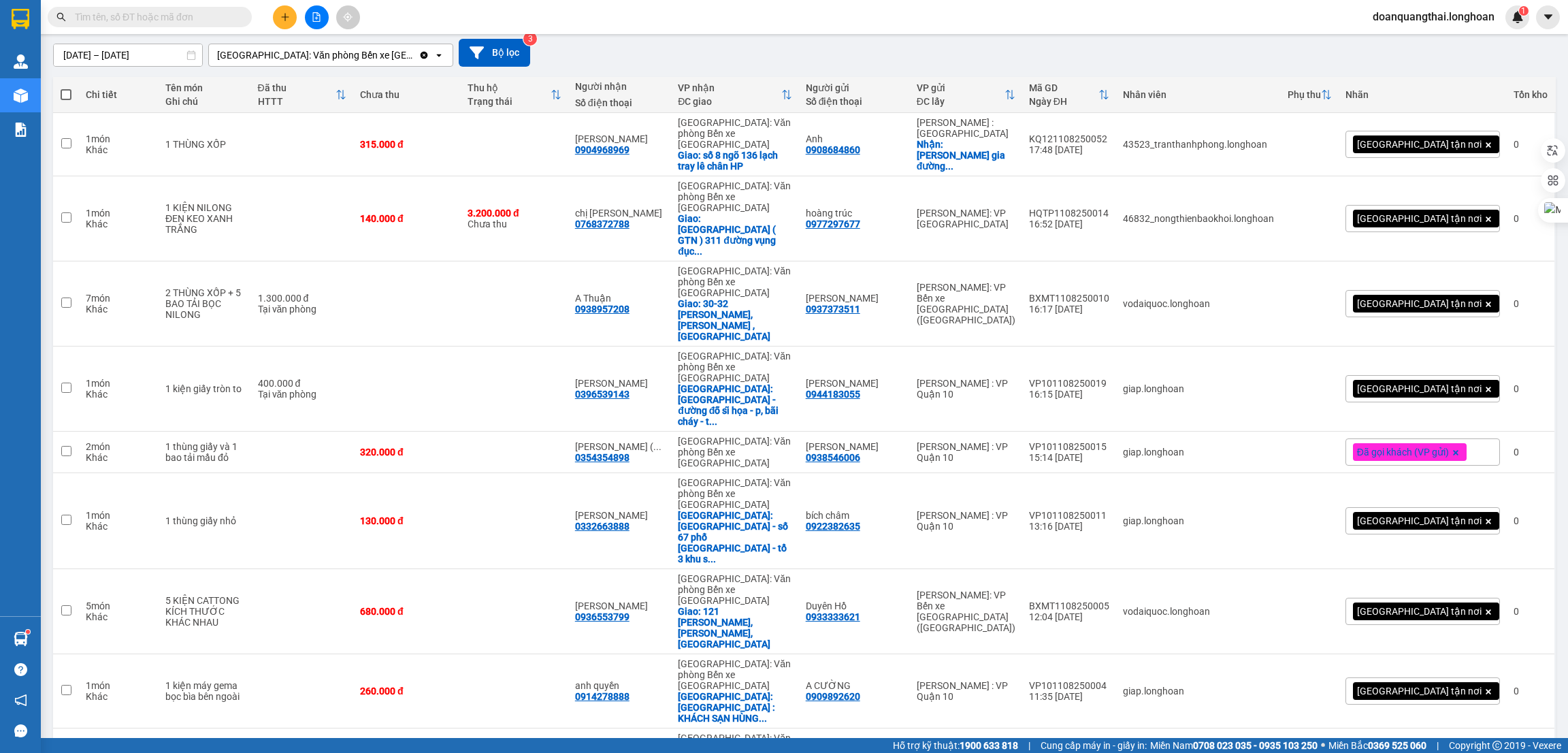
click at [1488, 655] on span "80 / trang" at bounding box center [1485, 650] width 43 height 14
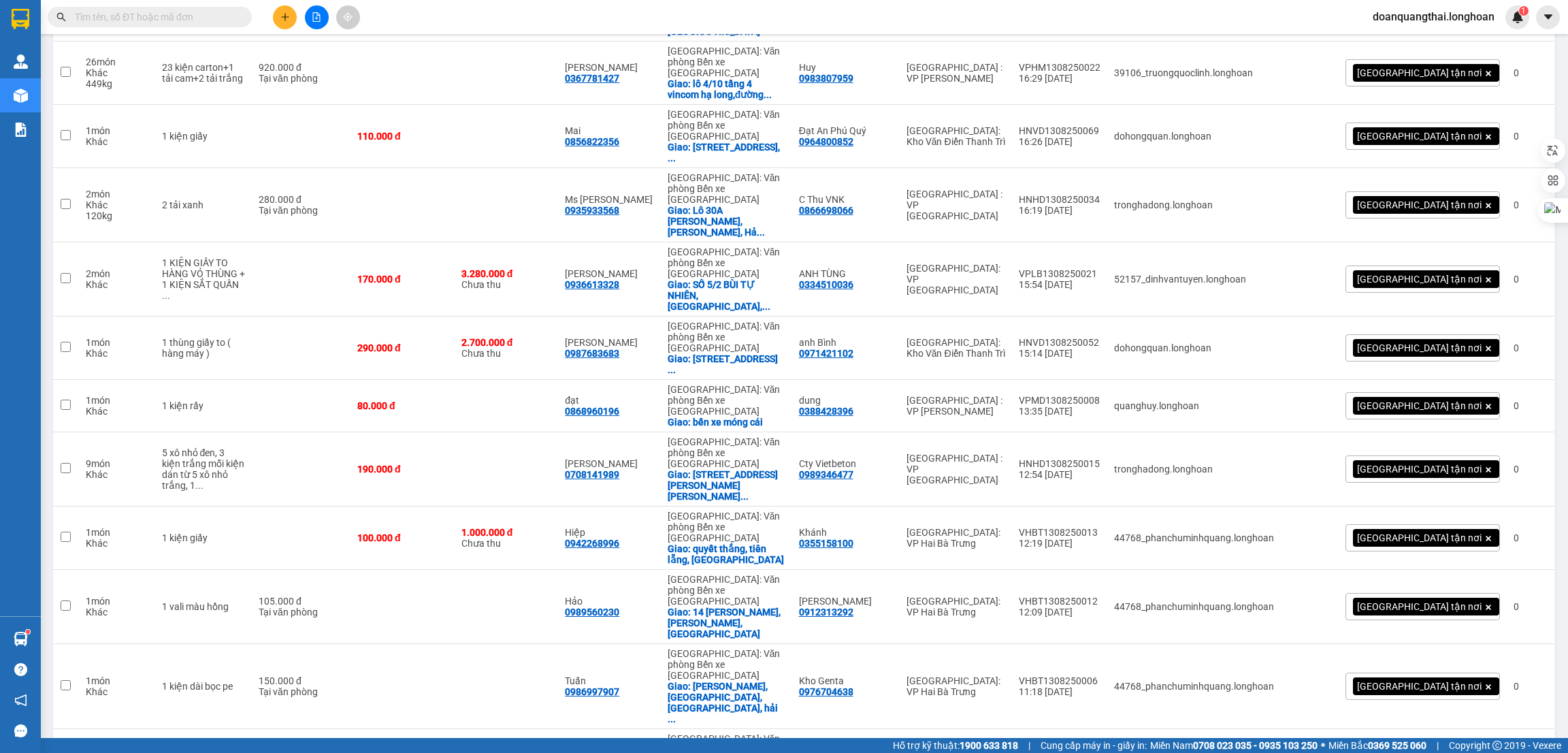
scroll to position [2158, 0]
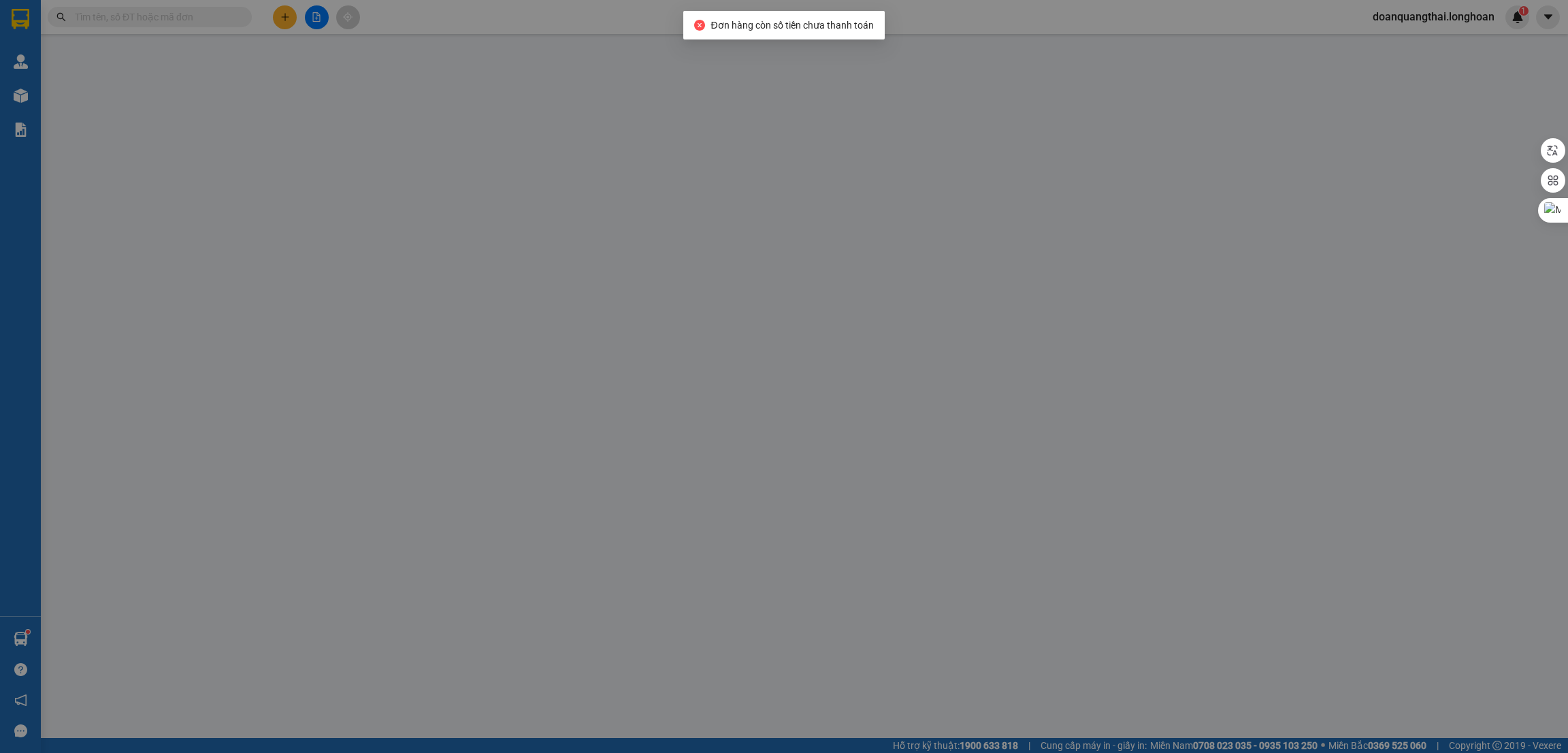
type input "0972181026"
type input "Thắm"
type input "0348979968"
type input "Lương"
type input "165.000"
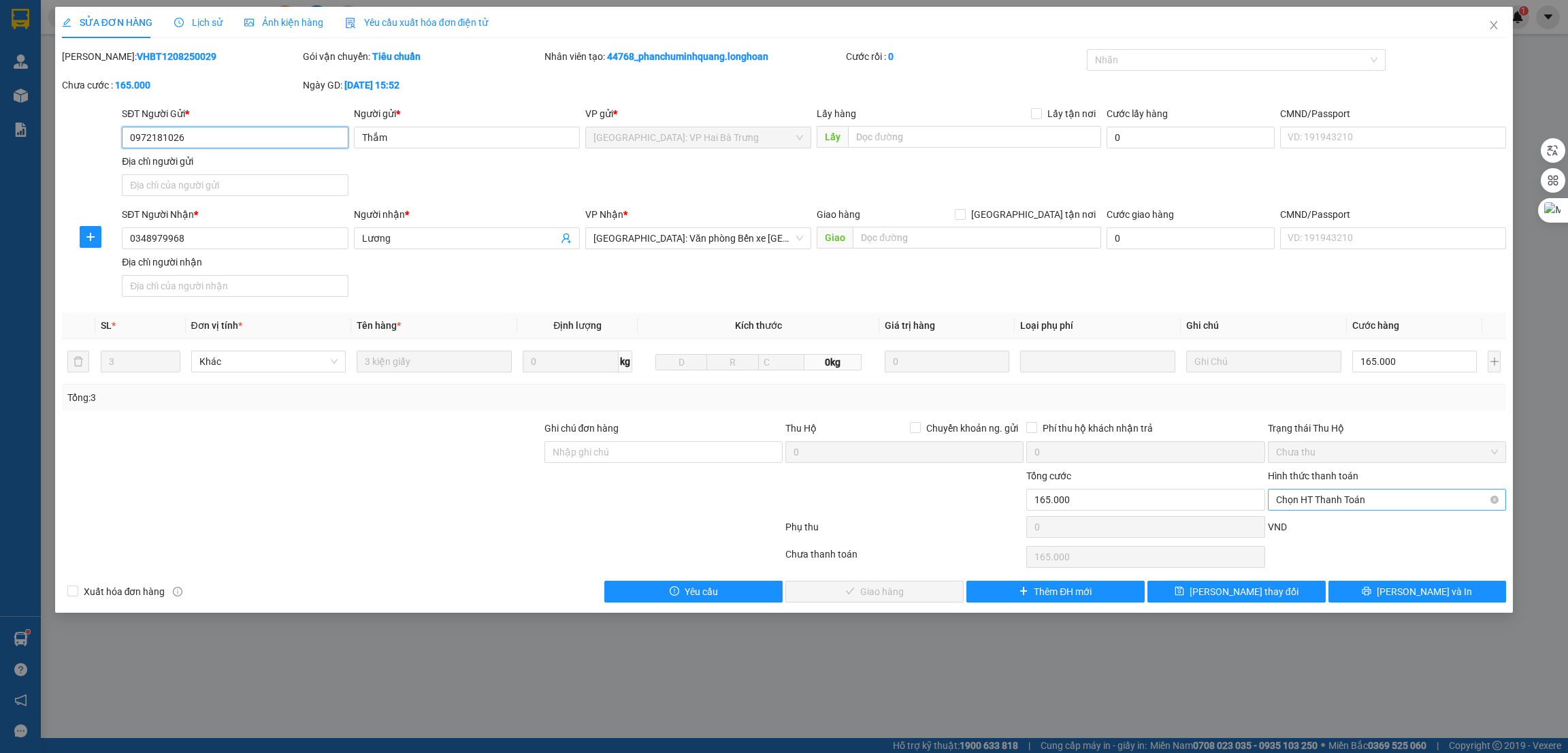
click at [1355, 495] on span "Chọn HT Thanh Toán" at bounding box center [1387, 500] width 222 height 20
click at [1334, 528] on div "Tại văn phòng" at bounding box center [1387, 527] width 222 height 15
type input "0"
click at [883, 589] on span "[PERSON_NAME] và Giao hàng" at bounding box center [882, 592] width 131 height 15
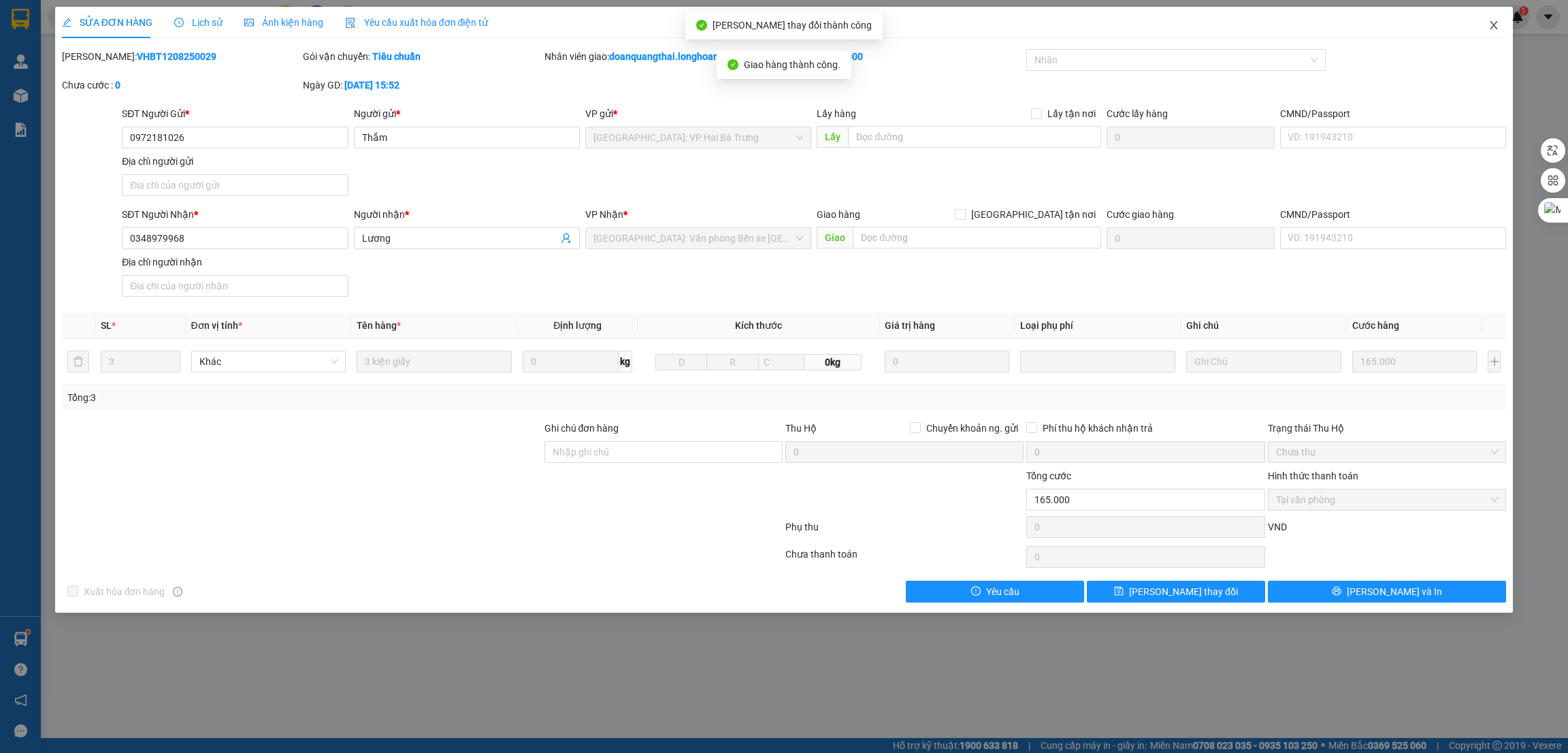
click at [1497, 28] on icon "close" at bounding box center [1494, 25] width 7 height 8
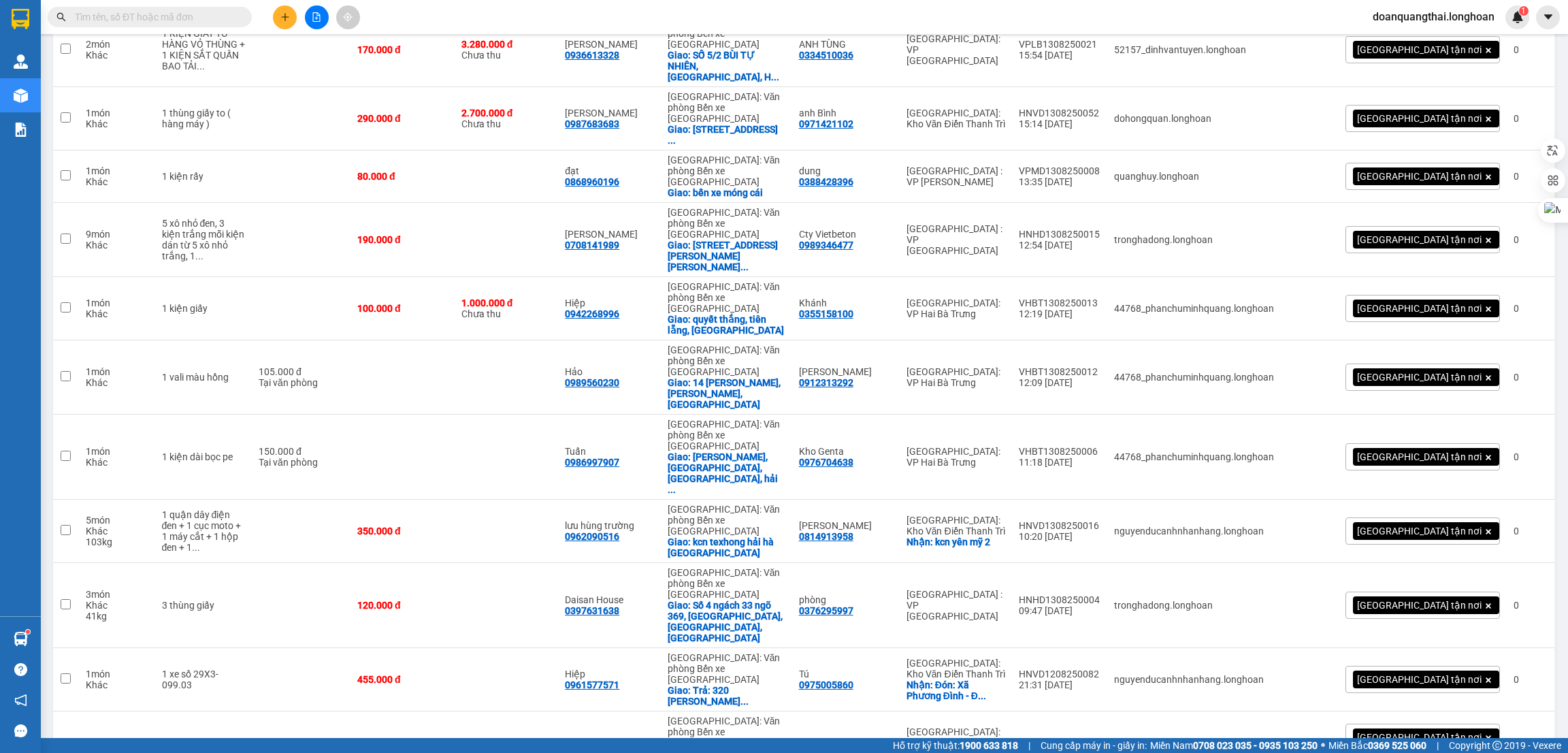
scroll to position [2399, 0]
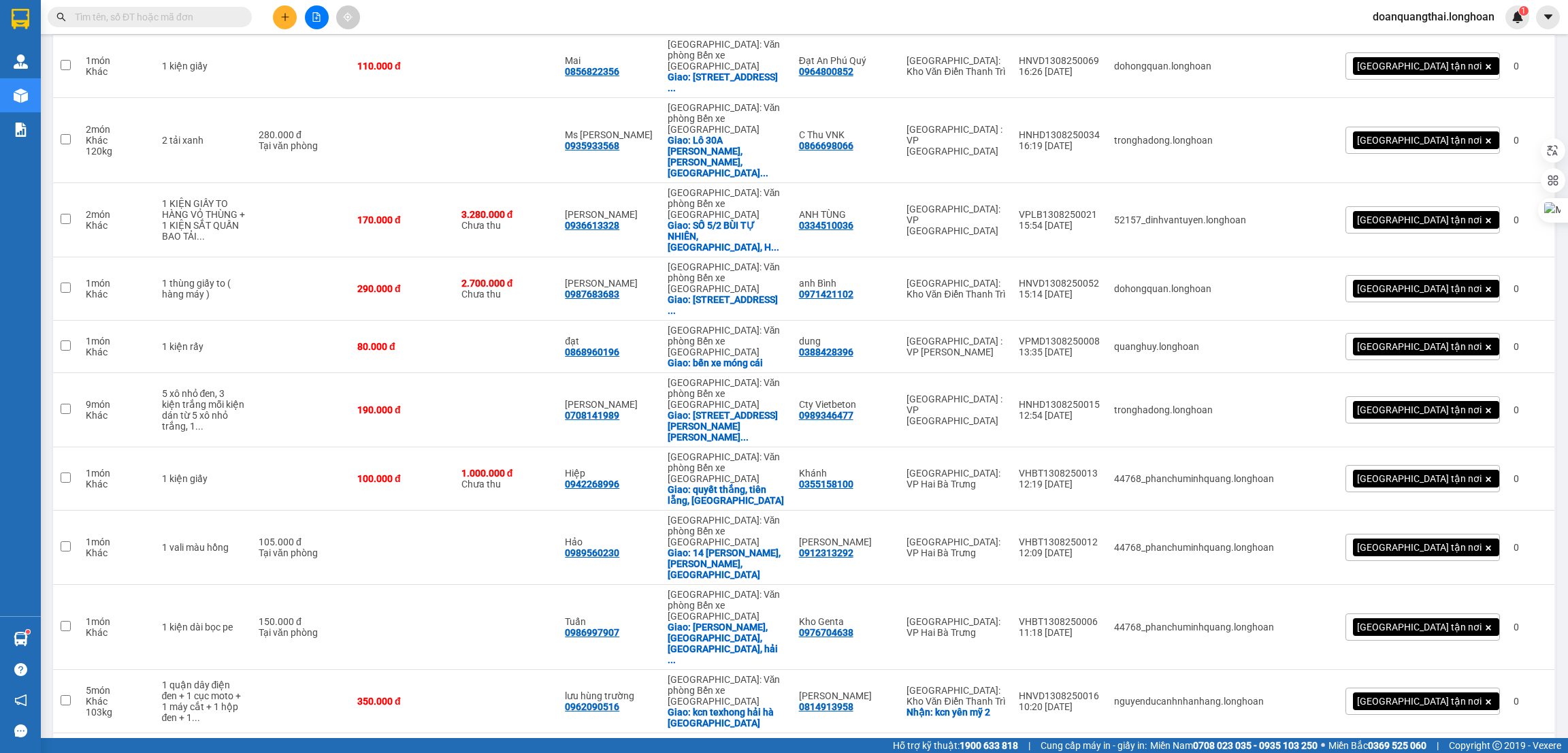
scroll to position [2195, 0]
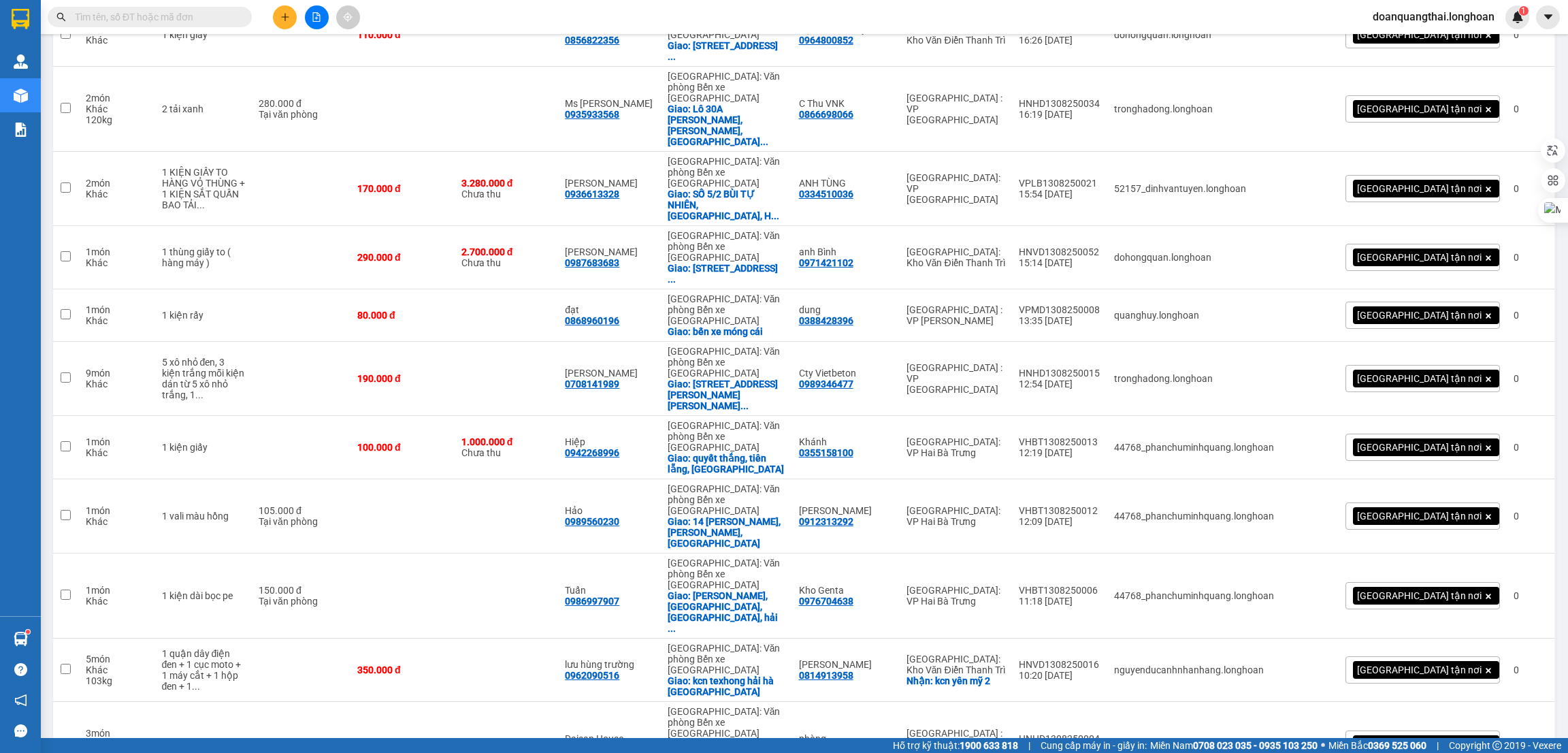
click at [177, 9] on input "text" at bounding box center [155, 17] width 161 height 15
paste input "0908185883"
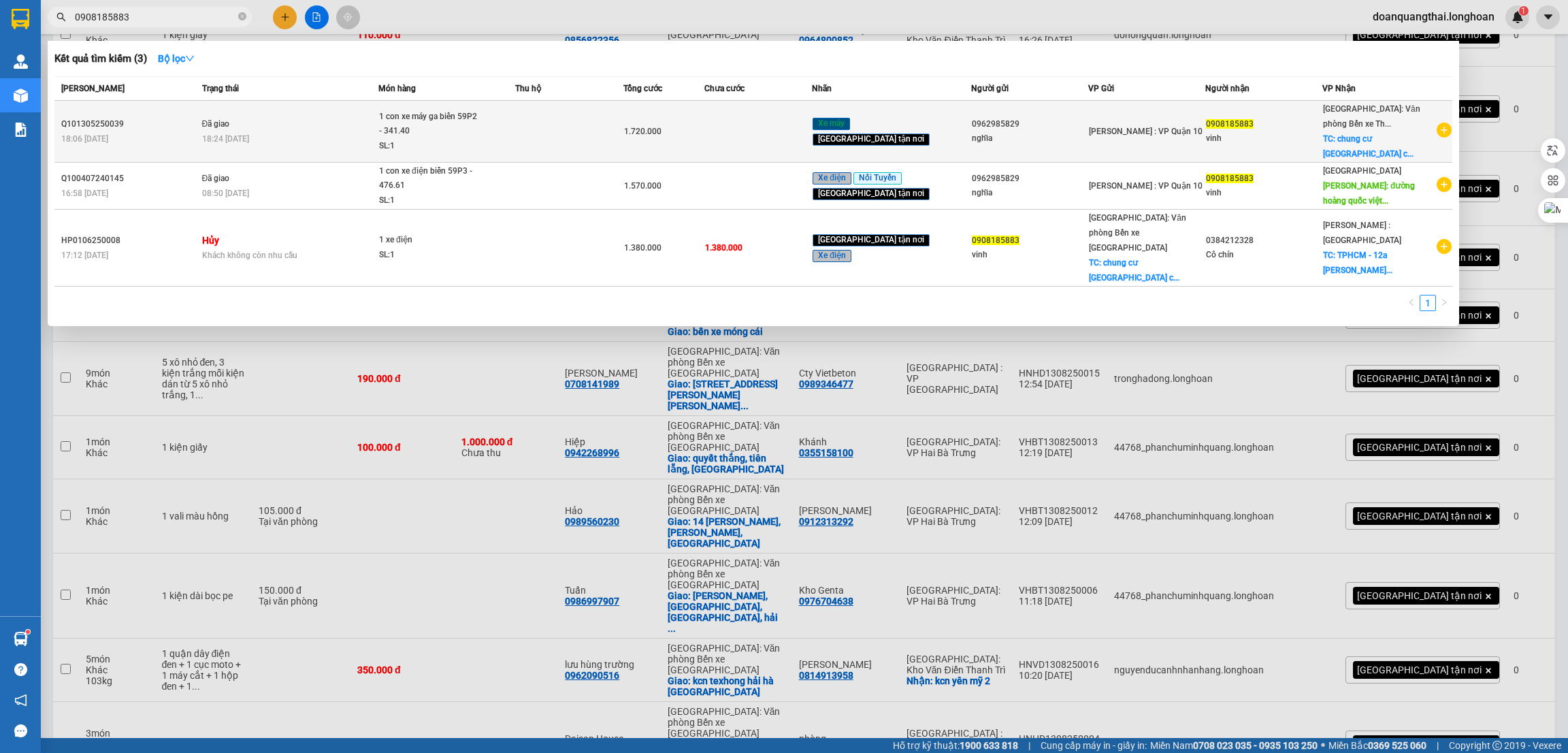
type input "0908185883"
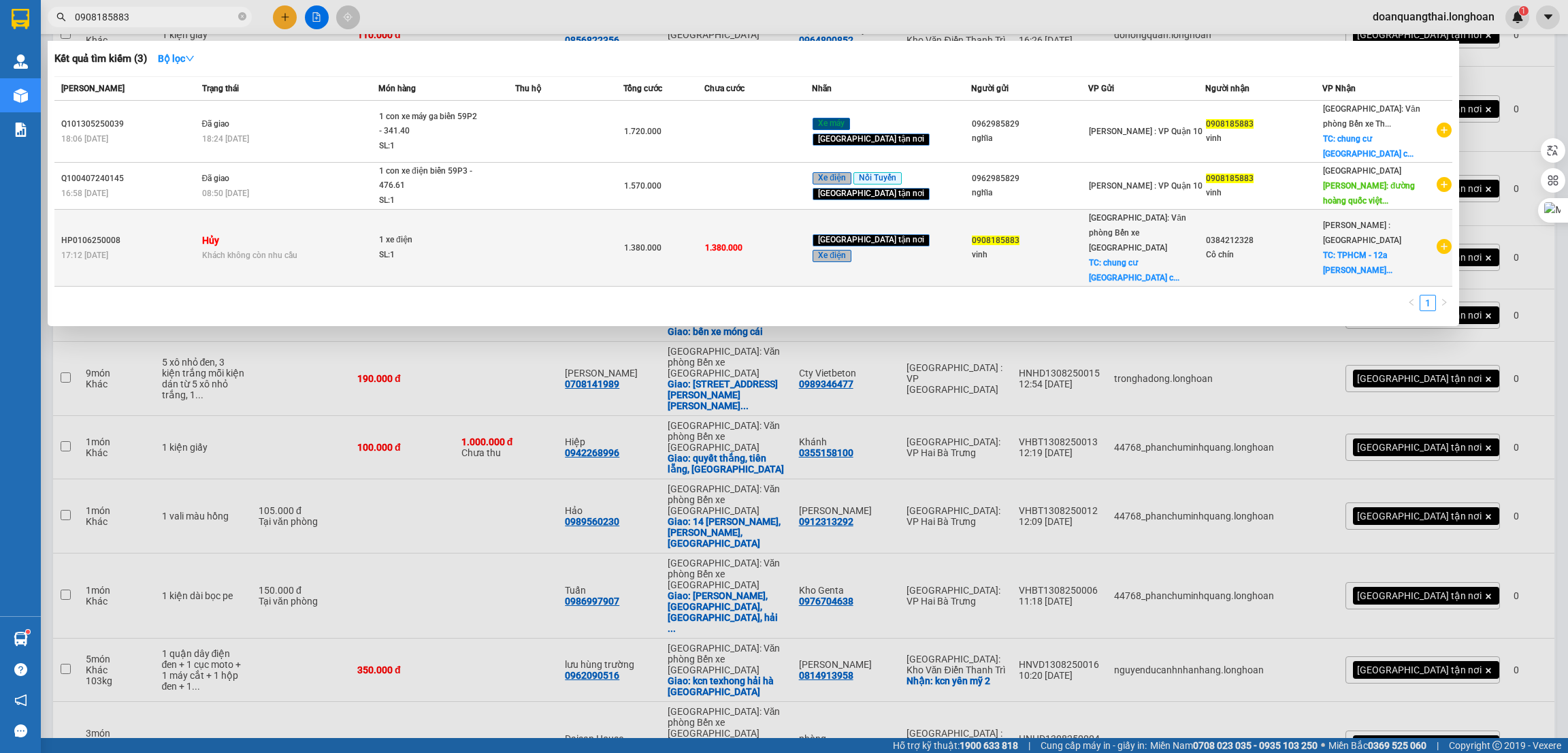
click at [1441, 241] on icon "plus-circle" at bounding box center [1444, 246] width 15 height 15
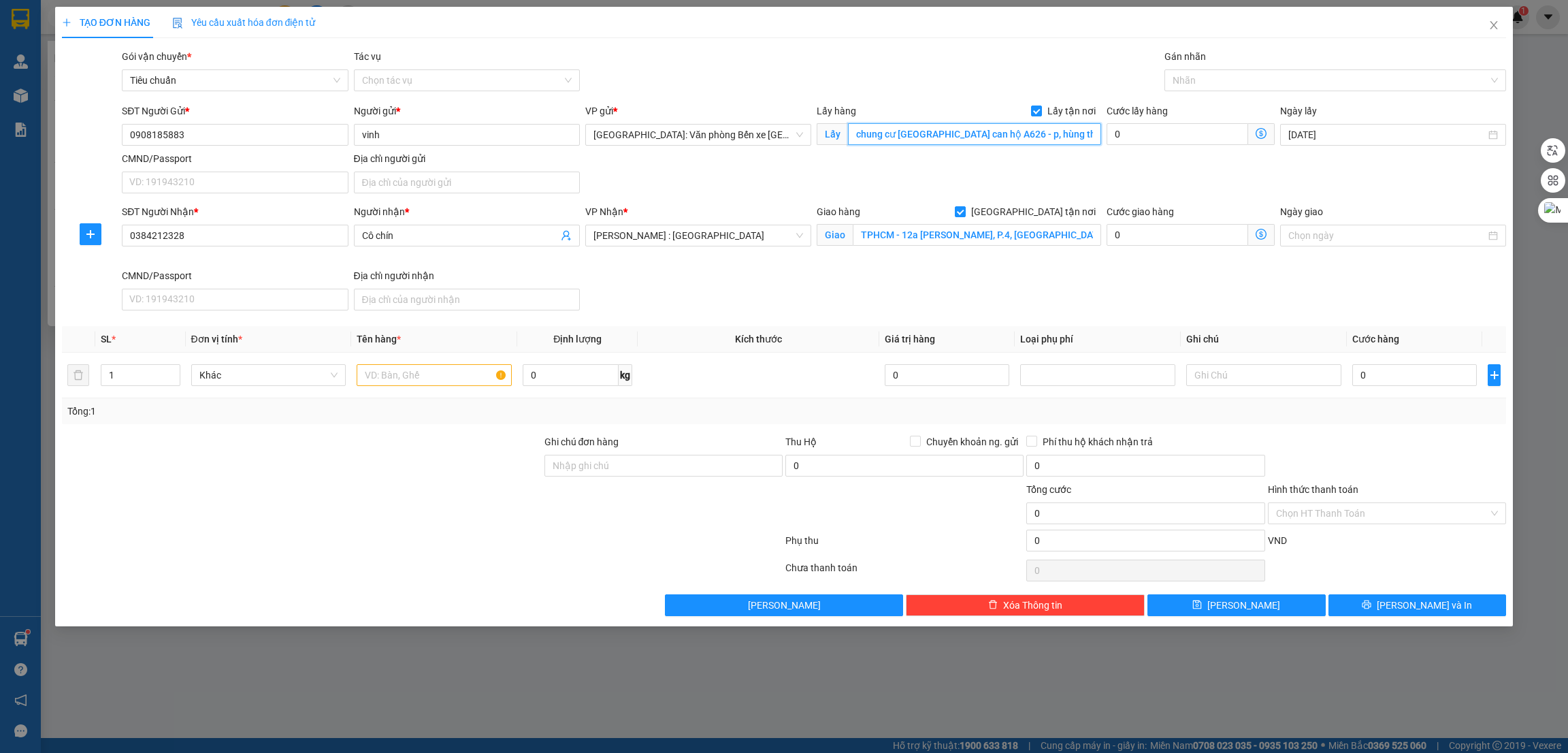
click at [954, 140] on input "chung cư greenbay garden can hộ A626 - p, hùng thắng - hạ long - quảng ninh" at bounding box center [974, 134] width 253 height 22
click at [855, 129] on input "chung cư greenbay garden can hộ A626 - p, hùng thắng - hạ long - quảng ninh" at bounding box center [974, 134] width 253 height 22
click at [925, 137] on input "chung cư greenbay garden can hộ A626 - p, hùng thắng - hạ long - quảng ninh" at bounding box center [974, 134] width 253 height 22
click at [876, 136] on input "chung cư greenbay garden can hộ A626 - p, hùng thắng - hạ long - quảng ninh" at bounding box center [974, 134] width 253 height 22
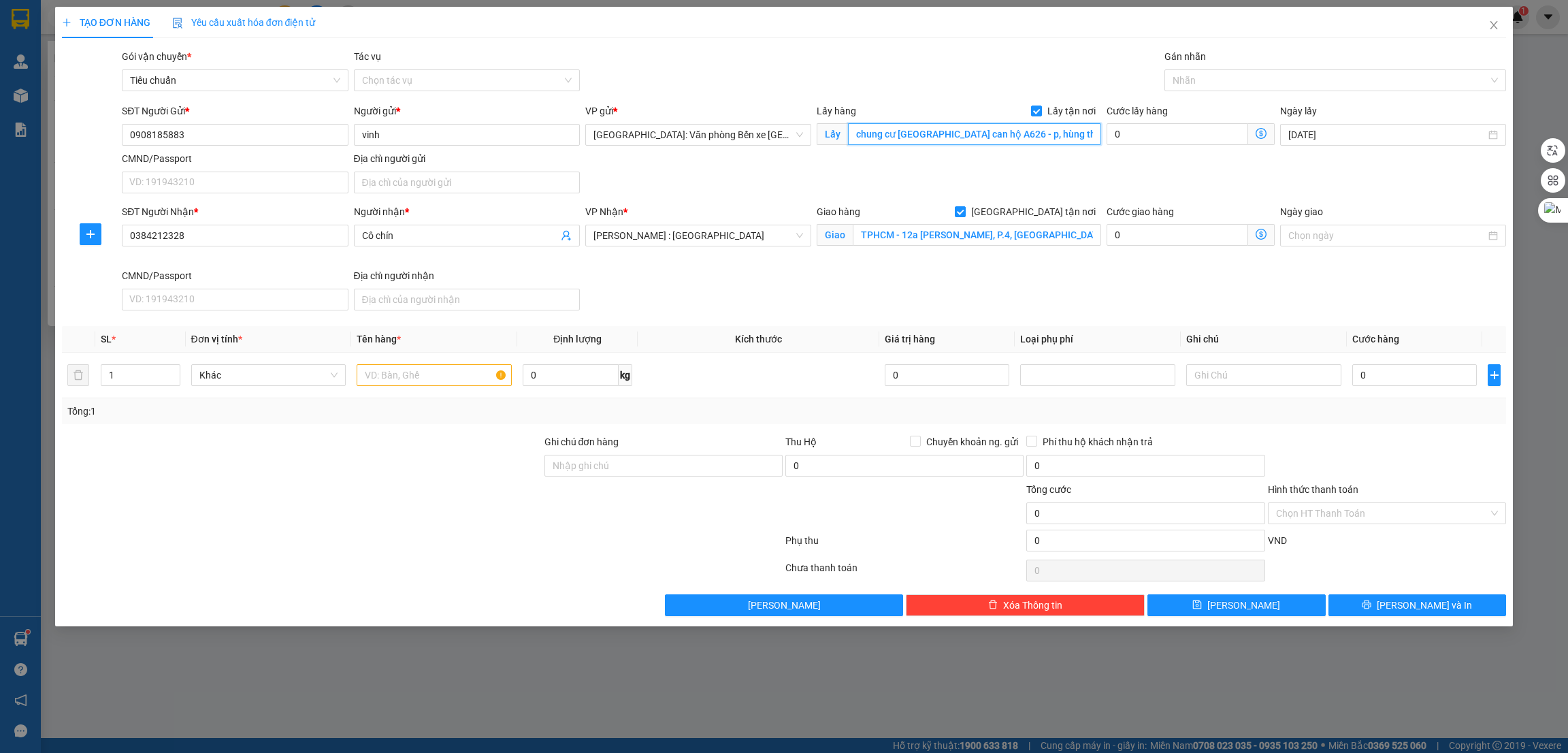
click at [876, 136] on input "chung cư greenbay garden can hộ A626 - p, hùng thắng - hạ long - quảng ninh" at bounding box center [974, 134] width 253 height 22
paste input "InterContinental Hạ Long, tp hạ long"
type input "InterContinental Hạ Long, tp hạ long"
click at [757, 303] on div "SĐT Người Nhận * 0384212328 Người nhận * Cô chín VP Nhận * Hồ Chí Minh : Kho Qu…" at bounding box center [814, 260] width 1390 height 112
click at [462, 234] on input "Cô chín" at bounding box center [460, 235] width 196 height 15
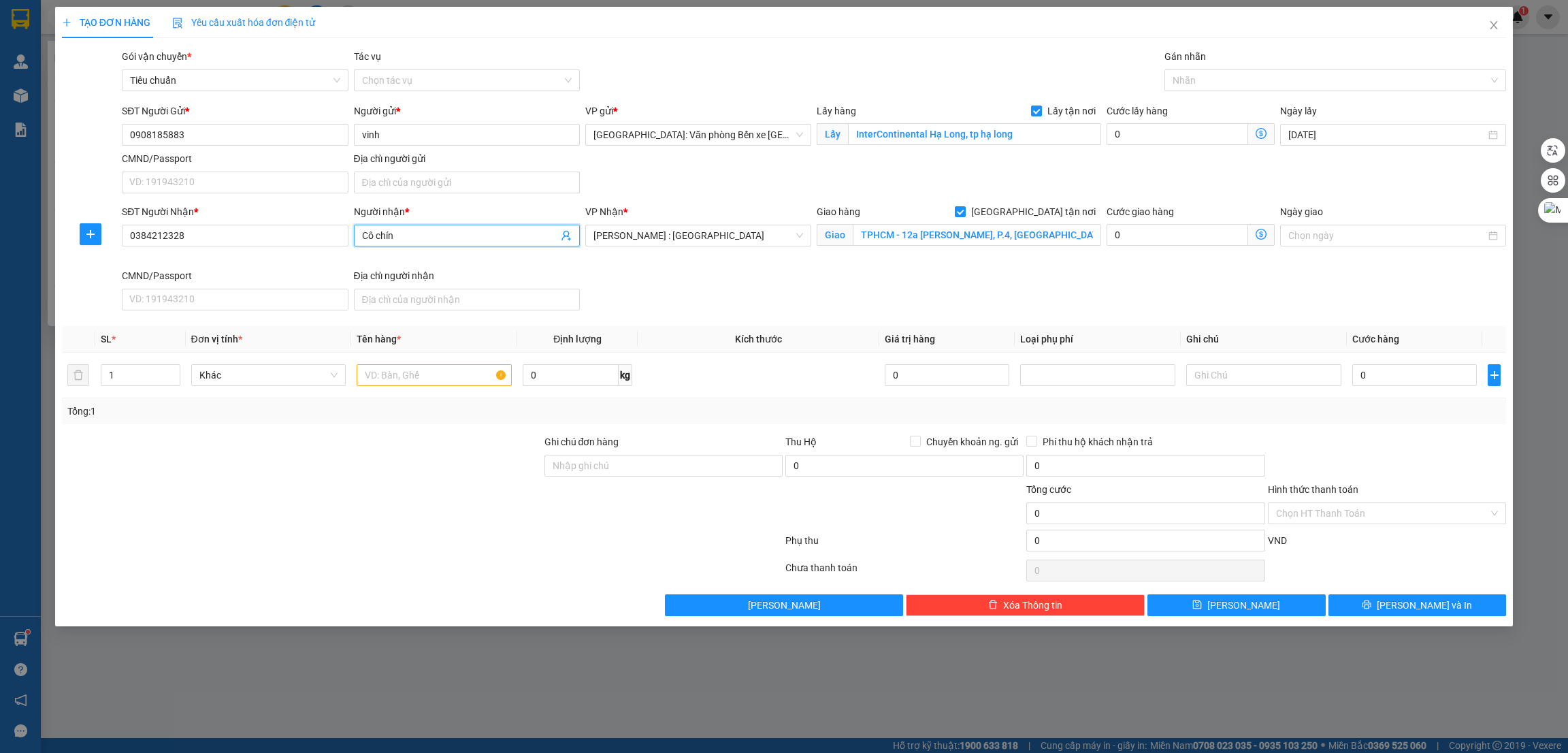
click at [462, 234] on input "Cô chín" at bounding box center [460, 235] width 196 height 15
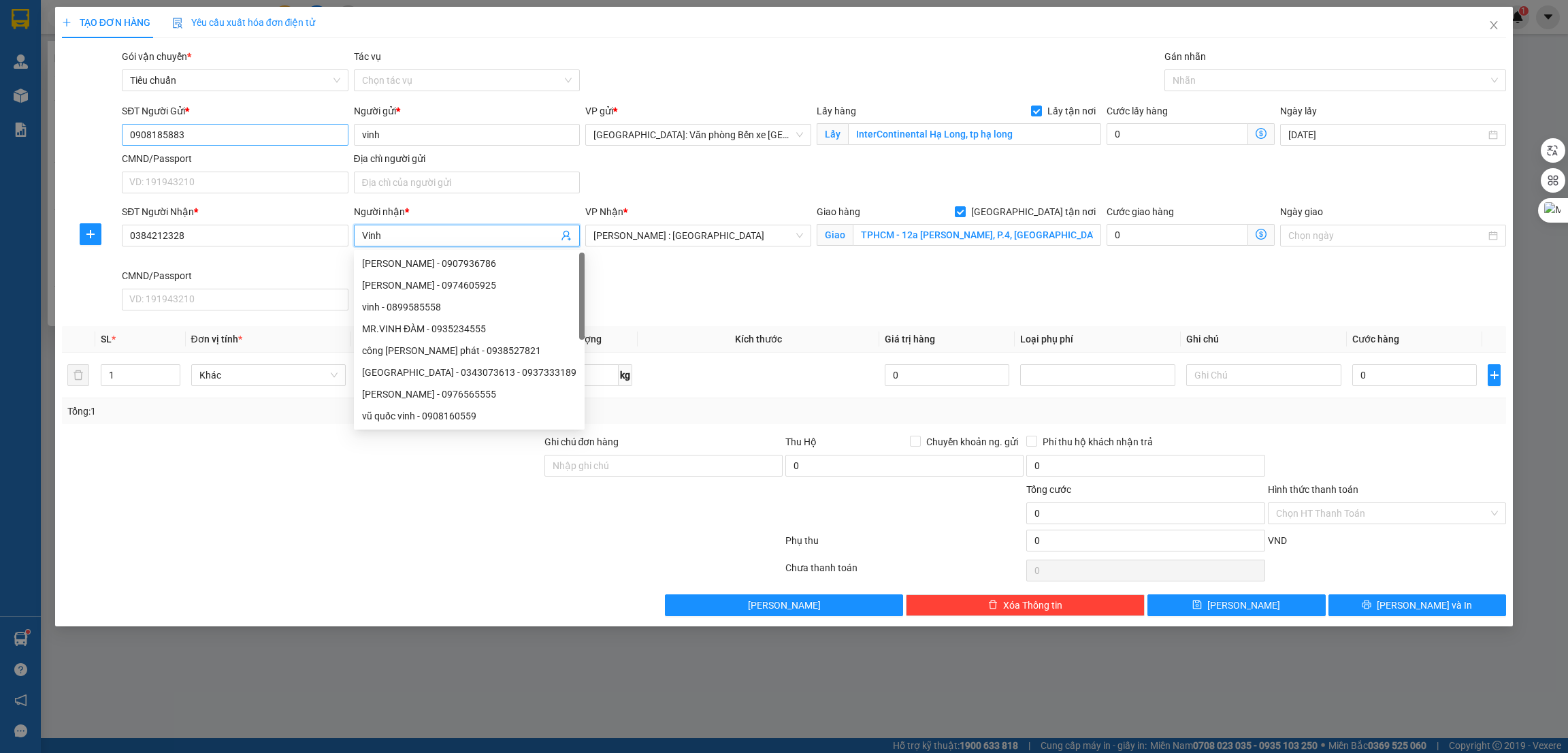
type input "Vinh"
click at [161, 135] on input "0908185883" at bounding box center [235, 135] width 226 height 22
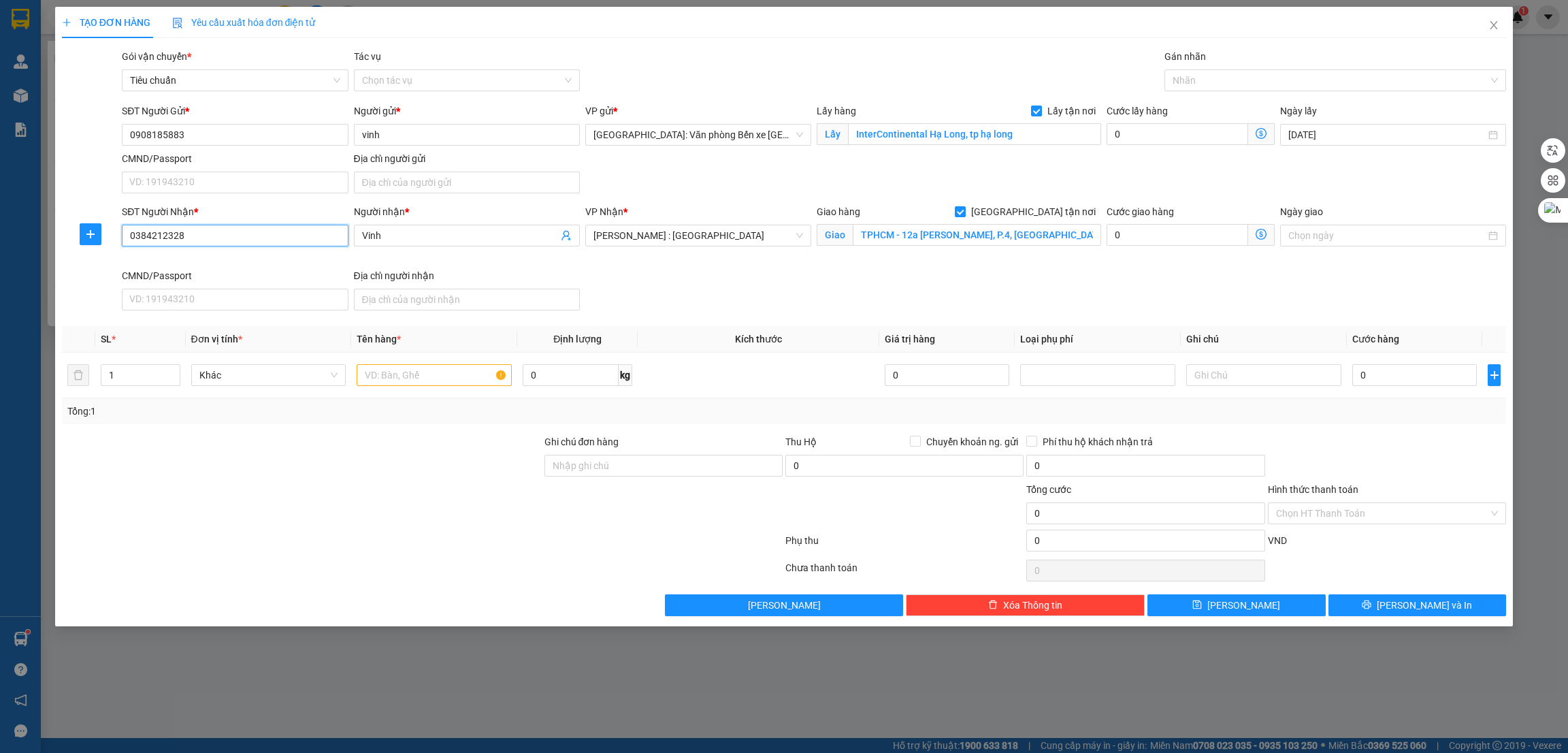
click at [199, 231] on input "0384212328" at bounding box center [235, 235] width 226 height 22
paste input "908185883"
type input "0908185883"
click at [328, 481] on div at bounding box center [302, 458] width 483 height 48
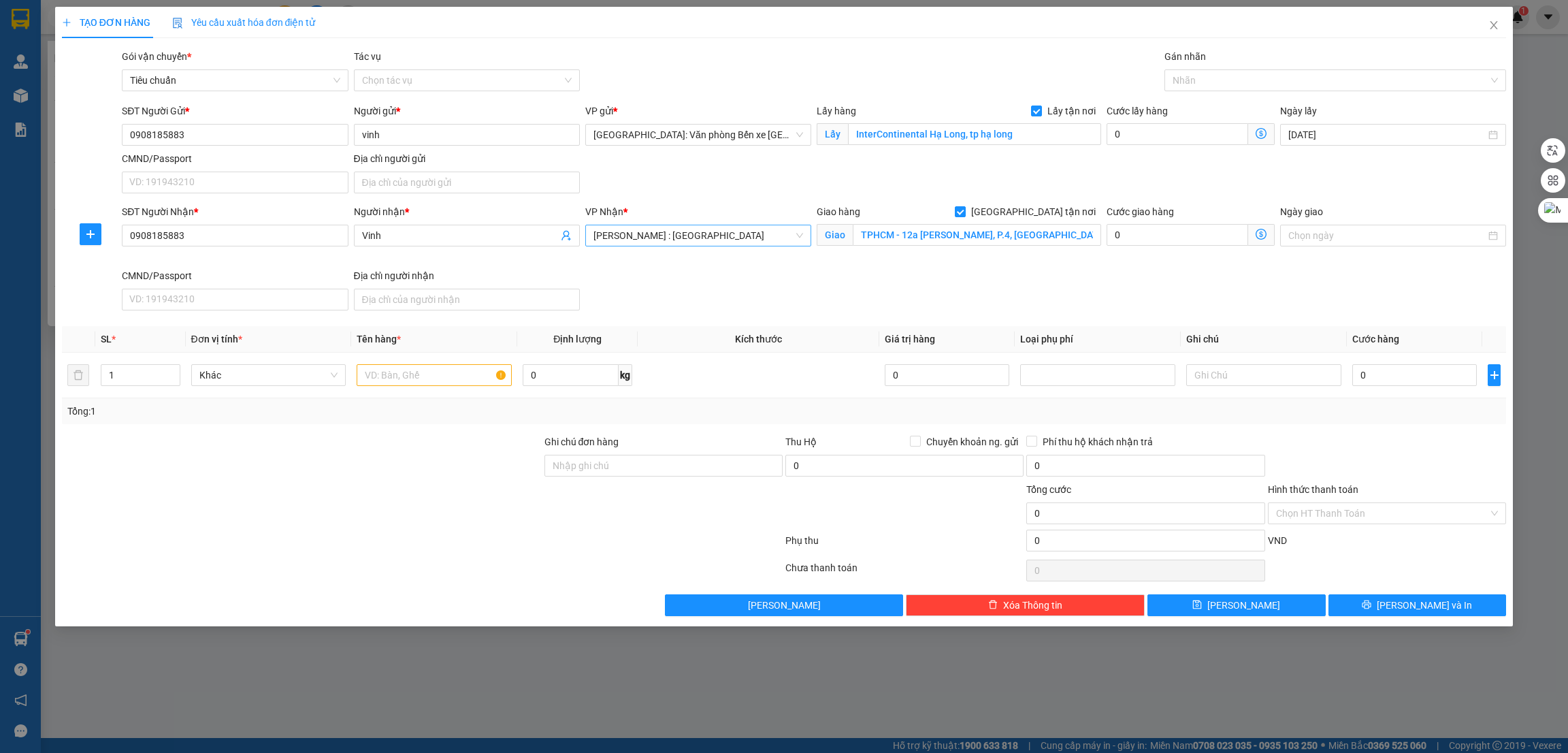
click at [696, 237] on span "[PERSON_NAME] : [GEOGRAPHIC_DATA]" at bounding box center [699, 235] width 210 height 20
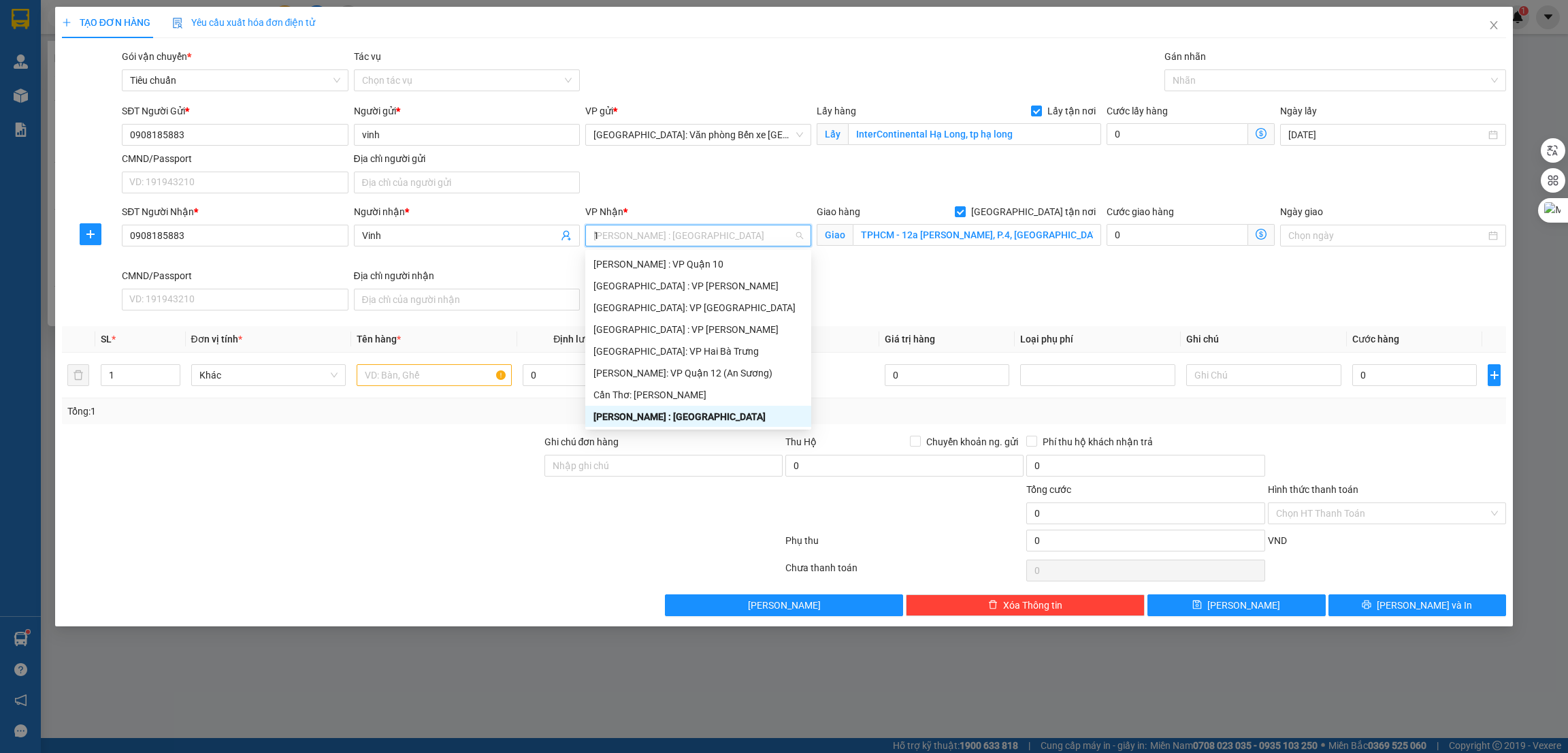
type input "10"
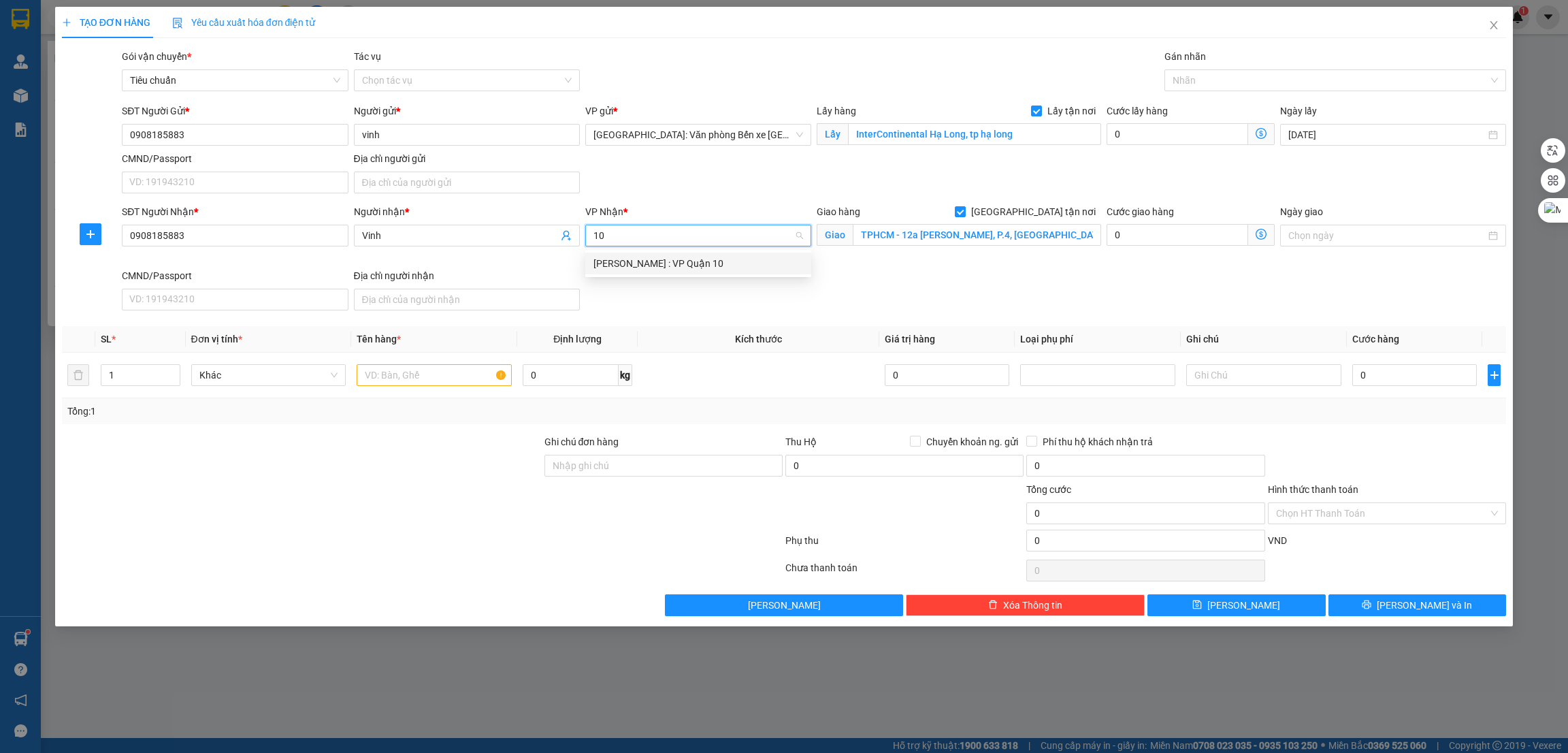
click at [709, 262] on div "[PERSON_NAME] : VP Quận 10" at bounding box center [699, 264] width 210 height 15
click at [444, 461] on div at bounding box center [302, 458] width 483 height 48
click at [395, 375] on input "text" at bounding box center [434, 375] width 155 height 22
click at [398, 385] on input "text" at bounding box center [434, 375] width 155 height 22
paste input "1 xe điện evo"
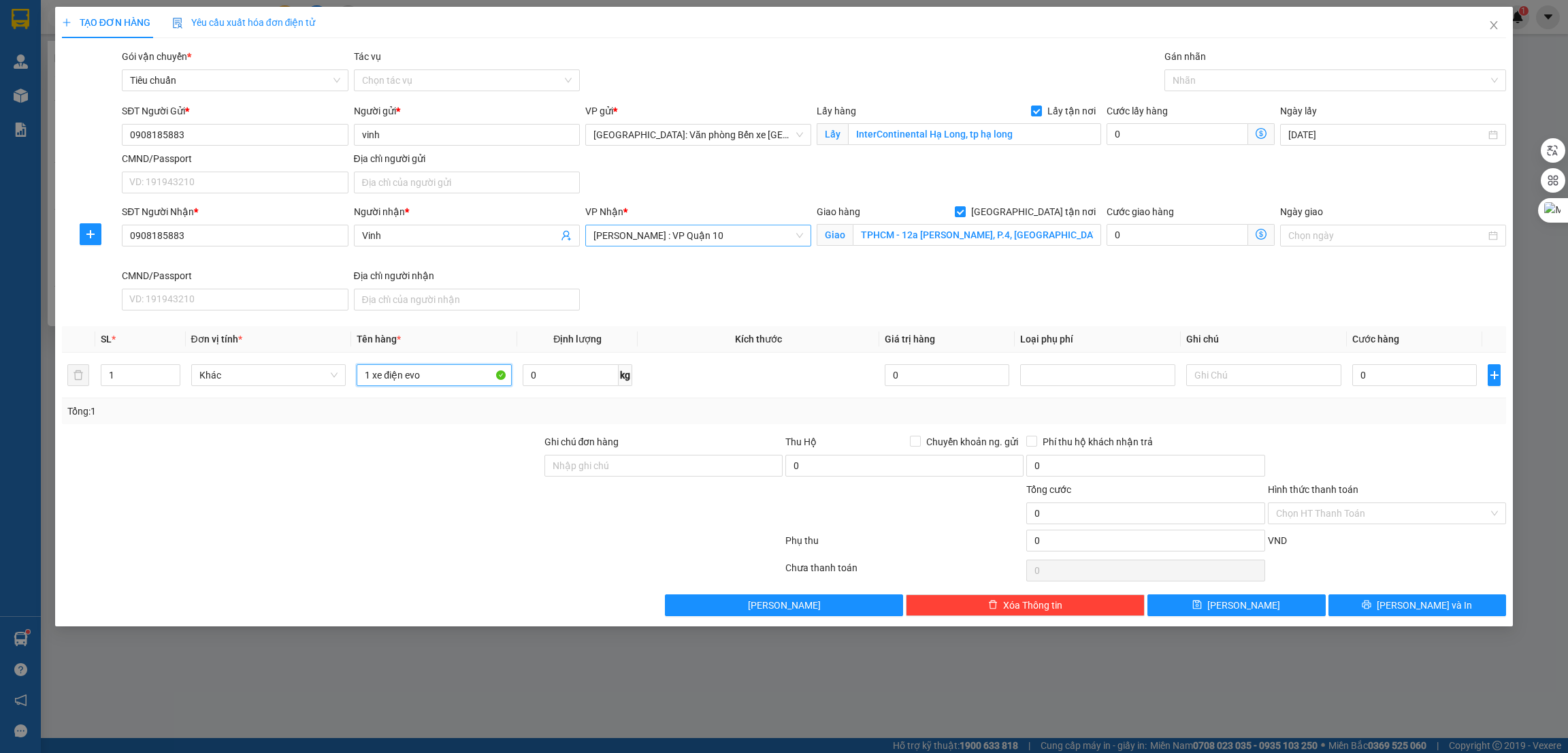
type input "1 xe điện evo"
click at [476, 487] on div at bounding box center [302, 506] width 483 height 48
click at [964, 209] on input "[GEOGRAPHIC_DATA] tận nơi" at bounding box center [959, 211] width 9 height 9
checkbox input "false"
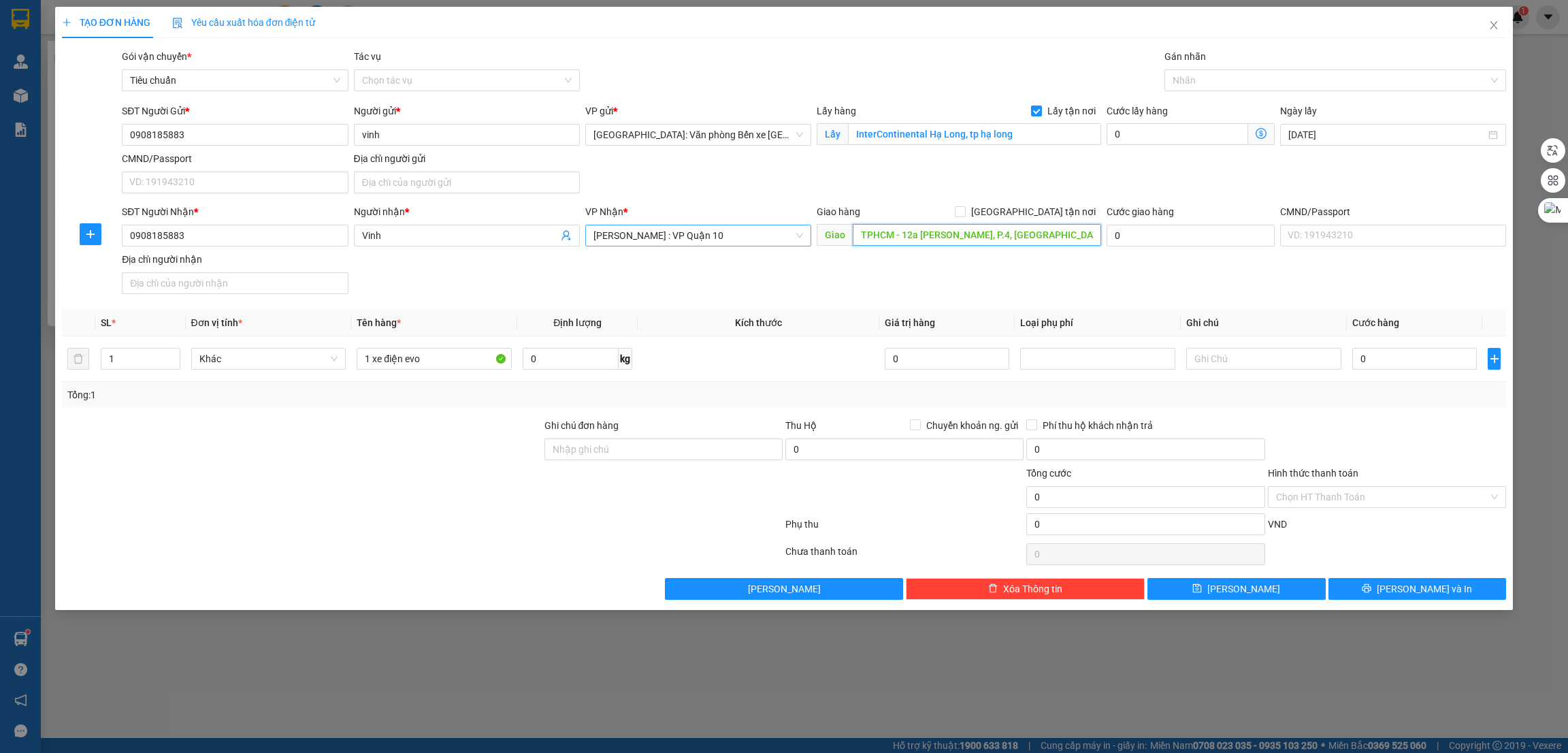
click at [1029, 241] on input "TPHCM - 12a nguyễn đình khởi, P.4, quận tân bình" at bounding box center [977, 235] width 248 height 22
click at [950, 295] on div "SĐT Người Nhận * 0908185883 Người nhận * Vinh VP Nhận * Hồ Chí Minh : VP Quận 1…" at bounding box center [814, 252] width 1390 height 96
click at [1399, 367] on input "0" at bounding box center [1415, 358] width 125 height 22
type input "1"
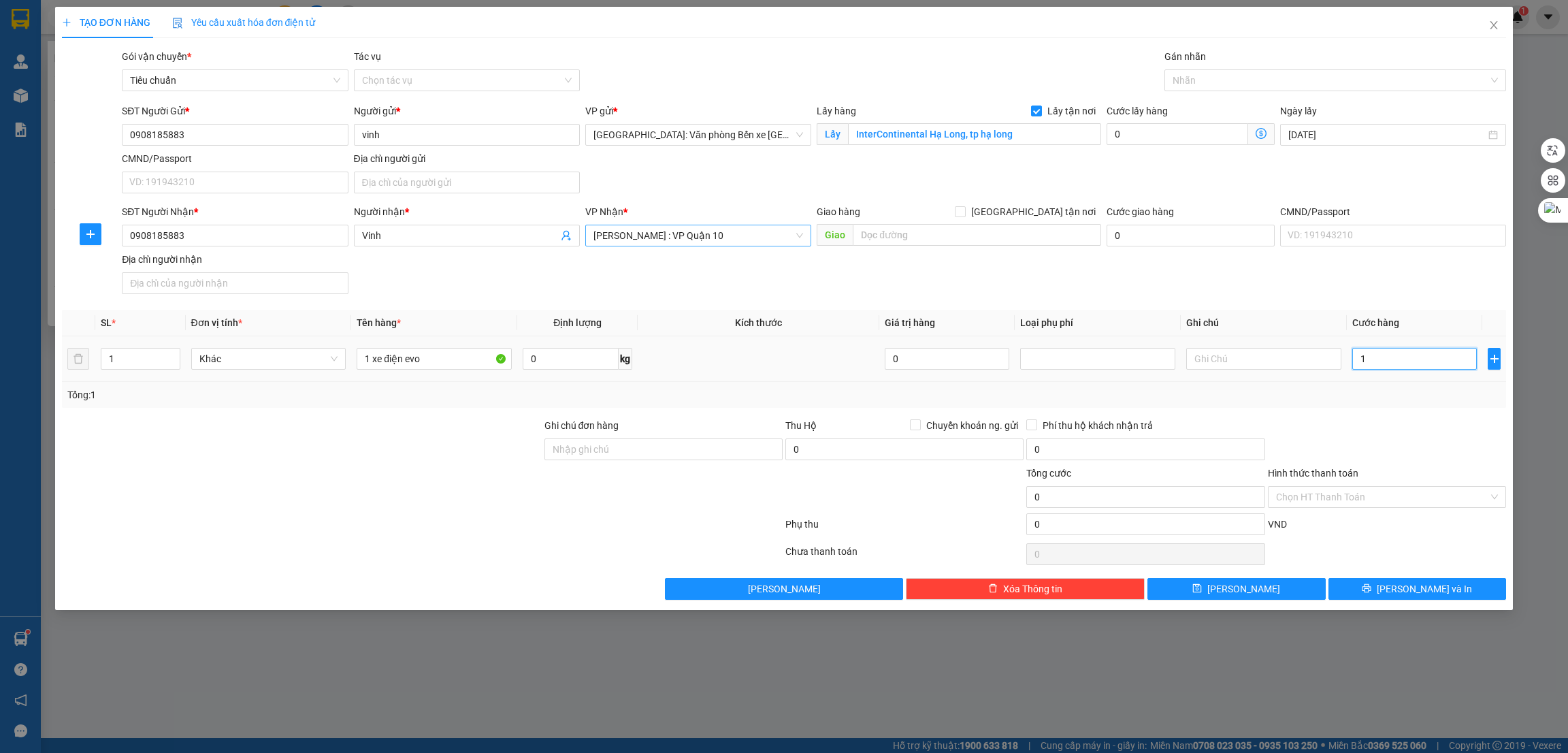
type input "1"
type input "11"
type input "118"
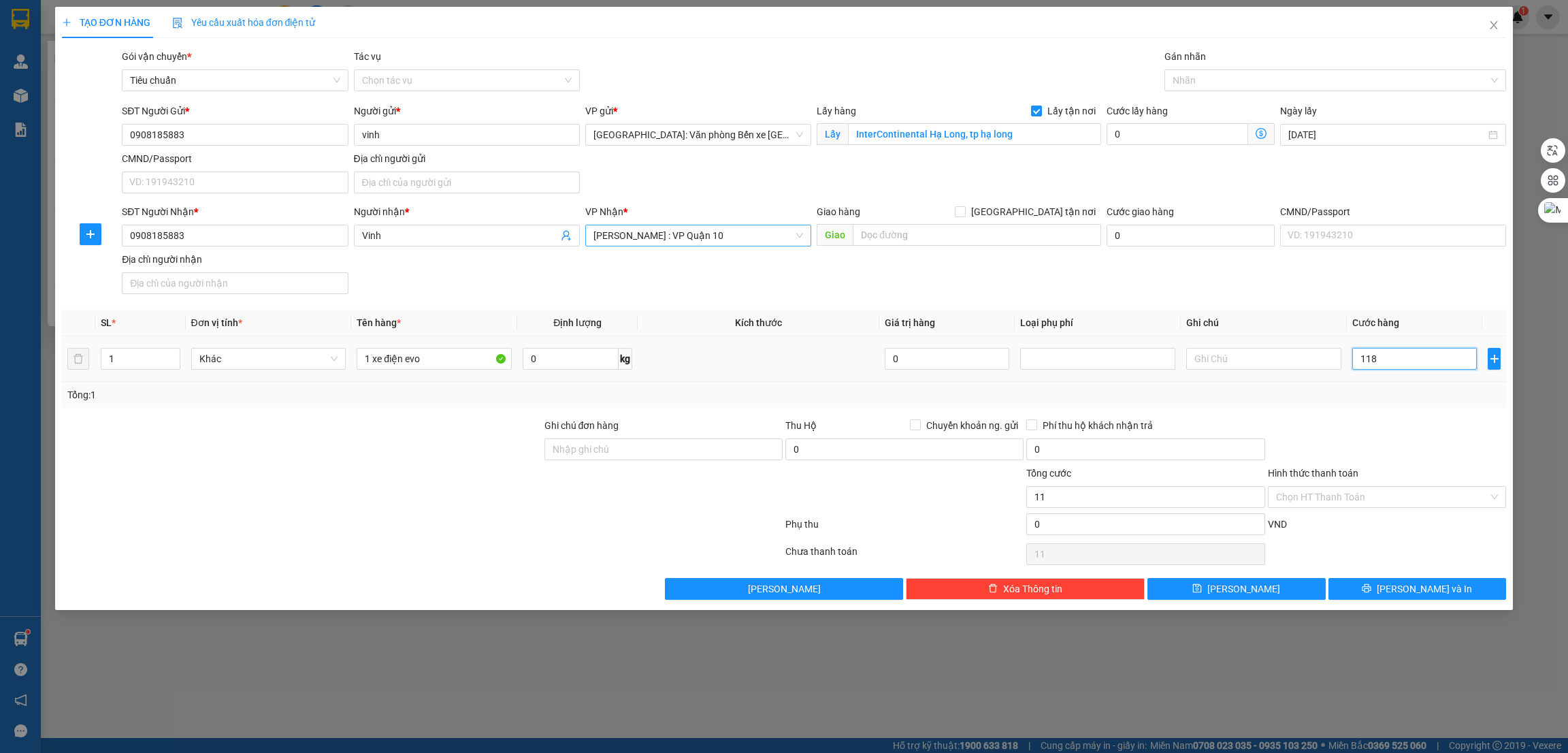
type input "118"
type input "1.180"
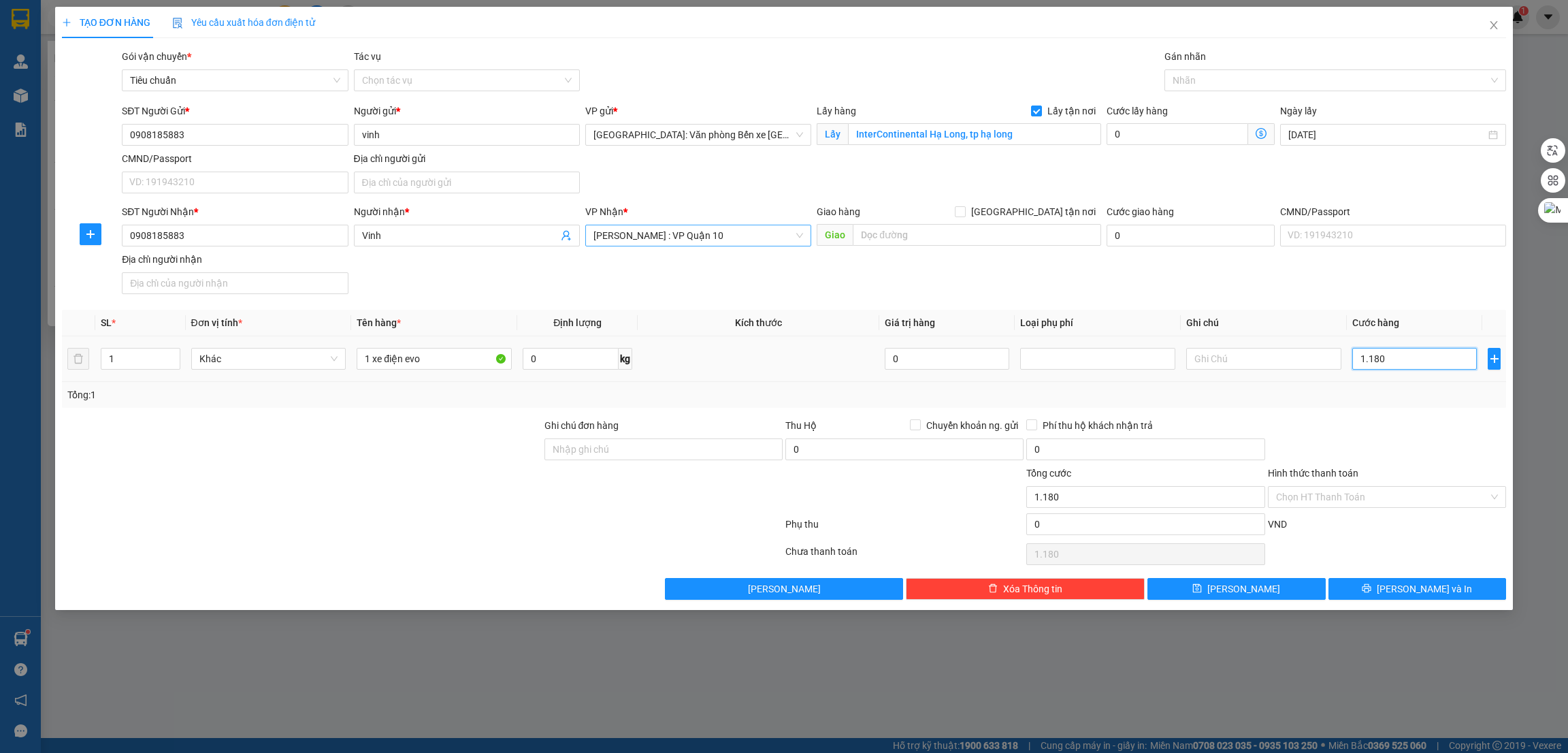
type input "11.800"
type input "118.000"
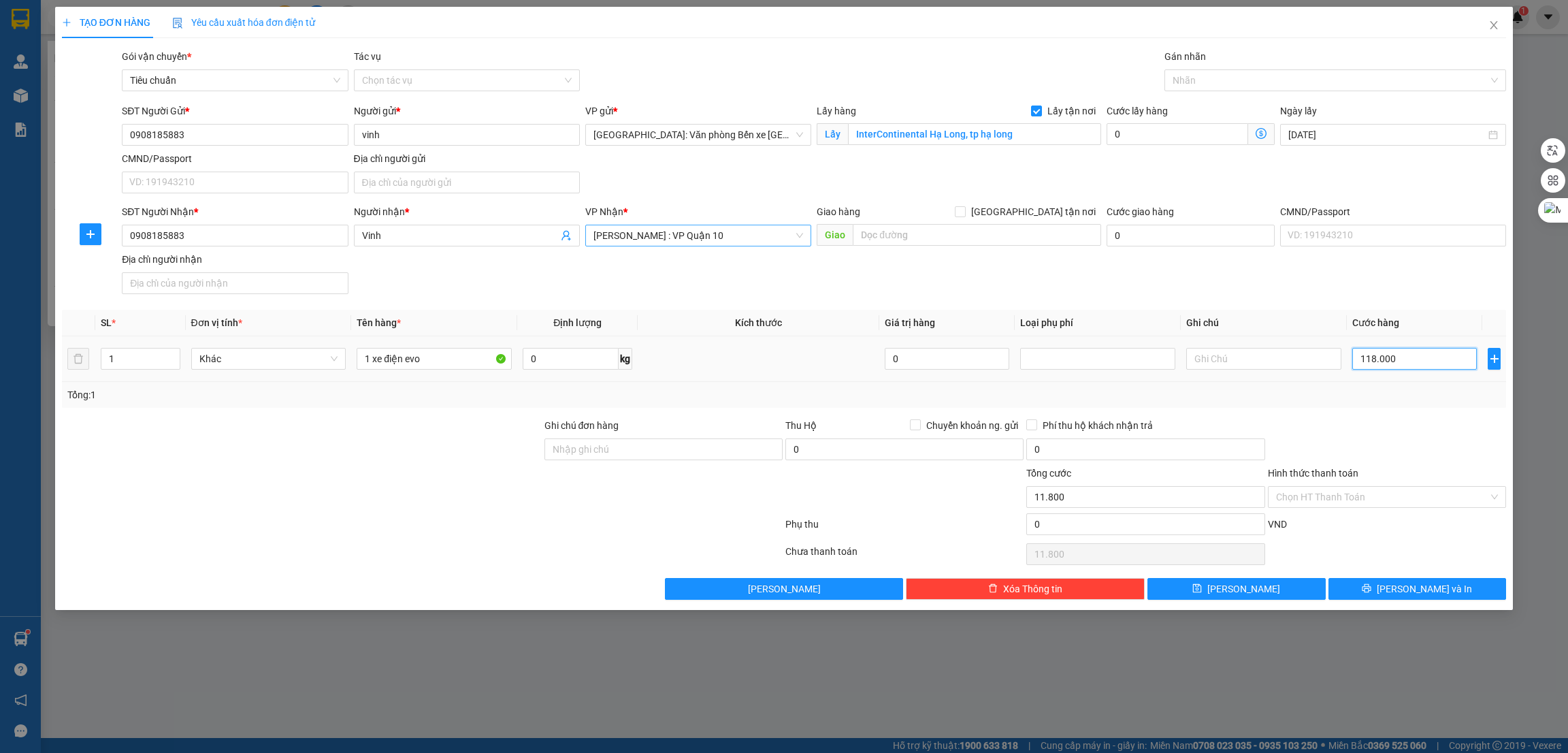
type input "118.000"
type input "1.180.000"
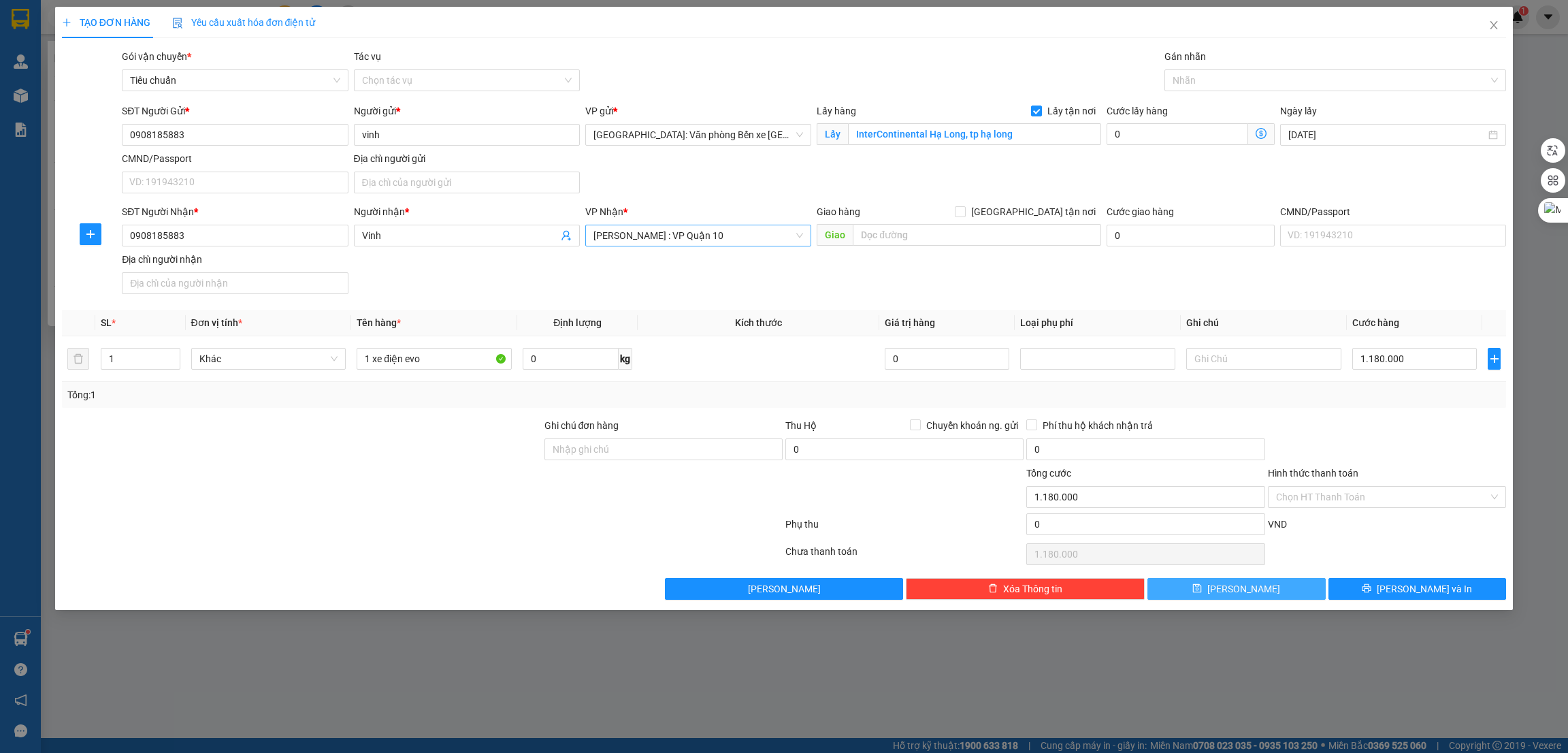
click at [1309, 588] on button "Lưu" at bounding box center [1236, 589] width 178 height 22
checkbox input "false"
type input "0"
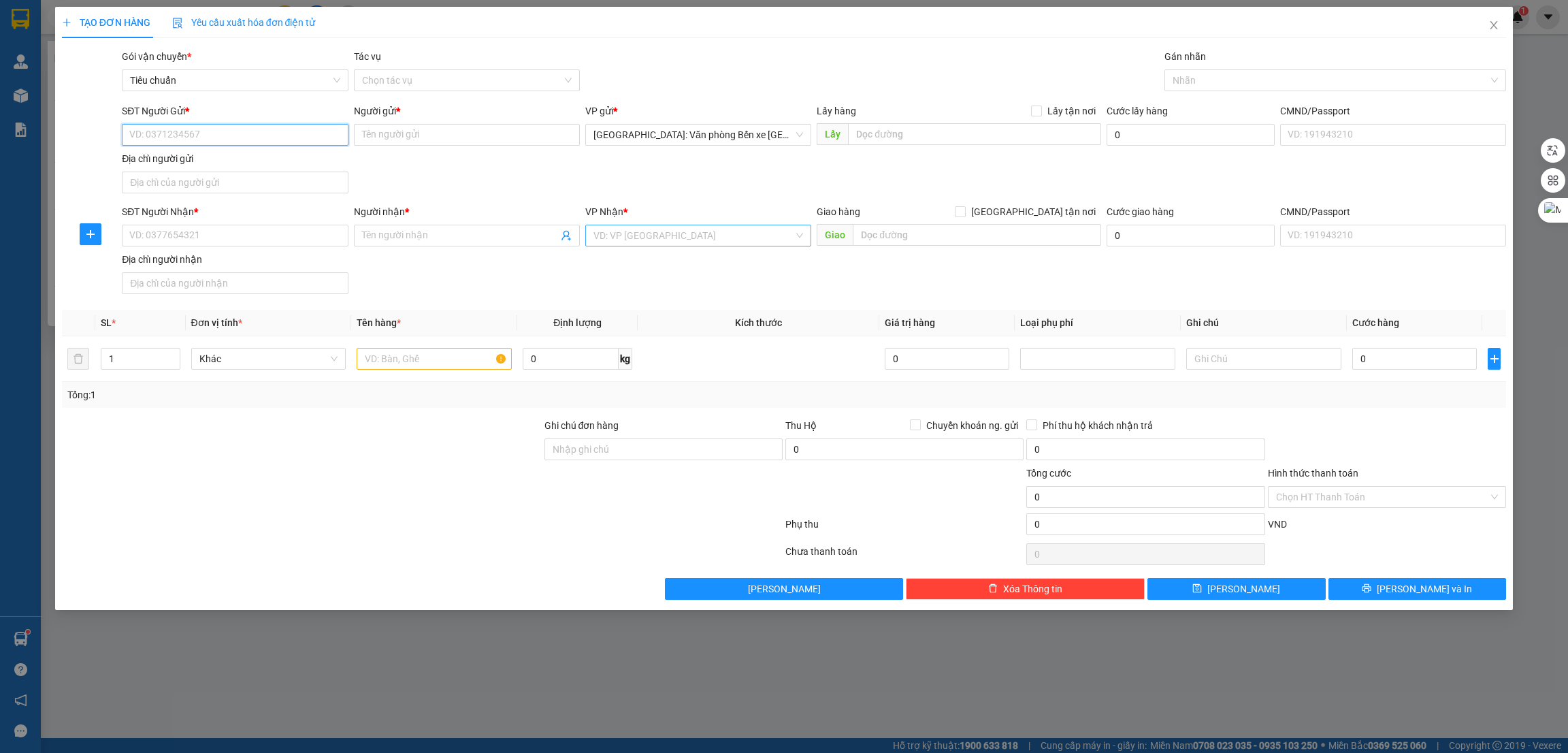
click at [269, 139] on input "SĐT Người Gửi *" at bounding box center [235, 135] width 226 height 22
paste input "0586092222"
type input "0586092222"
click at [255, 238] on input "SĐT Người Nhận *" at bounding box center [235, 235] width 226 height 22
paste input "0983488770"
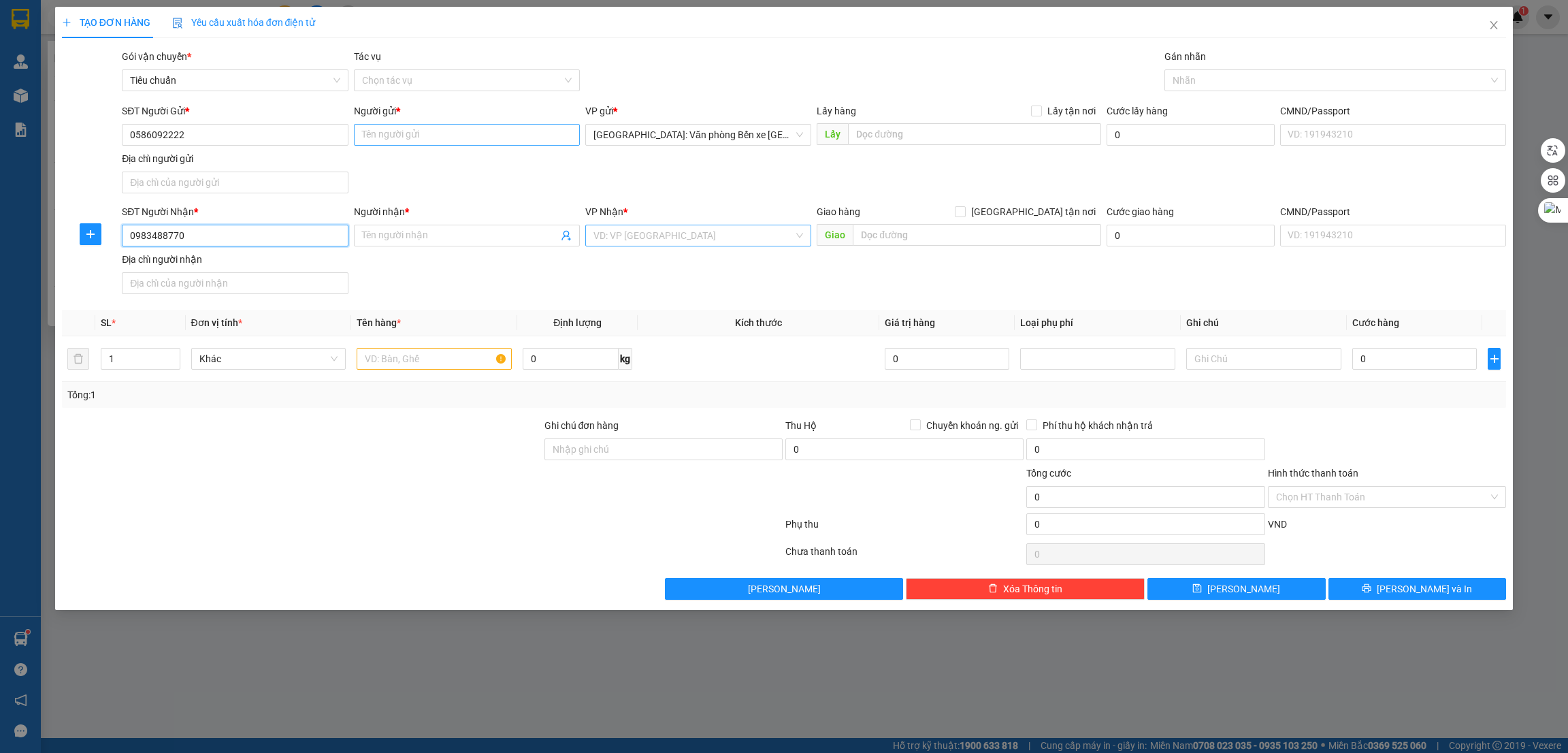
type input "0983488770"
click at [399, 126] on input "Người gửi *" at bounding box center [467, 135] width 226 height 22
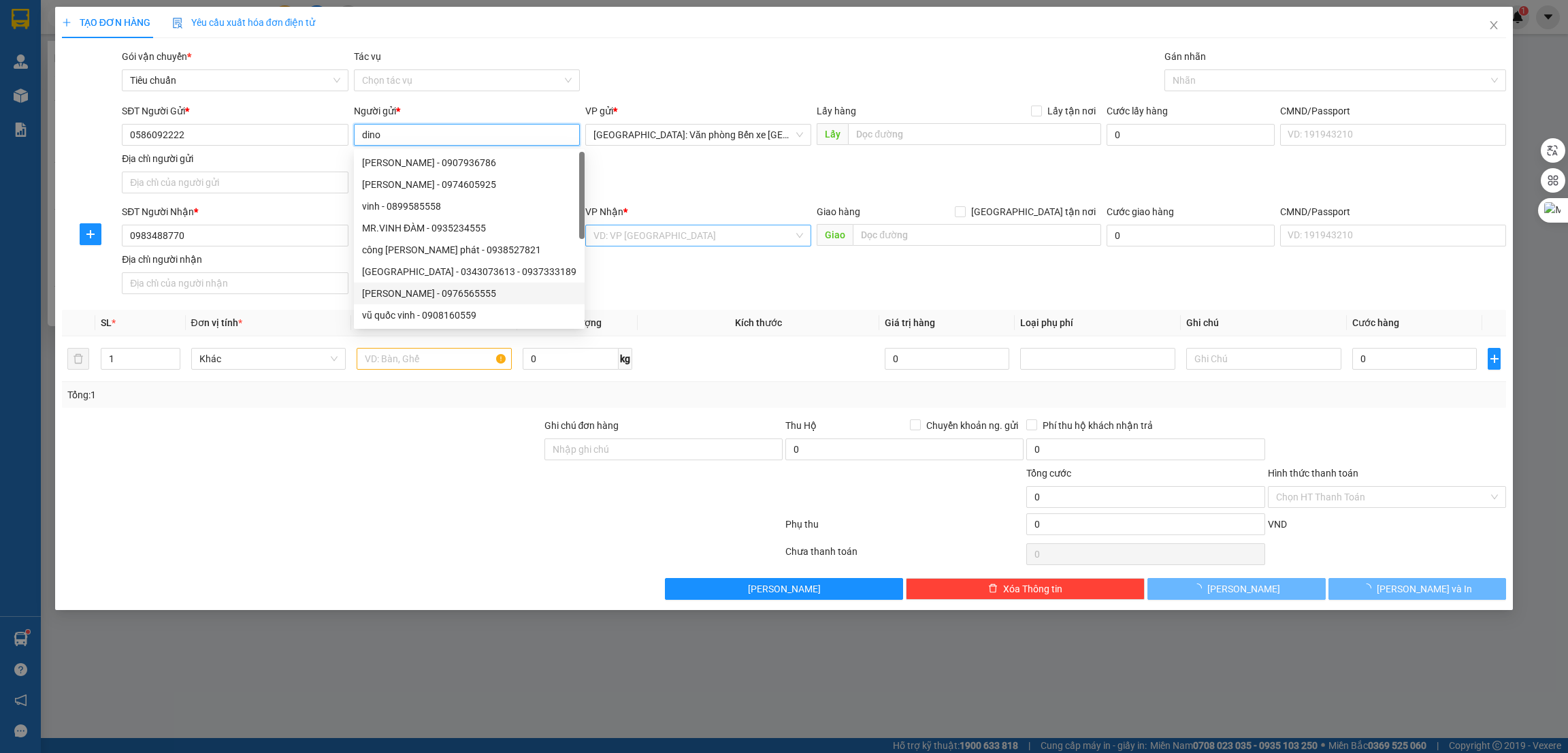
type input "dino"
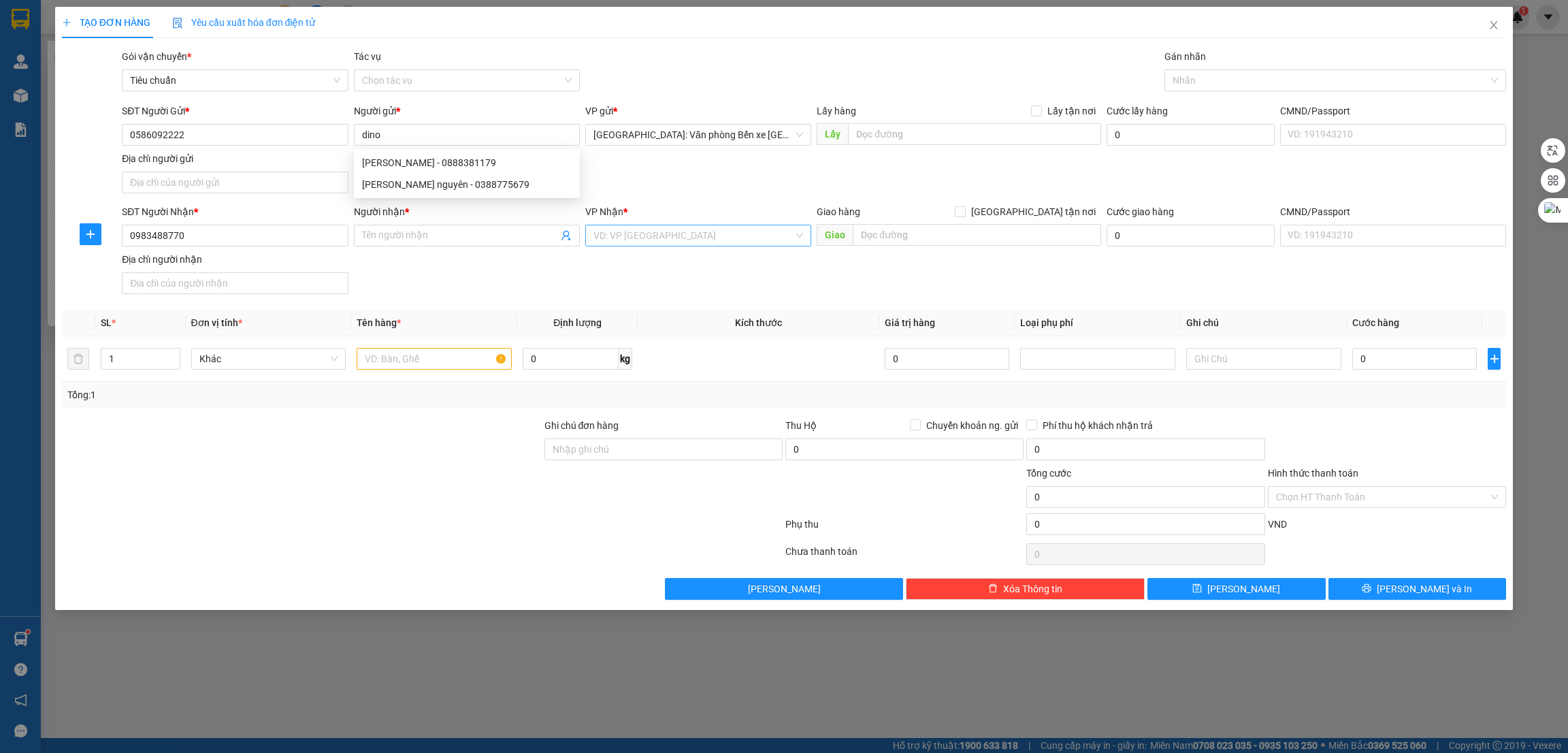
click at [366, 447] on div at bounding box center [302, 442] width 483 height 48
click at [391, 234] on input "Người nhận *" at bounding box center [460, 235] width 196 height 15
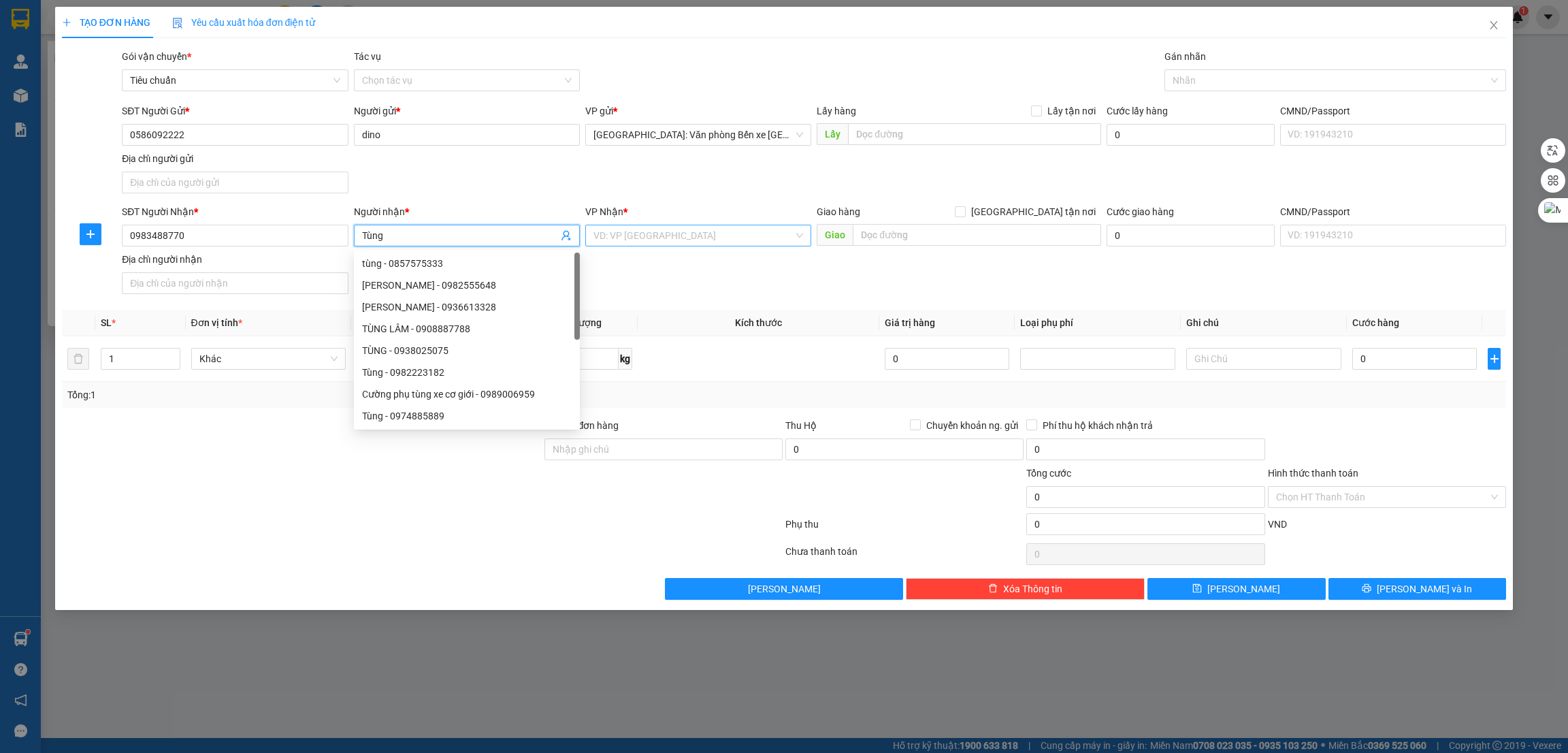
type input "Tùng"
click at [389, 496] on div at bounding box center [302, 489] width 483 height 48
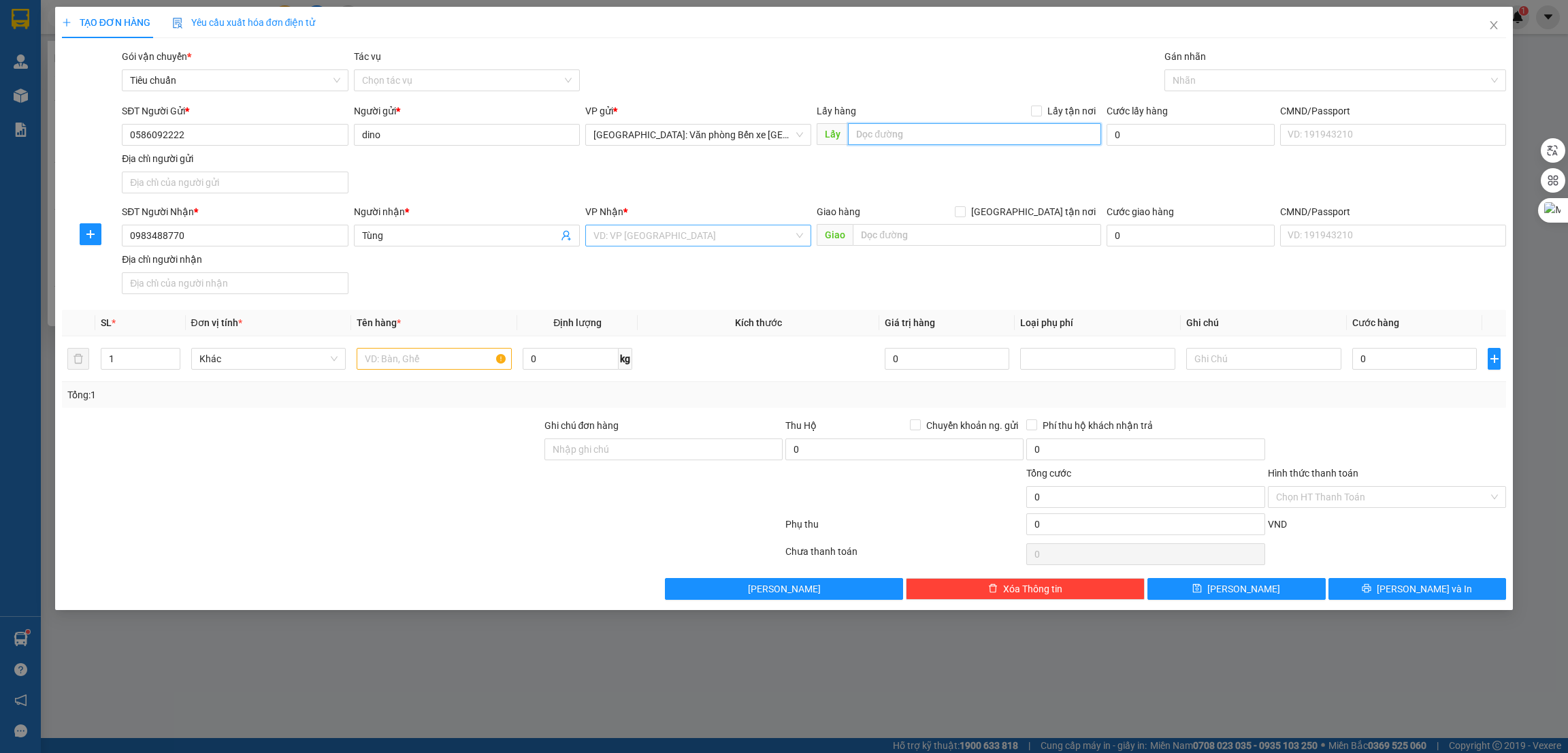
click at [888, 131] on input "text" at bounding box center [974, 134] width 253 height 22
paste input "Số nhà 57 . Ngõ 194 đồng hoà kiến an"
type input "Số nhà 57 . Ngõ 194 đồng hoà kiến an"
click at [1042, 111] on span at bounding box center [1036, 111] width 11 height 11
click at [1041, 111] on input "Lấy tận nơi" at bounding box center [1035, 110] width 9 height 9
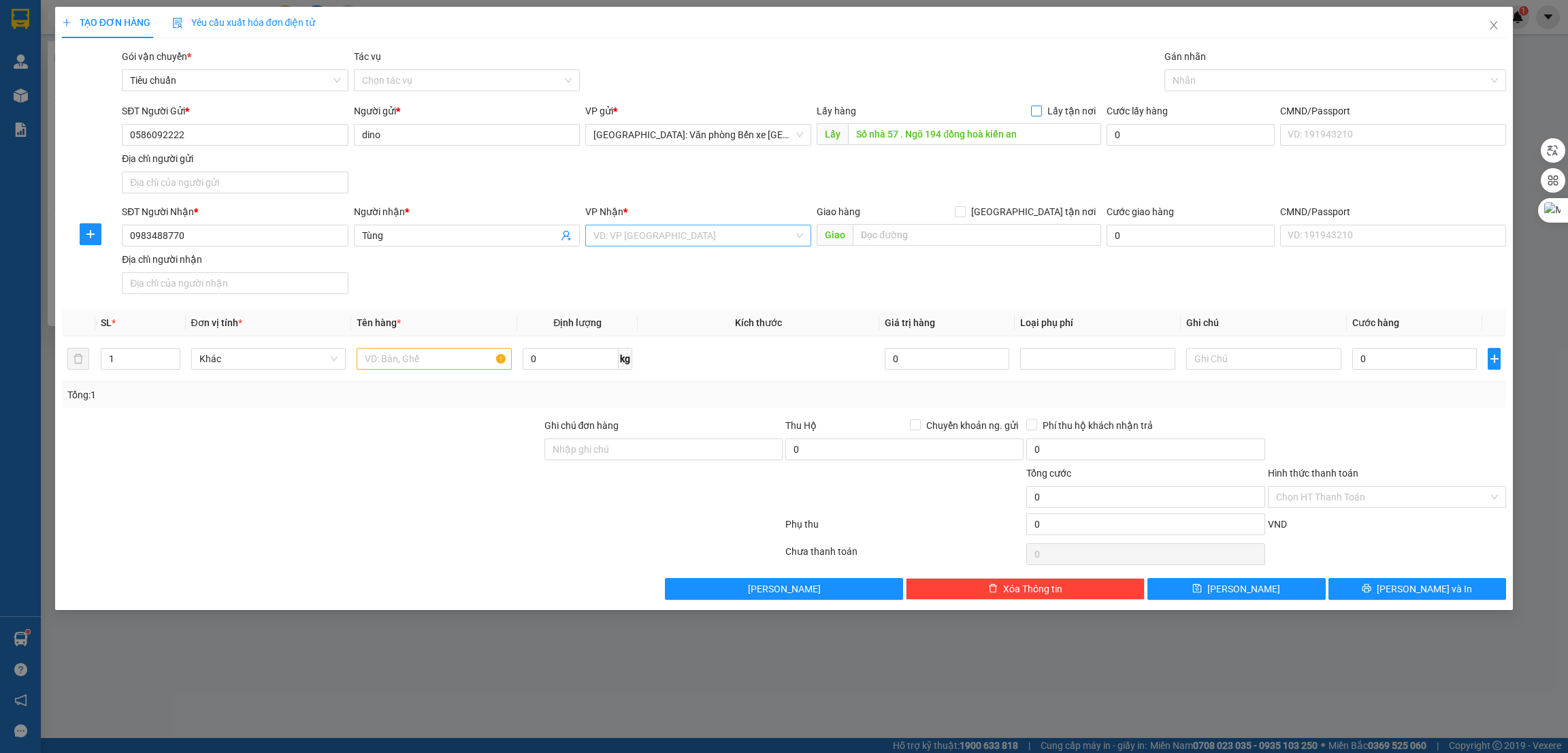
checkbox input "true"
click at [1166, 130] on input "0" at bounding box center [1178, 134] width 142 height 22
type input "2"
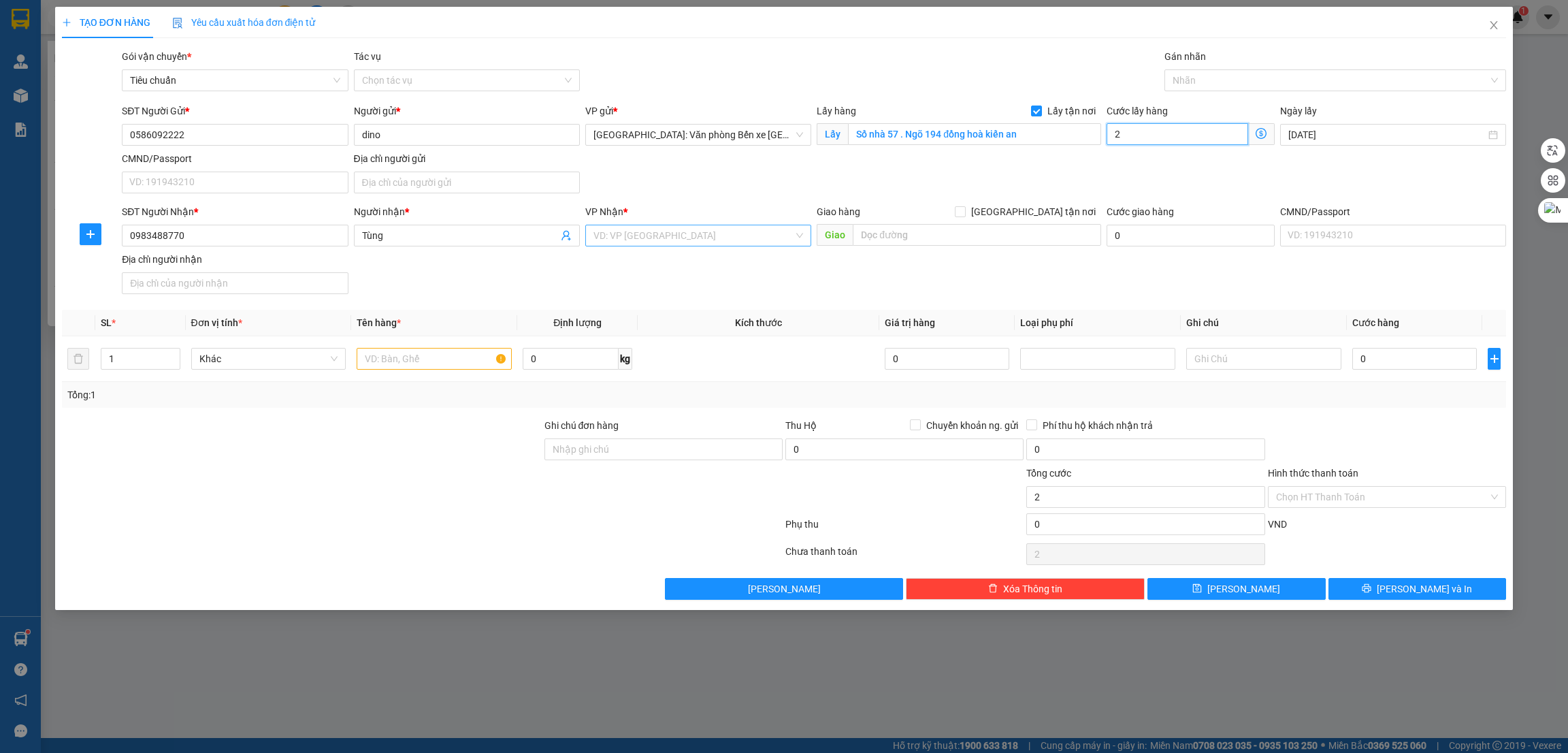
type input "20"
type input "200"
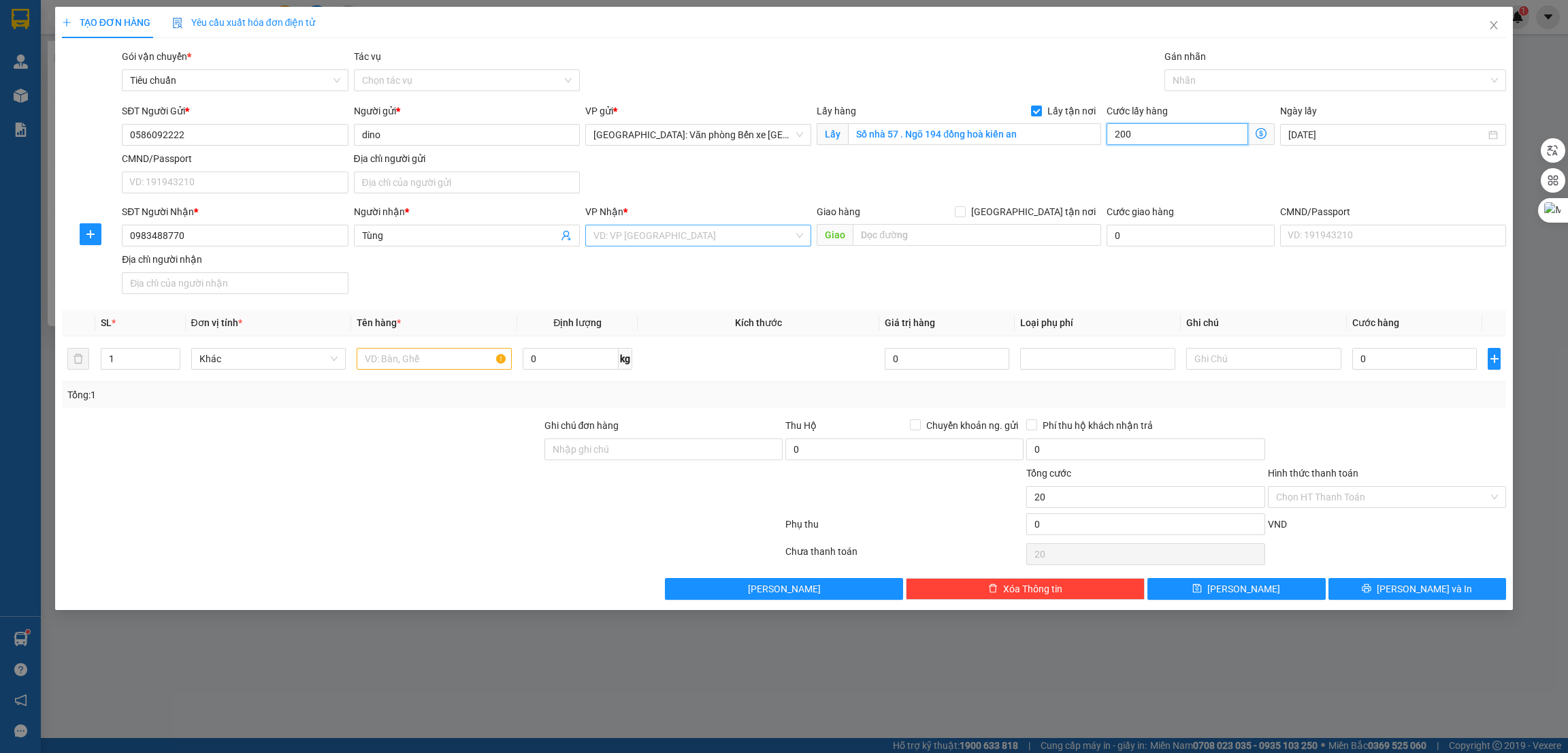
type input "200"
type input "2.000"
type input "20.000"
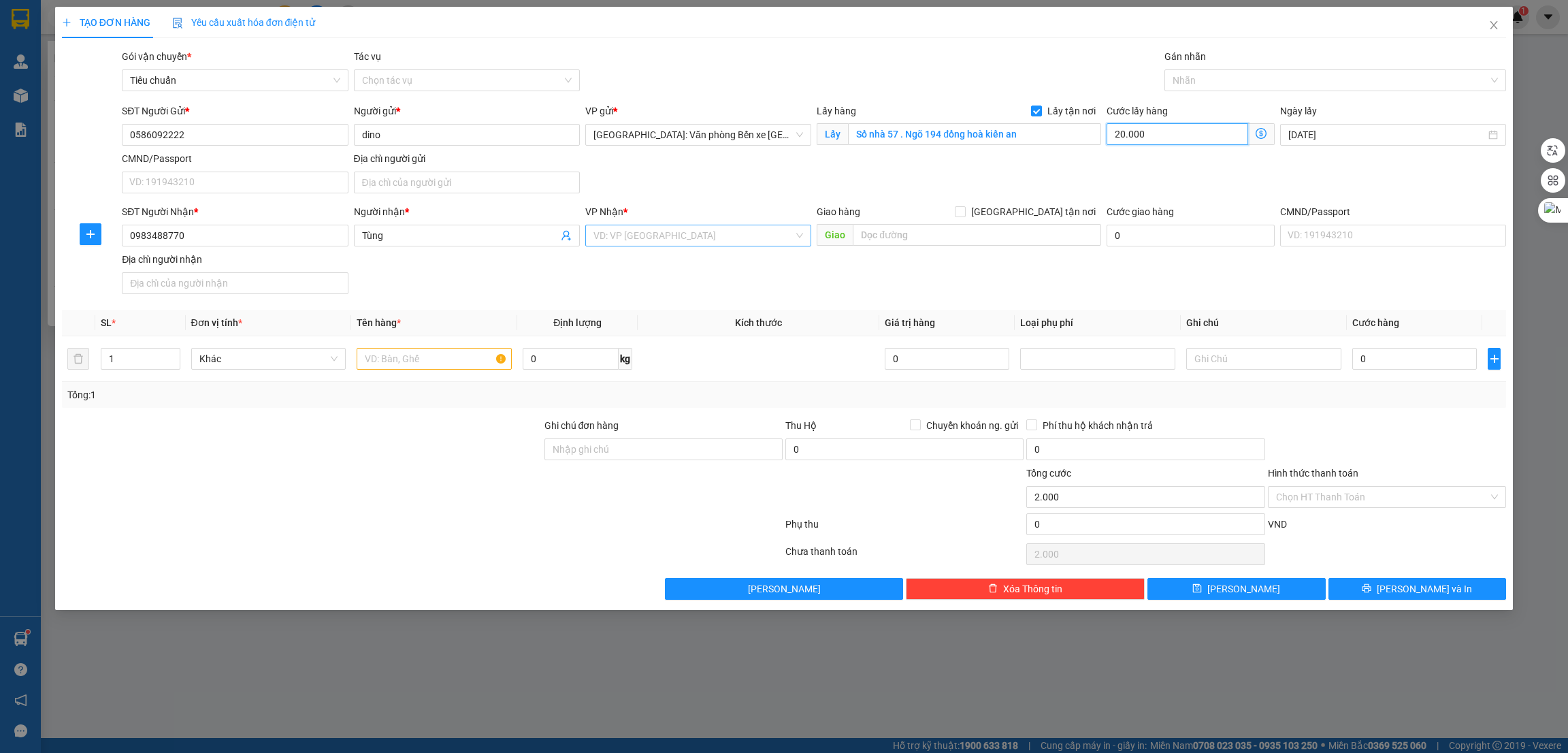
type input "20.000"
type input "200.000"
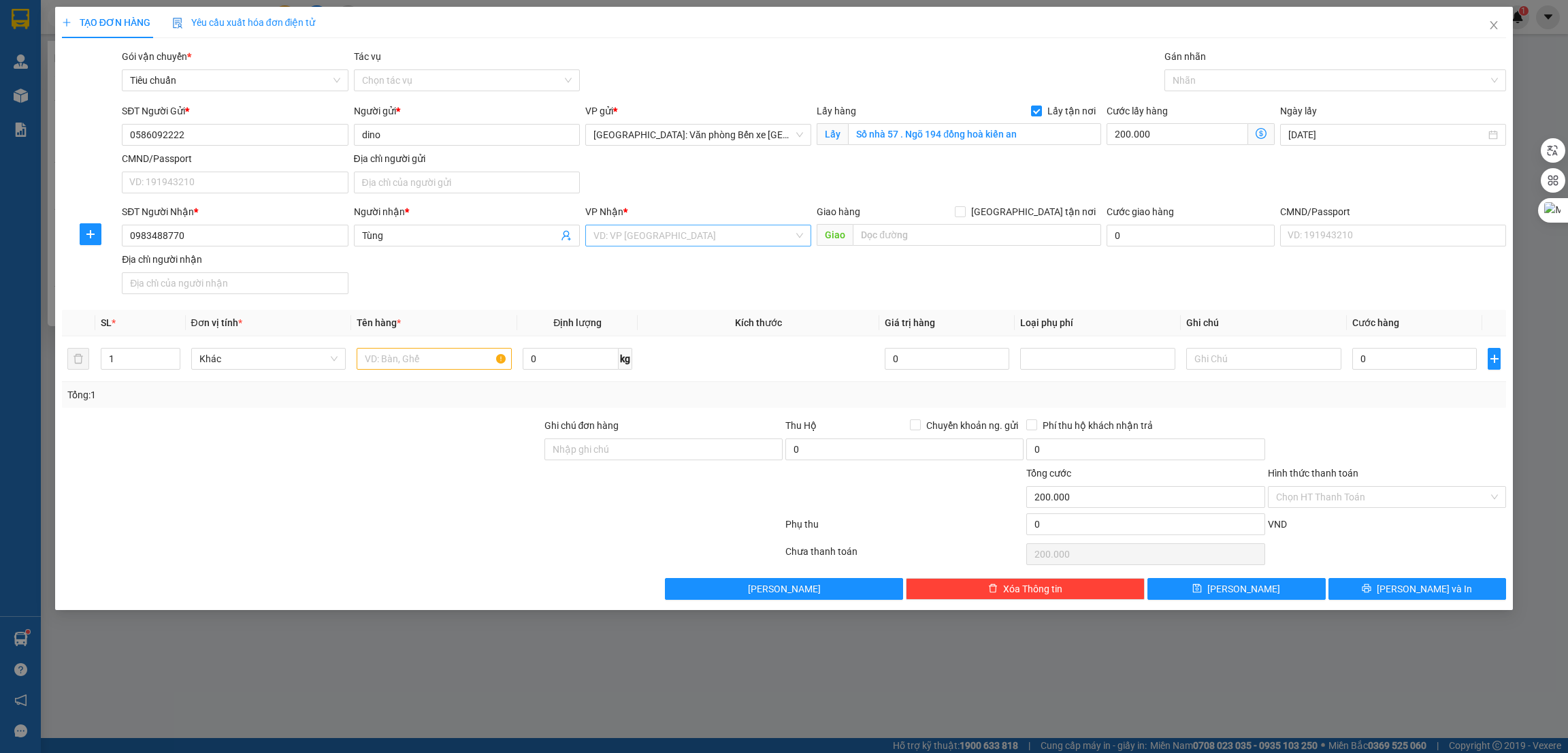
click at [615, 298] on div "SĐT Người Nhận * 0983488770 Người nhận * Tùng VP Nhận * VD: VP Sài Gòn Giao hàn…" at bounding box center [814, 252] width 1390 height 96
click at [439, 353] on input "text" at bounding box center [434, 358] width 155 height 22
paste input "1 xe sh"
type input "1 xe sh"
click at [1382, 363] on input "0" at bounding box center [1415, 358] width 125 height 22
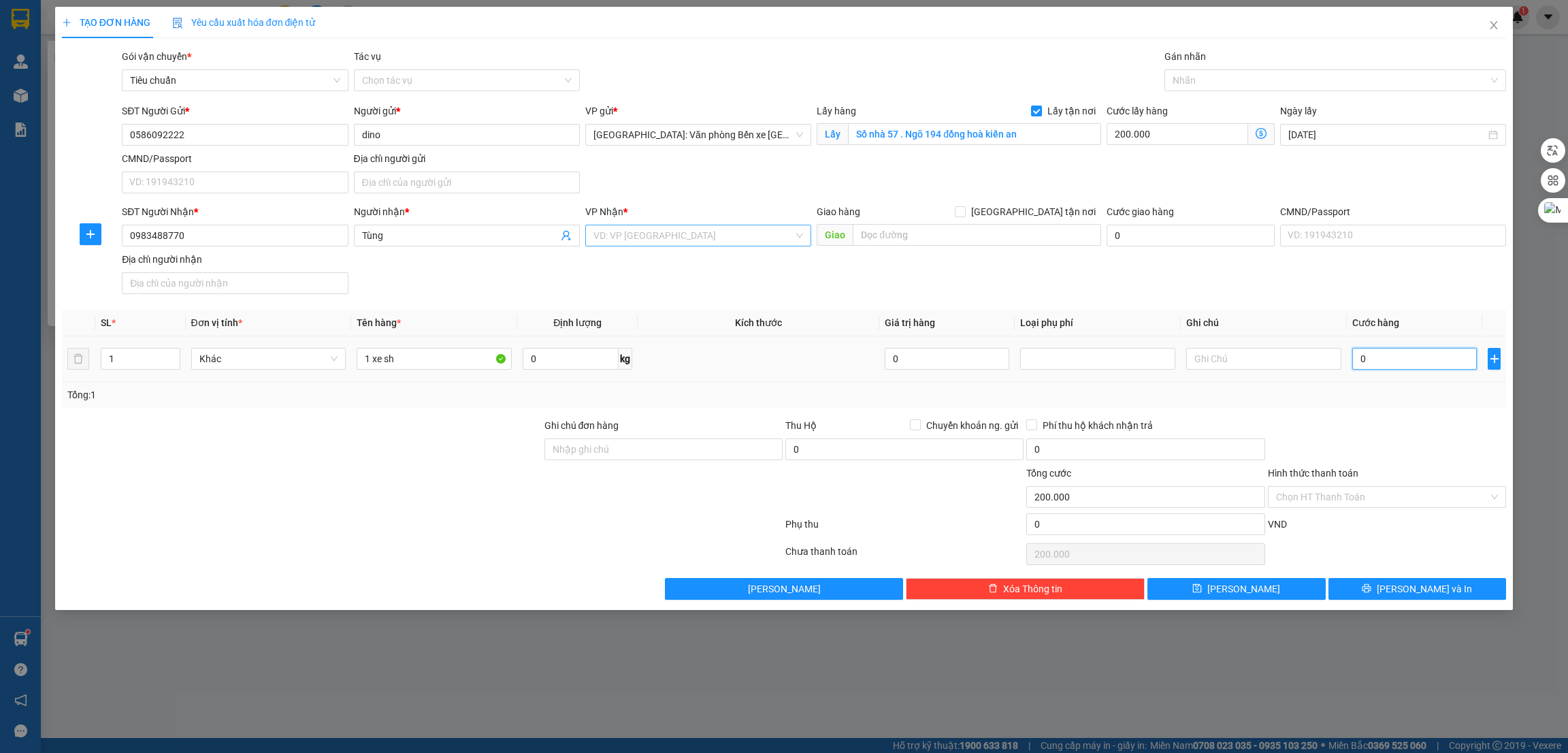
type input "1"
type input "200.001"
type input "18"
type input "200.018"
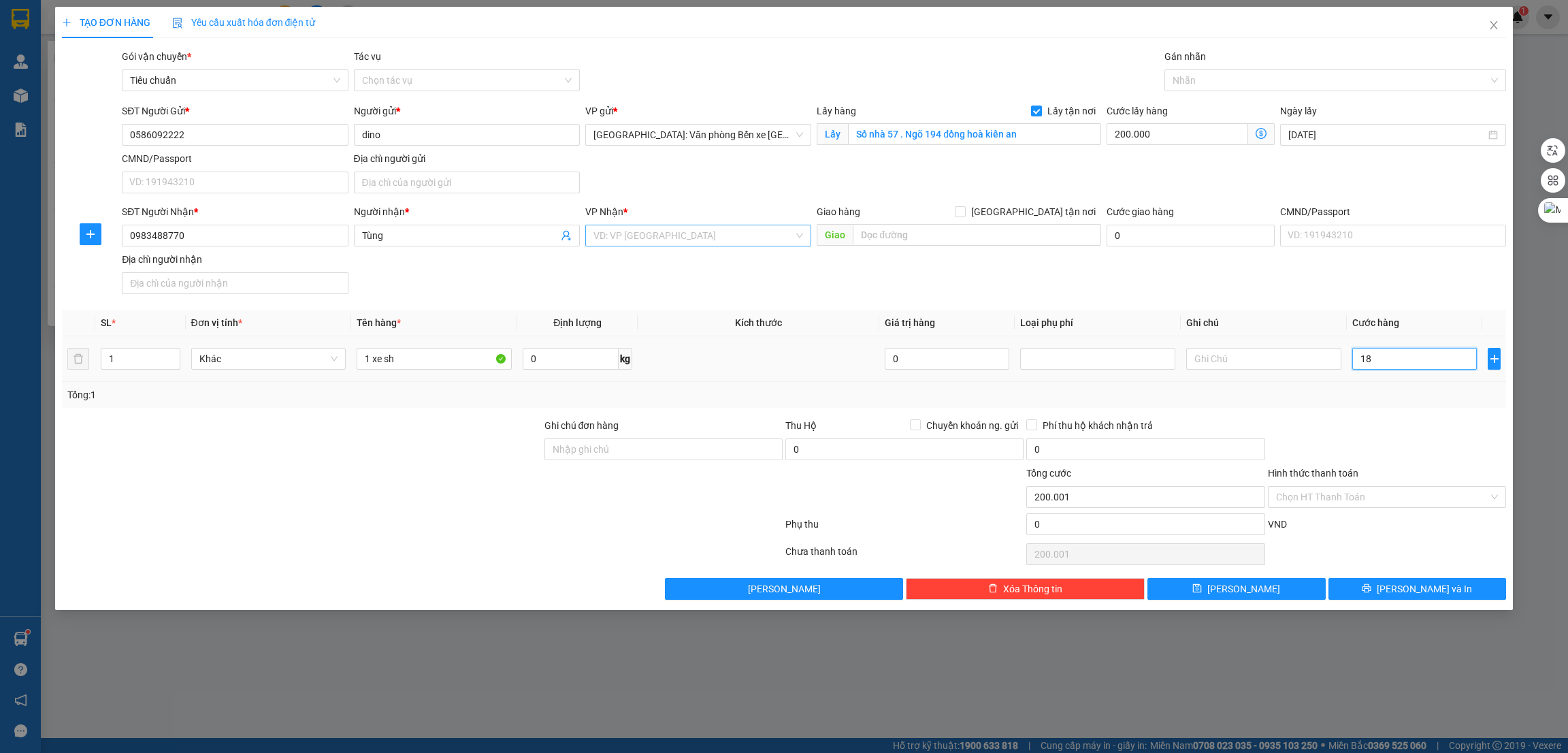
type input "200.018"
type input "183"
type input "200.183"
type input "1.830"
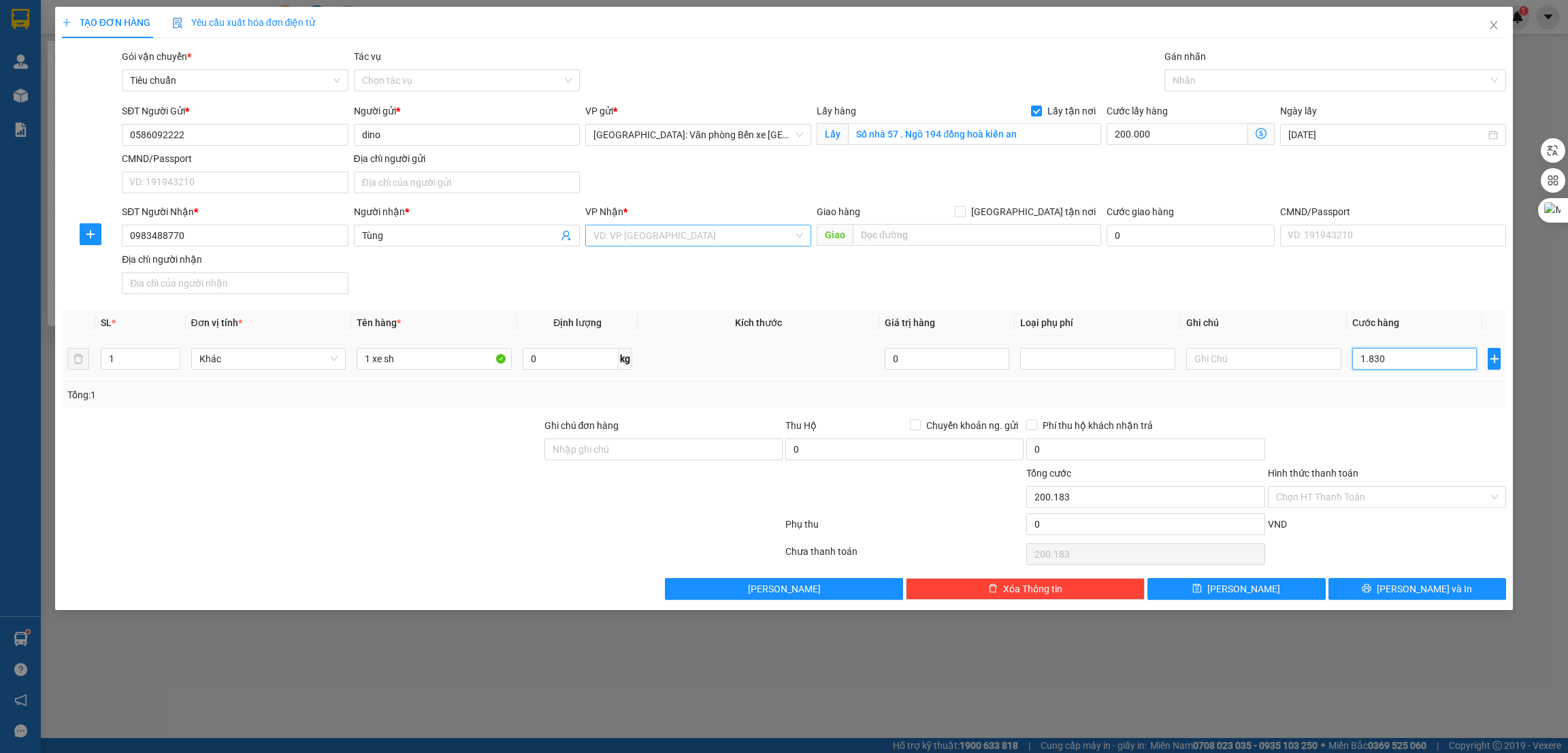
type input "201.830"
type input "18.300"
type input "218.300"
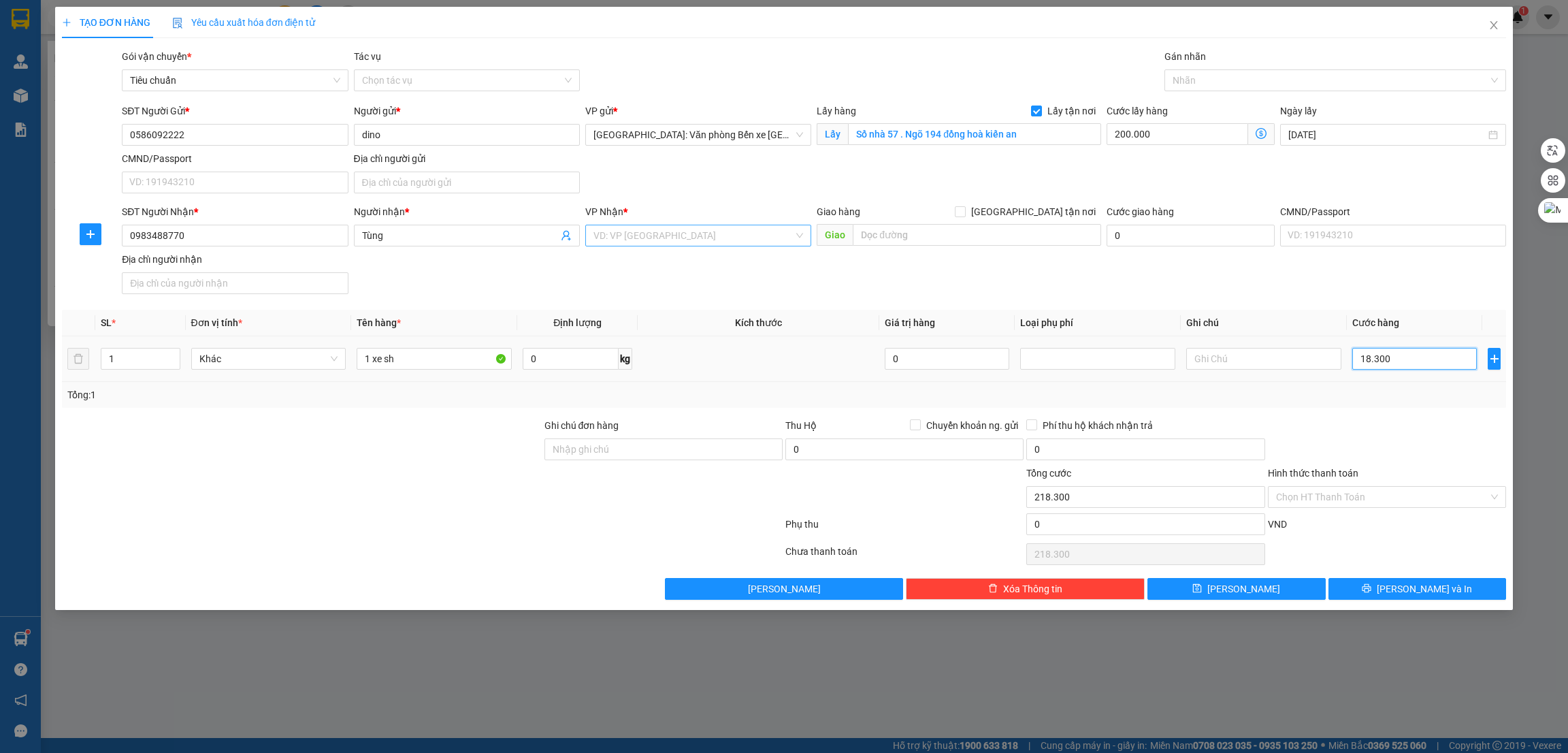
type input "183.000"
type input "383.000"
type input "1.830.000"
type input "2.030.000"
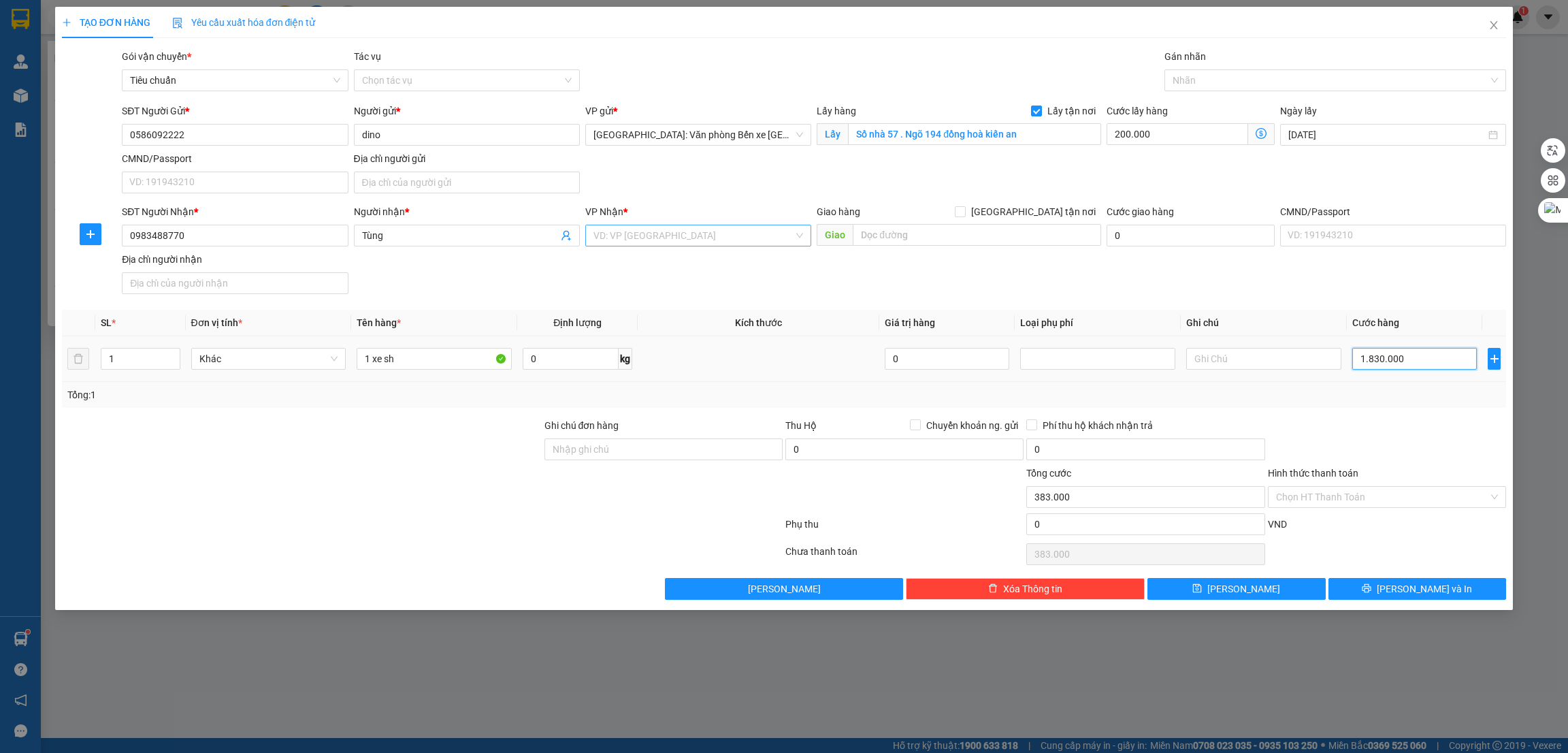
type input "2.030.000"
type input "1.830.000"
click at [570, 516] on div at bounding box center [422, 527] width 723 height 28
click at [1231, 306] on div "Transit Pickup Surcharge Ids Transit Deliver Surcharge Ids Transit Deliver Surc…" at bounding box center [785, 324] width 1445 height 551
click at [941, 233] on input "text" at bounding box center [977, 235] width 248 height 22
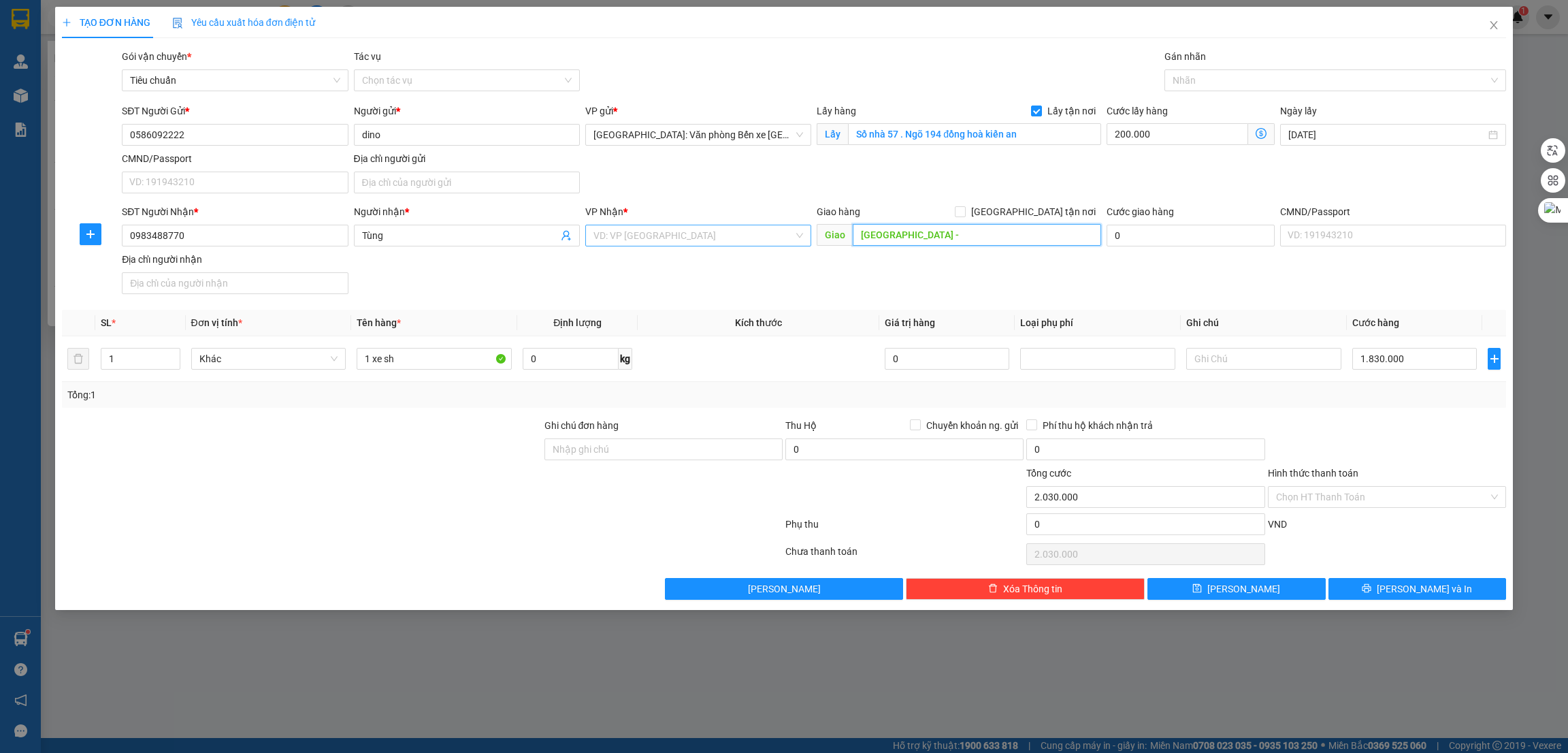
paste input "Khu phố Nguyễn Thái Học Phường 5 Tuy hoà Phú yên"
type input "PHÚ YÊN - Khu phố Nguyễn Thái Học Phường 5 Tuy hoà Phú yên"
click at [964, 216] on input "[GEOGRAPHIC_DATA] tận nơi" at bounding box center [959, 211] width 9 height 9
checkbox input "true"
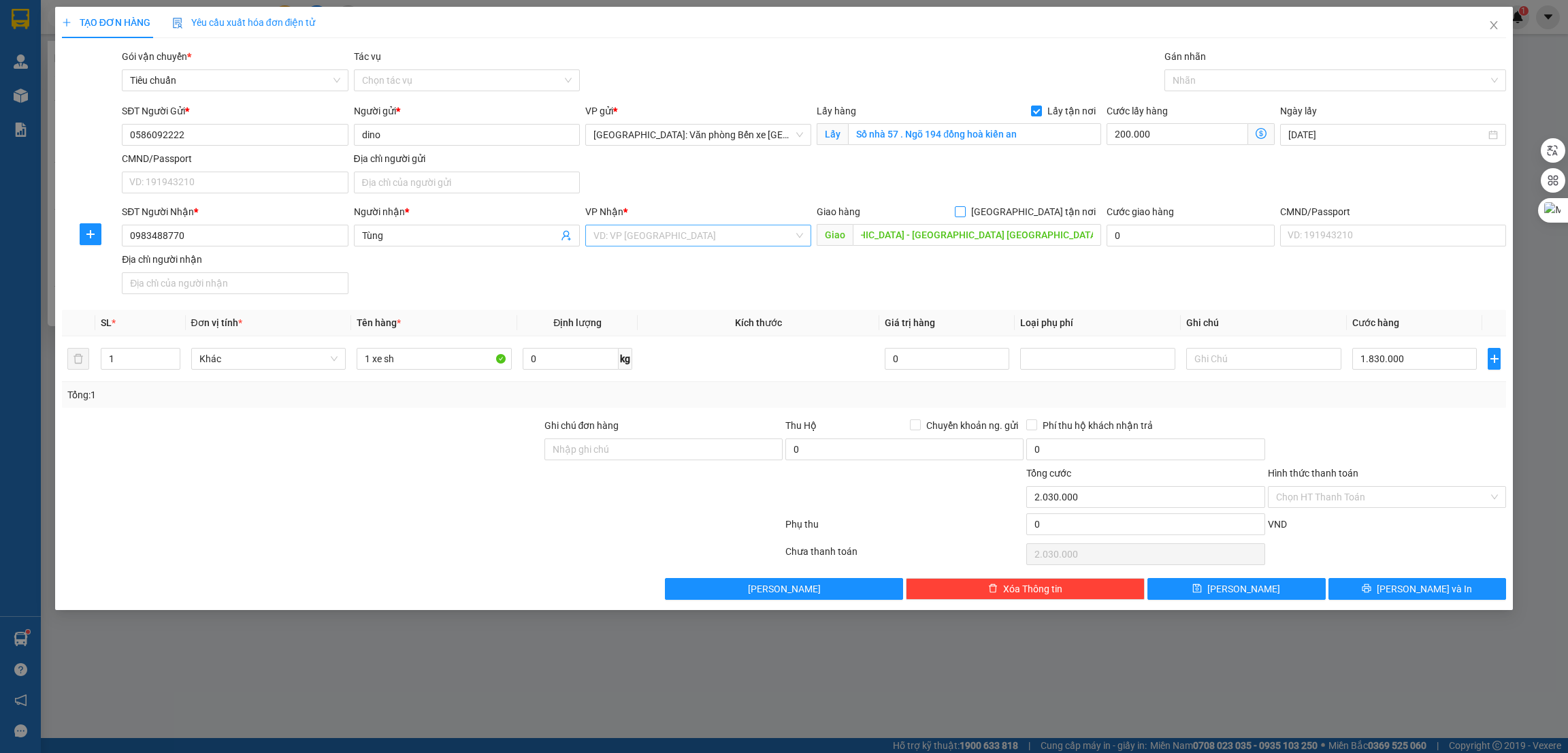
scroll to position [0, 0]
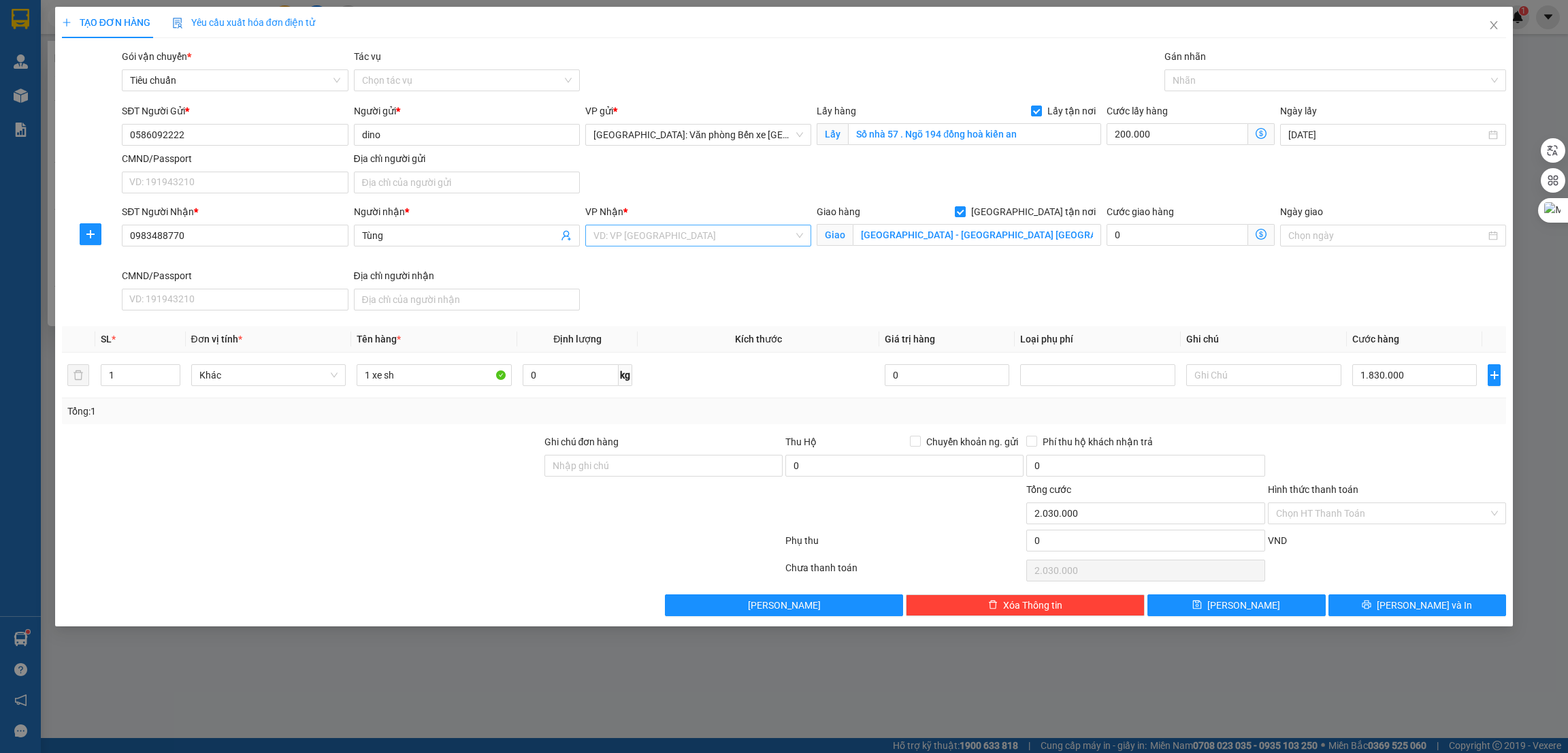
click at [619, 227] on input "search" at bounding box center [694, 235] width 200 height 20
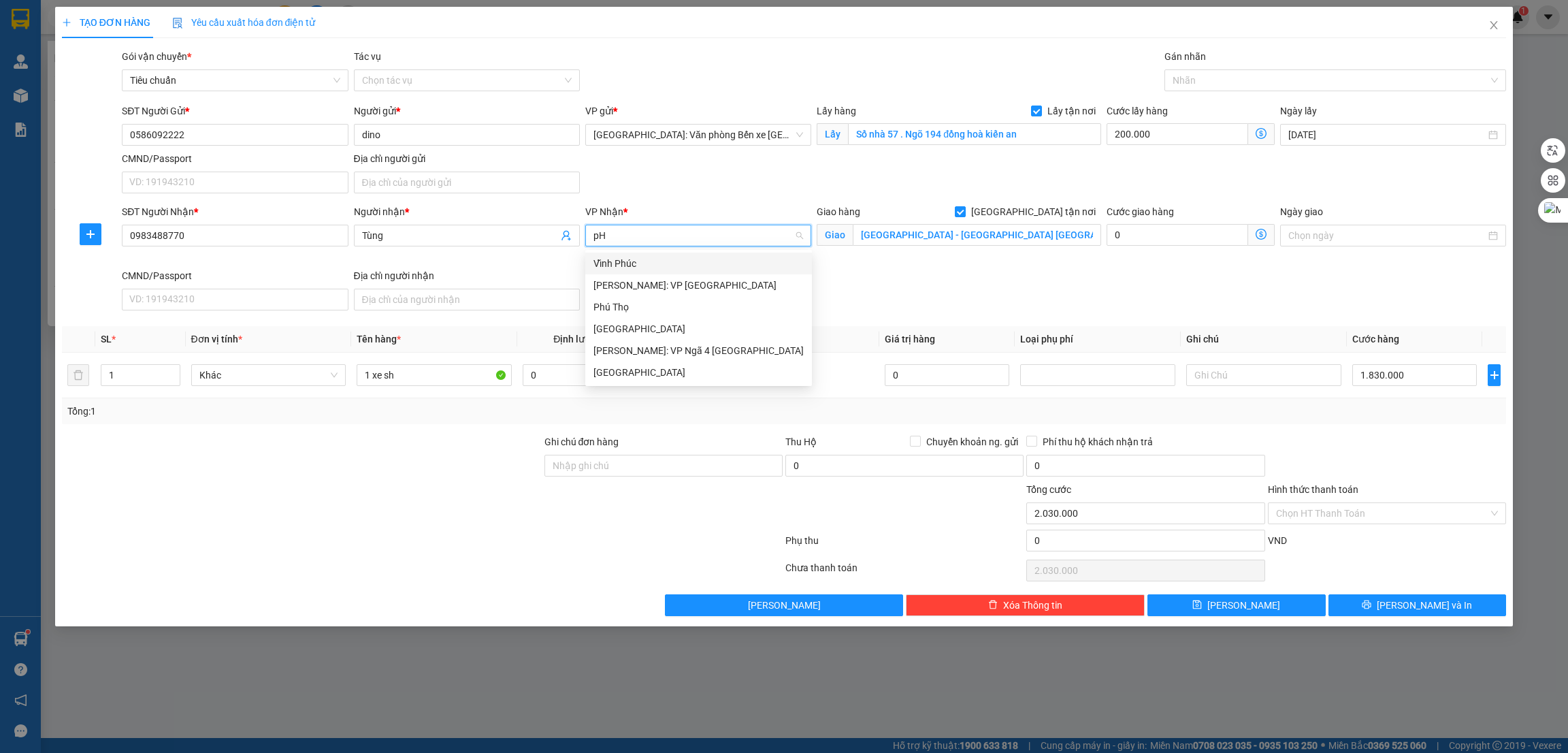
type input "pHÚ"
click at [640, 369] on div "[GEOGRAPHIC_DATA]" at bounding box center [699, 372] width 211 height 15
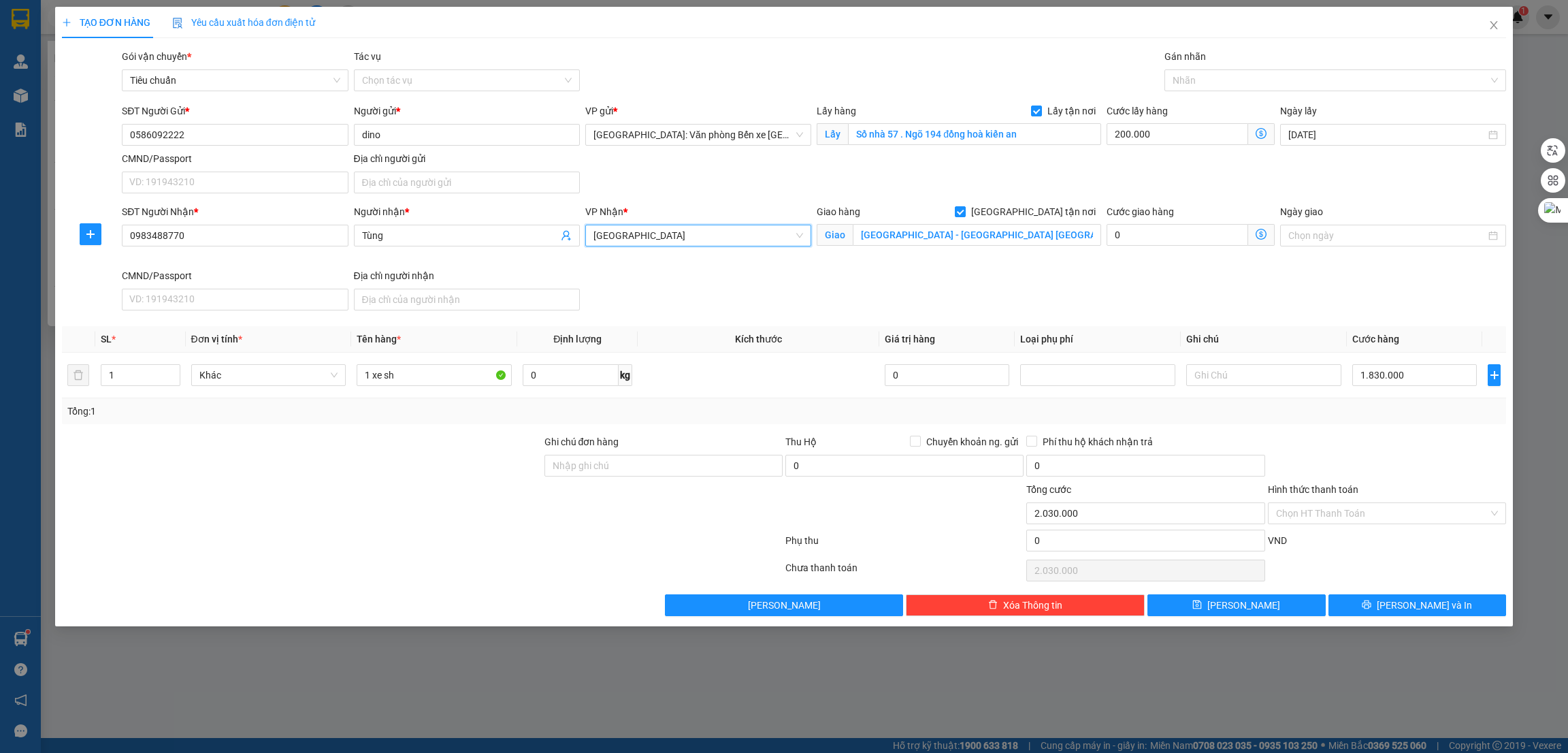
click at [1056, 287] on div "SĐT Người Nhận * 0983488770 Người nhận * Tùng VP Nhận * Phú Yên Phú Yên Giao hà…" at bounding box center [814, 260] width 1390 height 112
click at [1227, 77] on div at bounding box center [1328, 80] width 322 height 17
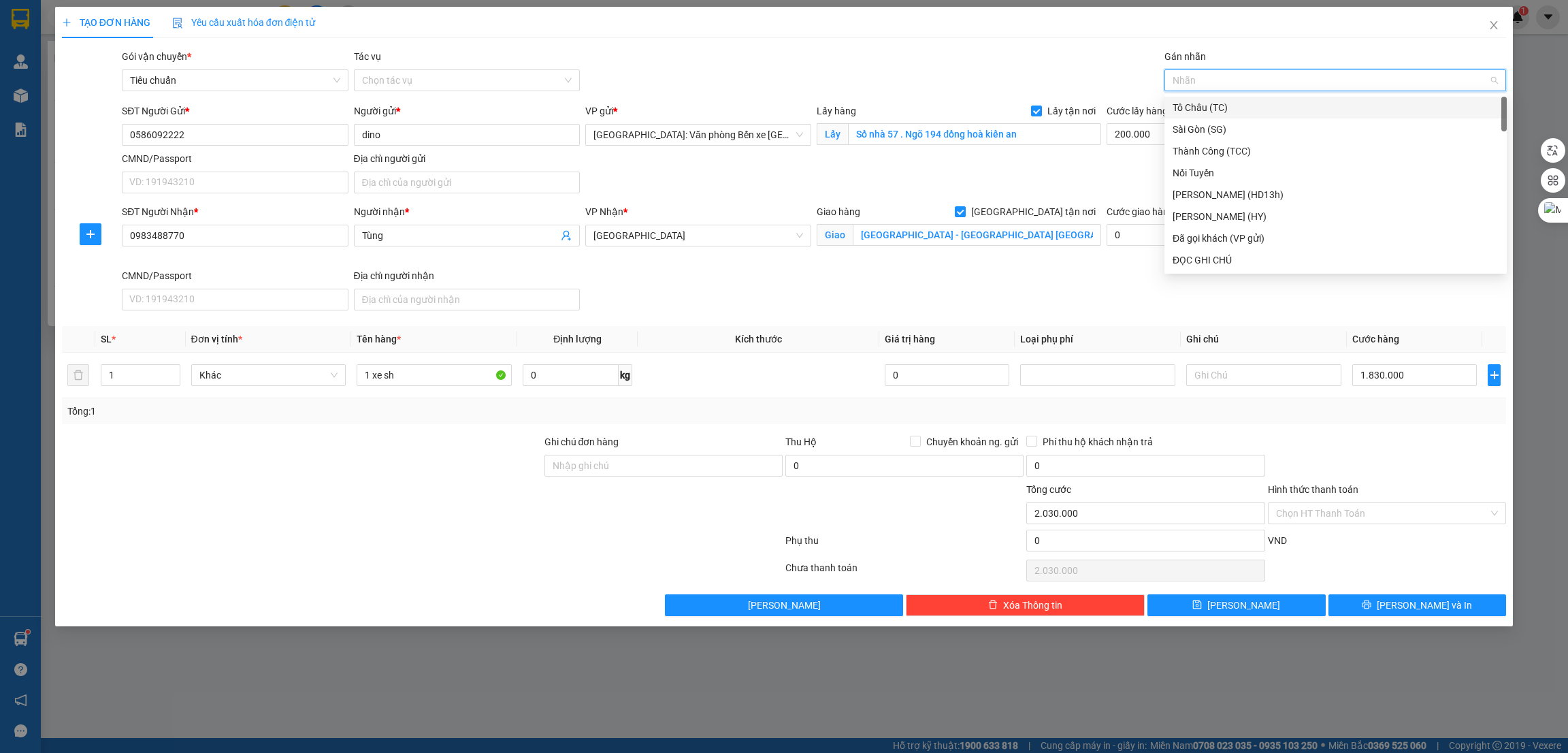
type input "X"
click at [1207, 129] on div "Xe máy" at bounding box center [1336, 129] width 326 height 15
click at [1239, 80] on div "Xe máy" at bounding box center [1328, 80] width 322 height 17
type input "G"
click at [1228, 262] on div "[GEOGRAPHIC_DATA] tận nơi" at bounding box center [1336, 260] width 326 height 15
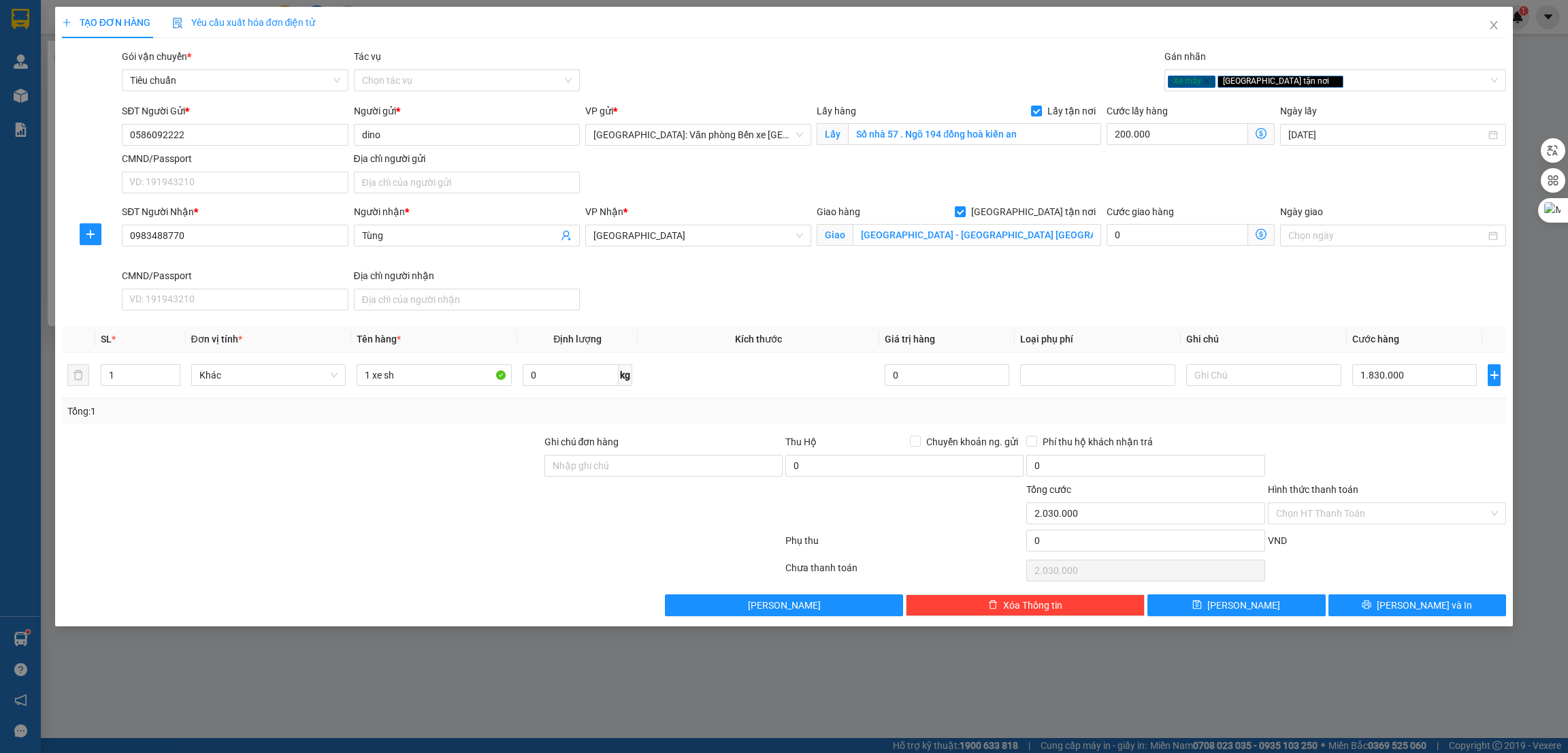
click at [437, 532] on div at bounding box center [422, 544] width 723 height 28
click at [1250, 600] on span "Lưu" at bounding box center [1244, 605] width 73 height 15
checkbox input "false"
type input "0"
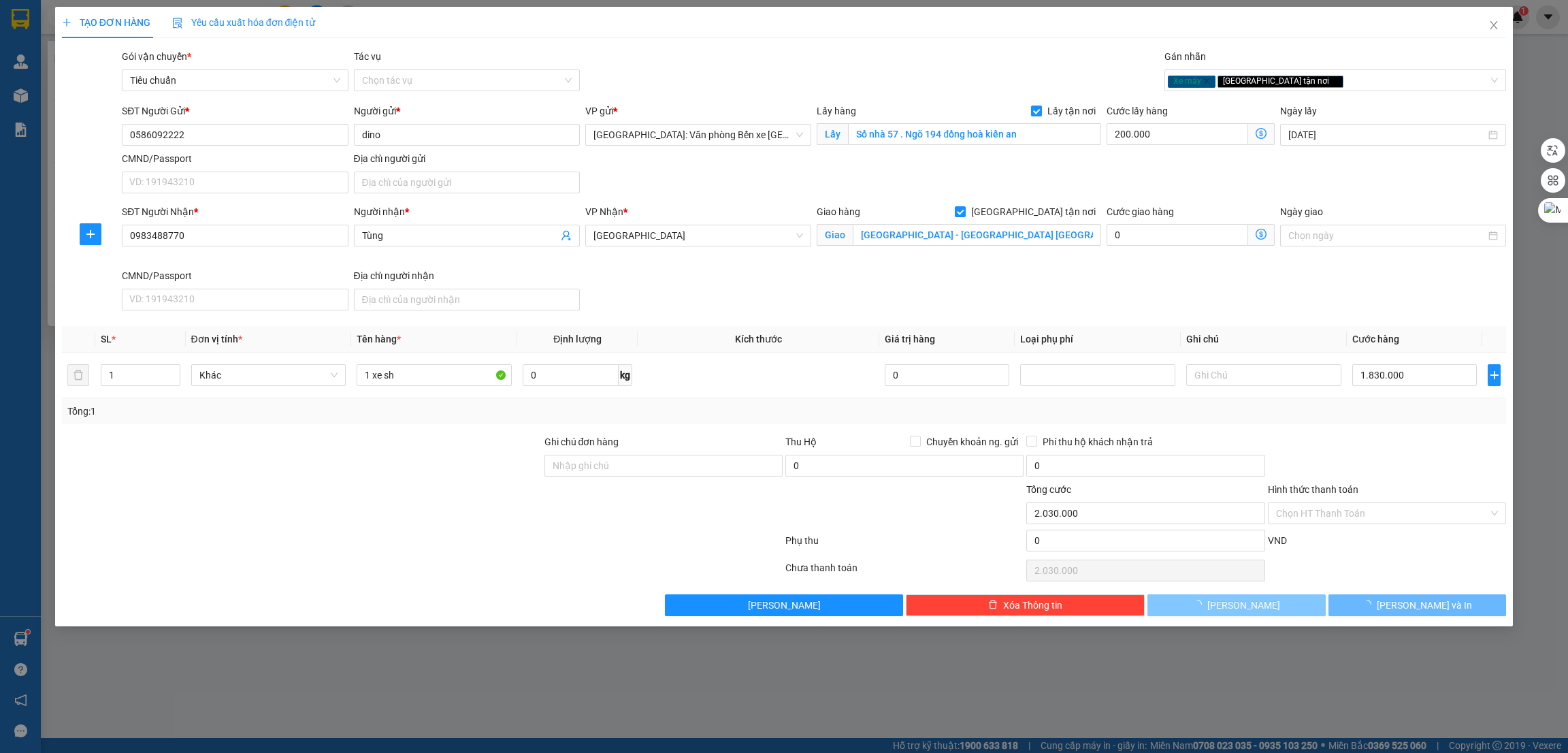
type input "0"
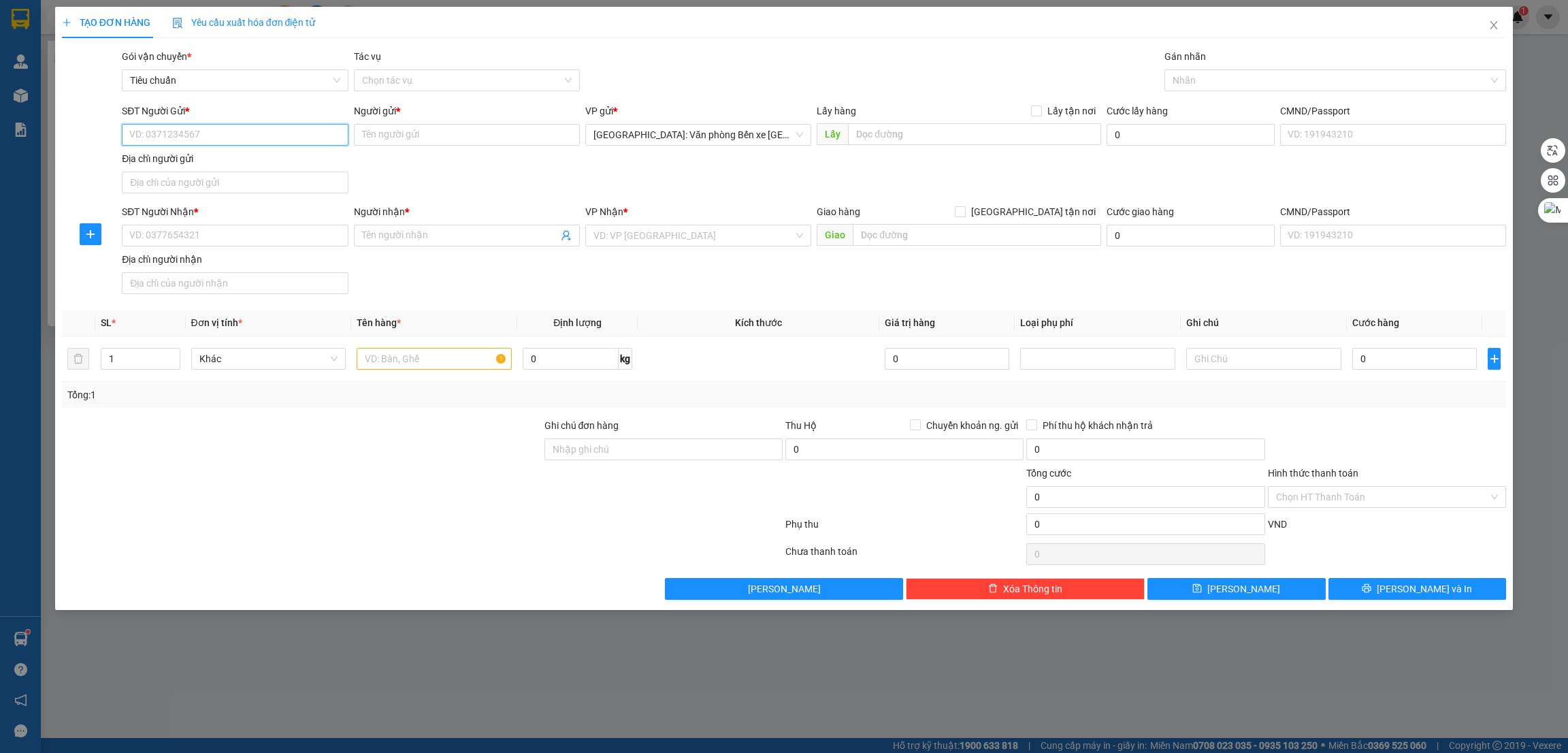
click at [227, 140] on input "SĐT Người Gửi *" at bounding box center [235, 135] width 226 height 22
paste input "0947335791"
type input "0947335791"
click at [514, 132] on input "Người gửi *" at bounding box center [467, 135] width 226 height 22
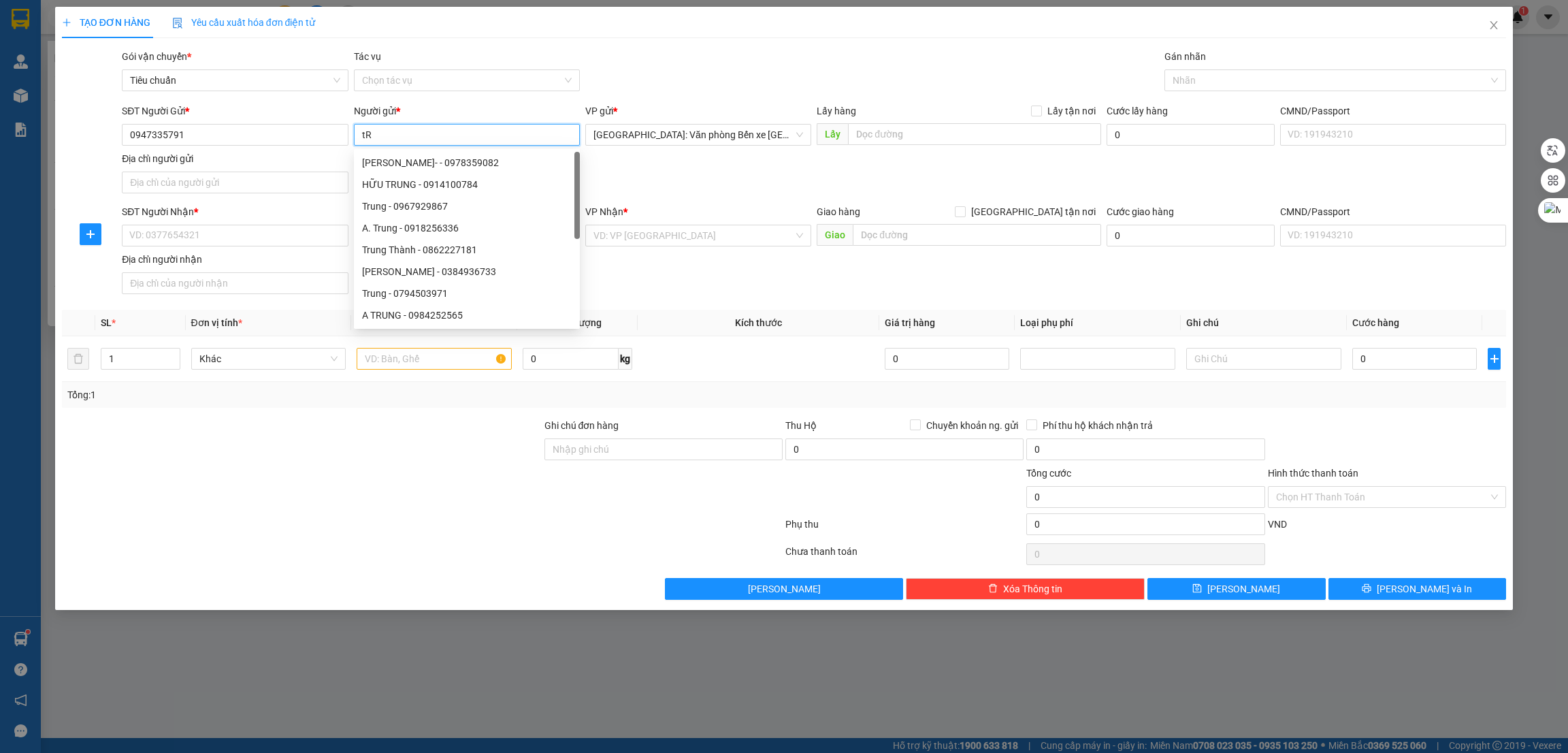
type input "t"
type input "Trung"
click at [227, 233] on input "SĐT Người Nhận *" at bounding box center [235, 235] width 226 height 22
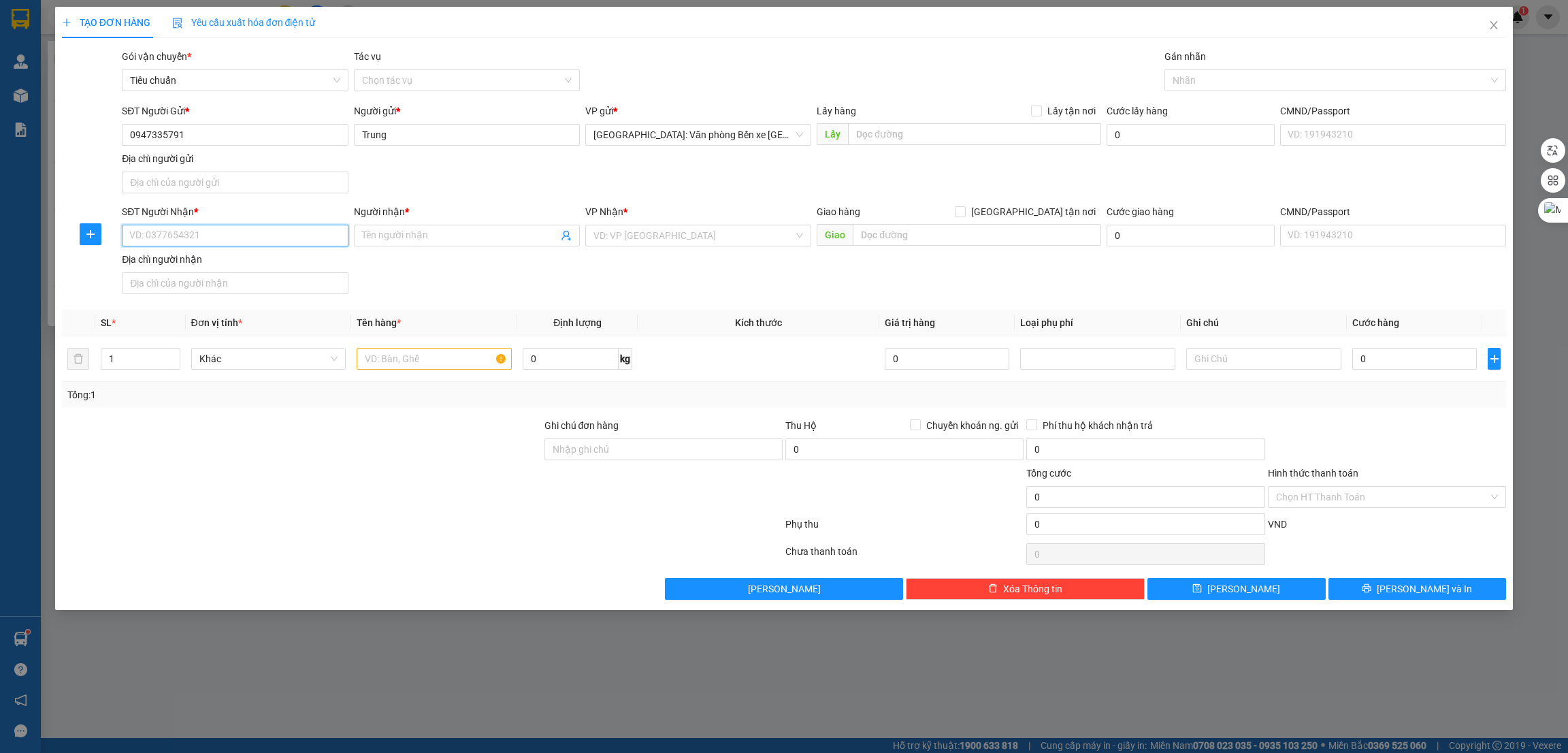
paste input "0918281331"
type input "0918281331"
click at [395, 236] on input "Người nhận *" at bounding box center [460, 235] width 196 height 15
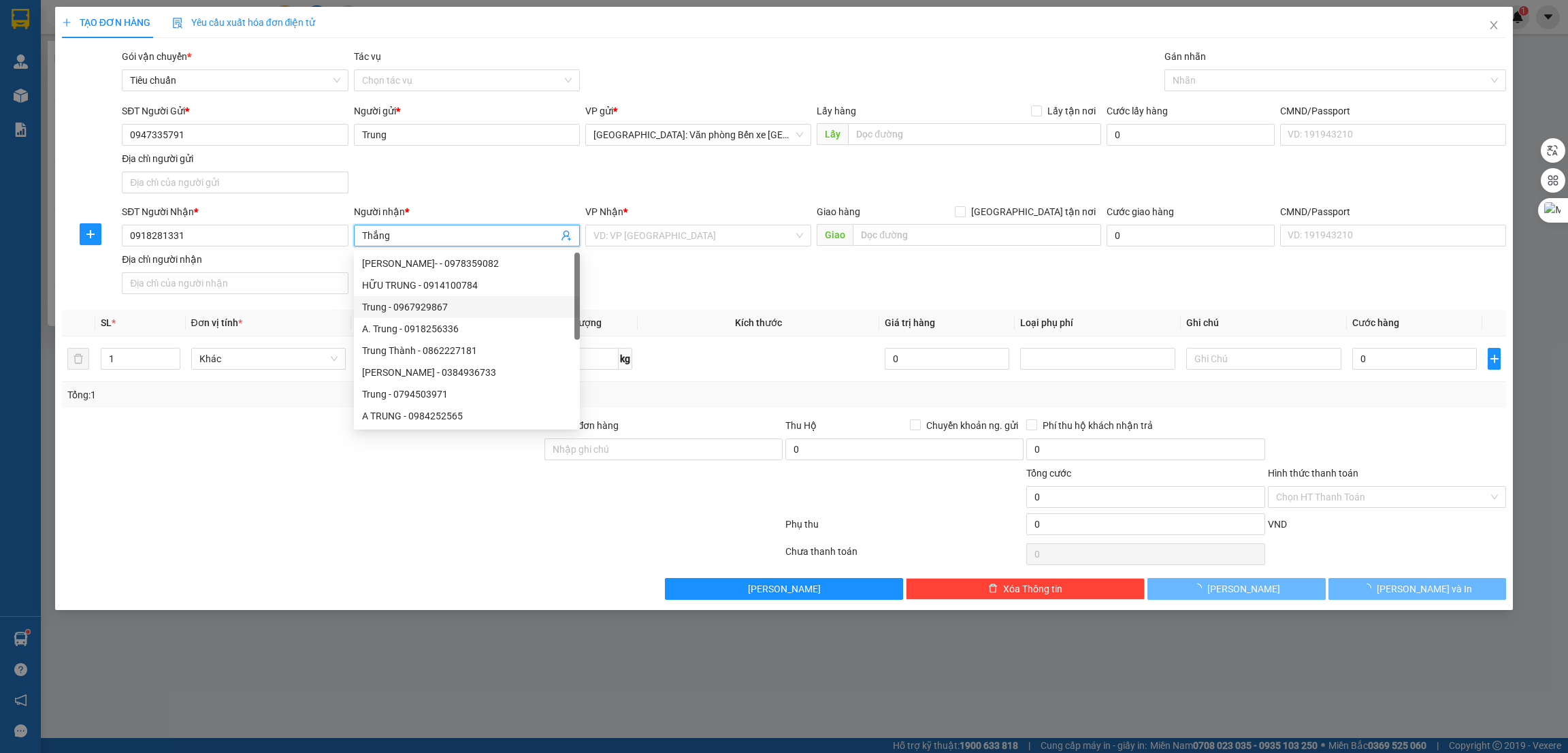
type input "Thắng"
click at [295, 516] on form "Ghi chú đơn hàng Thu Hộ Chuyển khoản ng. gửi 0 Phí thu hộ khách nhận trả 0 Tổng…" at bounding box center [785, 479] width 1445 height 122
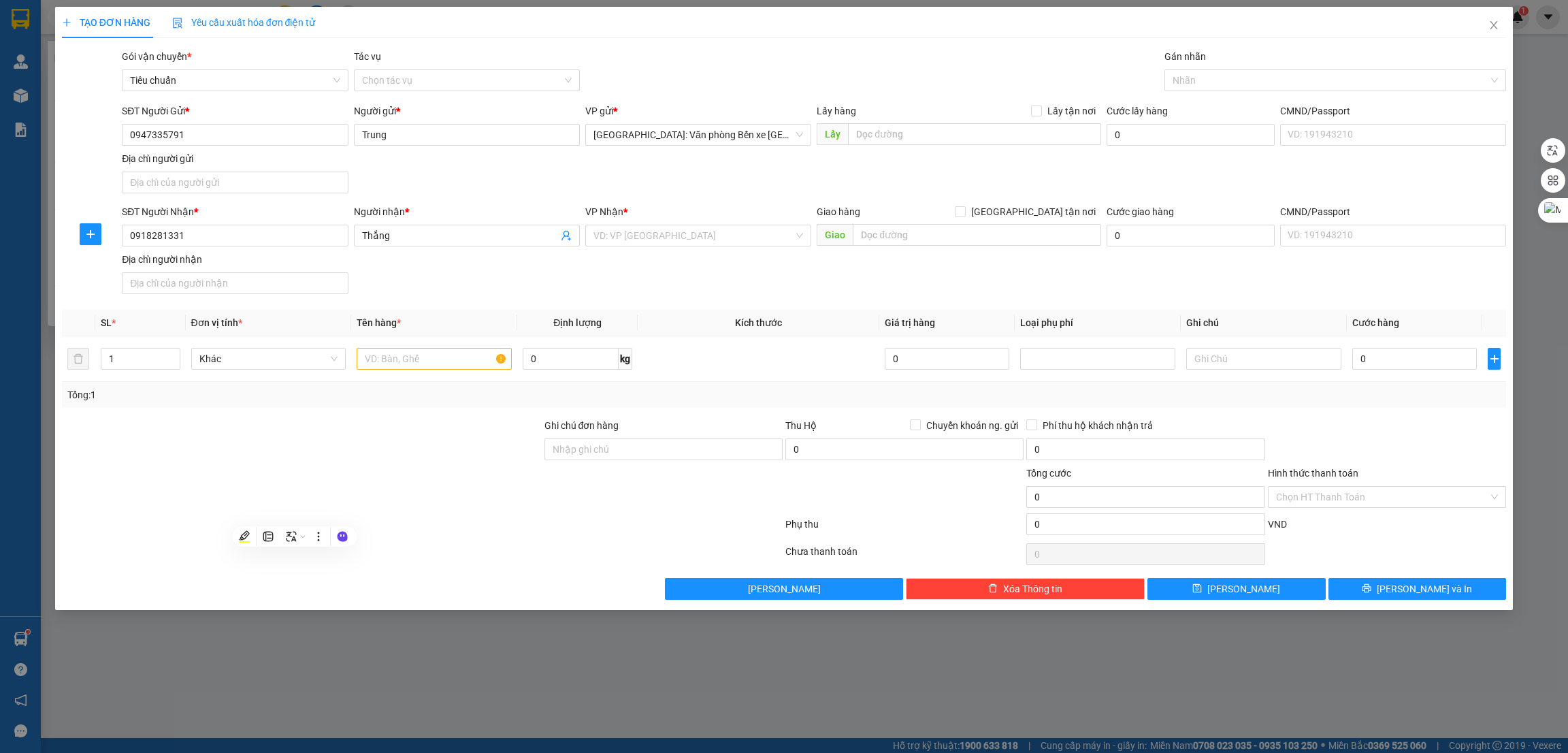
click at [358, 463] on div at bounding box center [302, 442] width 483 height 48
click at [921, 136] on input "text" at bounding box center [974, 134] width 253 height 22
paste input "tạp hoá trung cúc, tổ 15, khu 3, phường tuần châu, hạ long, quảng ninh"
type input "tạp hoá trung cúc, tổ 15, khu 3, phường tuần châu, hạ long, quảng ninh"
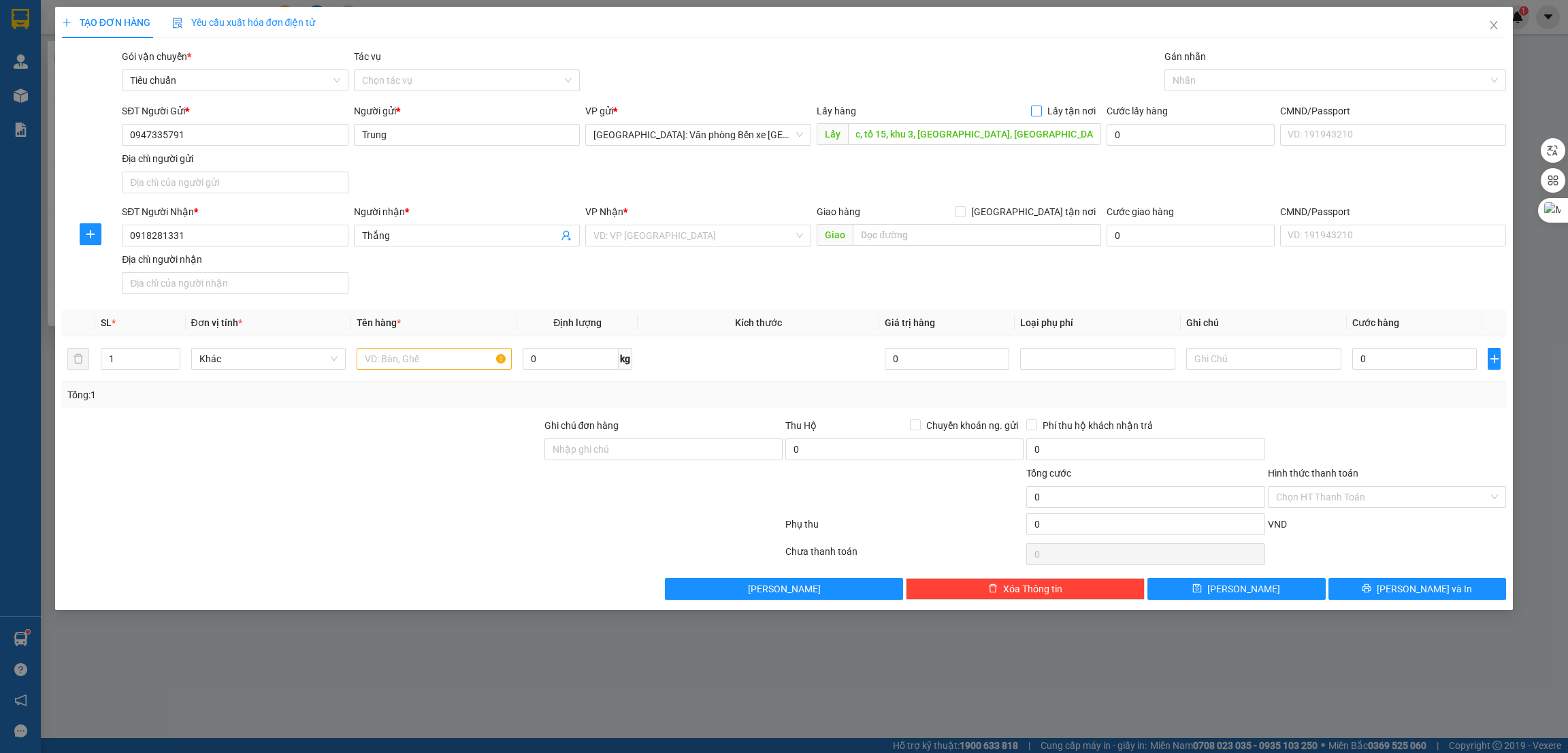
click at [1037, 112] on input "Lấy tận nơi" at bounding box center [1035, 110] width 9 height 9
checkbox input "true"
click at [423, 363] on input "text" at bounding box center [434, 358] width 155 height 22
click at [922, 240] on input "text" at bounding box center [977, 235] width 248 height 22
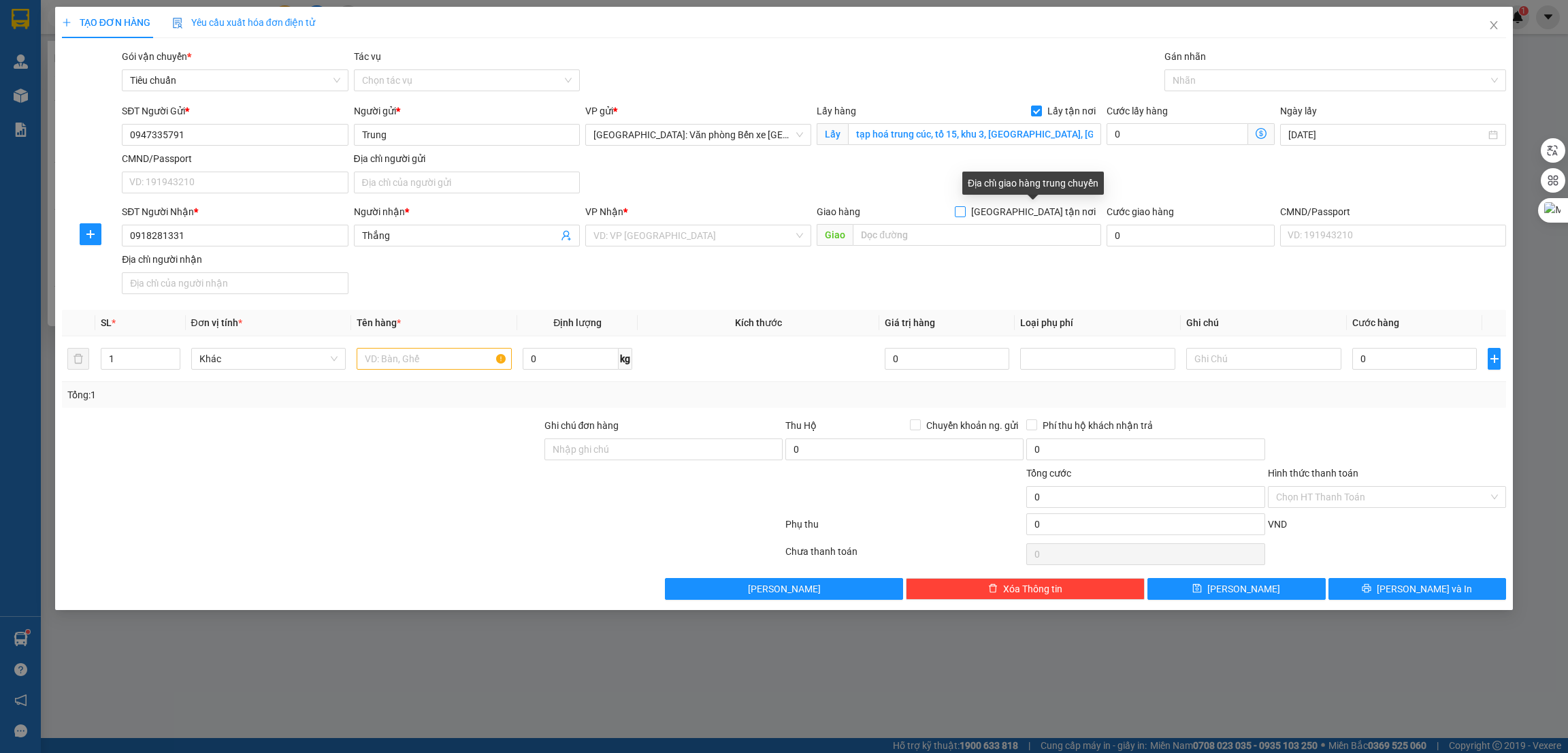
click at [1058, 214] on span "[GEOGRAPHIC_DATA] tận nơi" at bounding box center [1033, 211] width 135 height 15
click at [964, 214] on input "[GEOGRAPHIC_DATA] tận nơi" at bounding box center [959, 211] width 9 height 9
checkbox input "true"
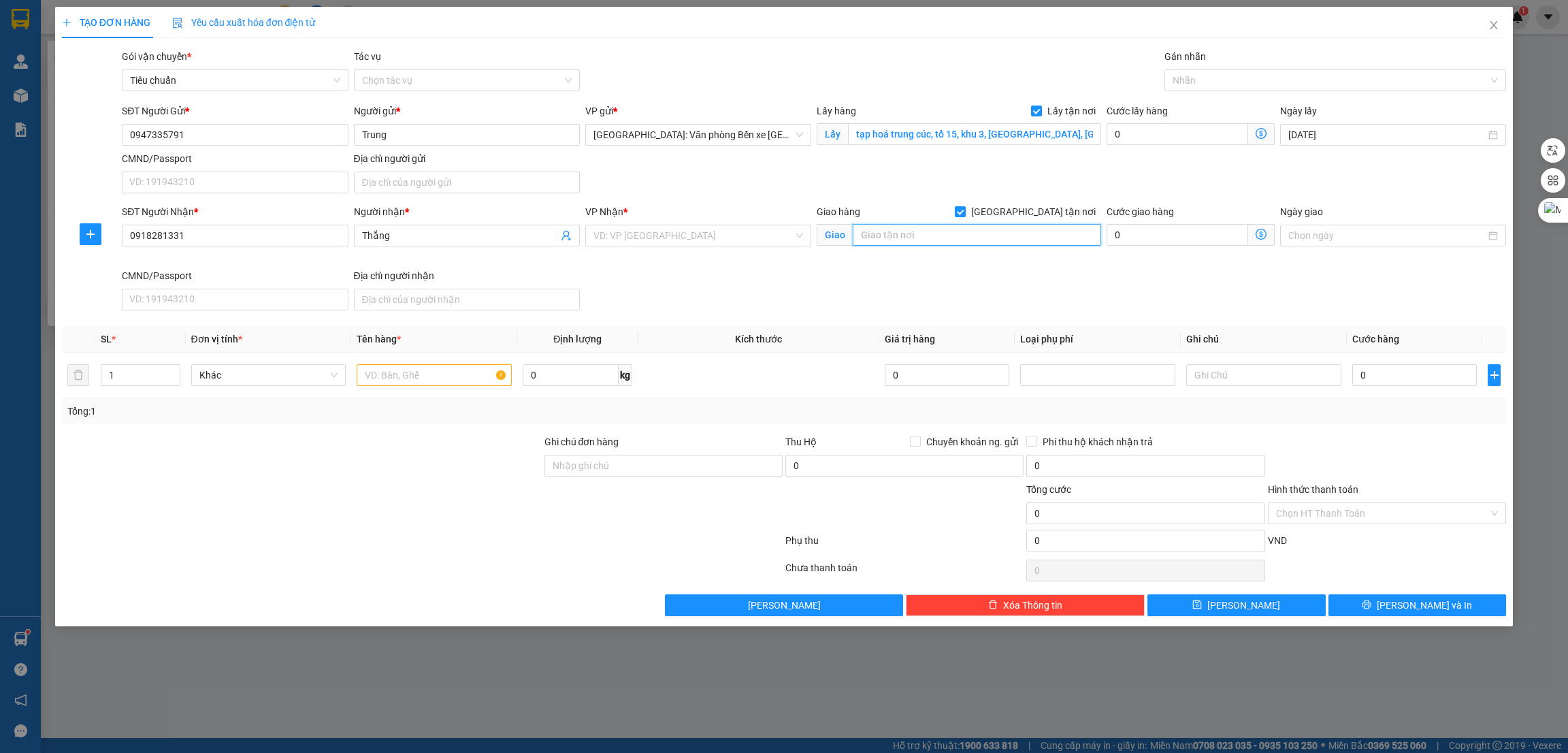
click at [938, 232] on input "text" at bounding box center [977, 235] width 248 height 22
paste input "225 Mã Lò, P.Bình Trị ĐôngA, Q.Bình Tân,"
type input "TPHCM - 225 Mã Lò, P.Bình Trị ĐôngA, Q.Bình Tân,"
click at [925, 279] on div "SĐT Người Nhận * 0918281331 Người nhận * Thắng VP Nhận * VD: VP Sài Gòn Giao hà…" at bounding box center [814, 260] width 1390 height 112
click at [423, 375] on input "text" at bounding box center [434, 375] width 155 height 22
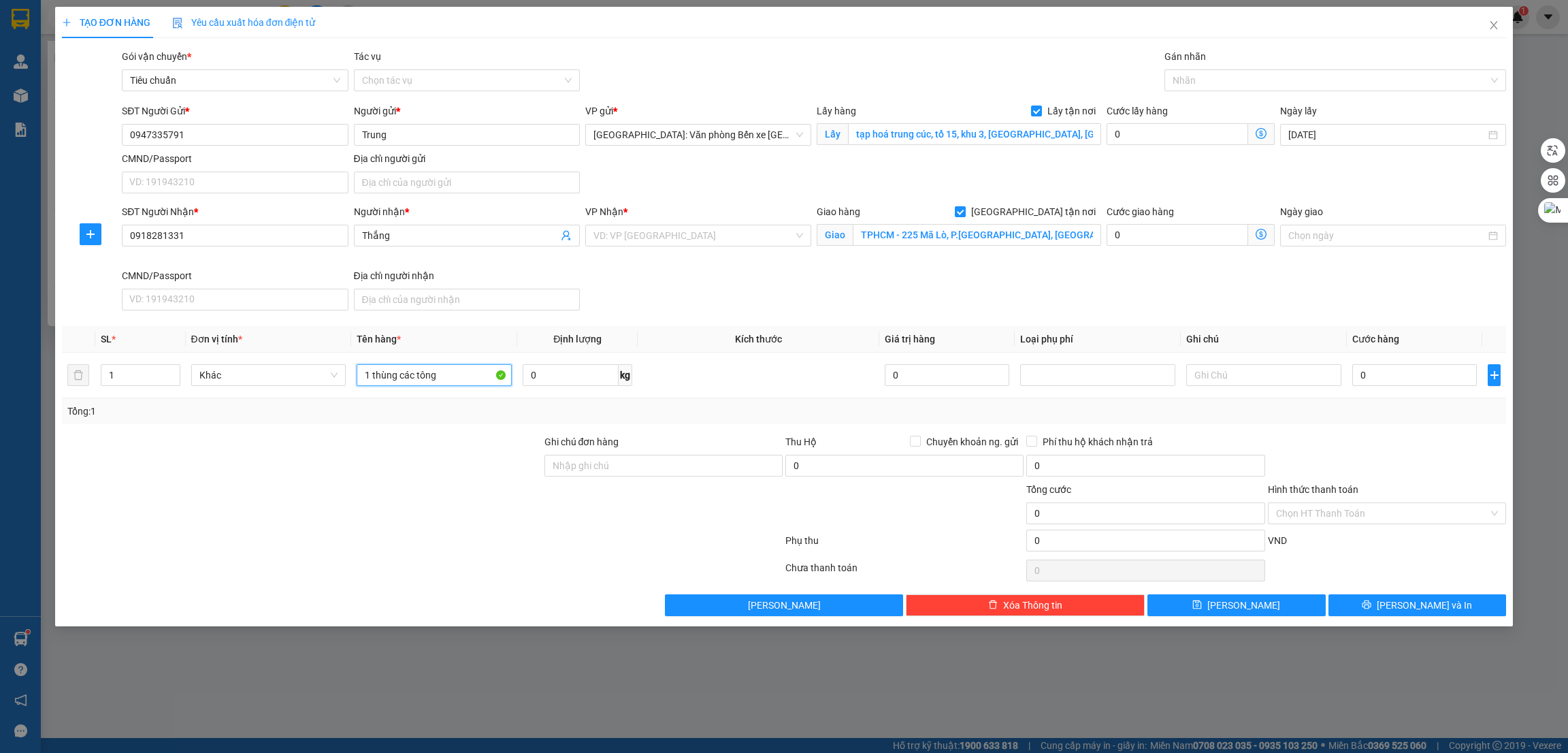
type input "1 thùng các tông"
click at [393, 458] on div at bounding box center [302, 458] width 483 height 48
click at [1302, 84] on div at bounding box center [1328, 80] width 322 height 17
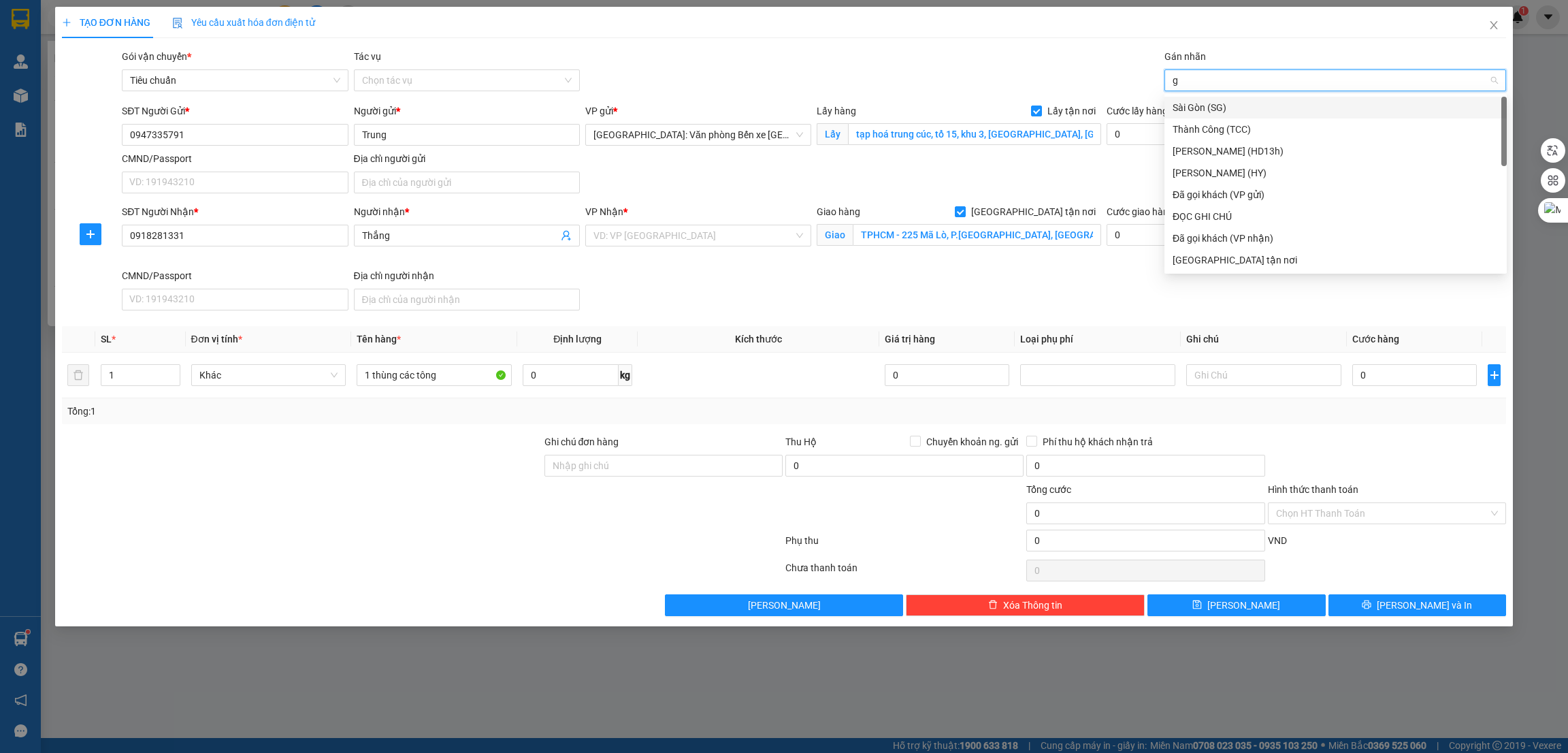
type input "gi"
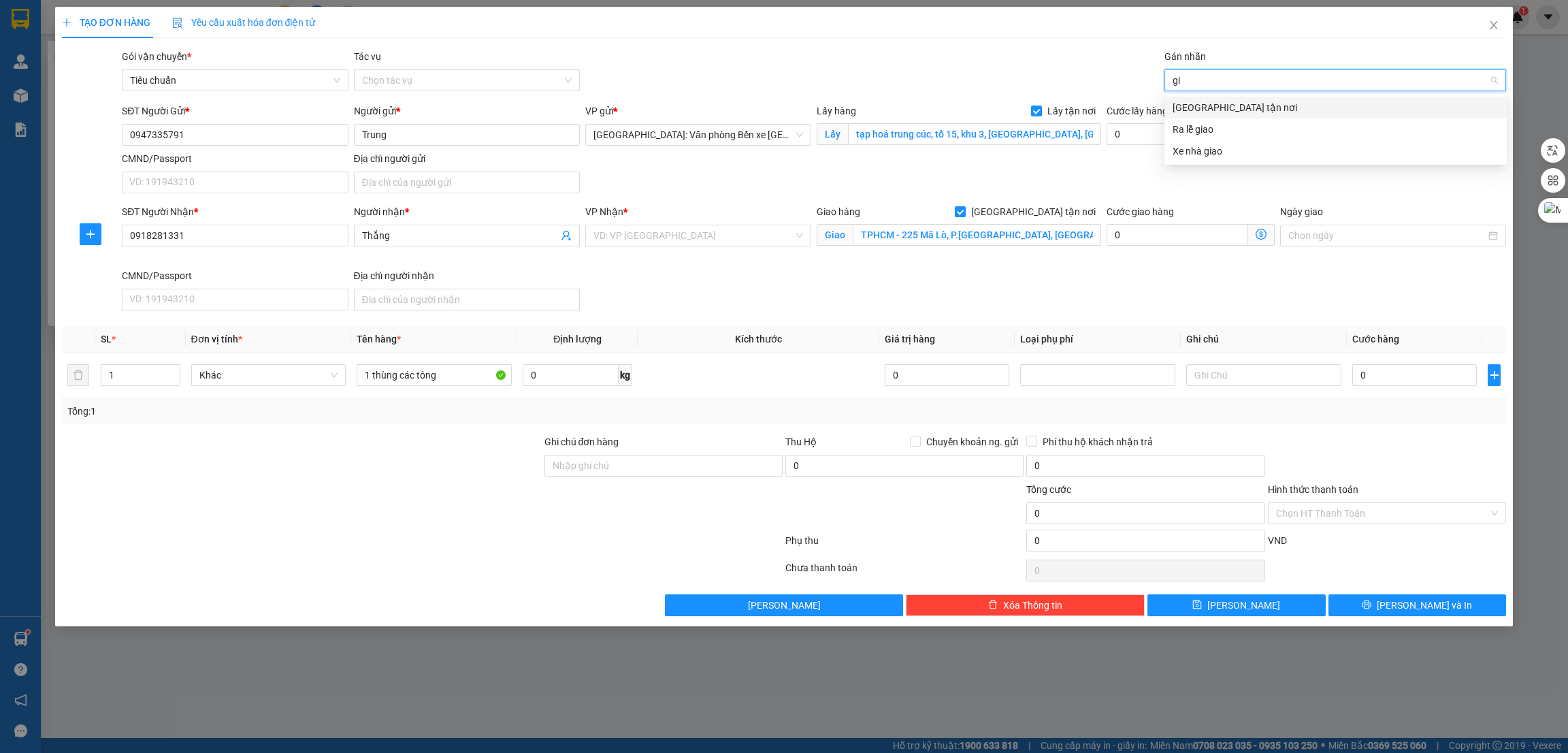
click at [1255, 108] on div "[GEOGRAPHIC_DATA] tận nơi" at bounding box center [1336, 107] width 326 height 15
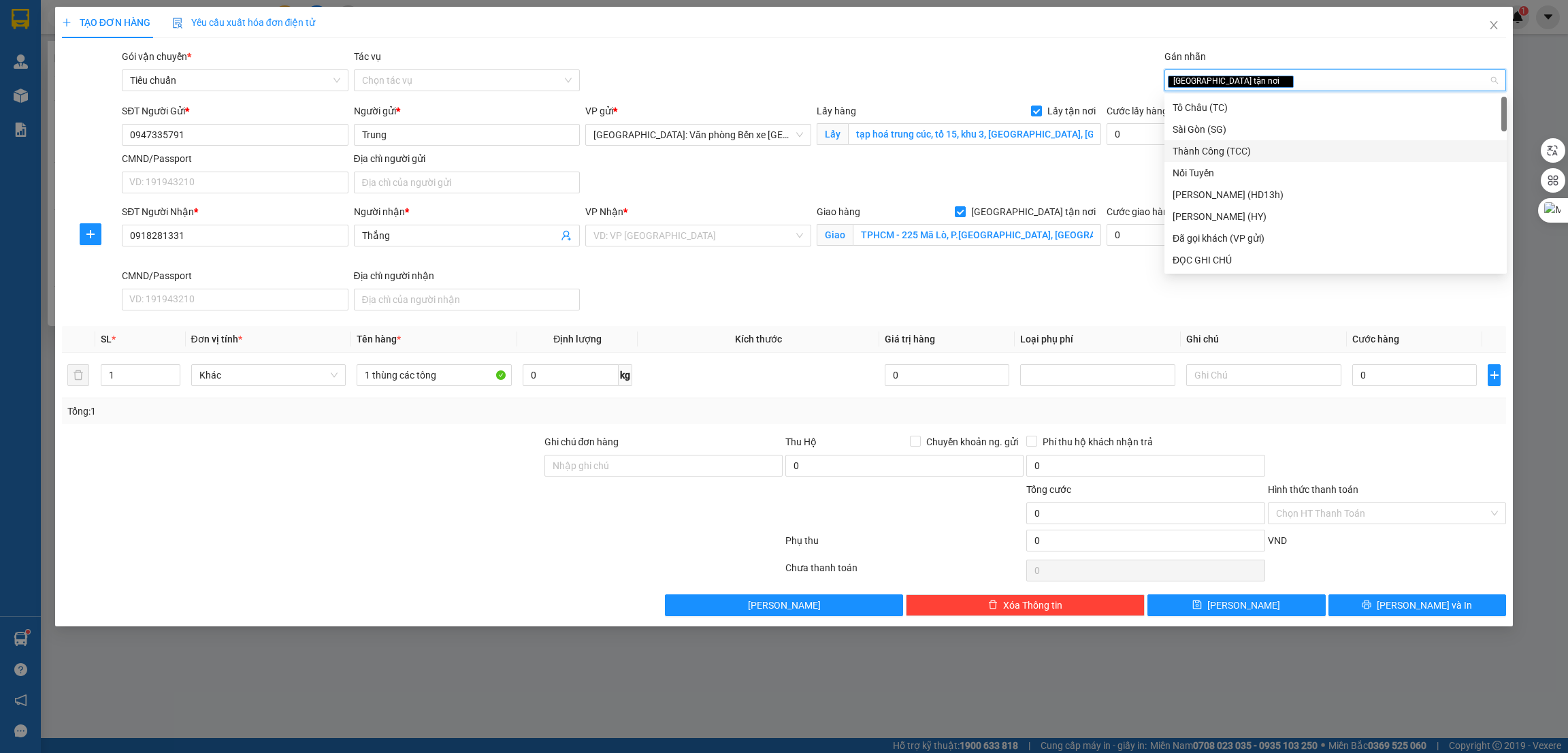
click at [416, 521] on div at bounding box center [302, 506] width 483 height 48
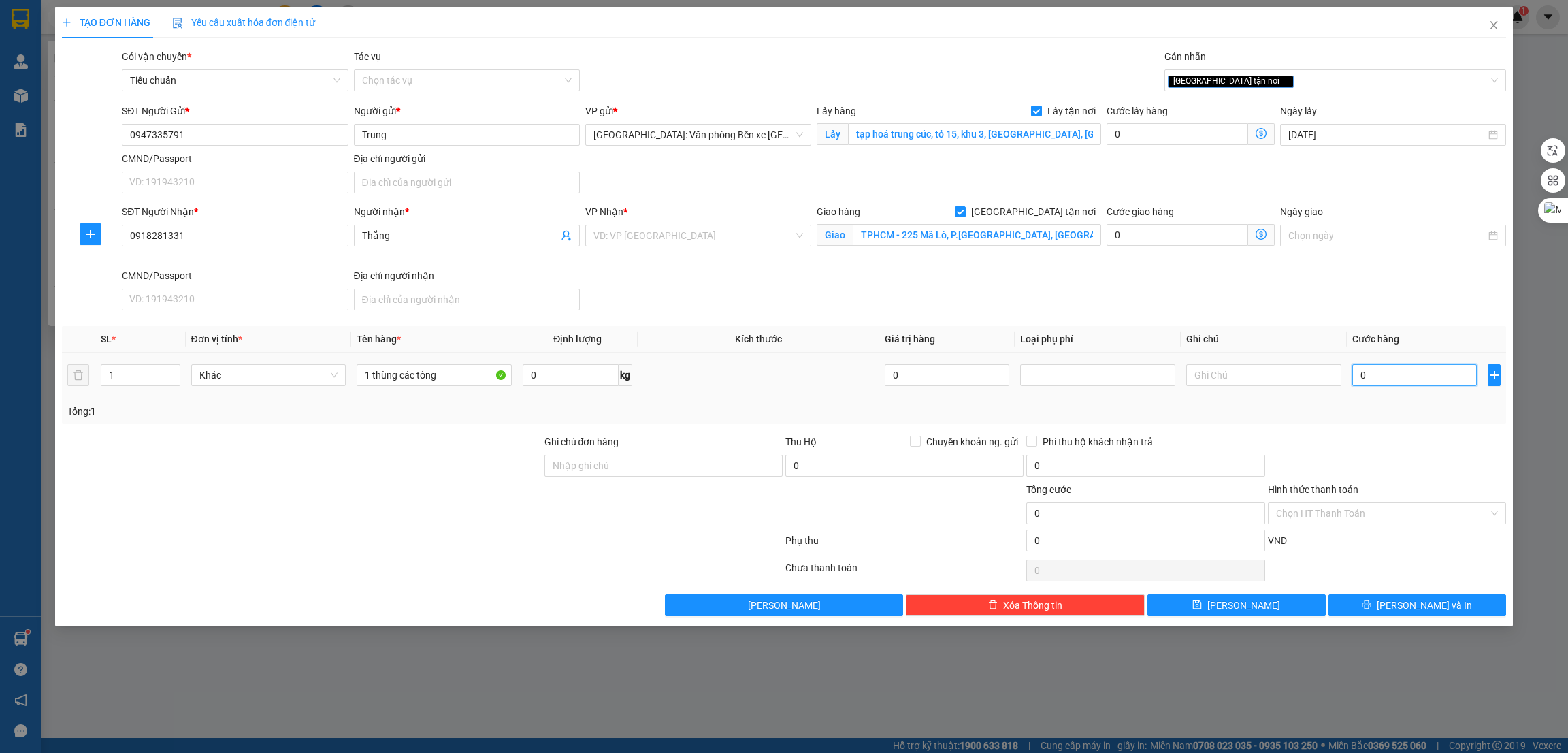
click at [1385, 375] on input "0" at bounding box center [1415, 375] width 125 height 22
type input "5"
type input "51"
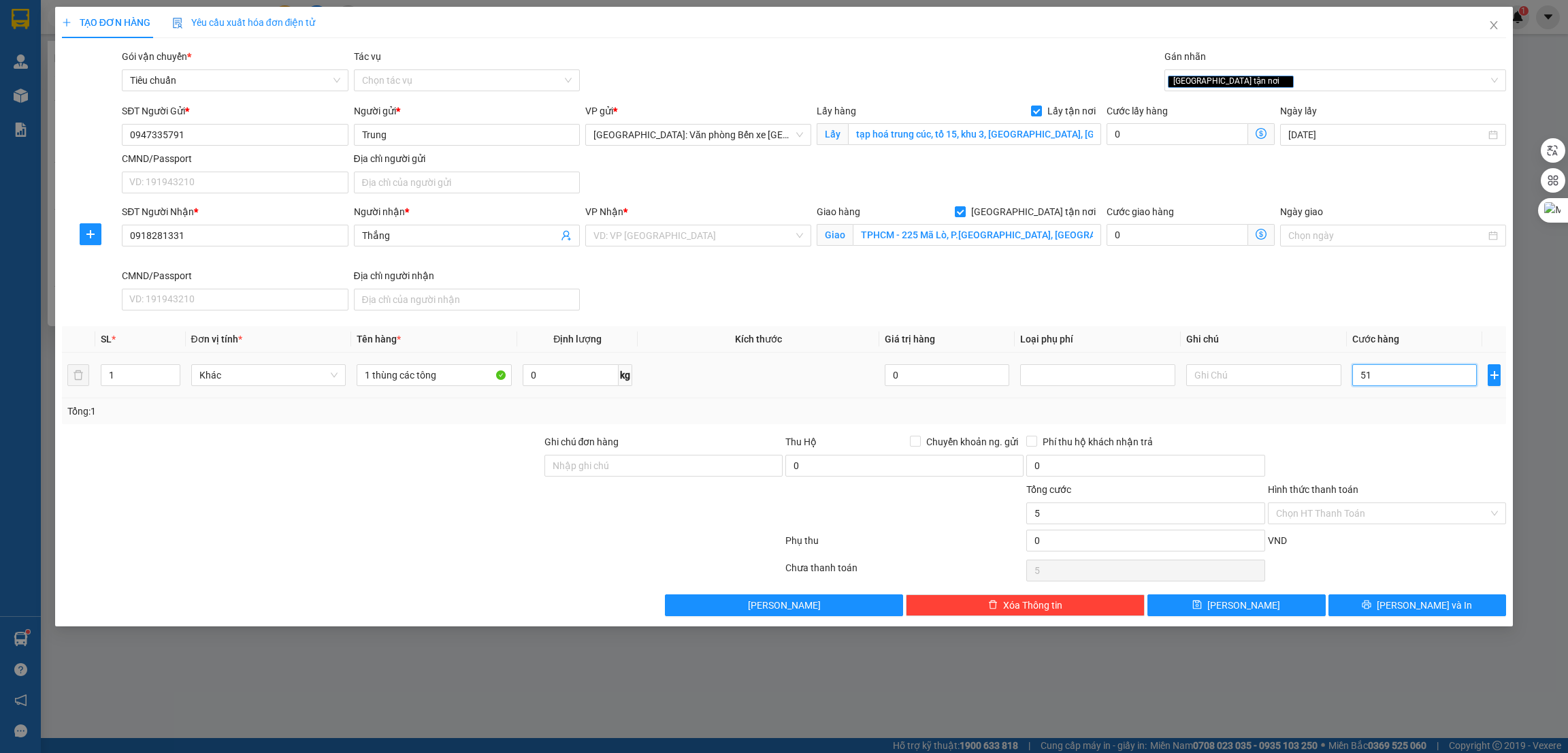
type input "51"
type input "510"
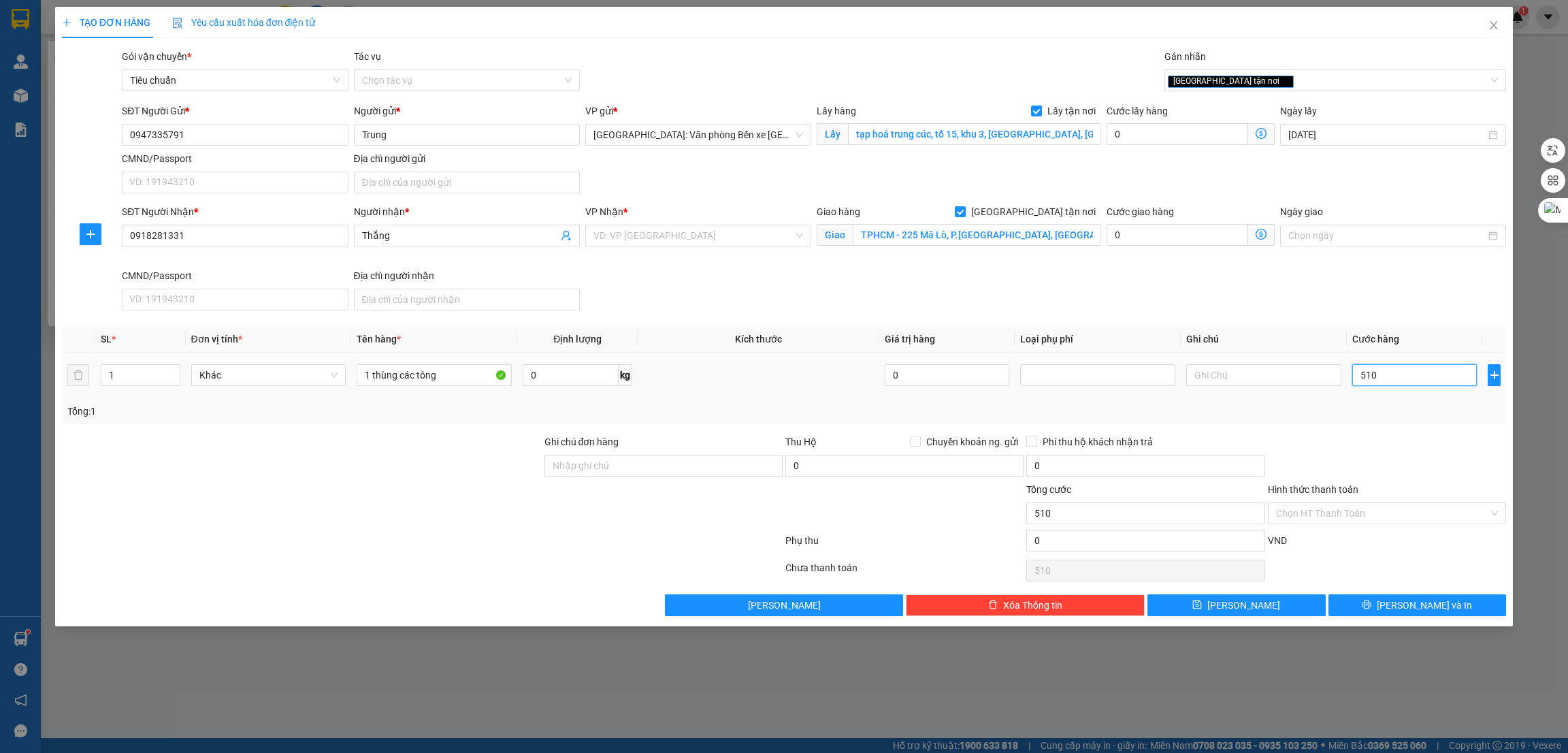
type input "5.100"
type input "51.000"
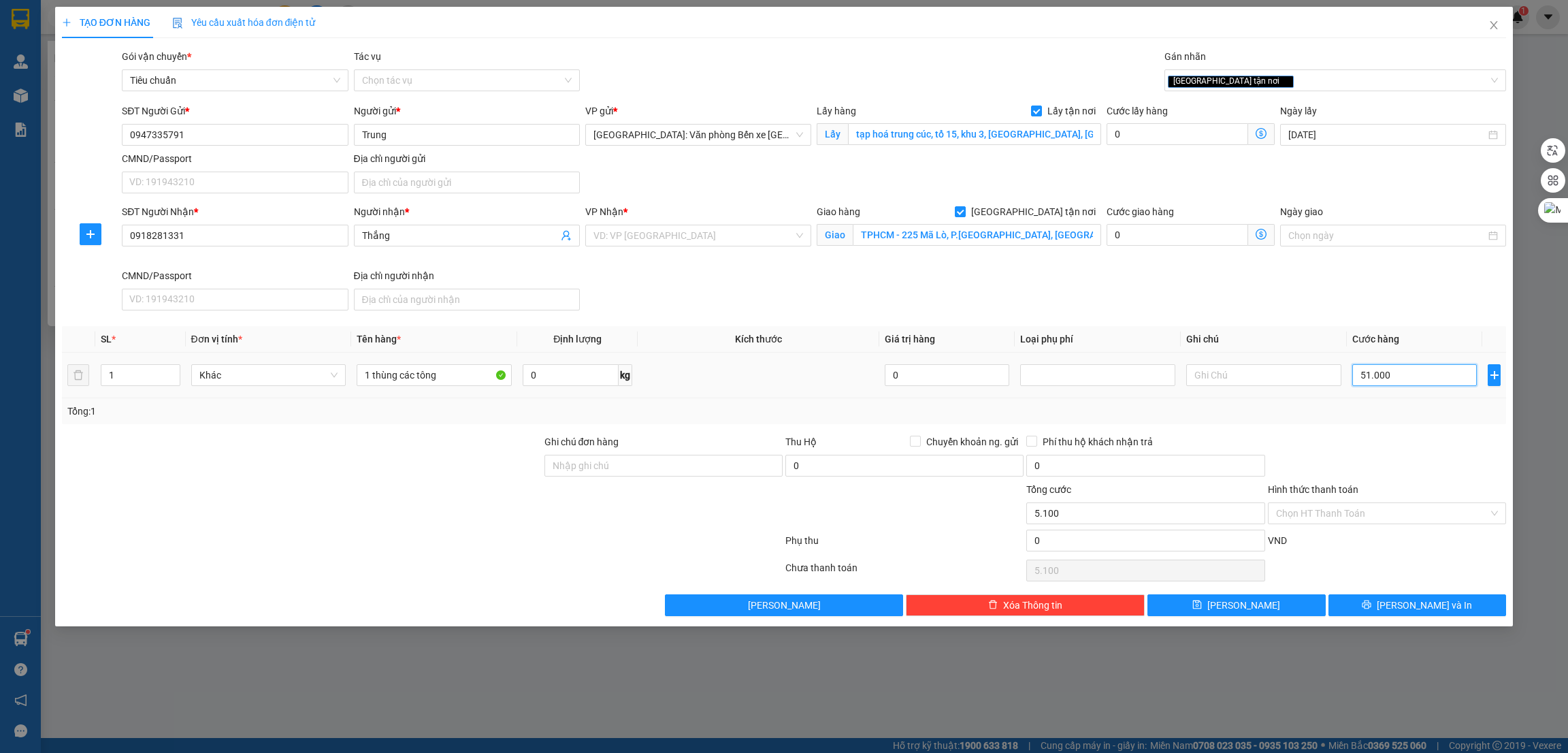
type input "51.000"
type input "510.000"
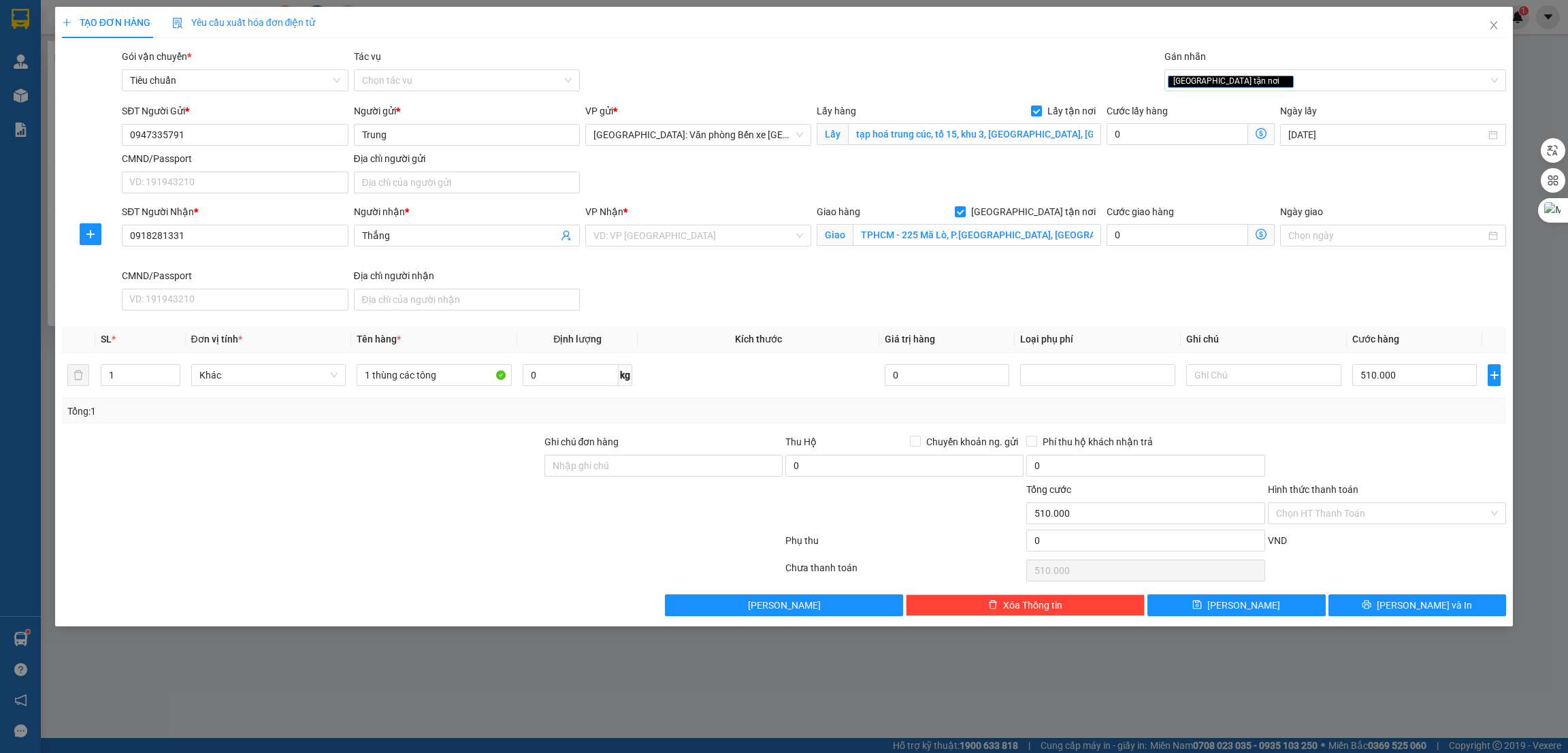
click at [374, 492] on div at bounding box center [302, 506] width 483 height 48
click at [1241, 605] on span "Lưu" at bounding box center [1244, 605] width 73 height 15
click at [687, 232] on input "search" at bounding box center [694, 235] width 200 height 20
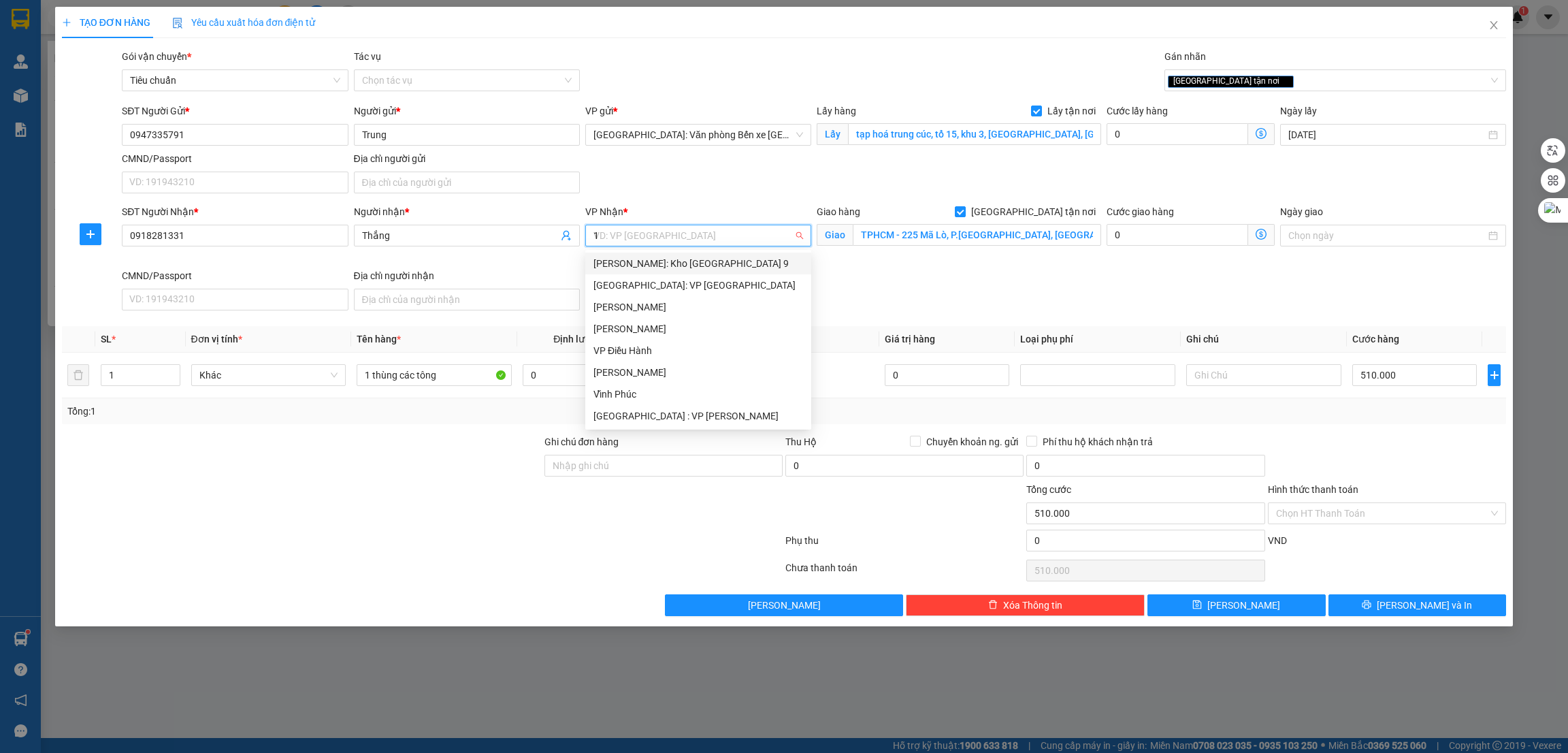
type input "12"
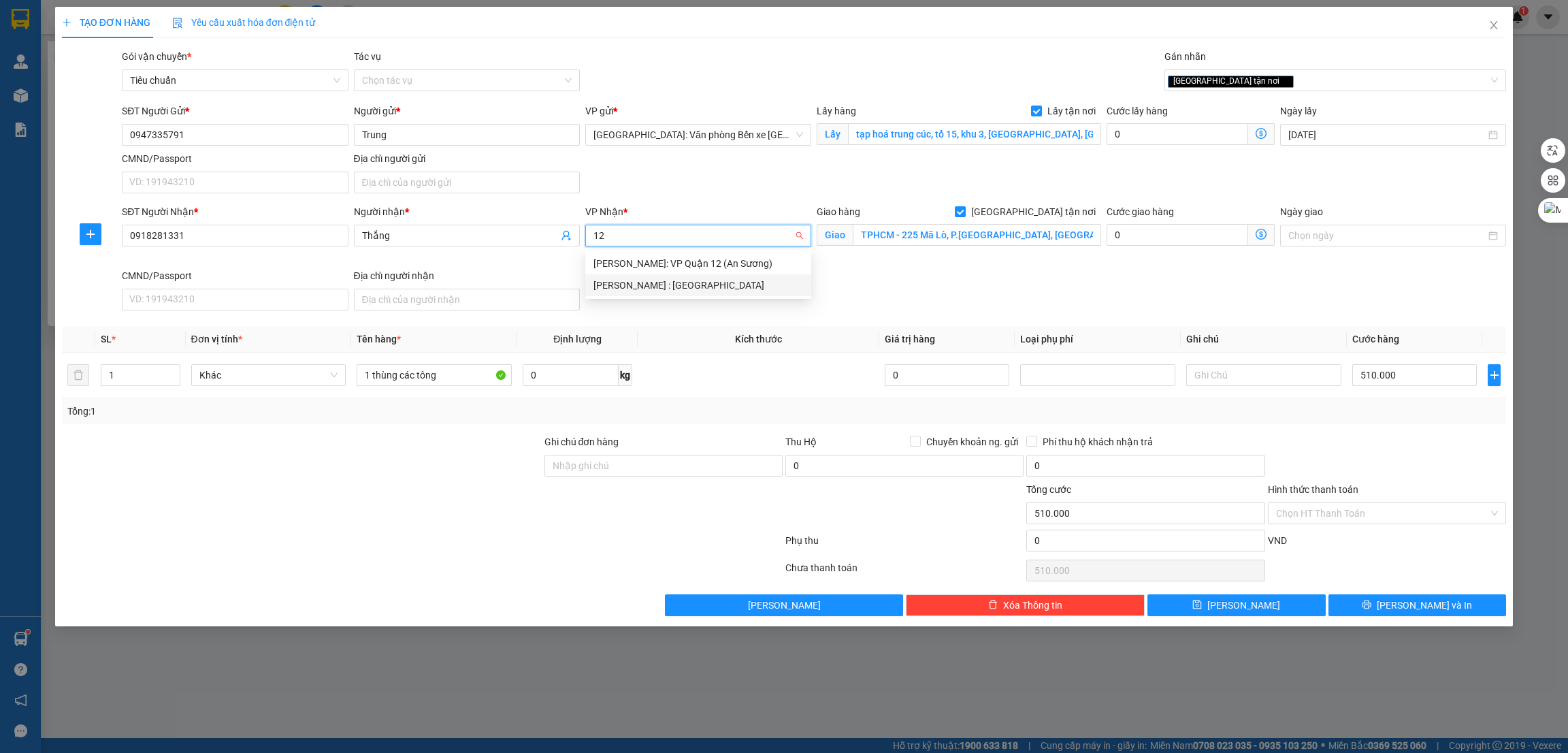
click at [660, 290] on div "[PERSON_NAME] : [GEOGRAPHIC_DATA]" at bounding box center [699, 285] width 210 height 15
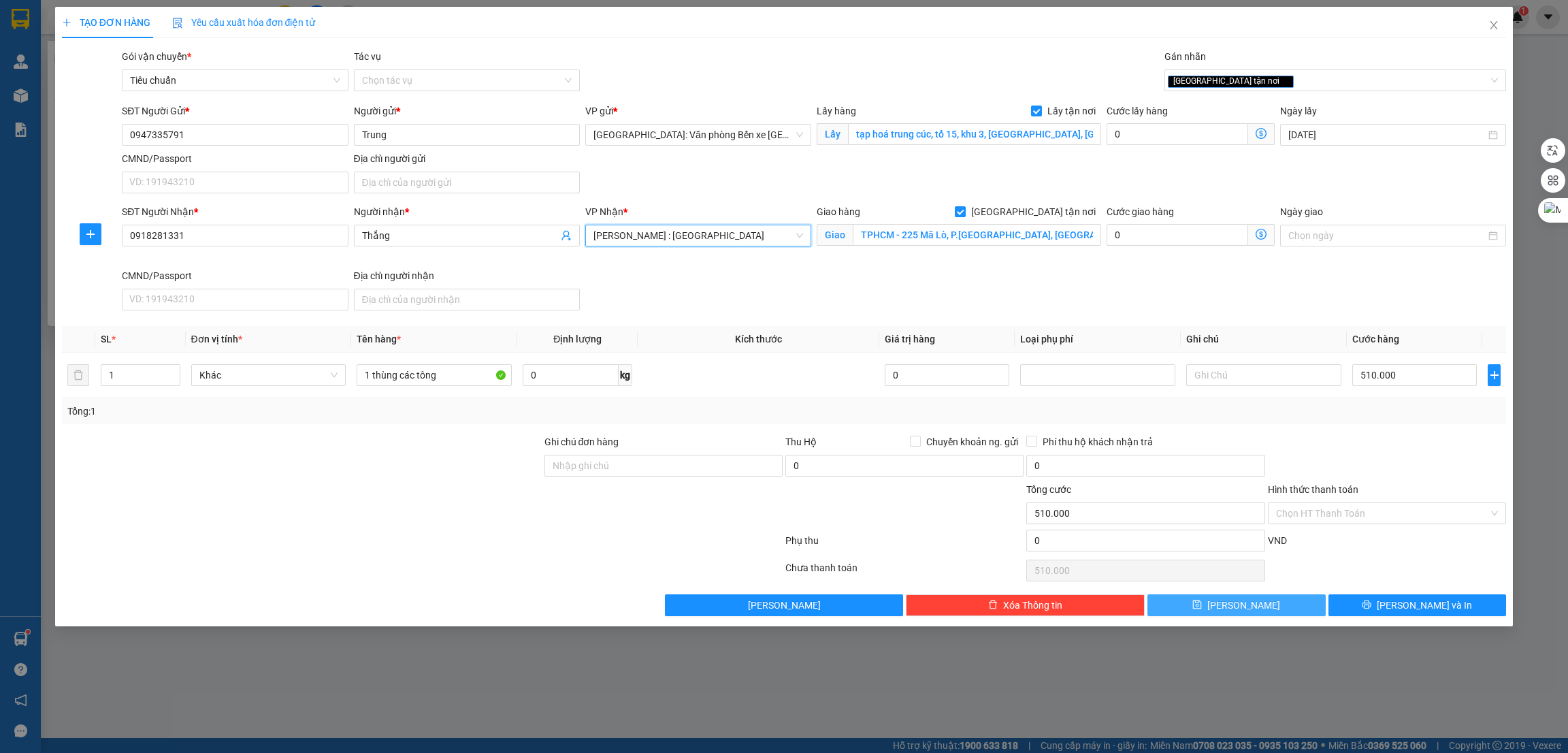
click at [1270, 610] on button "Lưu" at bounding box center [1236, 605] width 178 height 22
checkbox input "false"
type input "0"
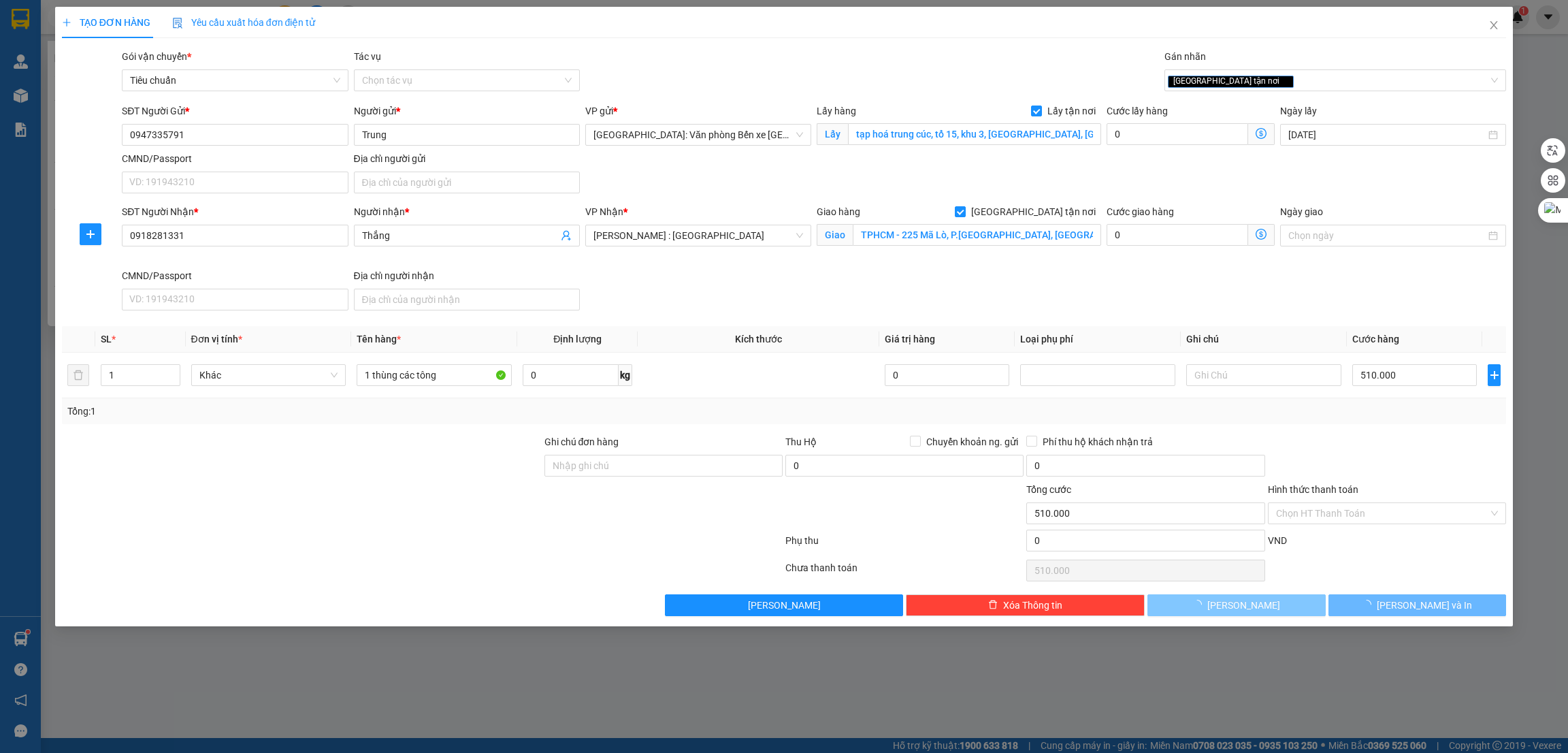
type input "0"
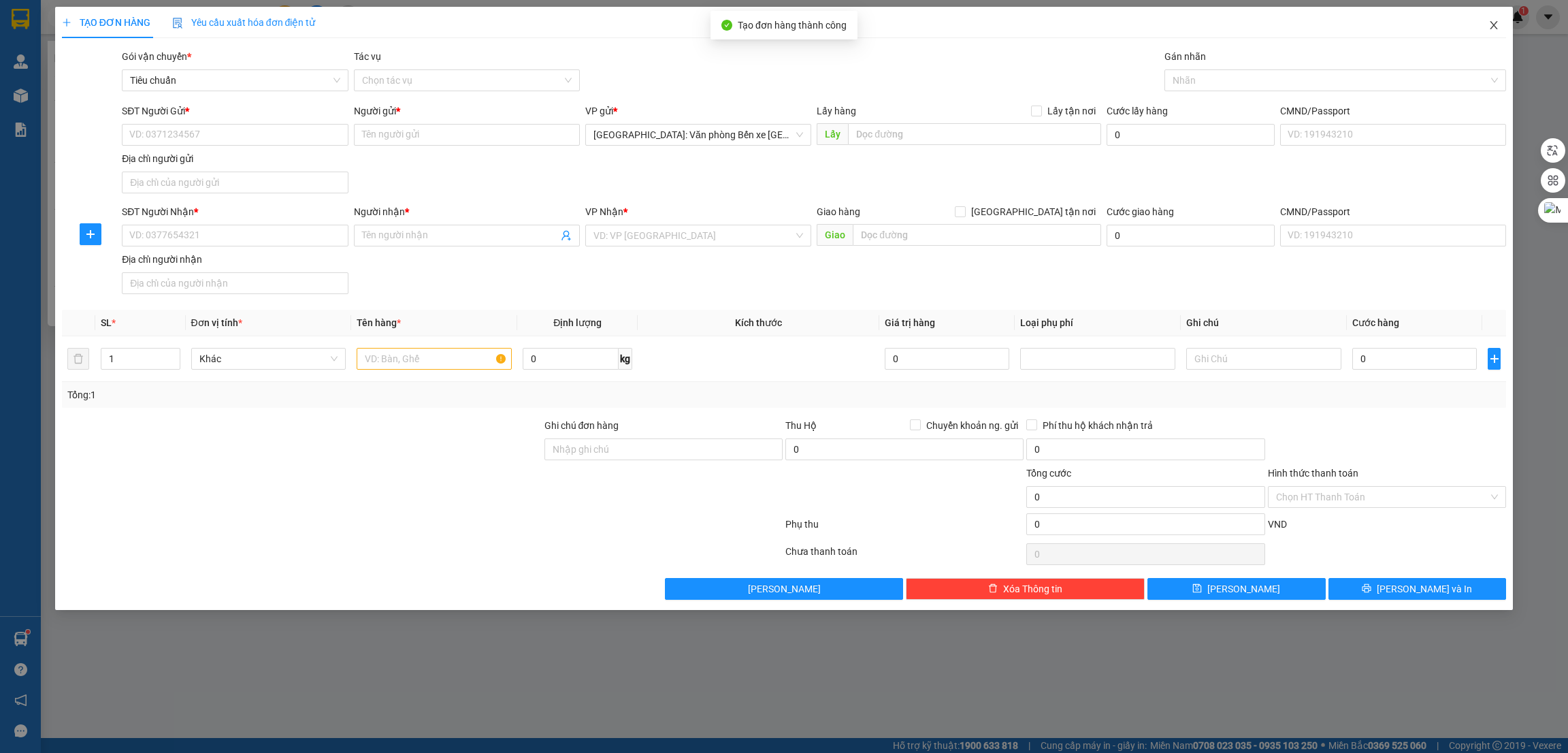
click at [1498, 22] on icon "close" at bounding box center [1493, 25] width 11 height 11
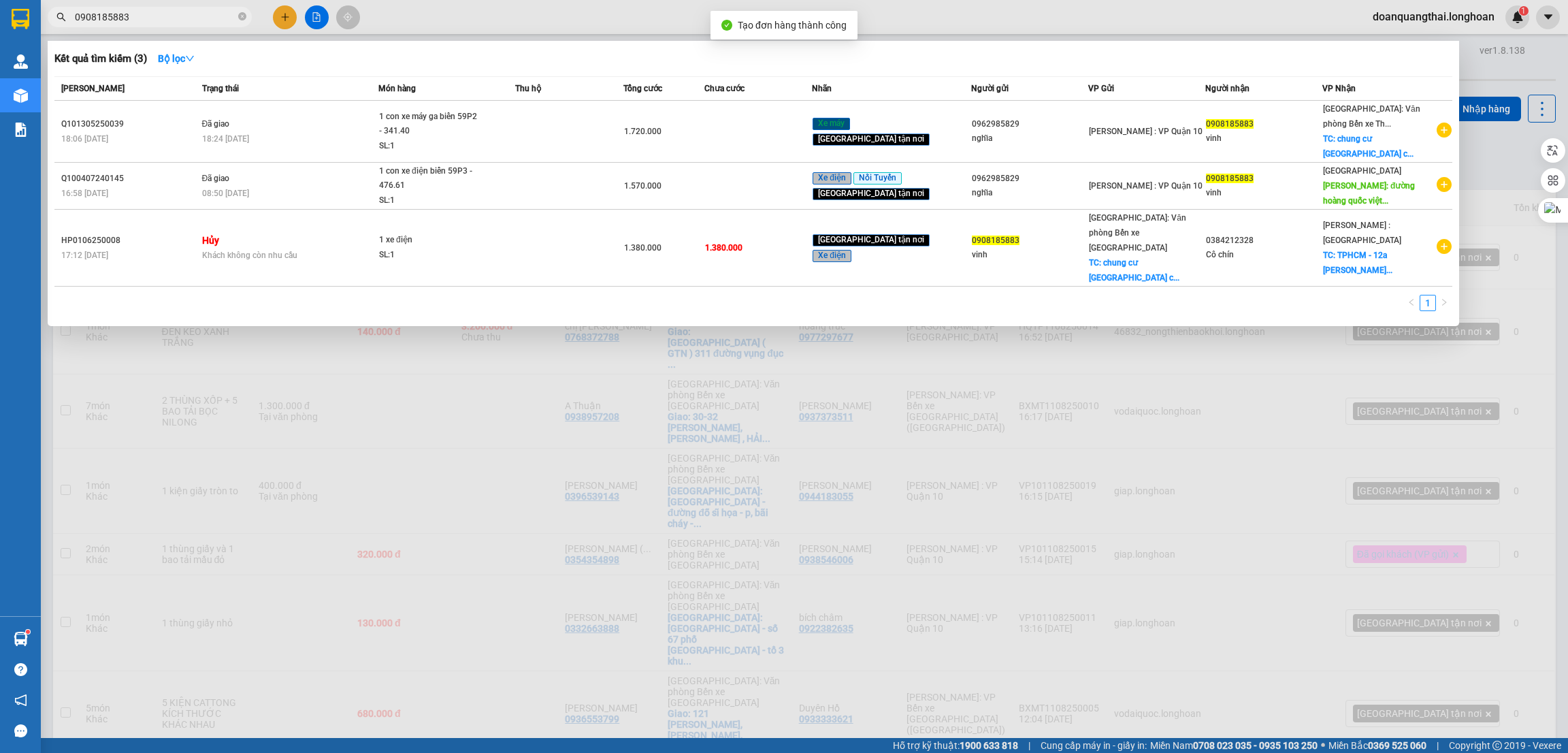
click at [953, 434] on div at bounding box center [784, 376] width 1568 height 753
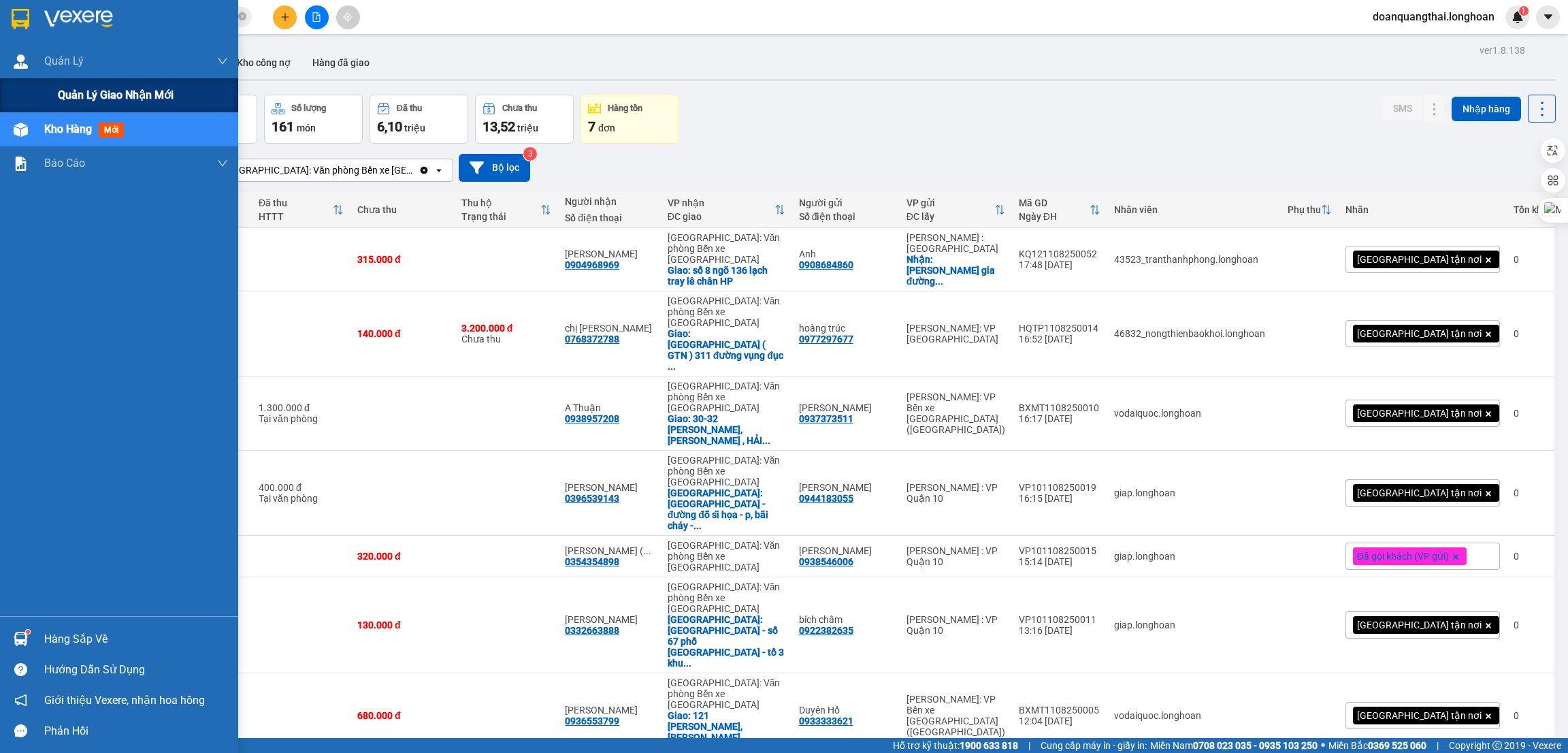
click at [74, 98] on span "Quản lý giao nhận mới" at bounding box center [116, 95] width 116 height 17
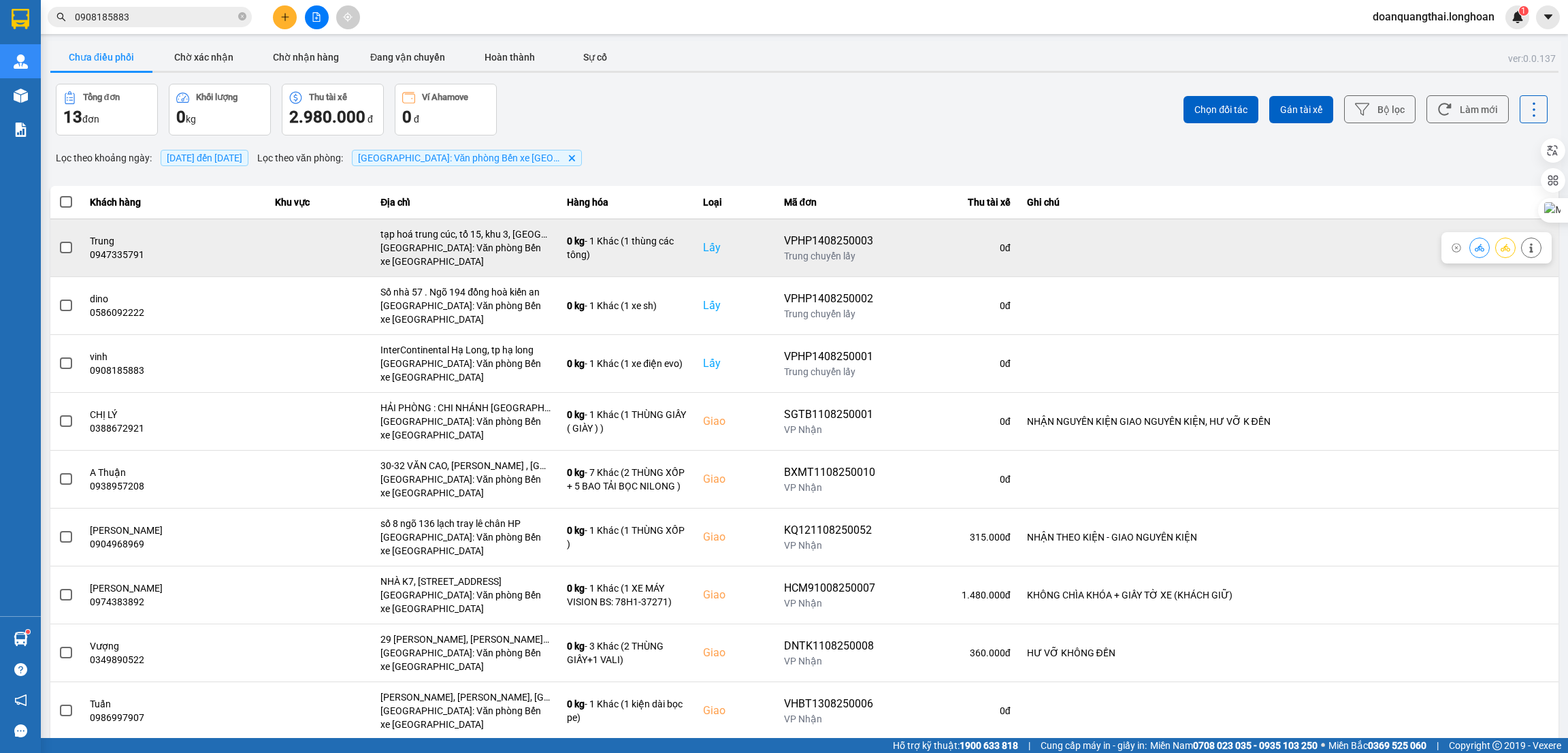
click at [68, 251] on span at bounding box center [66, 248] width 12 height 12
click at [59, 240] on input "checkbox" at bounding box center [59, 240] width 0 height 0
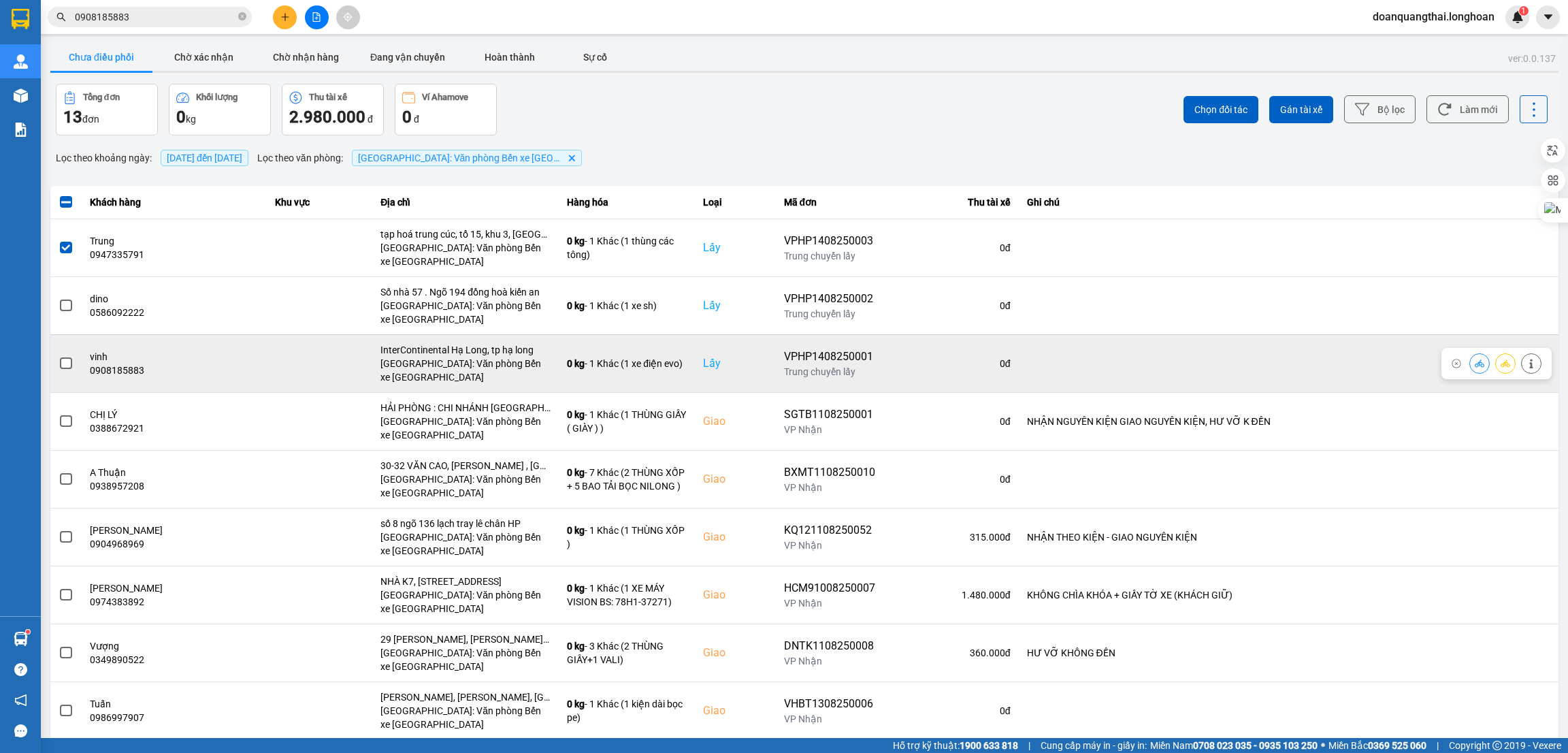
click at [68, 361] on span at bounding box center [66, 363] width 12 height 12
click at [59, 356] on input "checkbox" at bounding box center [59, 356] width 0 height 0
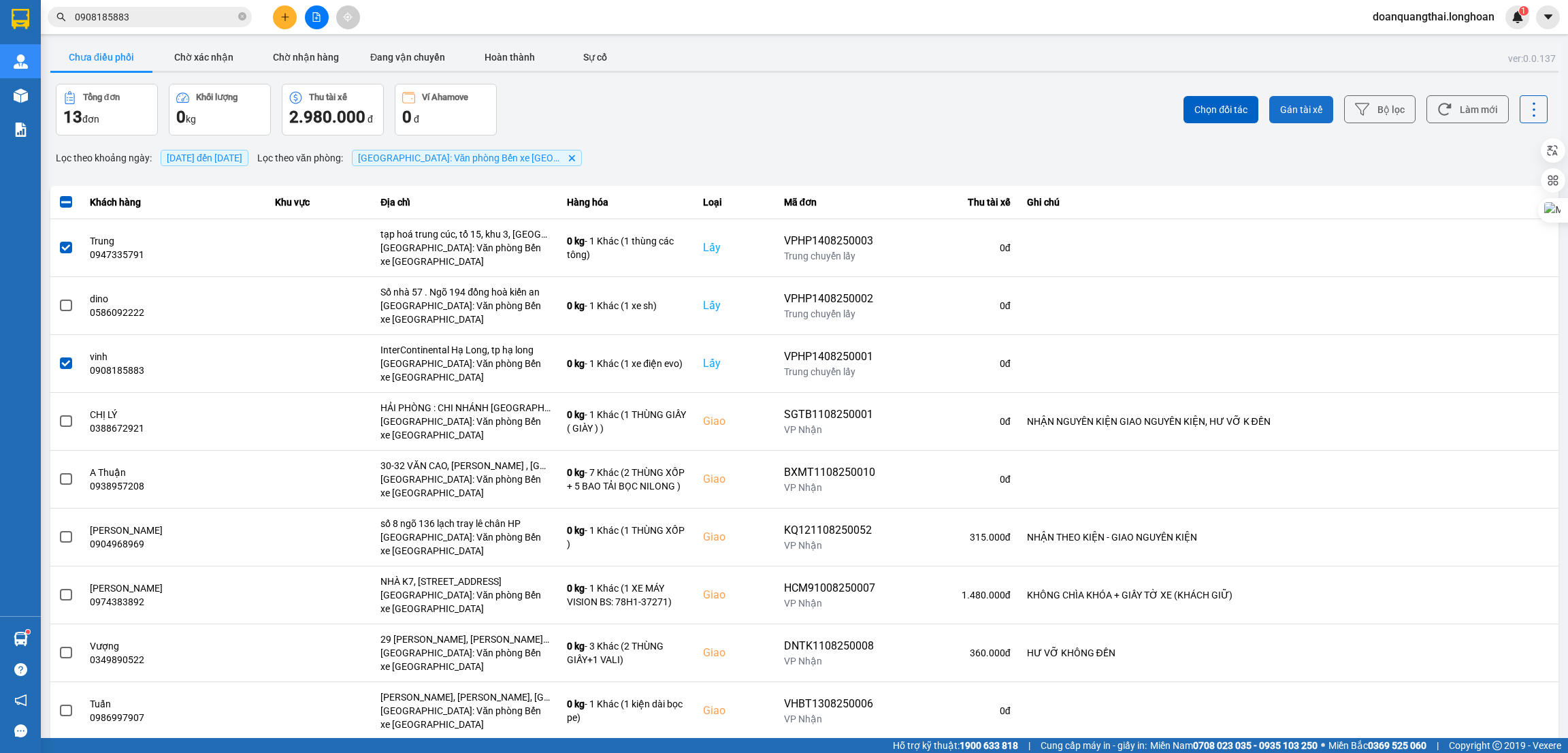
click at [1286, 106] on span "Gán tài xế" at bounding box center [1302, 109] width 42 height 14
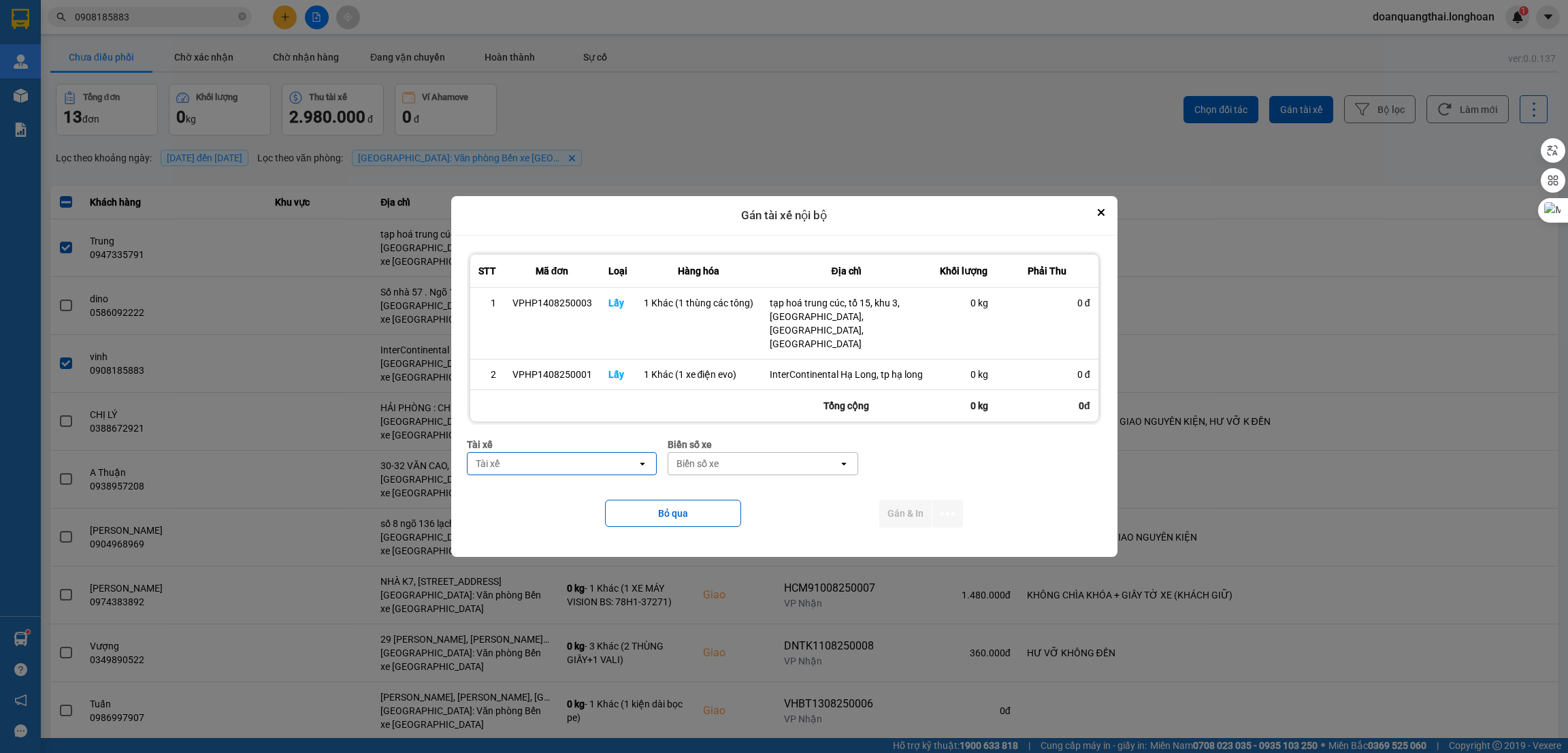
click at [570, 453] on div "Tài xế" at bounding box center [552, 463] width 170 height 22
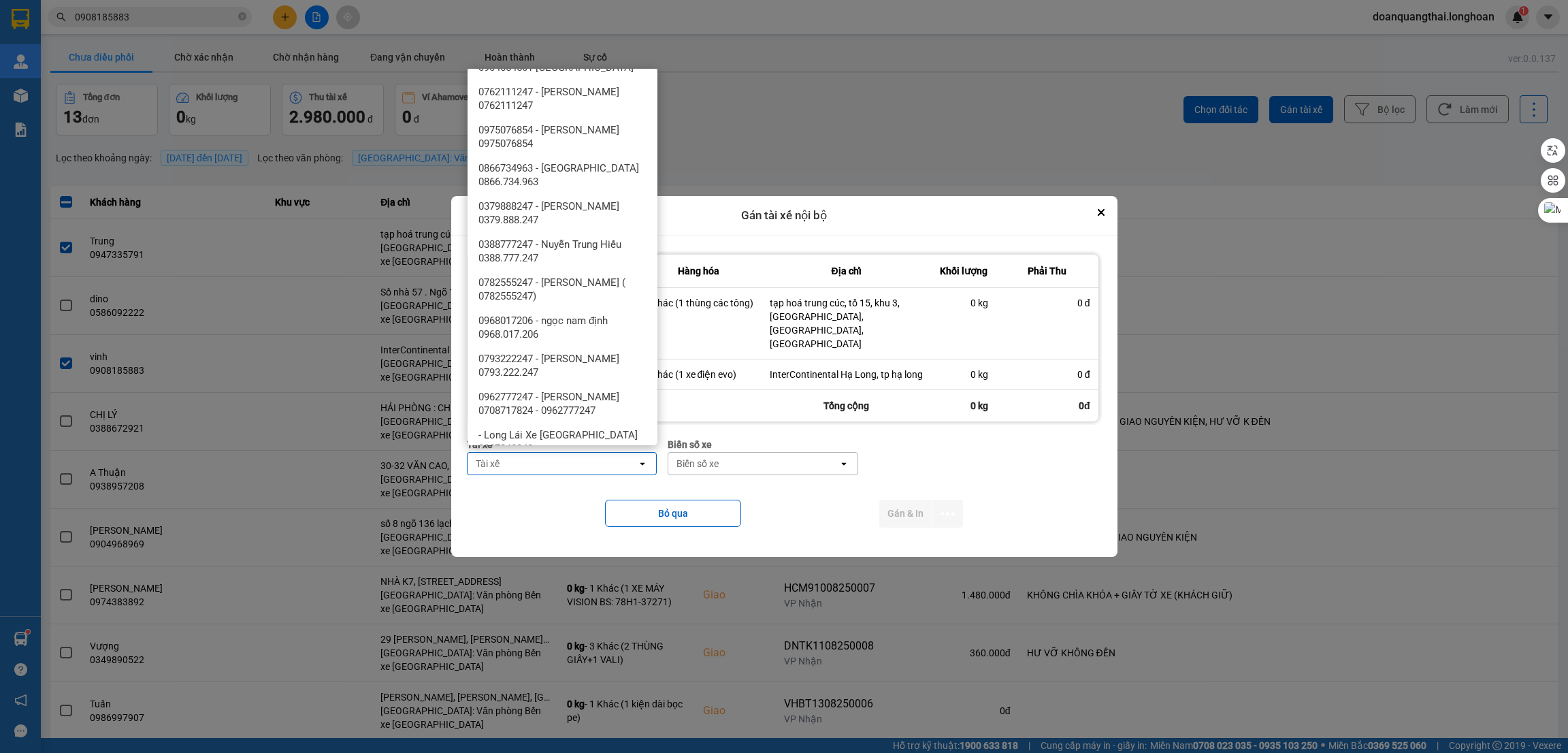
scroll to position [918, 0]
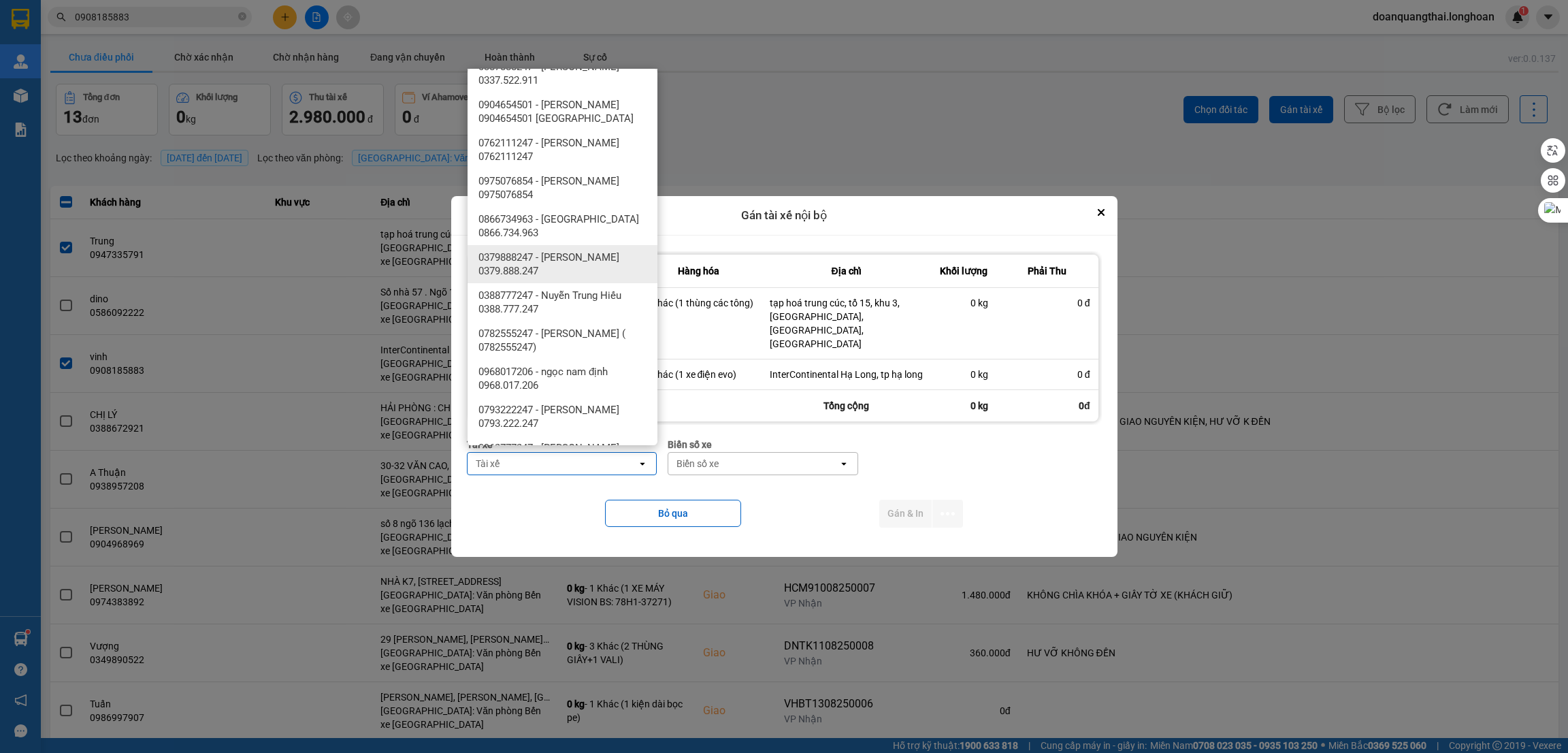
click at [595, 274] on span "0379888247 - [PERSON_NAME] 0379.888.247" at bounding box center [565, 264] width 174 height 28
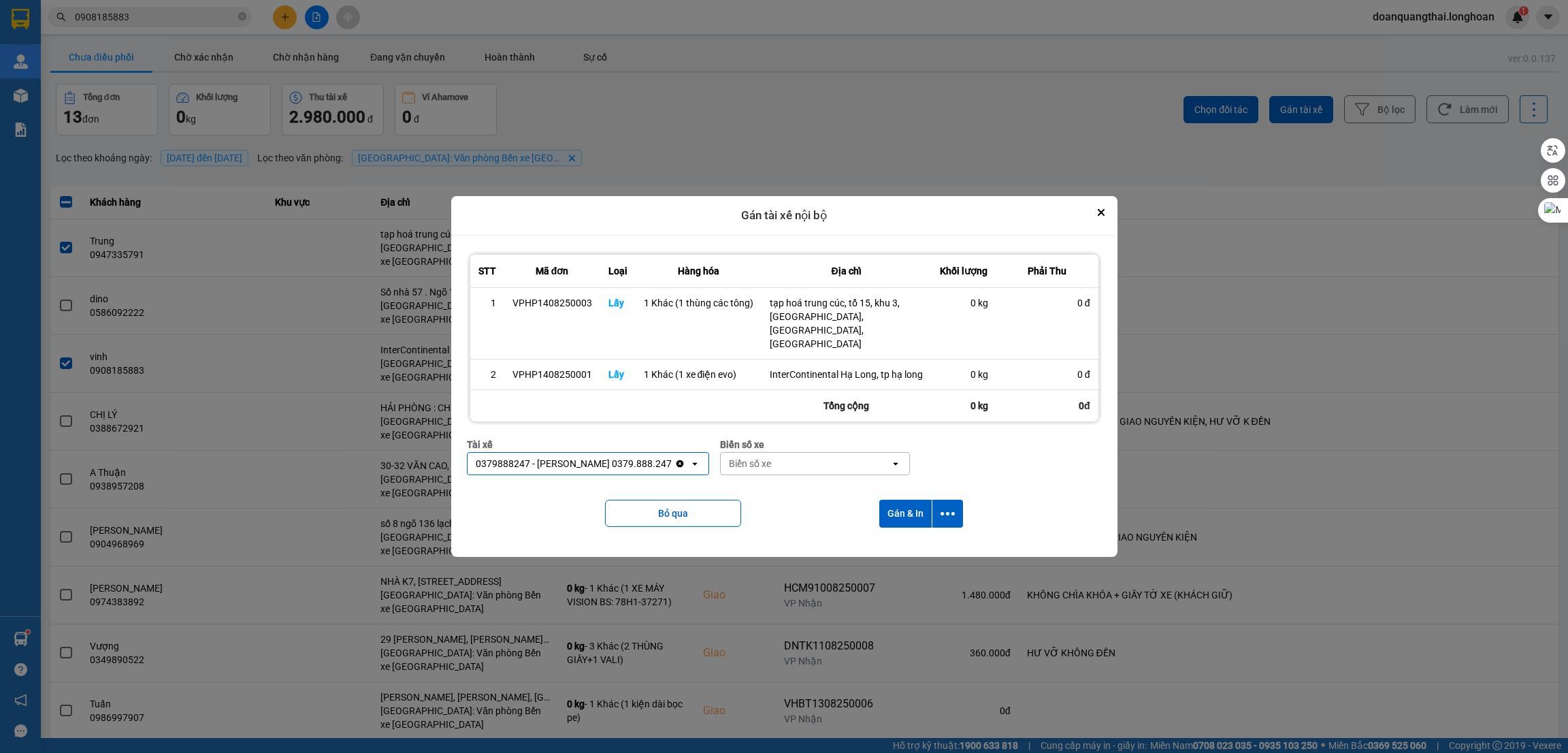
click at [799, 460] on div "Biển số xe" at bounding box center [806, 463] width 170 height 22
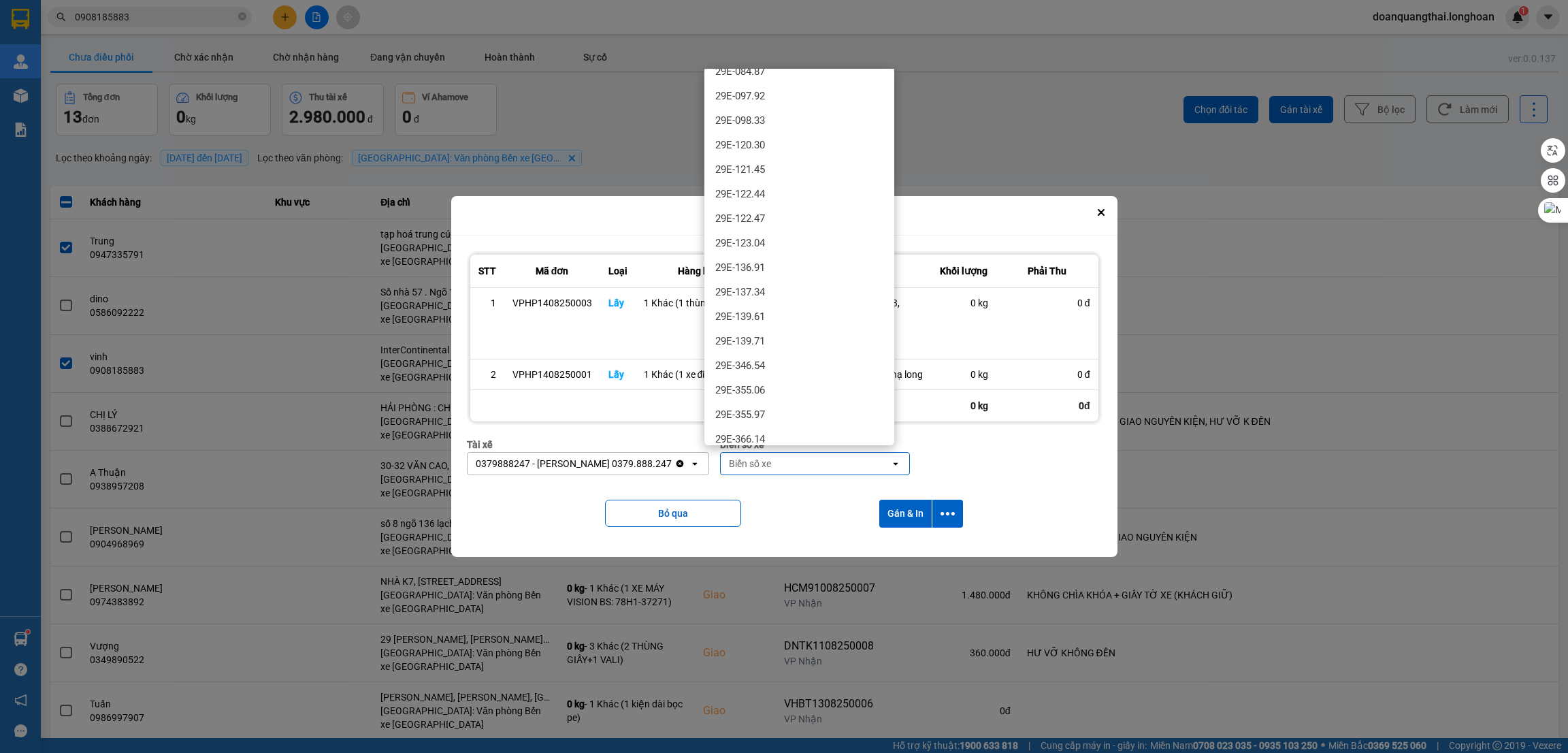
scroll to position [408, 0]
click at [812, 290] on div "29E-137.34" at bounding box center [799, 291] width 190 height 25
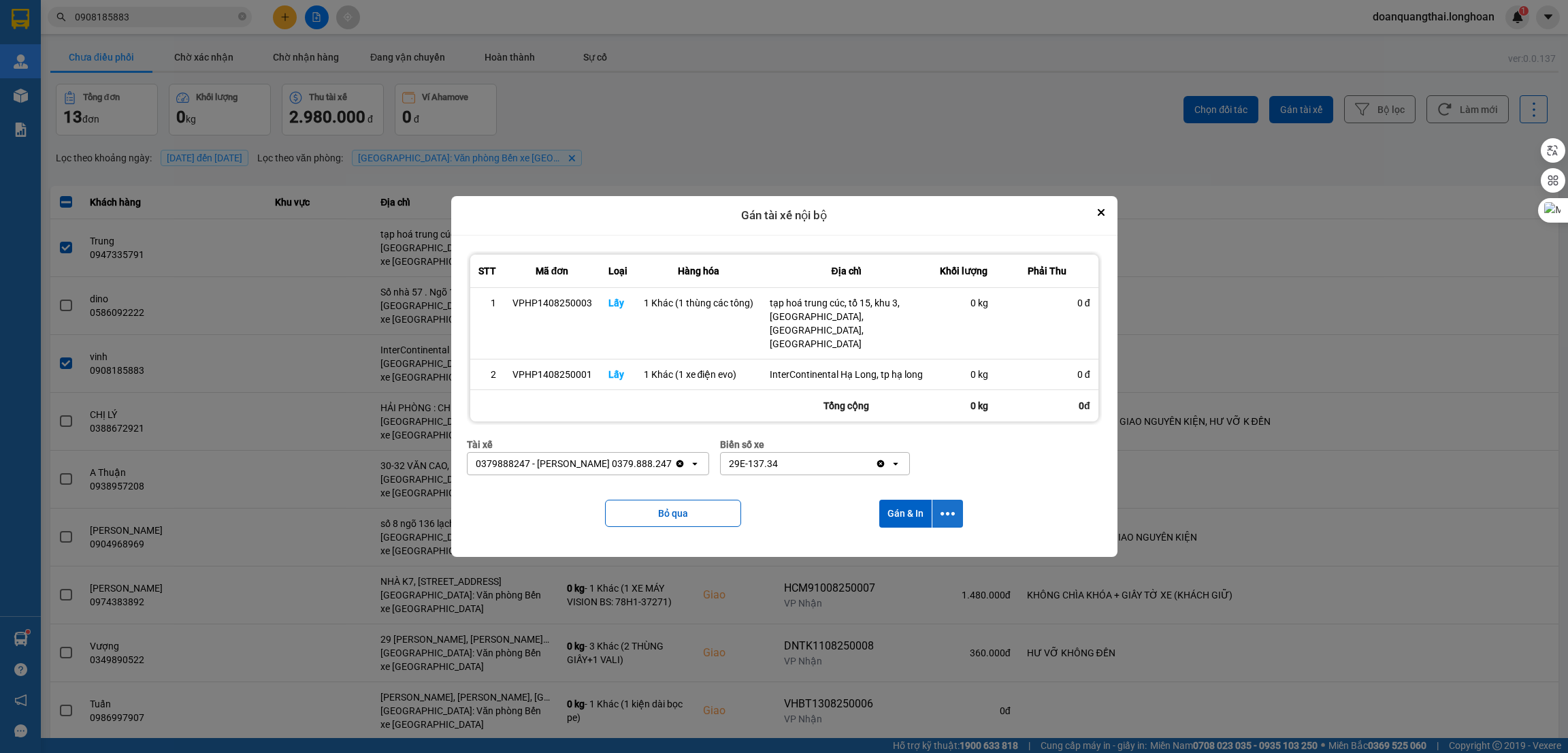
click at [944, 510] on icon "dialog" at bounding box center [948, 514] width 14 height 14
click at [916, 539] on span "Chỉ gán tài" at bounding box center [894, 544] width 45 height 14
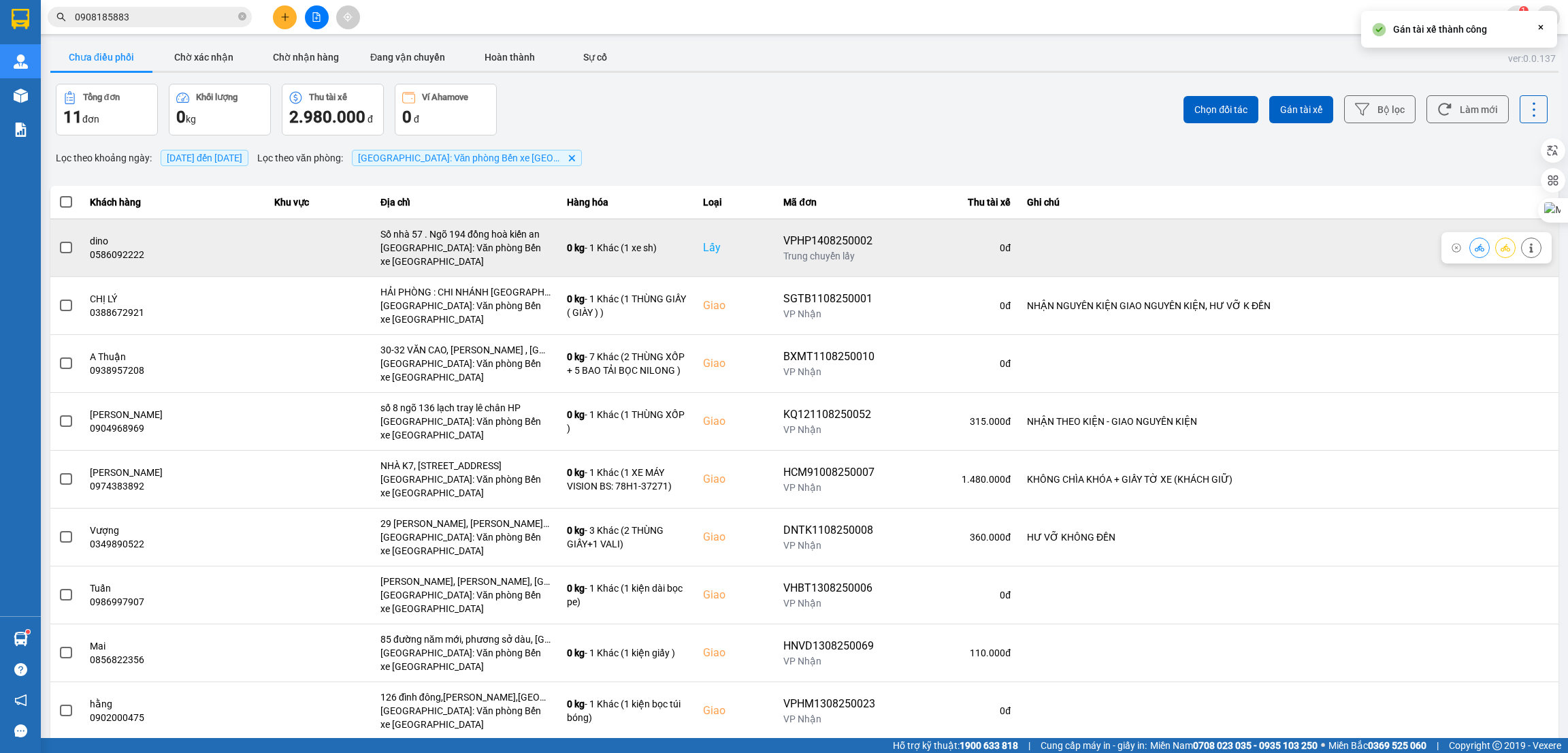
click at [71, 250] on span at bounding box center [66, 248] width 12 height 12
click at [59, 240] on input "checkbox" at bounding box center [59, 240] width 0 height 0
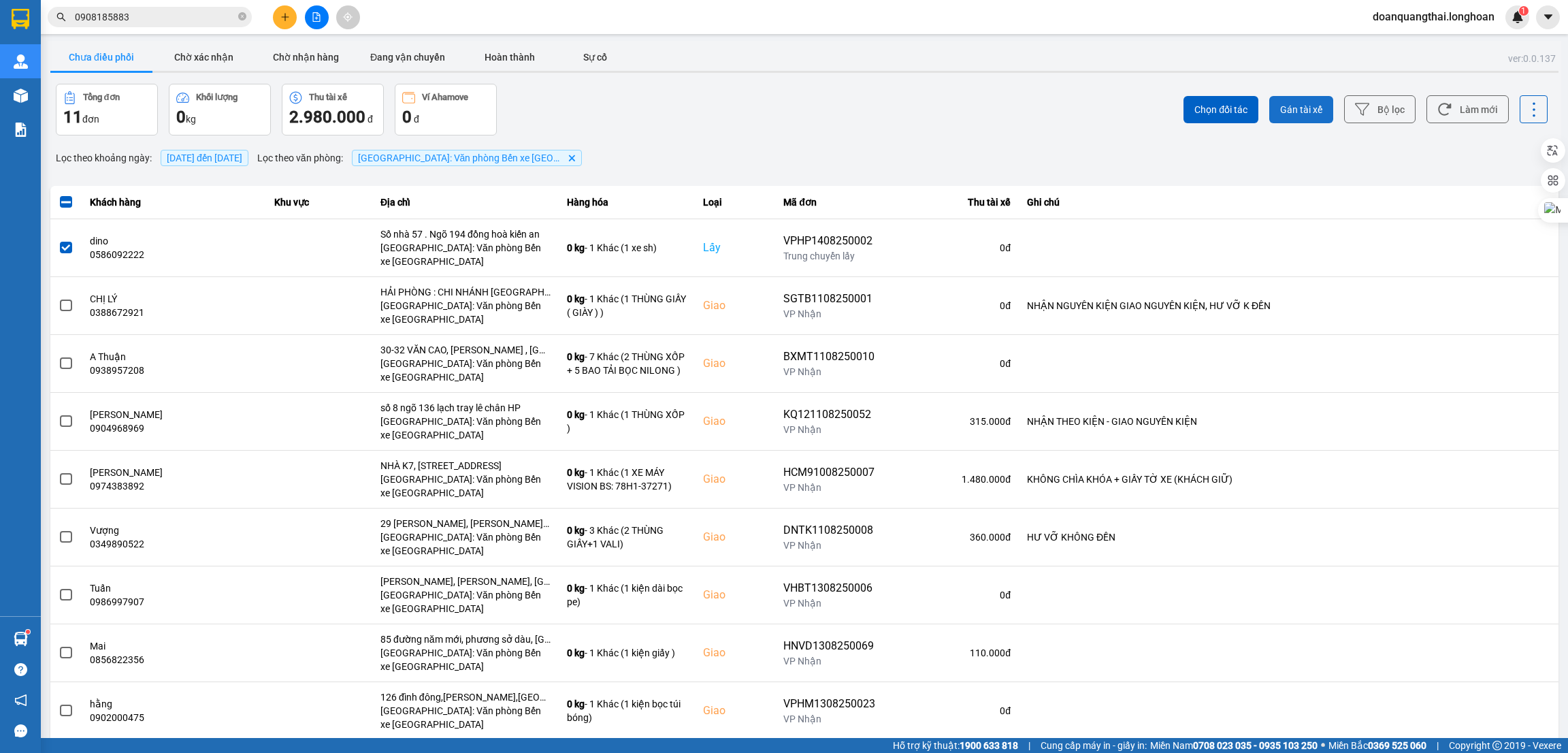
click at [1283, 104] on span "Gán tài xế" at bounding box center [1302, 109] width 42 height 14
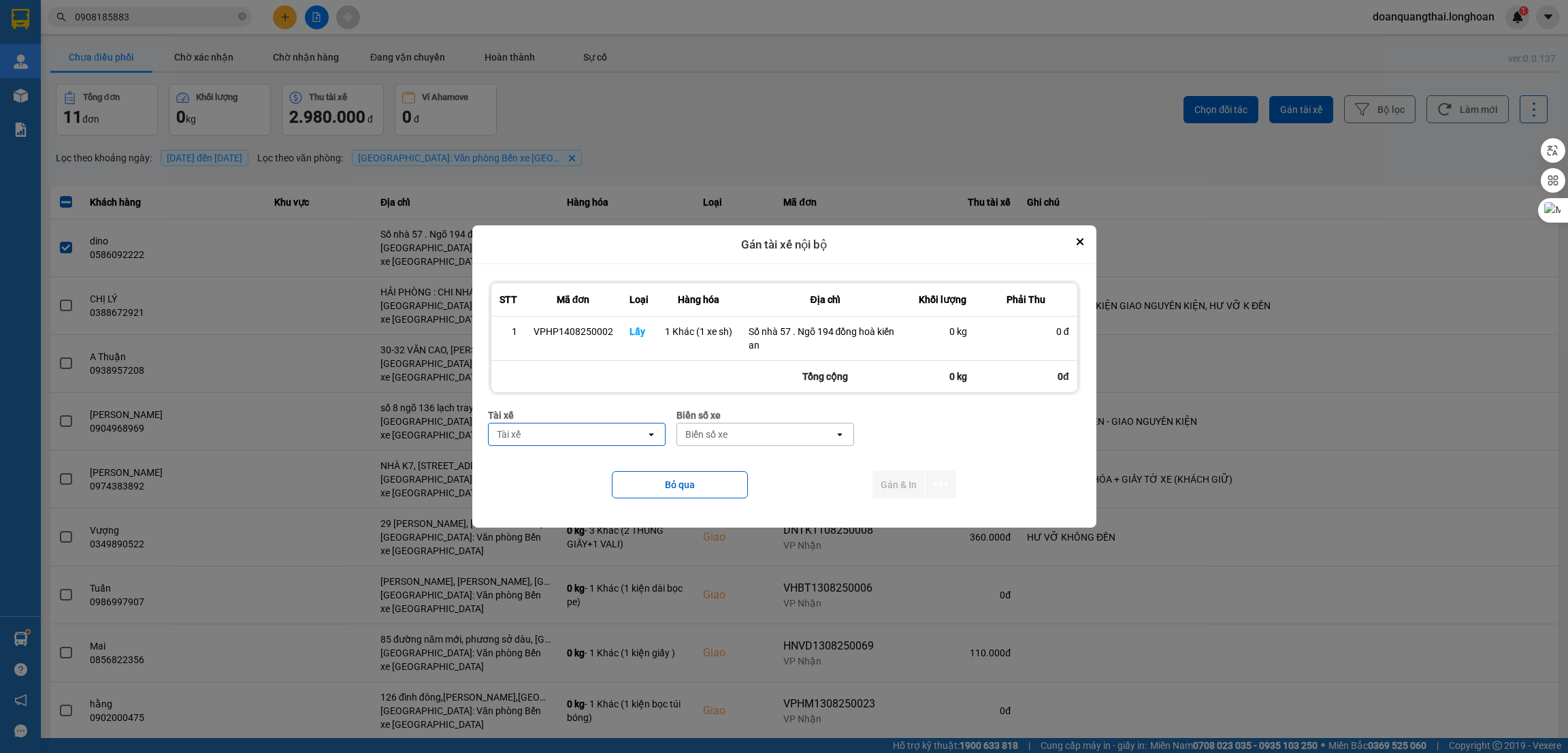
click at [571, 434] on div "Tài xế" at bounding box center [567, 434] width 157 height 22
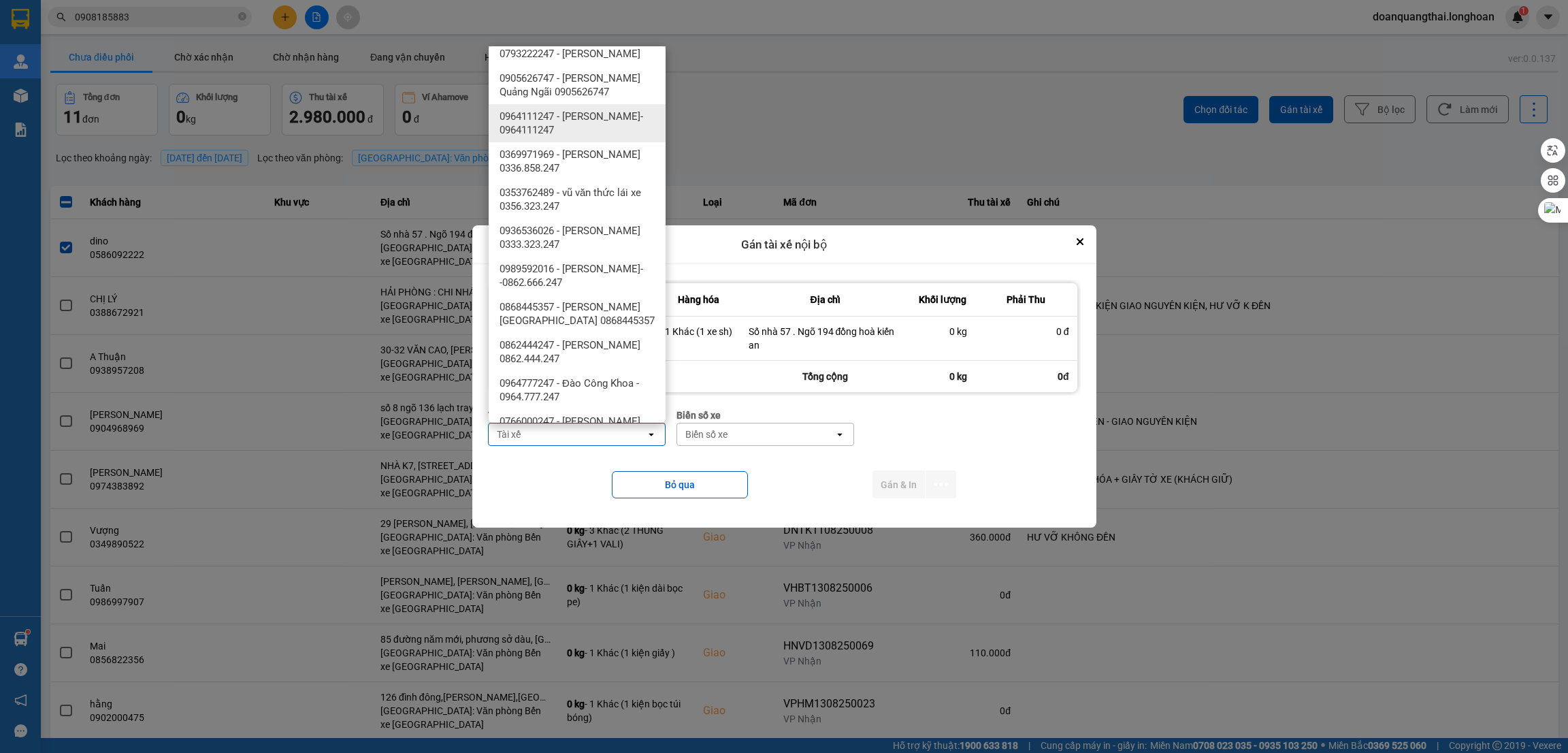
scroll to position [510, 0]
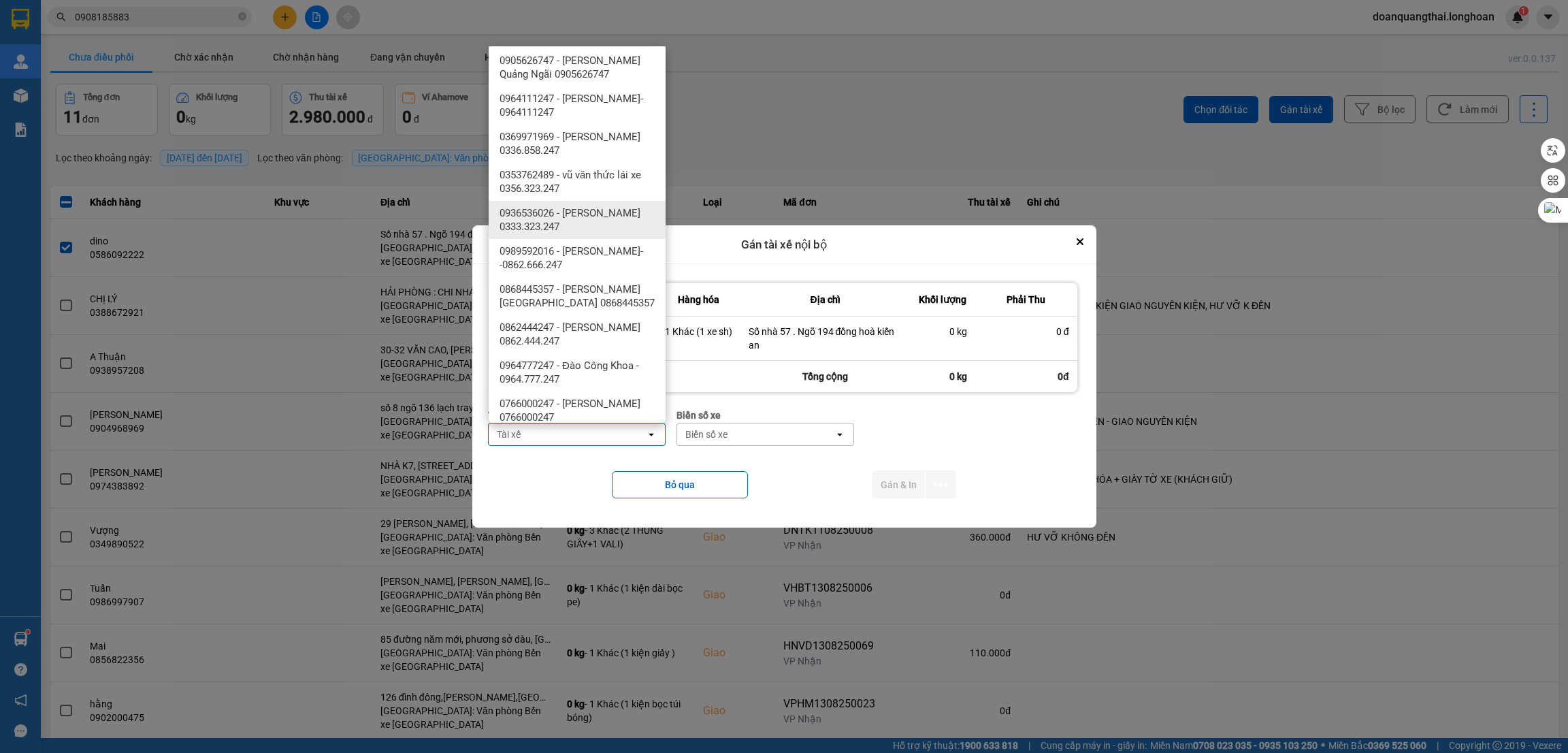
click at [595, 229] on span "0936536026 - [PERSON_NAME] 0333.323.247" at bounding box center [580, 220] width 161 height 28
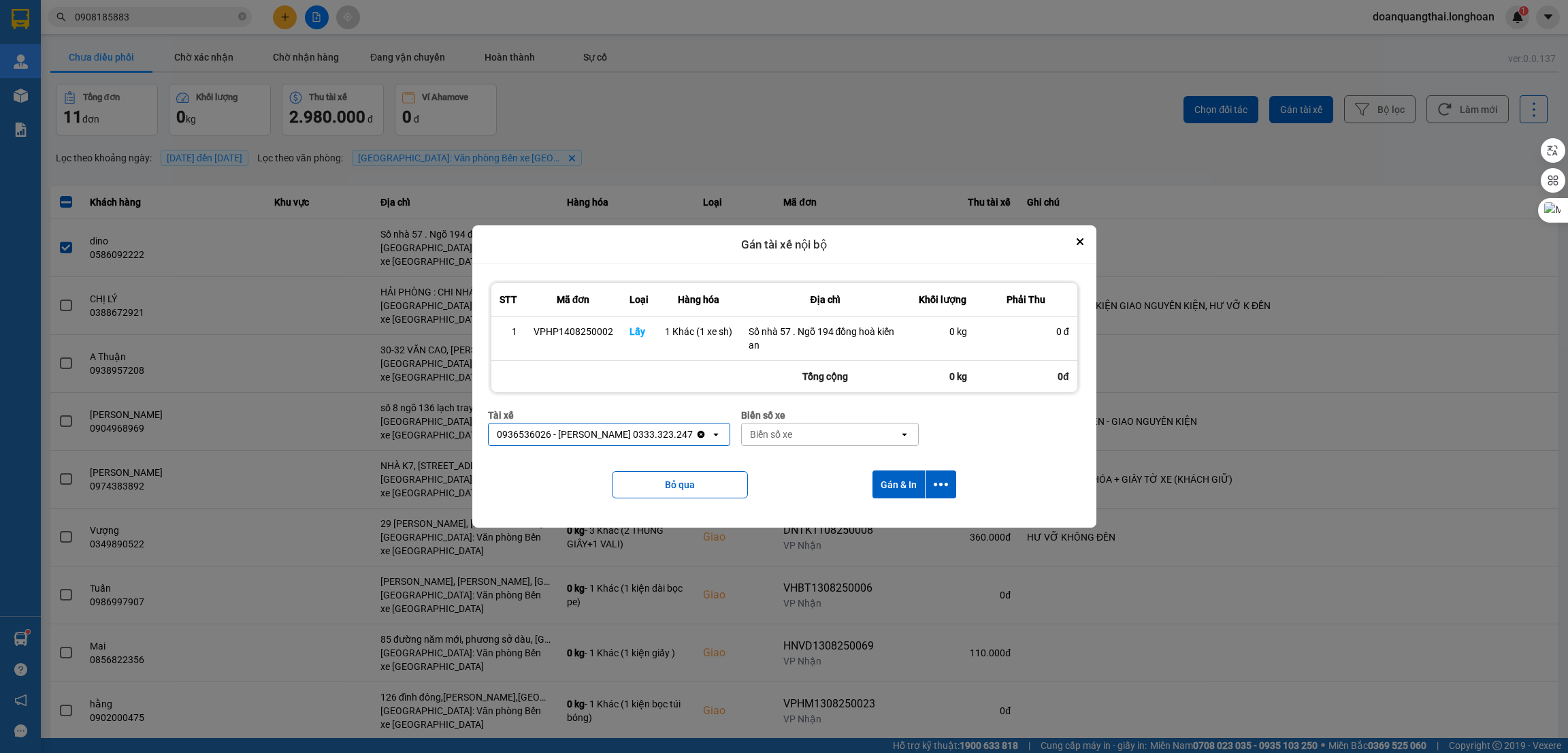
click at [810, 449] on div "Biển số xe Biển số xe open" at bounding box center [830, 432] width 177 height 49
click at [814, 435] on div "Biển số xe" at bounding box center [820, 434] width 157 height 22
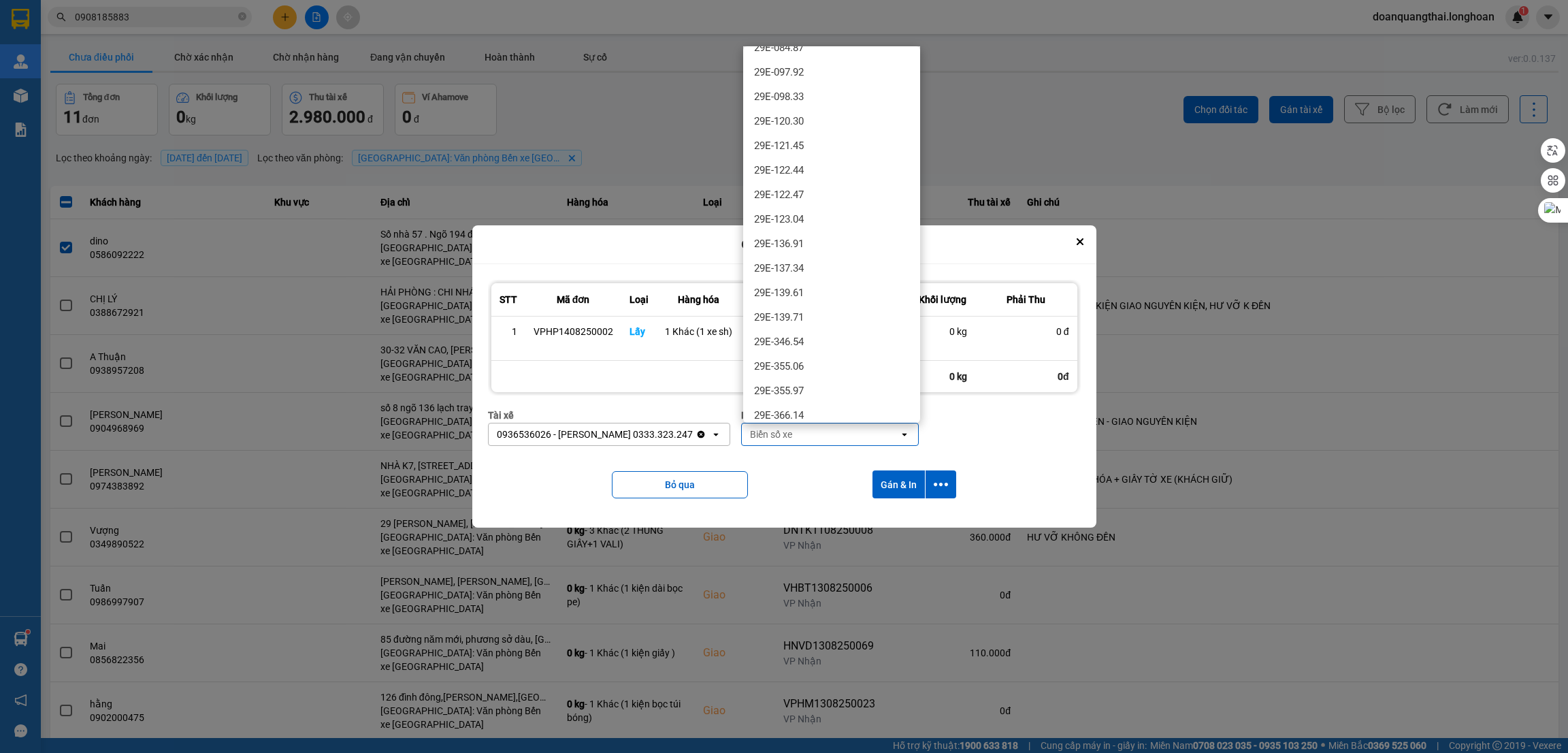
scroll to position [817, 0]
click at [833, 276] on div "29H-961.02" at bounding box center [832, 277] width 177 height 25
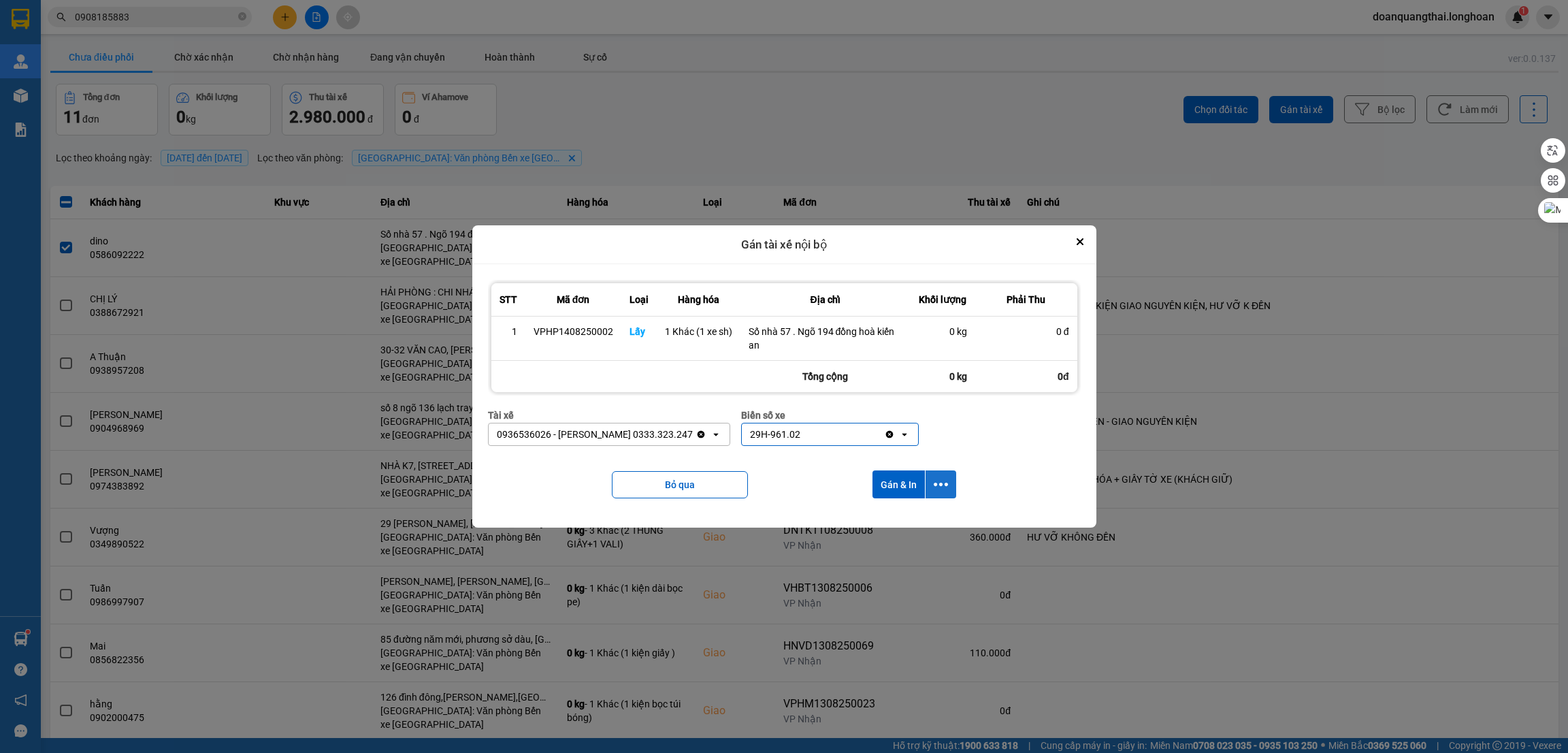
click at [952, 490] on button "dialog" at bounding box center [941, 484] width 30 height 28
click at [901, 520] on span "Chỉ gán tài" at bounding box center [887, 522] width 45 height 14
